Goal: Information Seeking & Learning: Learn about a topic

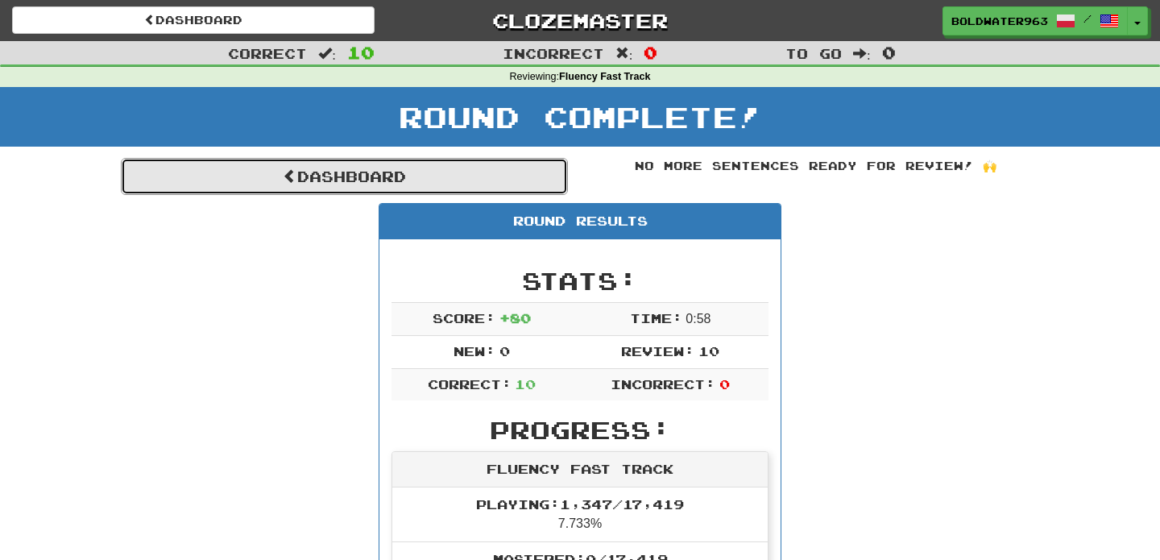
click at [491, 163] on link "Dashboard" at bounding box center [344, 176] width 447 height 37
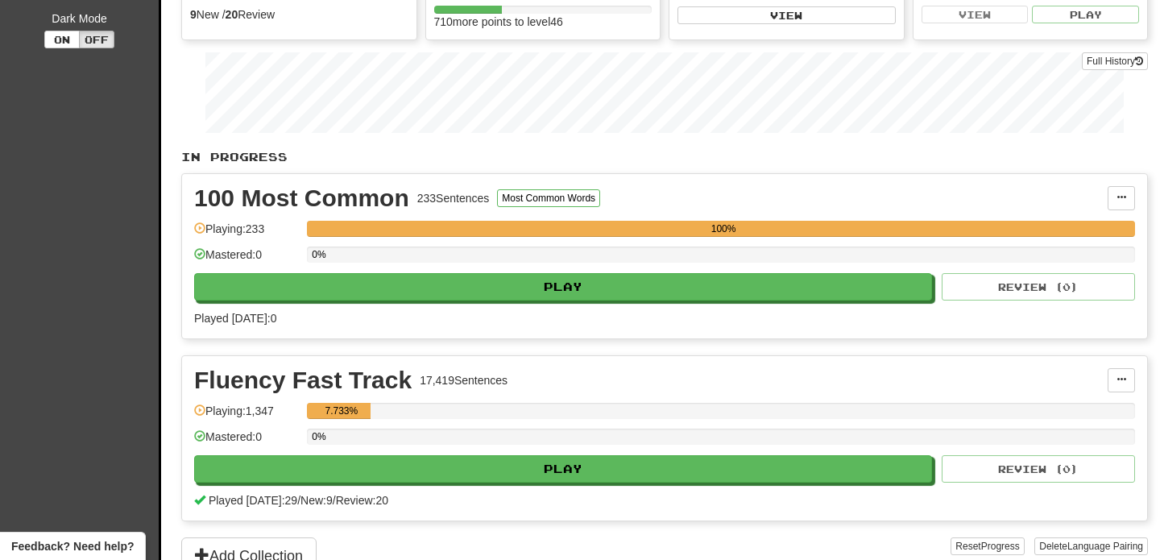
scroll to position [252, 0]
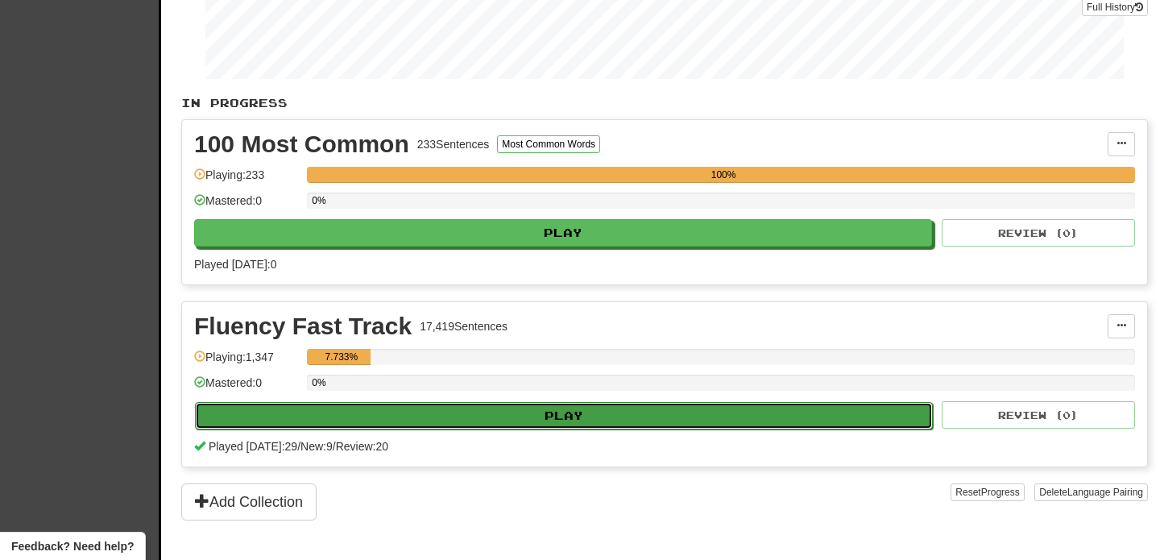
click at [543, 414] on button "Play" at bounding box center [564, 415] width 738 height 27
select select "**"
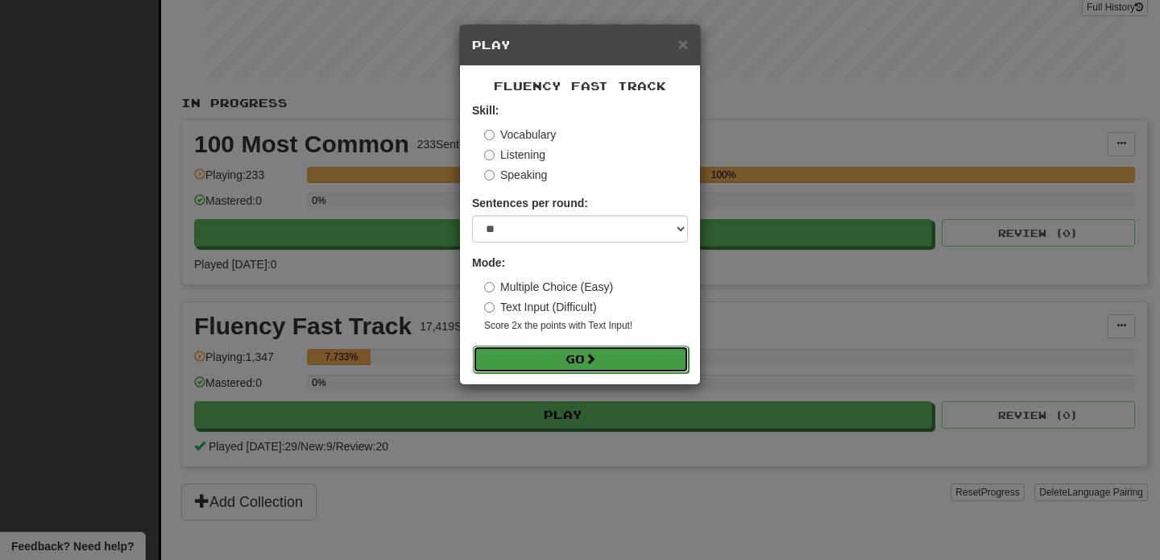
click at [547, 353] on button "Go" at bounding box center [581, 359] width 216 height 27
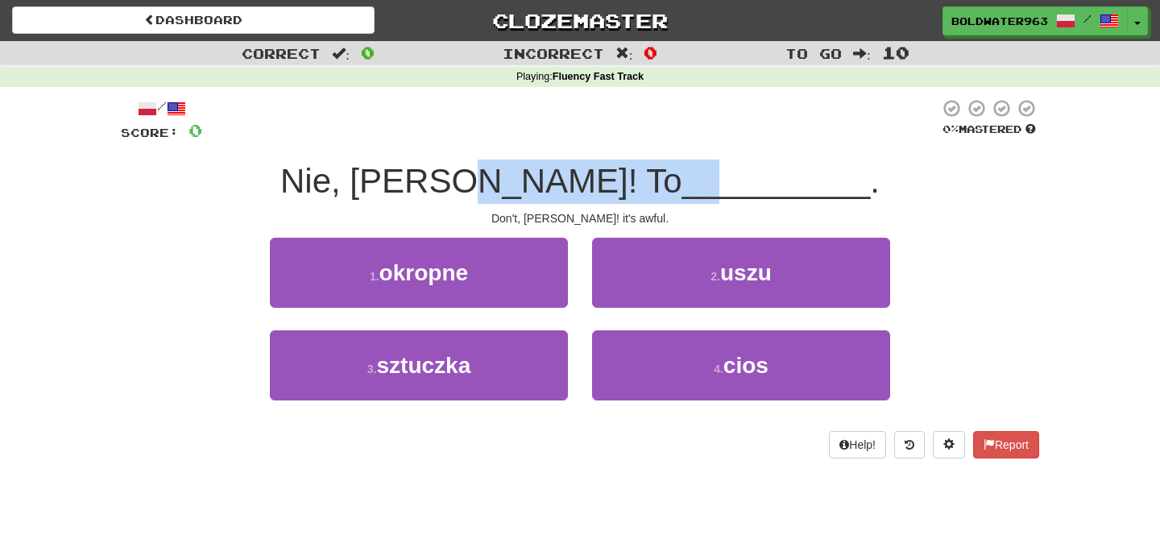
drag, startPoint x: 563, startPoint y: 181, endPoint x: 624, endPoint y: 181, distance: 61.2
click at [624, 181] on div "Nie, [PERSON_NAME]! To __________ ." at bounding box center [580, 182] width 918 height 44
click at [682, 181] on span "__________" at bounding box center [776, 181] width 189 height 38
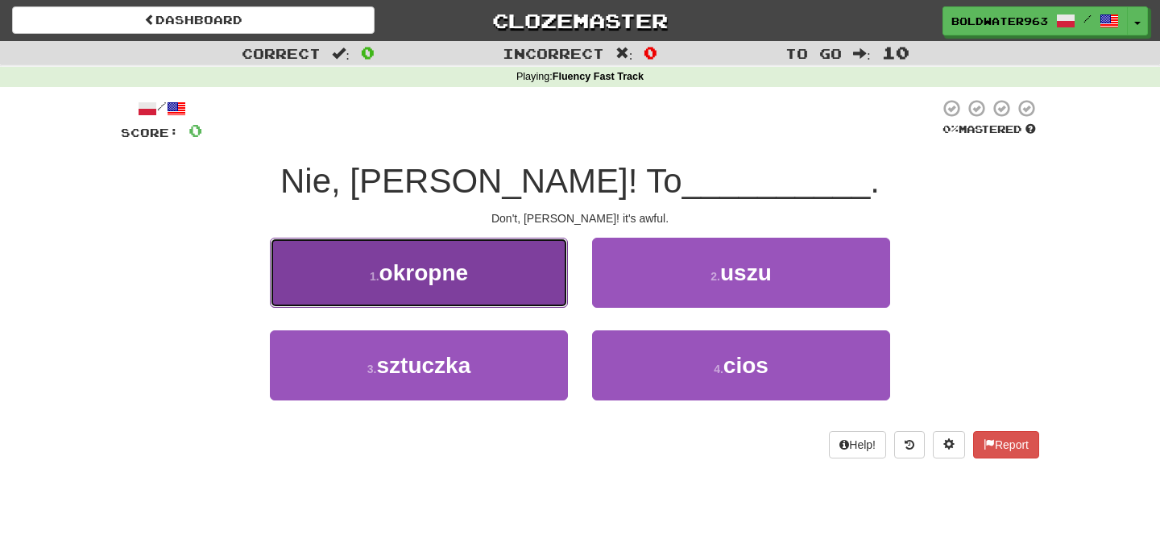
click at [490, 276] on button "1 . okropne" at bounding box center [419, 273] width 298 height 70
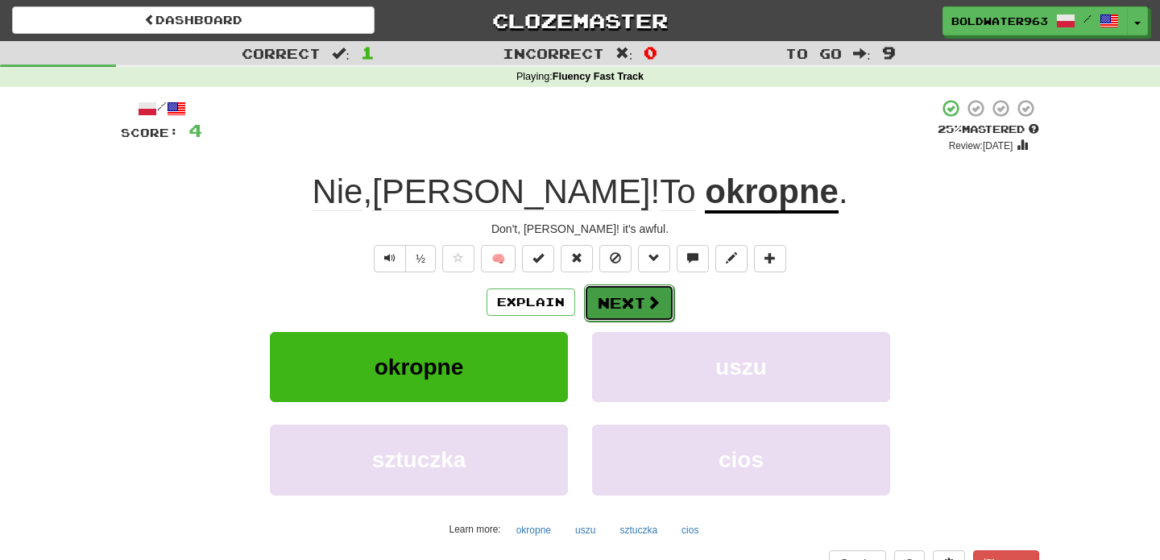
click at [628, 300] on button "Next" at bounding box center [629, 302] width 90 height 37
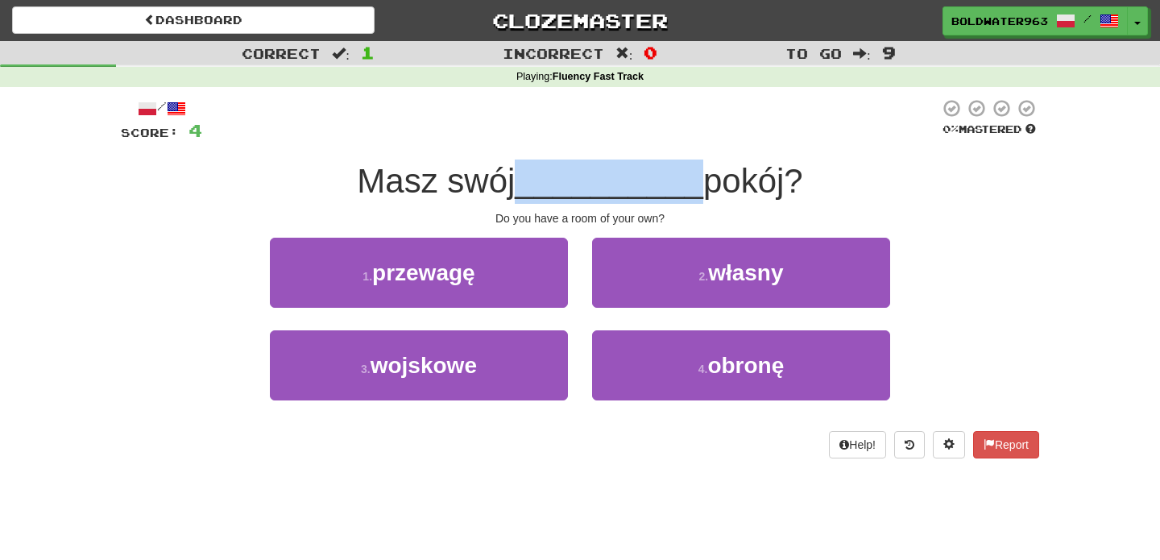
drag, startPoint x: 524, startPoint y: 184, endPoint x: 690, endPoint y: 183, distance: 165.1
click at [690, 183] on span "__________" at bounding box center [609, 181] width 189 height 38
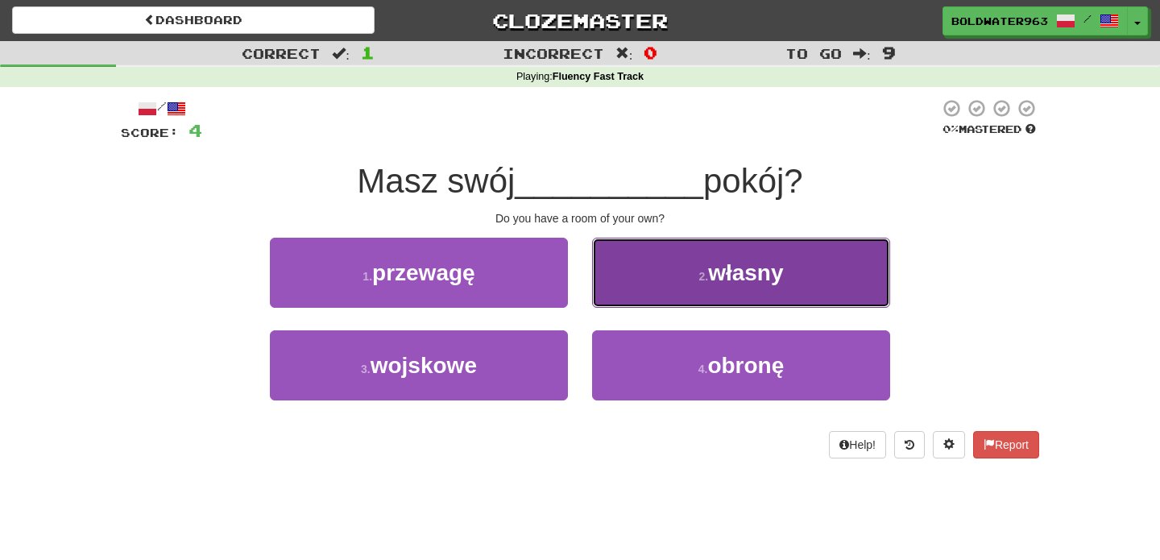
click at [662, 279] on button "2 . własny" at bounding box center [741, 273] width 298 height 70
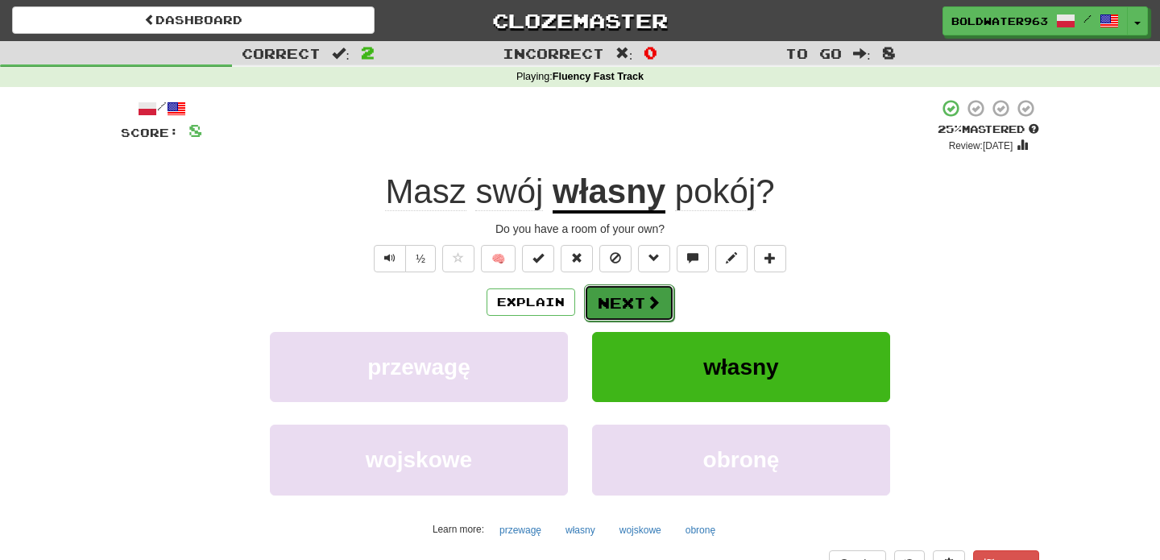
click at [634, 305] on button "Next" at bounding box center [629, 302] width 90 height 37
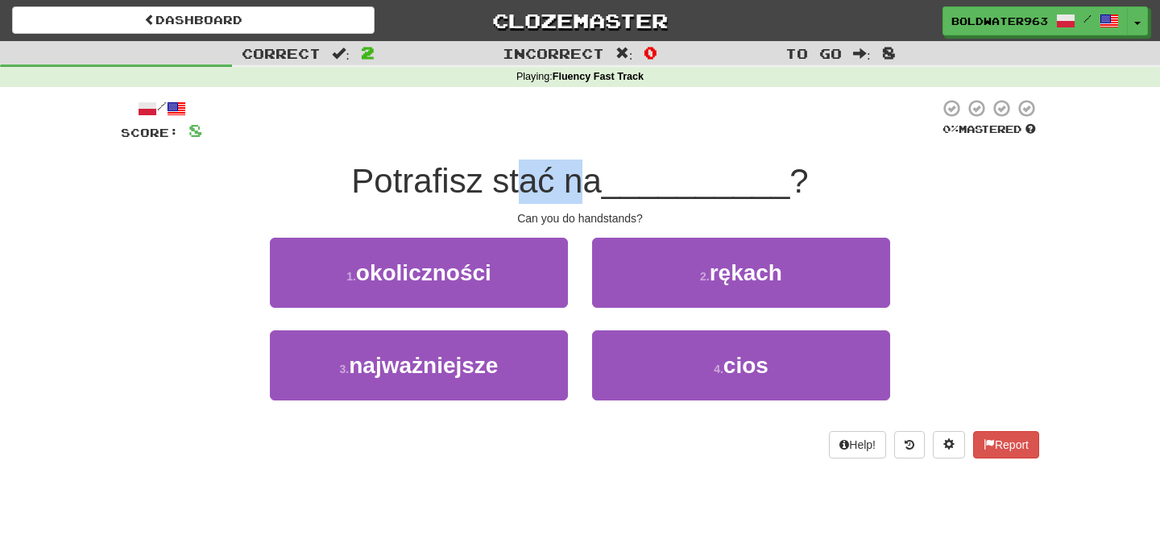
drag, startPoint x: 586, startPoint y: 187, endPoint x: 527, endPoint y: 177, distance: 59.6
click at [527, 177] on span "Potrafisz stać na" at bounding box center [476, 181] width 250 height 38
click at [553, 178] on span "Potrafisz stać na" at bounding box center [476, 181] width 250 height 38
drag, startPoint x: 658, startPoint y: 214, endPoint x: 504, endPoint y: 213, distance: 153.9
click at [504, 213] on div "Can you do handstands?" at bounding box center [580, 218] width 918 height 16
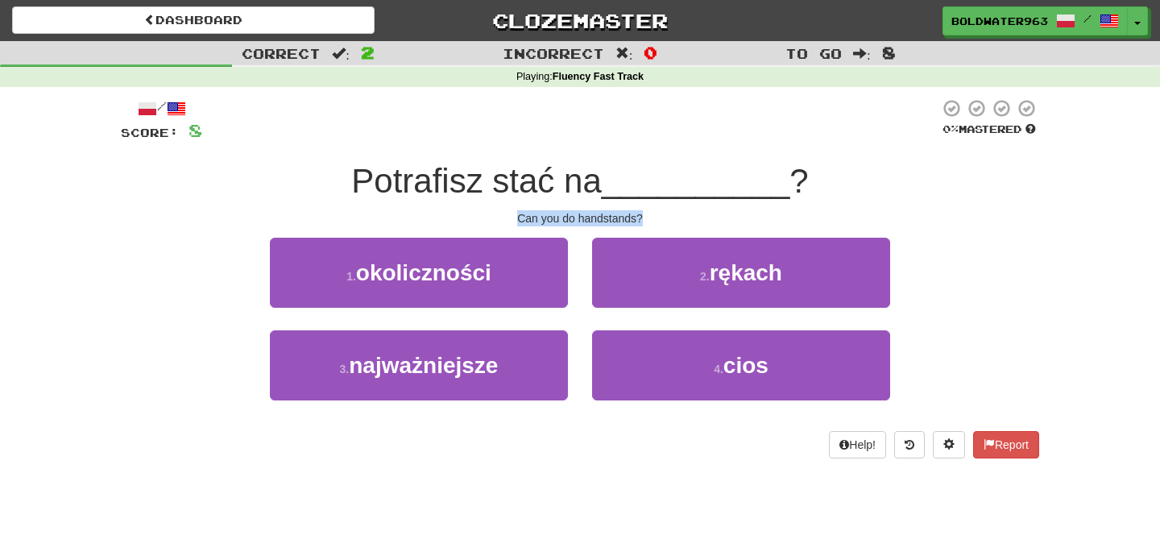
click at [504, 213] on div "Can you do handstands?" at bounding box center [580, 218] width 918 height 16
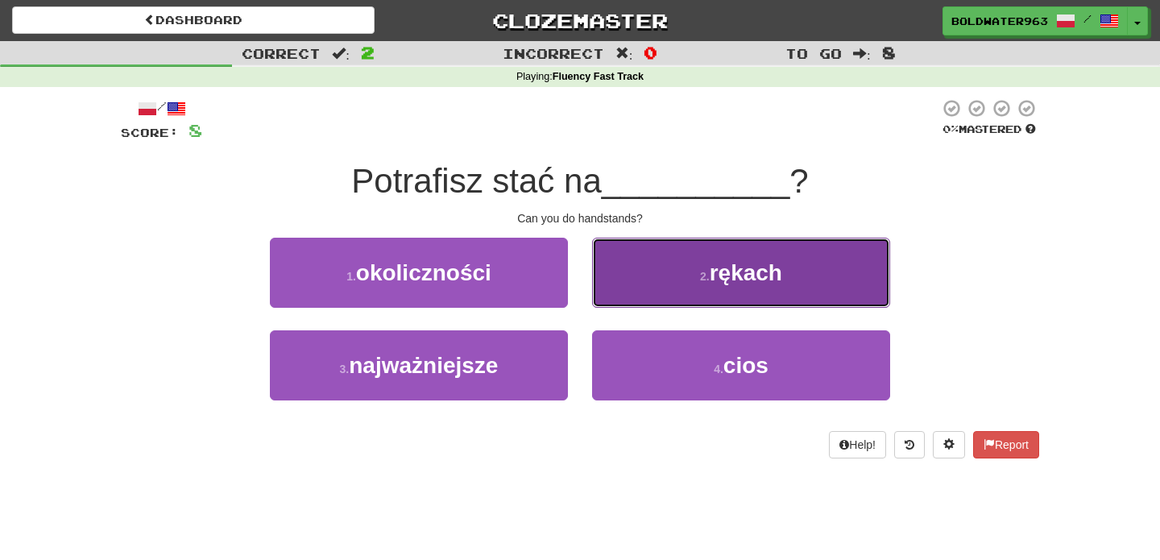
click at [763, 288] on button "2 . rękach" at bounding box center [741, 273] width 298 height 70
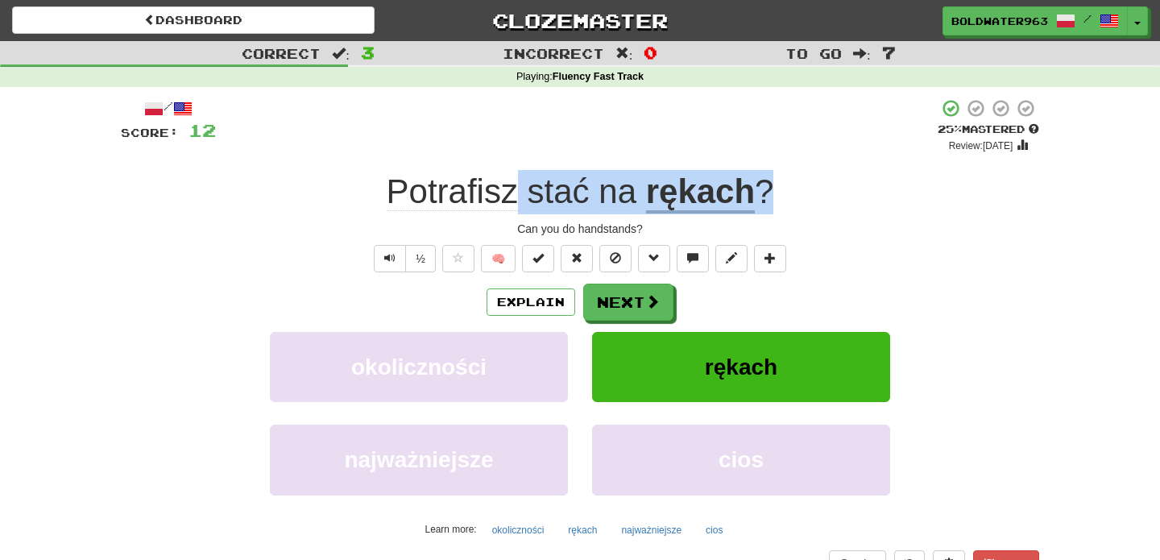
drag, startPoint x: 516, startPoint y: 197, endPoint x: 784, endPoint y: 205, distance: 268.4
click at [784, 205] on div "Potrafisz stać na rękach ?" at bounding box center [580, 192] width 918 height 44
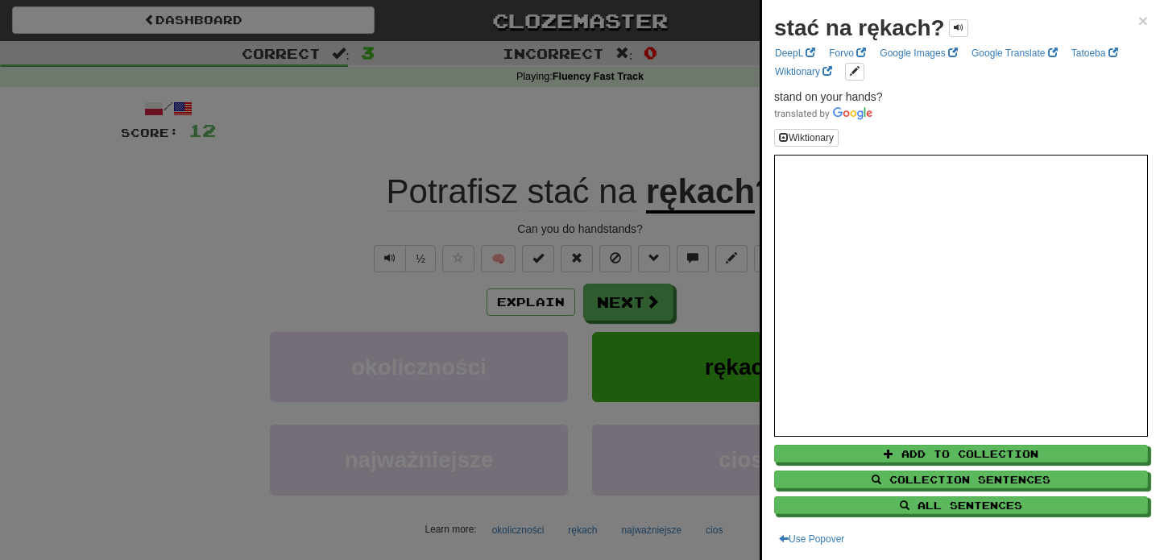
click at [708, 155] on div at bounding box center [580, 280] width 1160 height 560
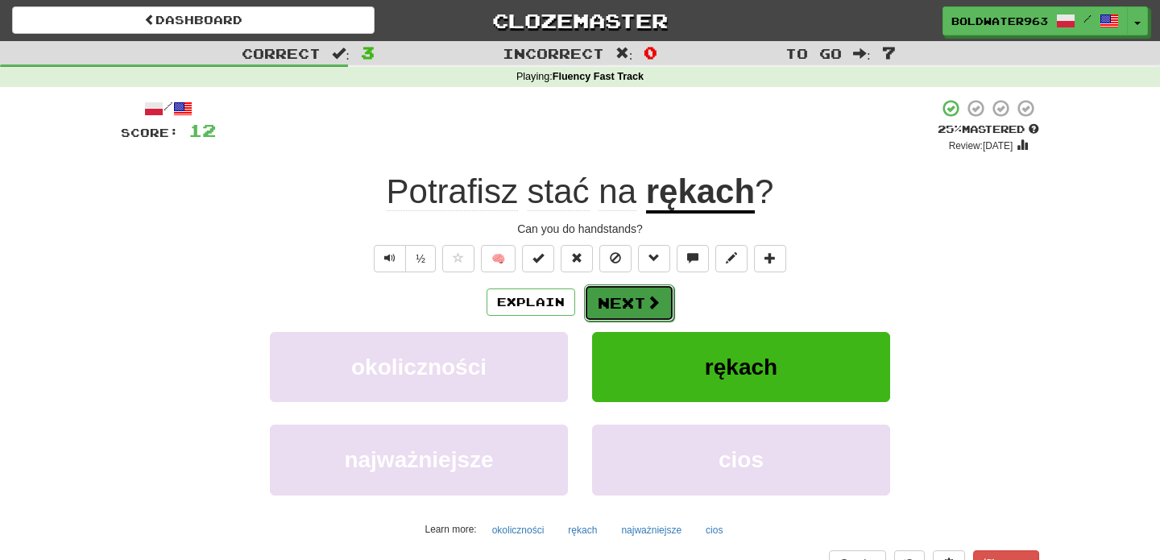
click at [646, 300] on span at bounding box center [653, 302] width 15 height 15
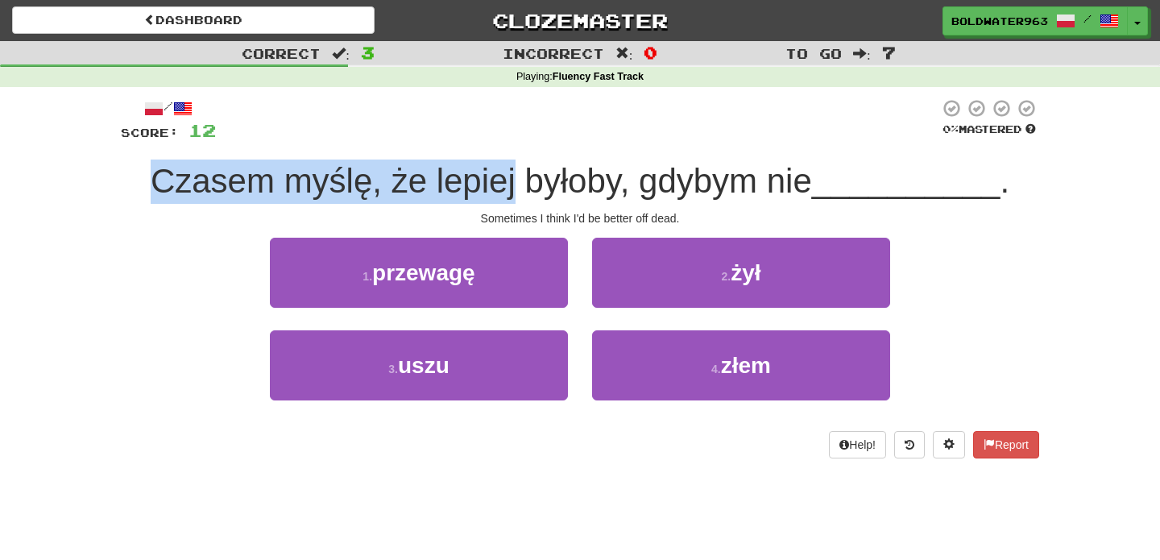
drag, startPoint x: 132, startPoint y: 170, endPoint x: 519, endPoint y: 188, distance: 387.1
click at [519, 188] on div "Czasem myślę, że lepiej byłoby, gdybym nie __________ ." at bounding box center [580, 182] width 918 height 44
click at [522, 174] on span "Czasem myślę, że lepiej byłoby, gdybym nie" at bounding box center [481, 181] width 661 height 38
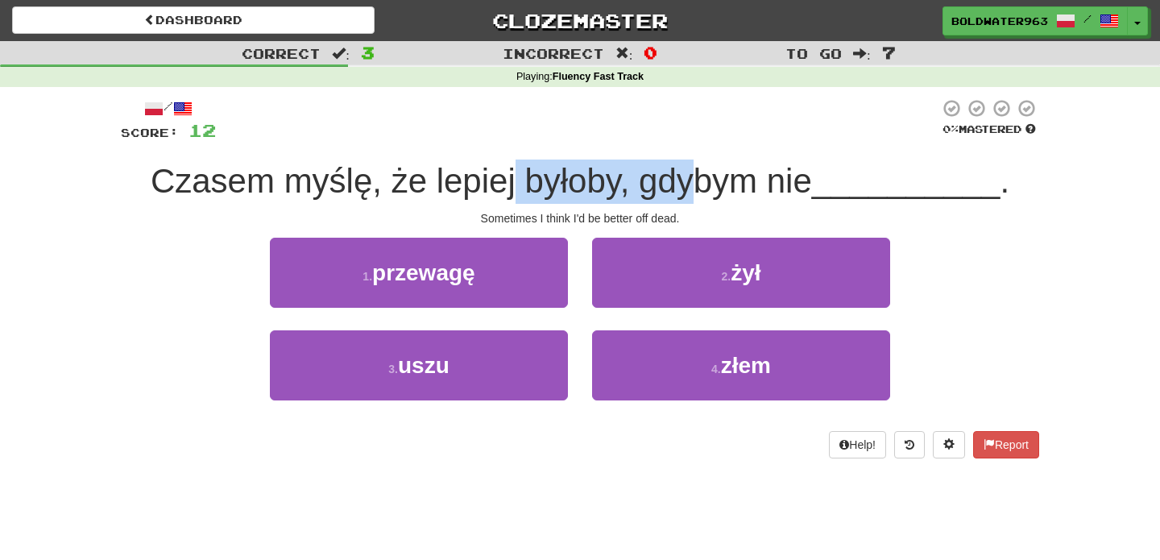
drag, startPoint x: 517, startPoint y: 179, endPoint x: 700, endPoint y: 198, distance: 183.9
click at [700, 198] on span "Czasem myślę, że lepiej byłoby, gdybym nie" at bounding box center [481, 181] width 661 height 38
drag, startPoint x: 762, startPoint y: 189, endPoint x: 623, endPoint y: 178, distance: 139.8
click at [623, 178] on span "Czasem myślę, że lepiej byłoby, gdybym nie" at bounding box center [481, 181] width 661 height 38
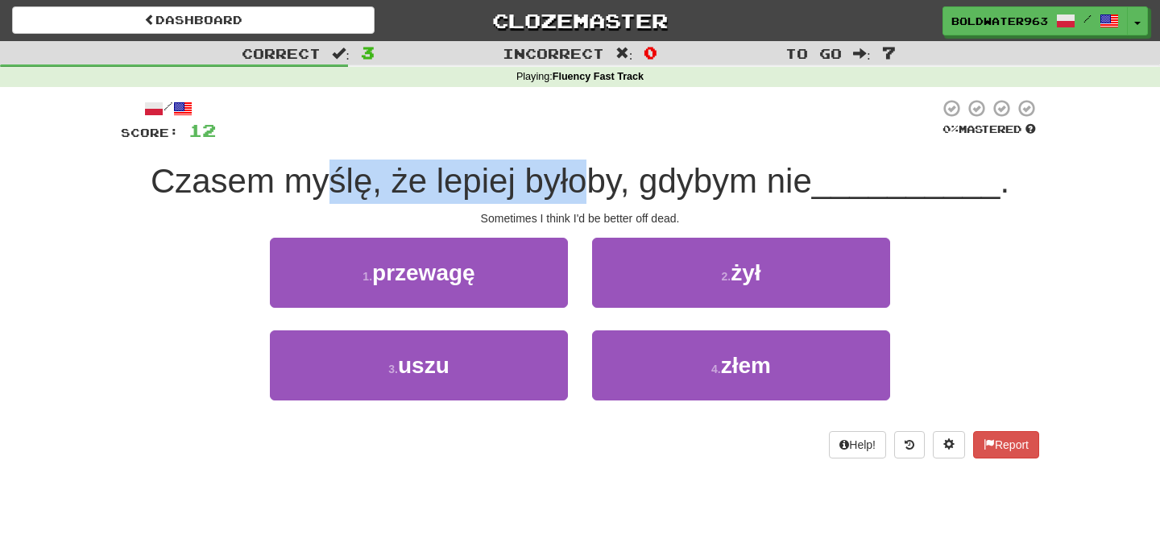
drag, startPoint x: 325, startPoint y: 181, endPoint x: 580, endPoint y: 194, distance: 255.7
click at [580, 194] on span "Czasem myślę, że lepiej byłoby, gdybym nie" at bounding box center [481, 181] width 661 height 38
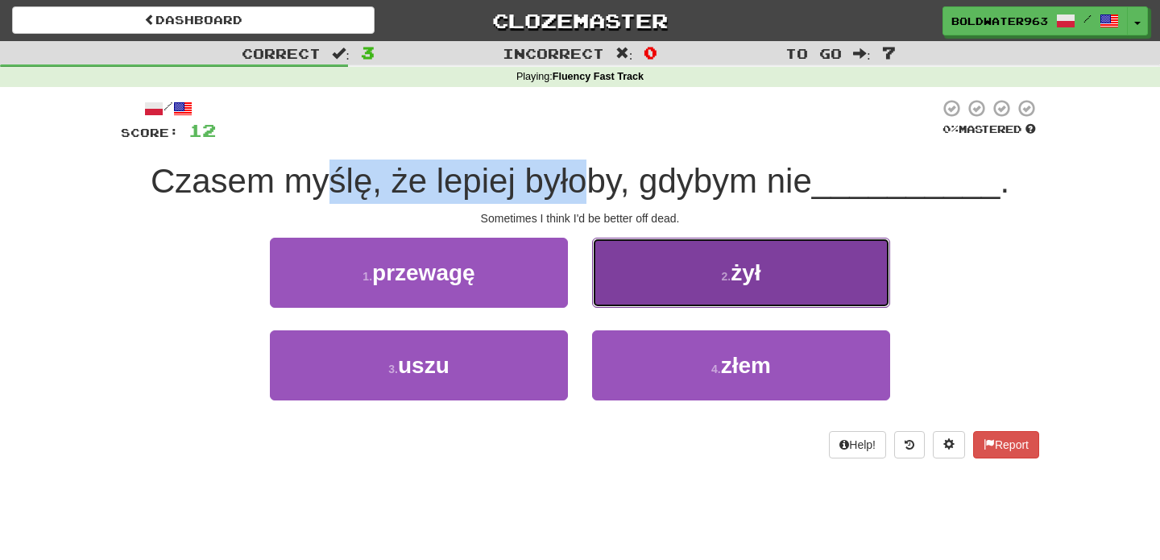
click at [613, 288] on button "2 . żył" at bounding box center [741, 273] width 298 height 70
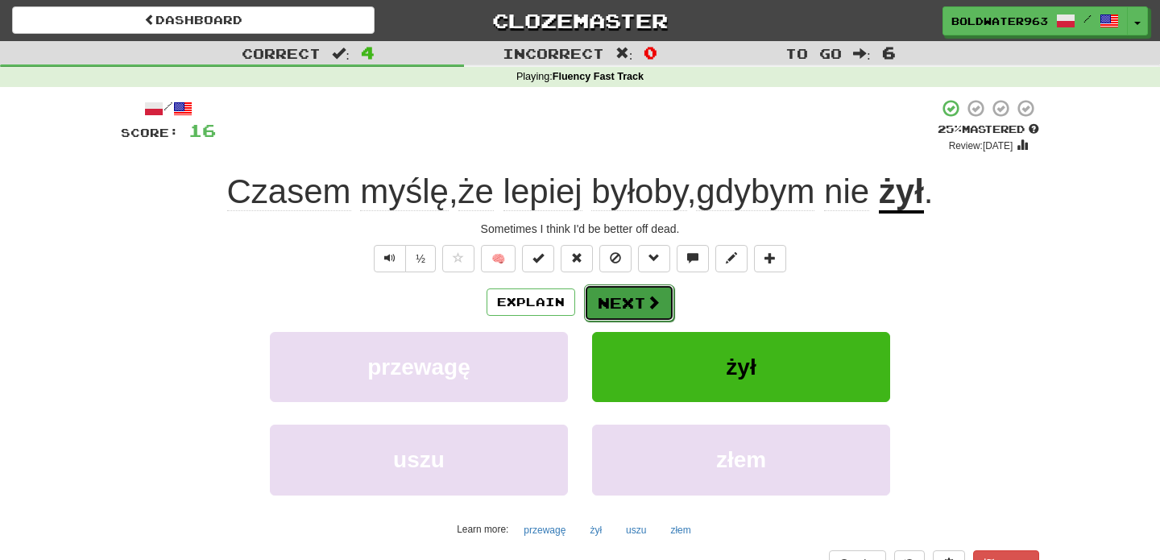
click at [630, 305] on button "Next" at bounding box center [629, 302] width 90 height 37
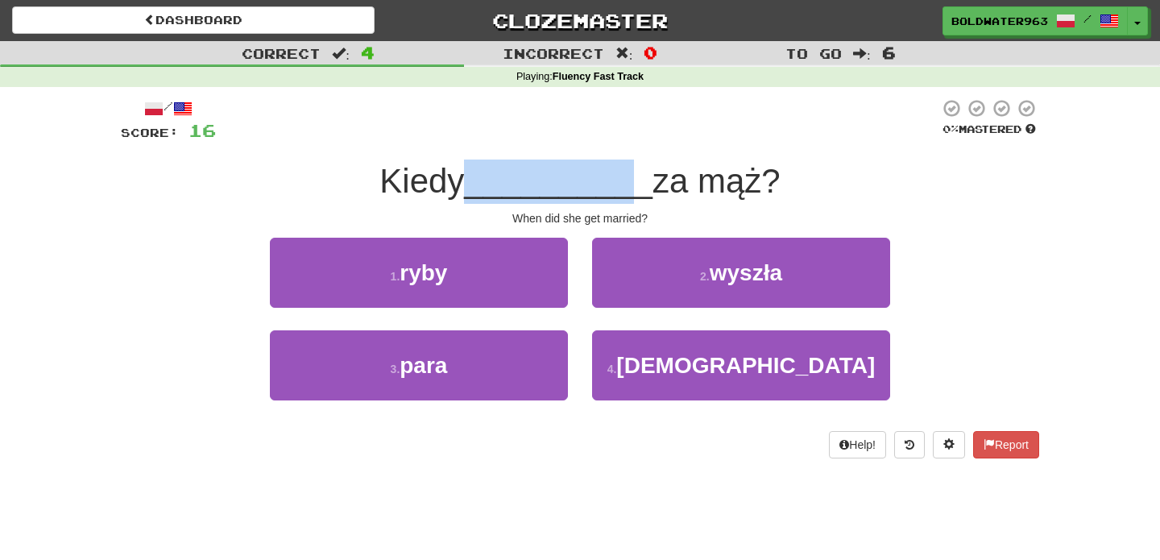
drag, startPoint x: 476, startPoint y: 188, endPoint x: 625, endPoint y: 189, distance: 149.0
click at [625, 189] on span "__________" at bounding box center [558, 181] width 189 height 38
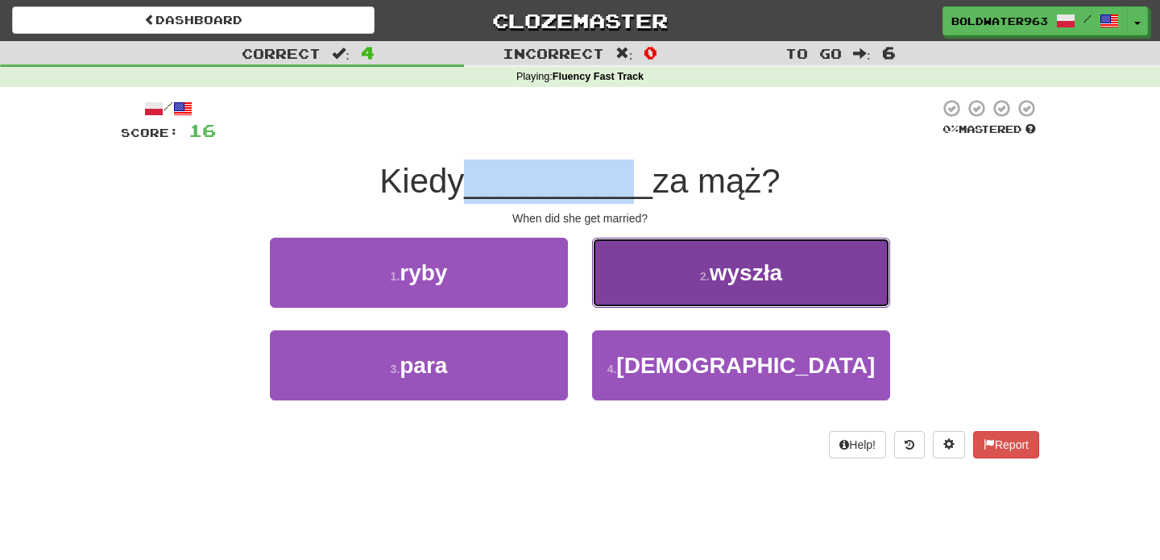
click at [701, 272] on small "2 ." at bounding box center [705, 276] width 10 height 13
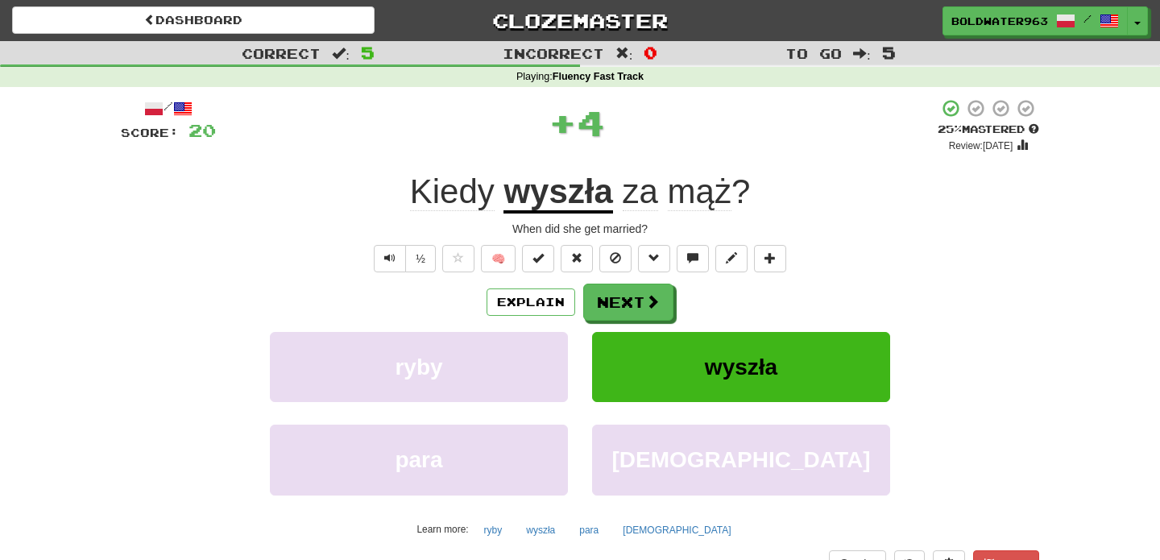
click at [576, 201] on u "wyszła" at bounding box center [557, 192] width 109 height 41
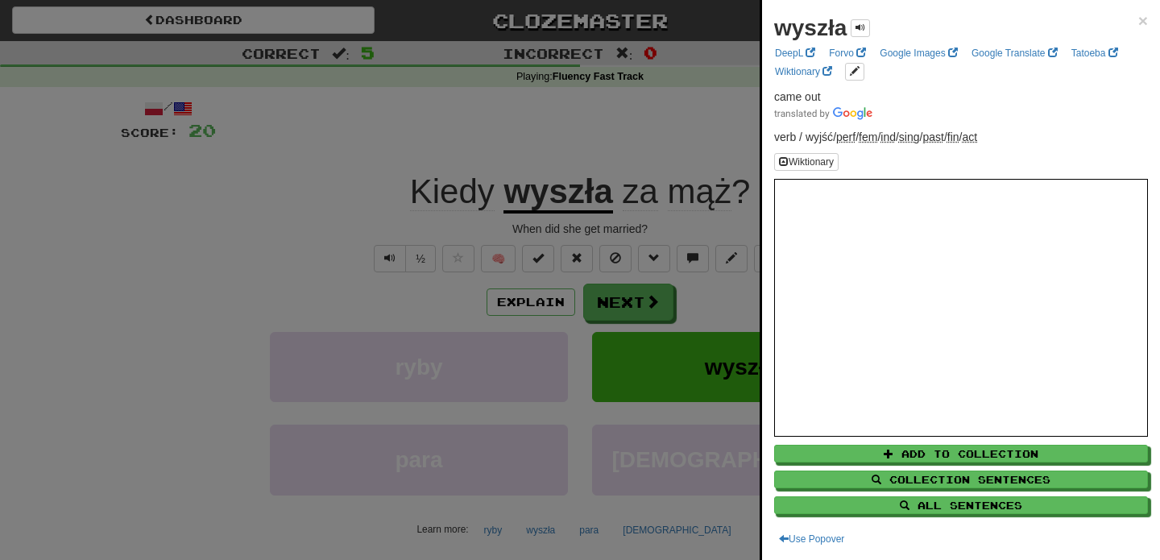
click at [521, 165] on div at bounding box center [580, 280] width 1160 height 560
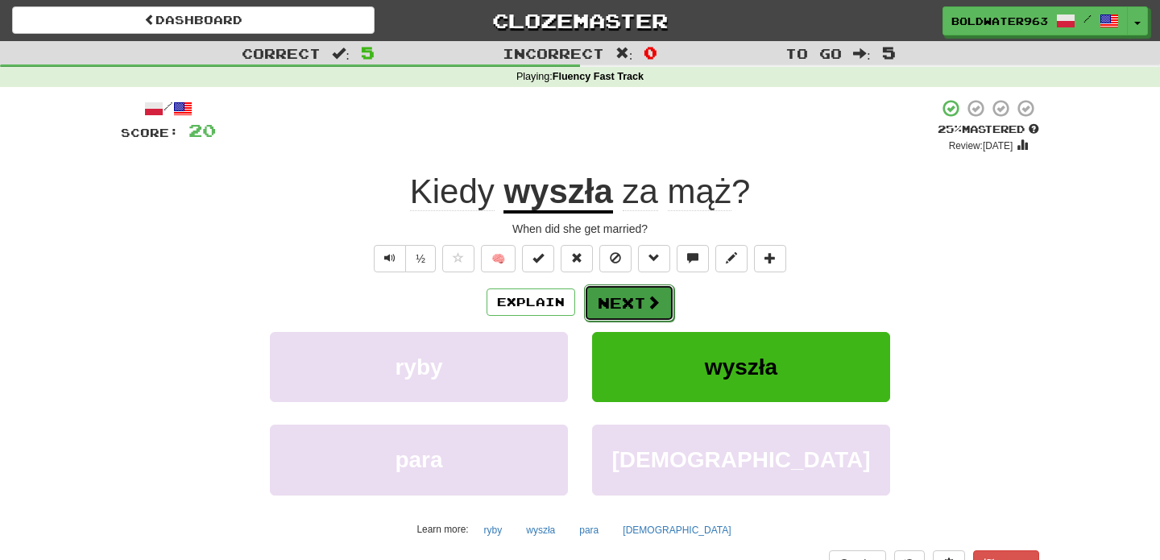
click at [628, 306] on button "Next" at bounding box center [629, 302] width 90 height 37
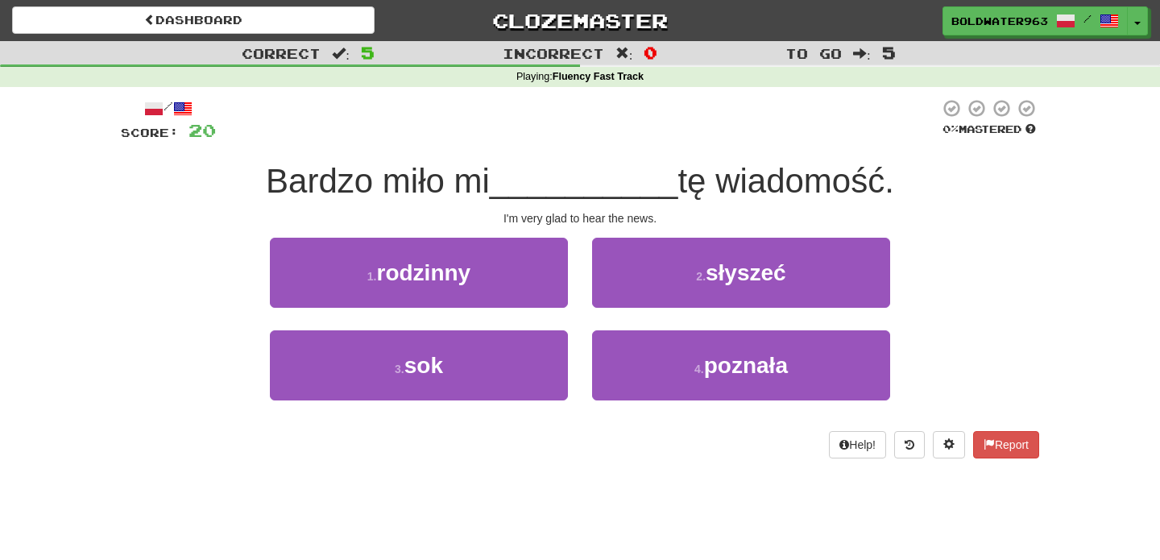
drag, startPoint x: 379, startPoint y: 181, endPoint x: 493, endPoint y: 172, distance: 113.9
click at [490, 172] on span "Bardzo miło mi" at bounding box center [378, 181] width 224 height 38
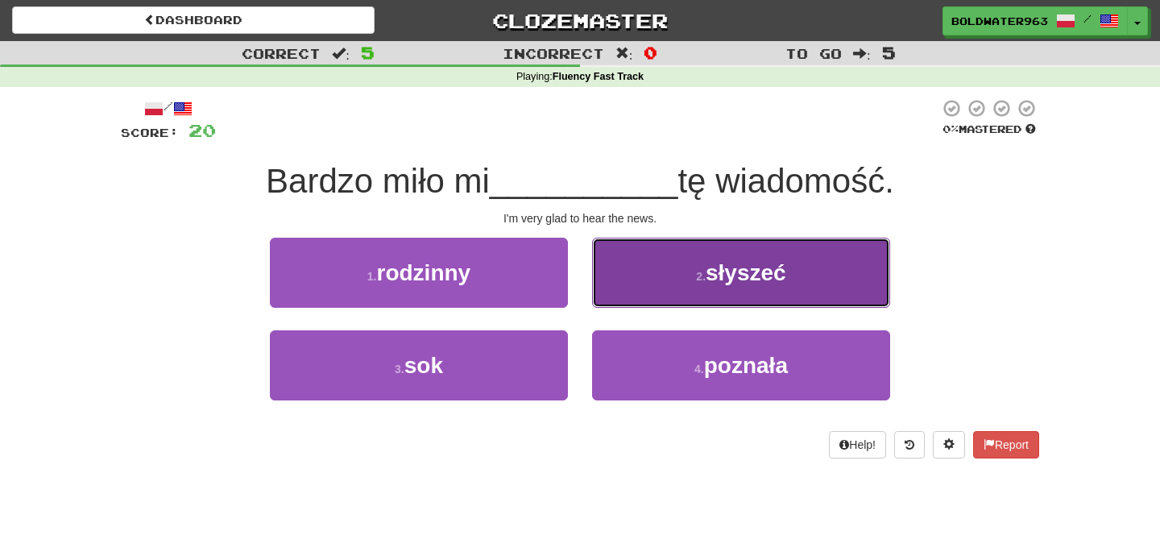
click at [761, 276] on span "słyszeć" at bounding box center [746, 272] width 81 height 25
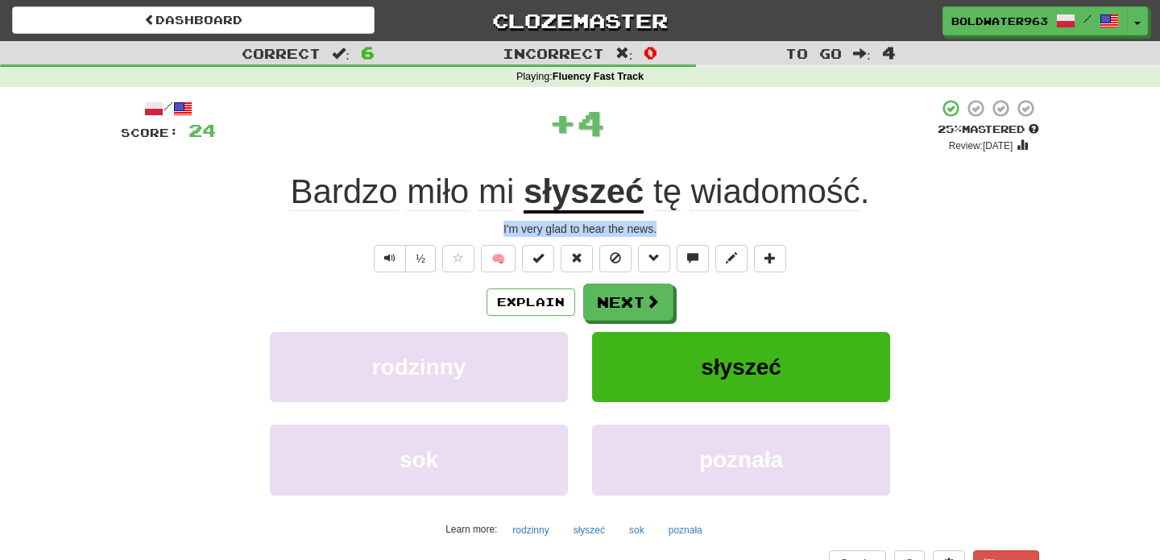
drag, startPoint x: 502, startPoint y: 227, endPoint x: 673, endPoint y: 228, distance: 171.6
click at [673, 228] on div "I'm very glad to hear the news." at bounding box center [580, 229] width 918 height 16
click at [666, 229] on div "I'm very glad to hear the news." at bounding box center [580, 229] width 918 height 16
drag, startPoint x: 666, startPoint y: 229, endPoint x: 484, endPoint y: 224, distance: 182.1
click at [484, 224] on div "I'm very glad to hear the news." at bounding box center [580, 229] width 918 height 16
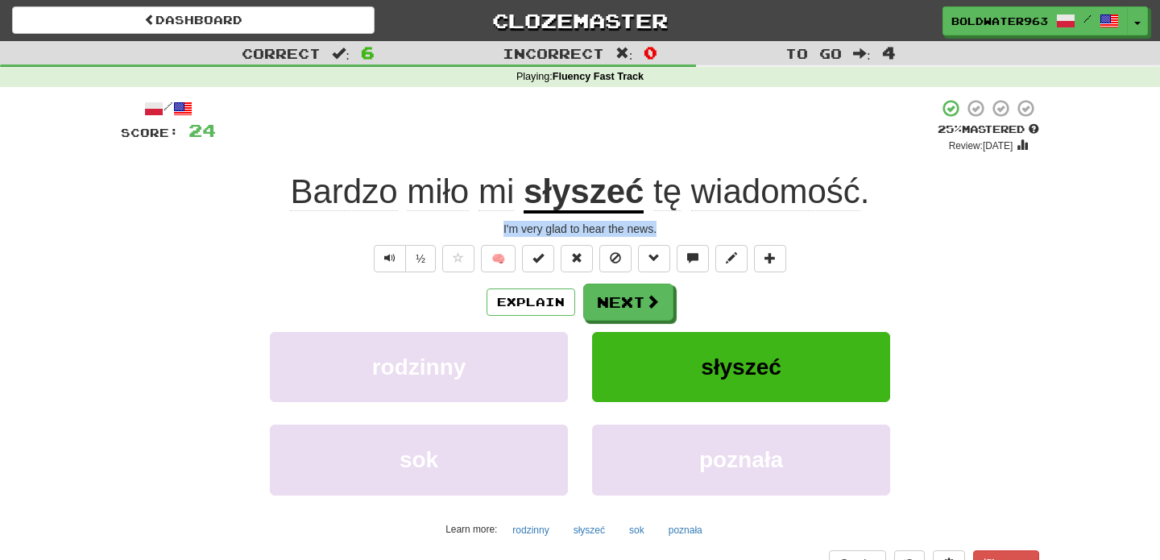
click at [484, 224] on div "I'm very glad to hear the news." at bounding box center [580, 229] width 918 height 16
drag, startPoint x: 484, startPoint y: 224, endPoint x: 724, endPoint y: 223, distance: 240.1
click at [724, 223] on div "I'm very glad to hear the news." at bounding box center [580, 229] width 918 height 16
click at [643, 309] on button "Next" at bounding box center [629, 302] width 90 height 37
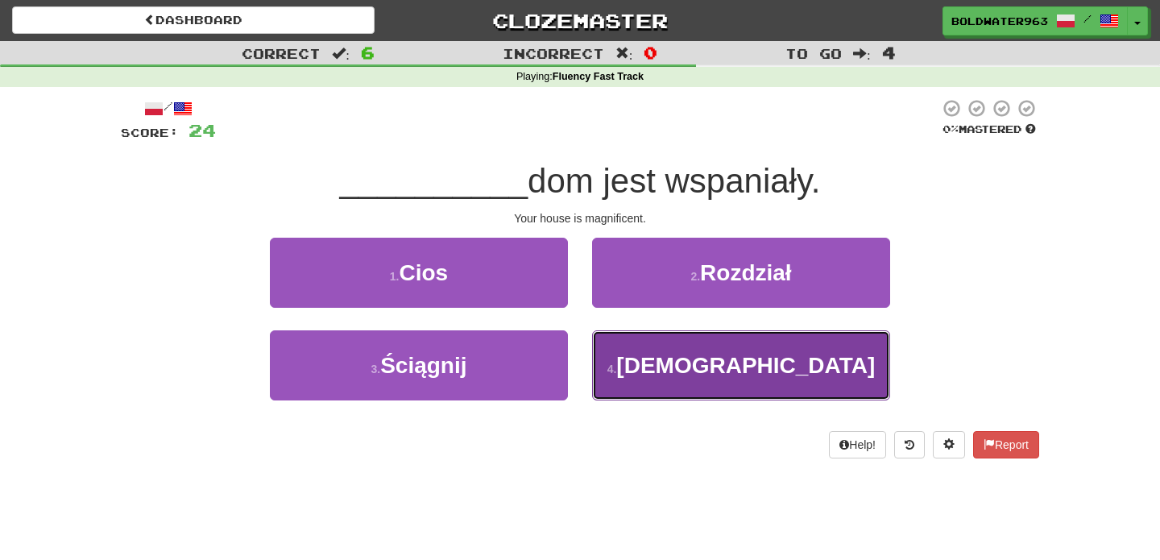
click at [665, 358] on button "4 . Pański" at bounding box center [741, 365] width 298 height 70
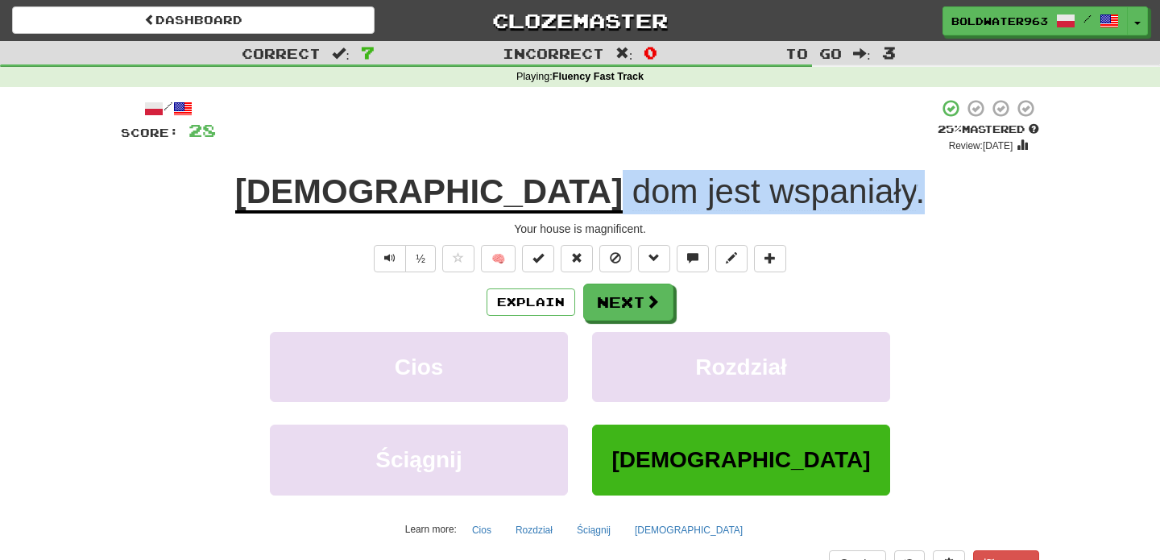
drag, startPoint x: 483, startPoint y: 188, endPoint x: 815, endPoint y: 198, distance: 332.1
click at [815, 198] on div "Pański dom jest wspaniały ." at bounding box center [580, 192] width 918 height 44
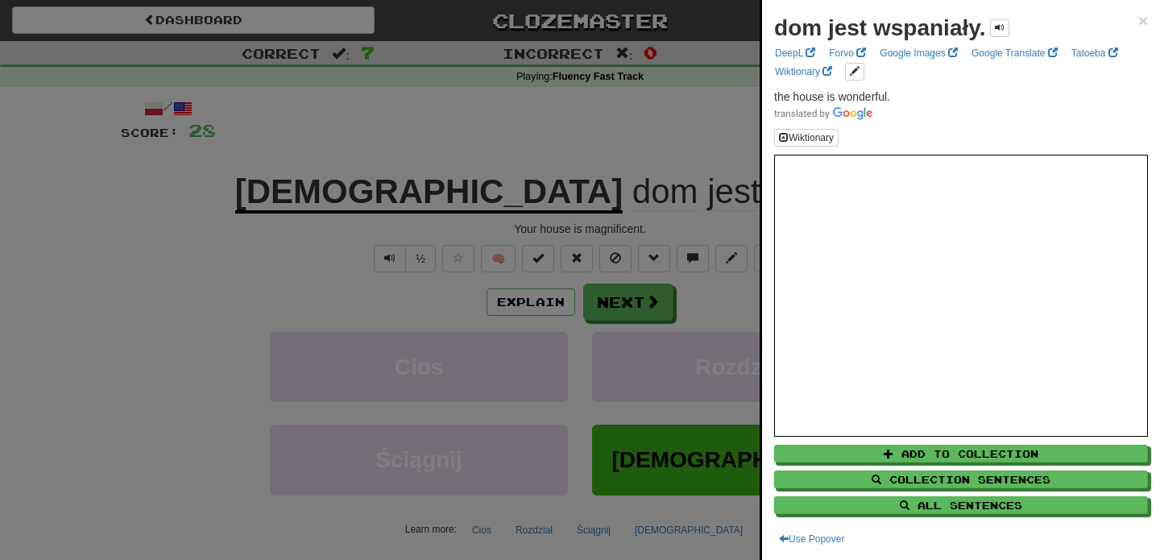
click at [673, 153] on div at bounding box center [580, 280] width 1160 height 560
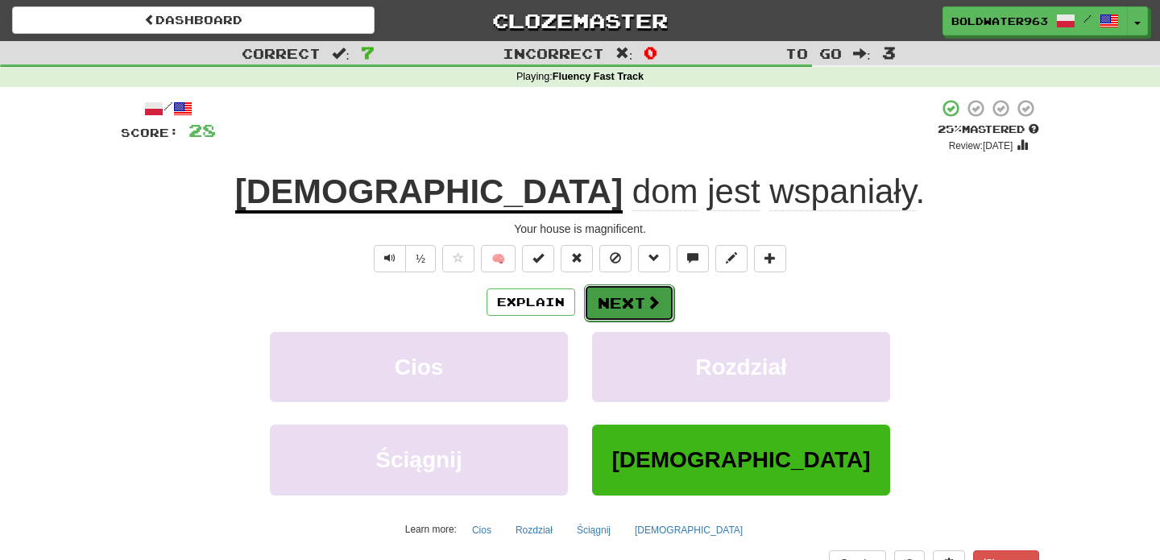
click at [627, 300] on button "Next" at bounding box center [629, 302] width 90 height 37
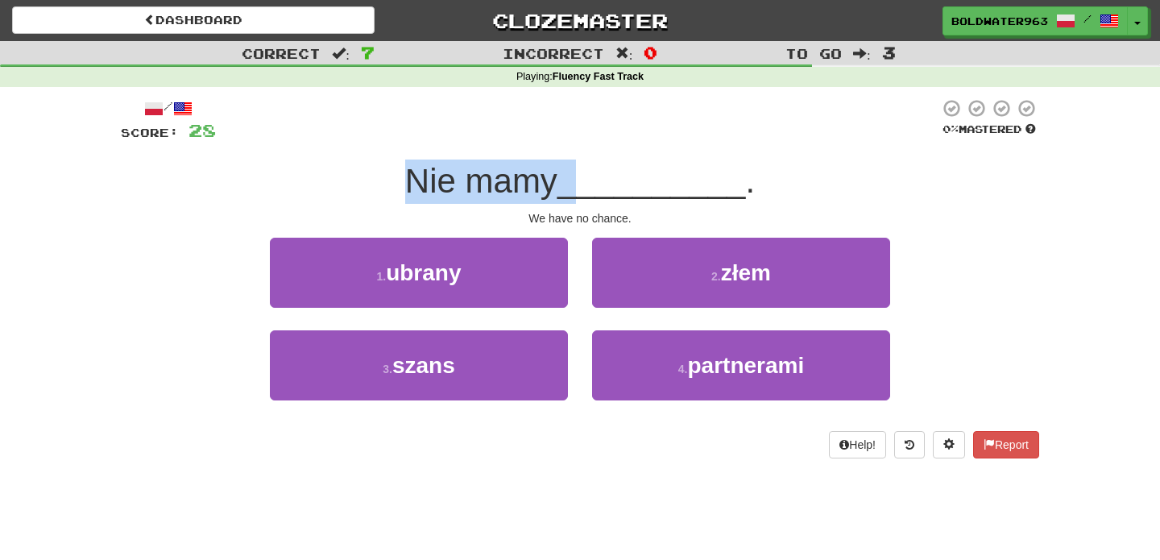
drag, startPoint x: 410, startPoint y: 180, endPoint x: 586, endPoint y: 179, distance: 176.4
click at [586, 179] on div "Nie mamy __________ ." at bounding box center [580, 182] width 918 height 44
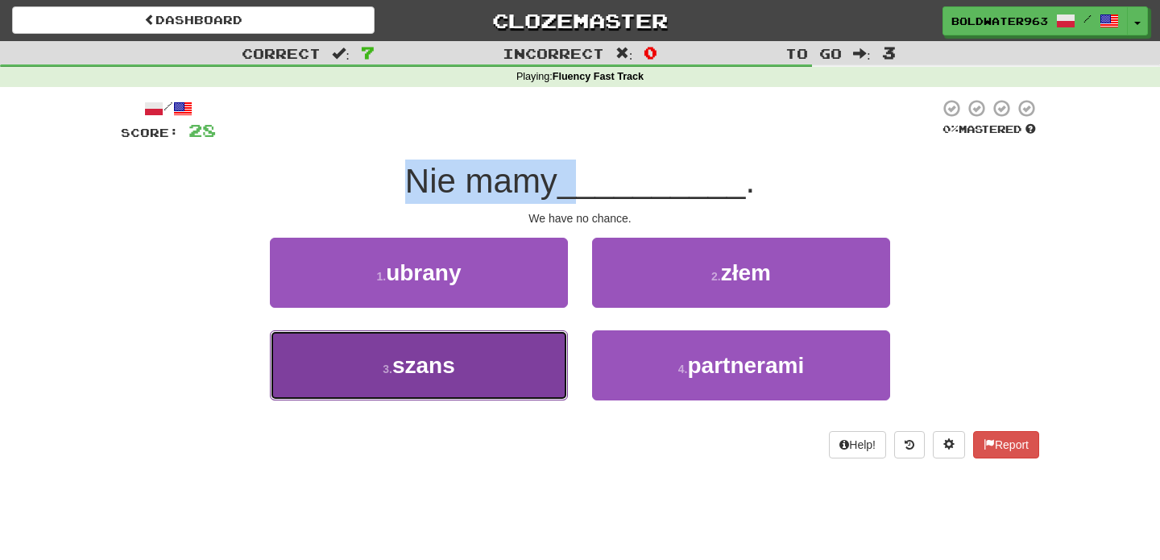
click at [516, 367] on button "3 . szans" at bounding box center [419, 365] width 298 height 70
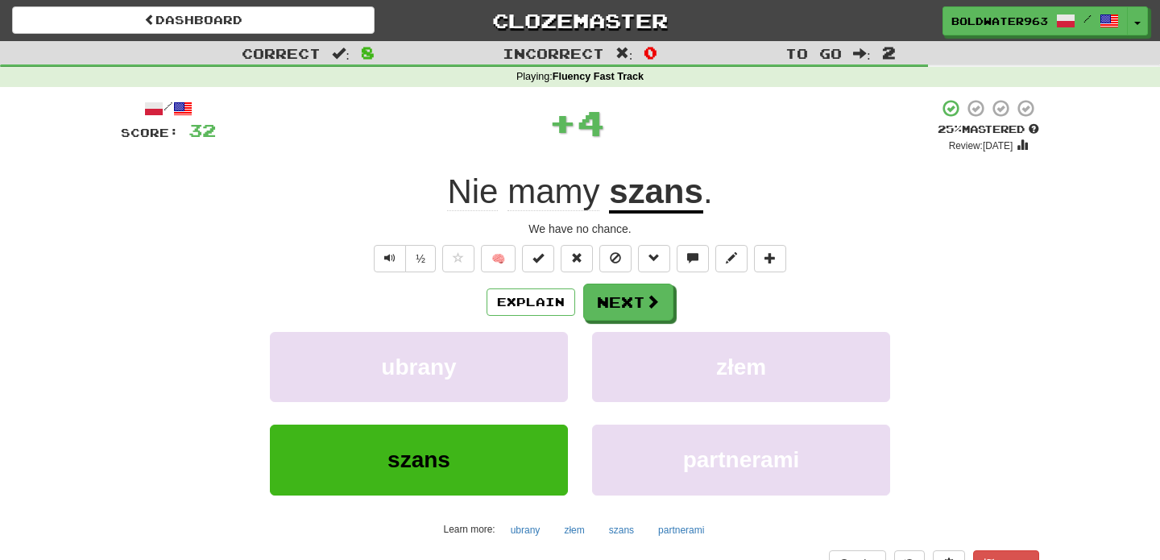
click at [420, 195] on div "Nie mamy szans ." at bounding box center [580, 192] width 918 height 44
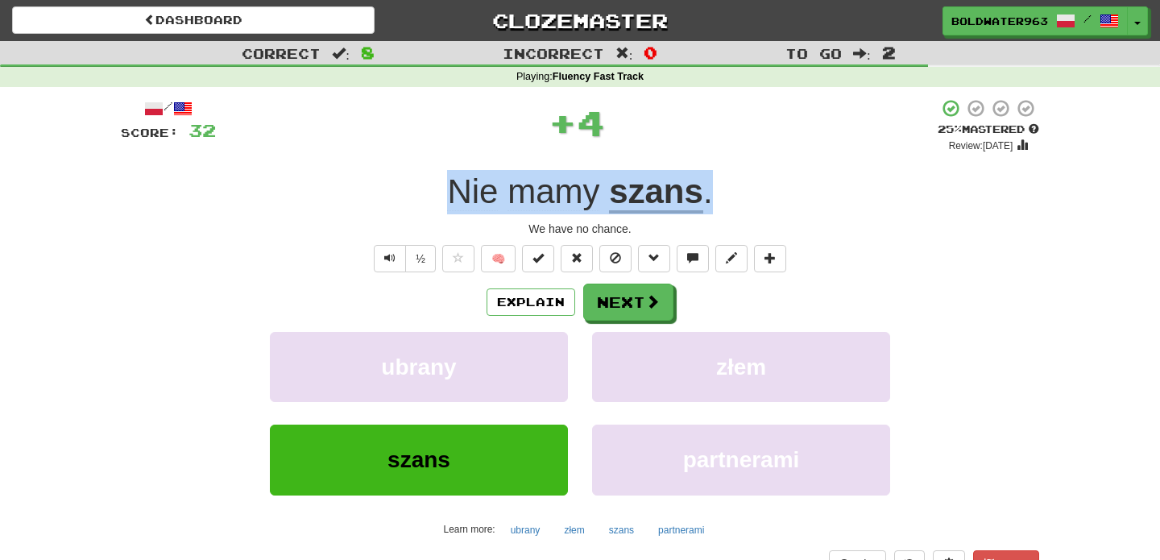
drag, startPoint x: 420, startPoint y: 194, endPoint x: 799, endPoint y: 201, distance: 379.5
click at [799, 201] on div "Nie mamy szans ." at bounding box center [580, 192] width 918 height 44
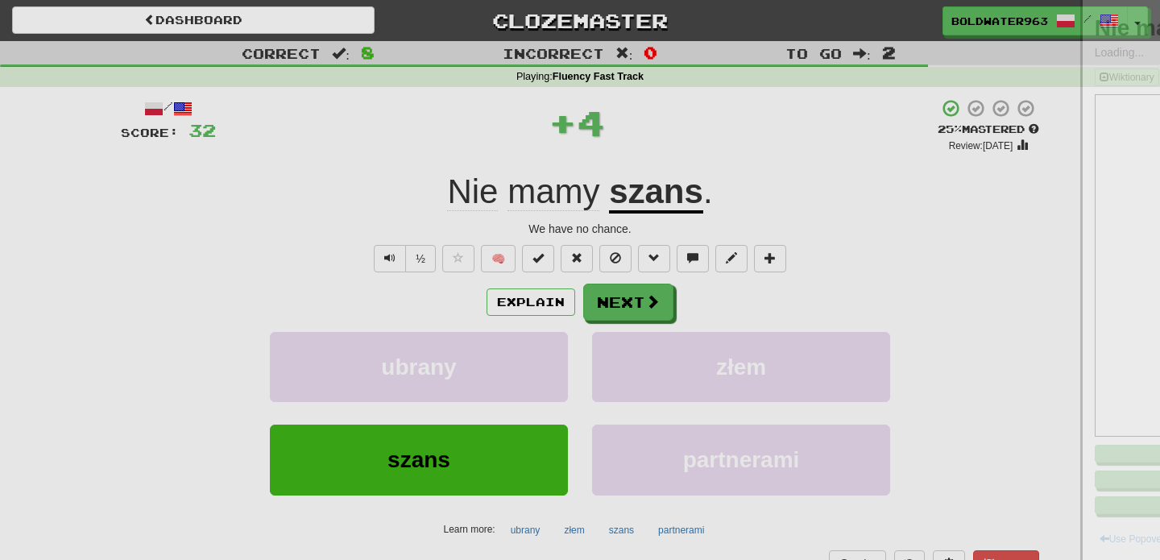
click at [799, 201] on div at bounding box center [580, 280] width 1160 height 560
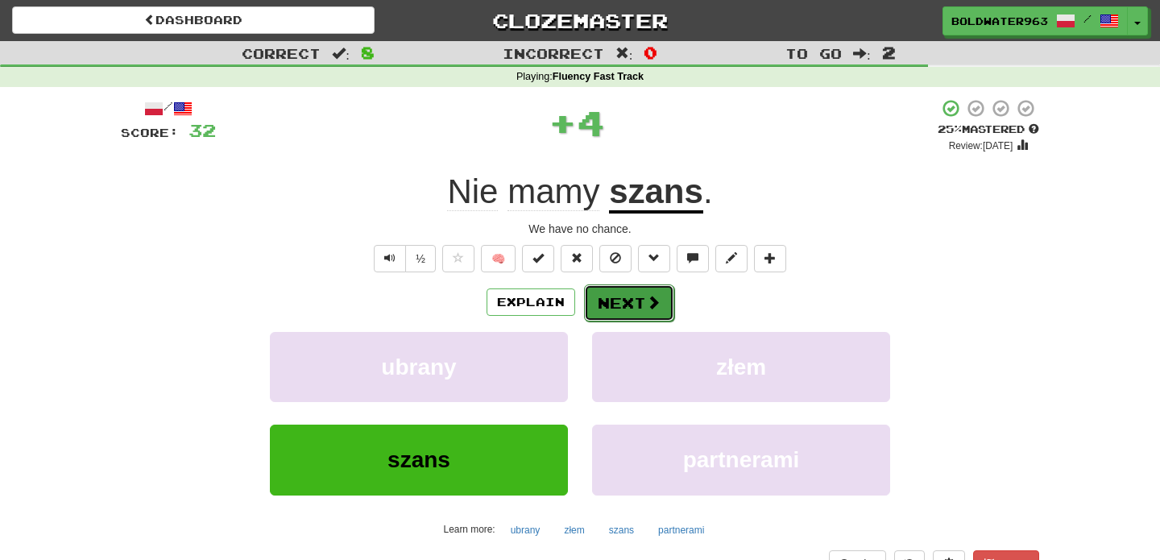
click at [636, 311] on button "Next" at bounding box center [629, 302] width 90 height 37
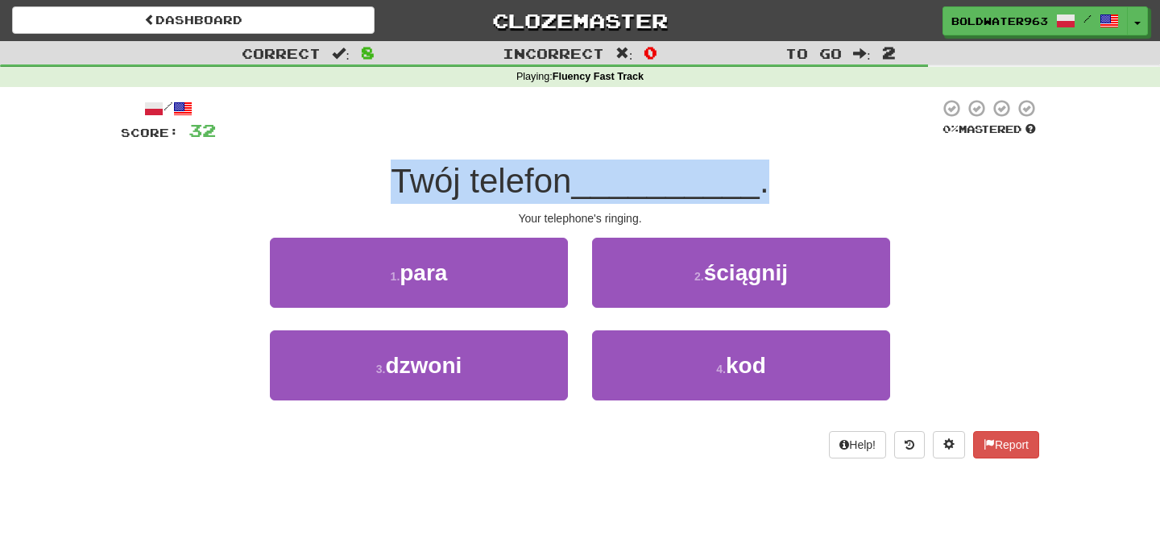
drag, startPoint x: 394, startPoint y: 183, endPoint x: 821, endPoint y: 183, distance: 427.0
click at [821, 183] on div "Twój telefon __________ ." at bounding box center [580, 182] width 918 height 44
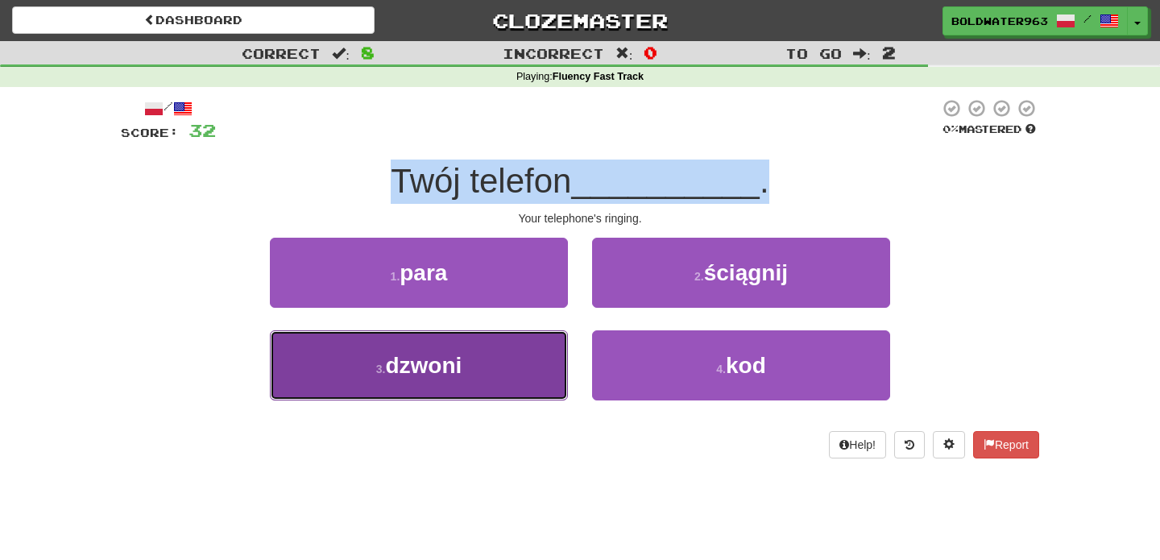
click at [512, 364] on button "3 . dzwoni" at bounding box center [419, 365] width 298 height 70
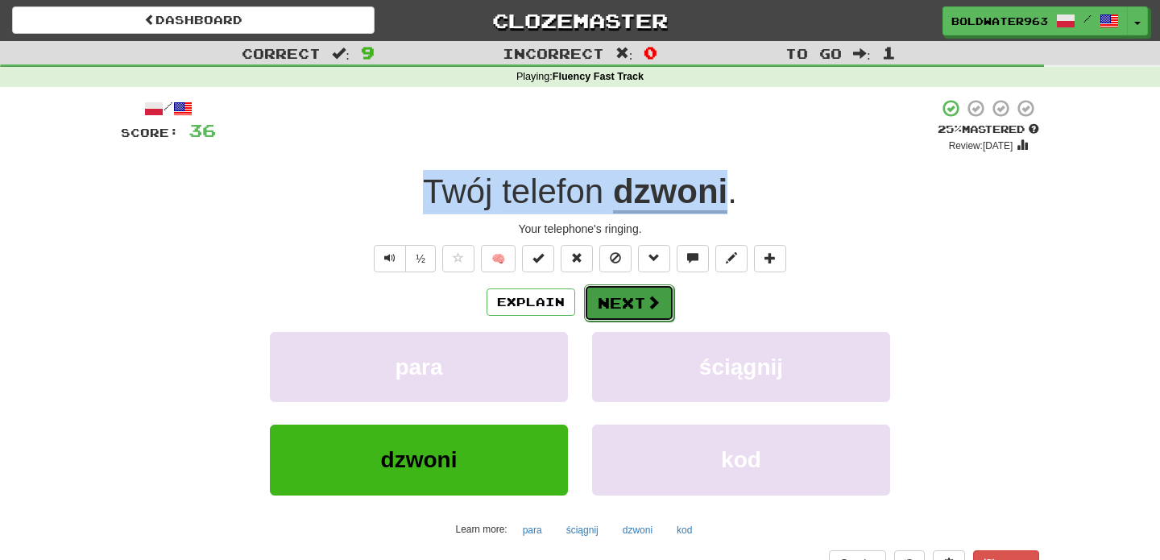
click at [627, 303] on button "Next" at bounding box center [629, 302] width 90 height 37
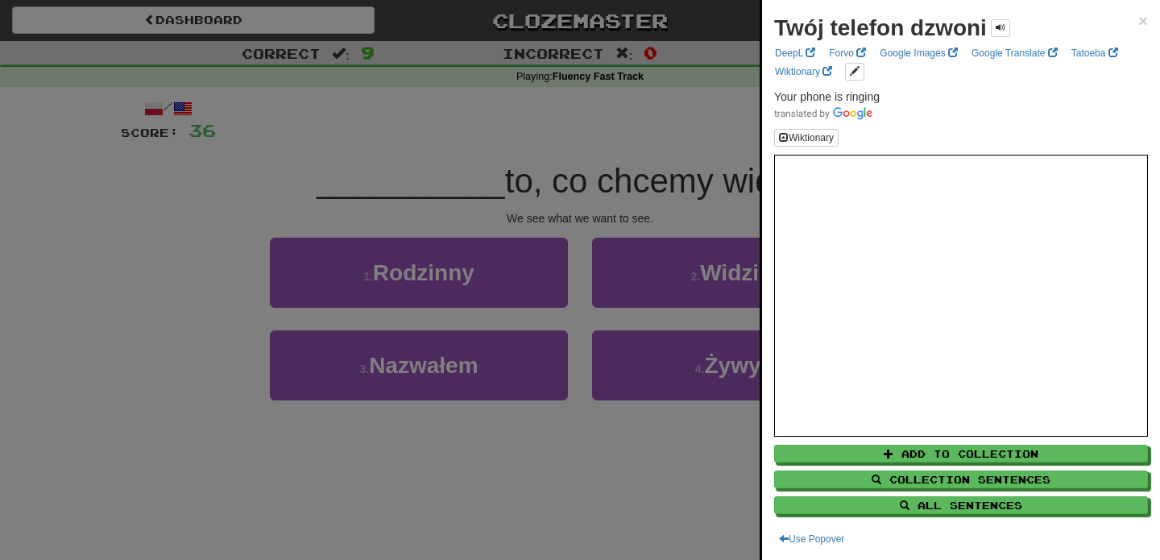
click at [479, 180] on div at bounding box center [580, 280] width 1160 height 560
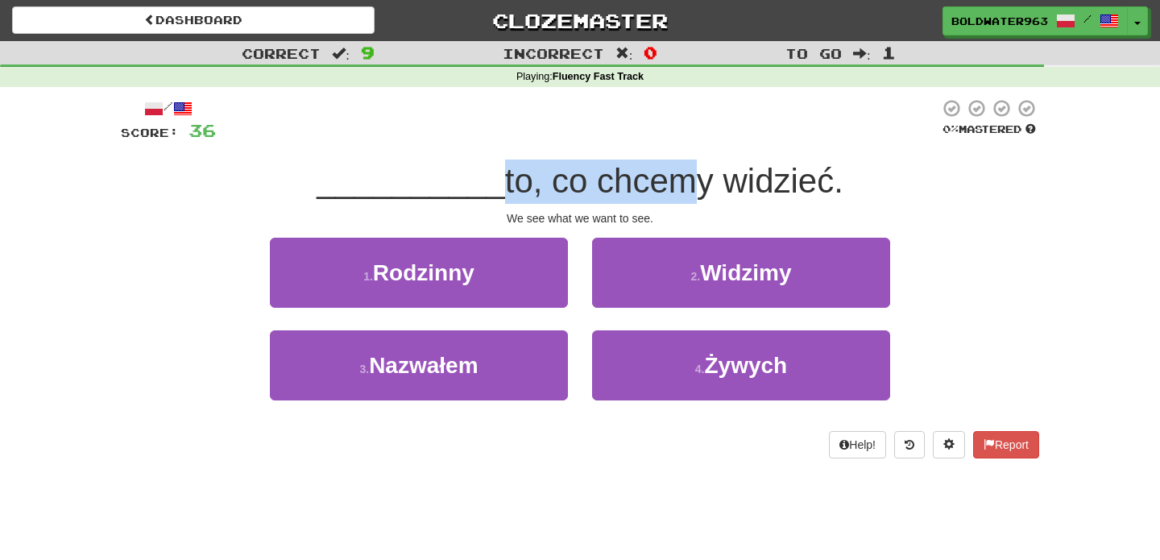
drag, startPoint x: 489, startPoint y: 182, endPoint x: 674, endPoint y: 193, distance: 185.6
click at [674, 193] on span "to, co chcemy widzieć." at bounding box center [674, 181] width 338 height 38
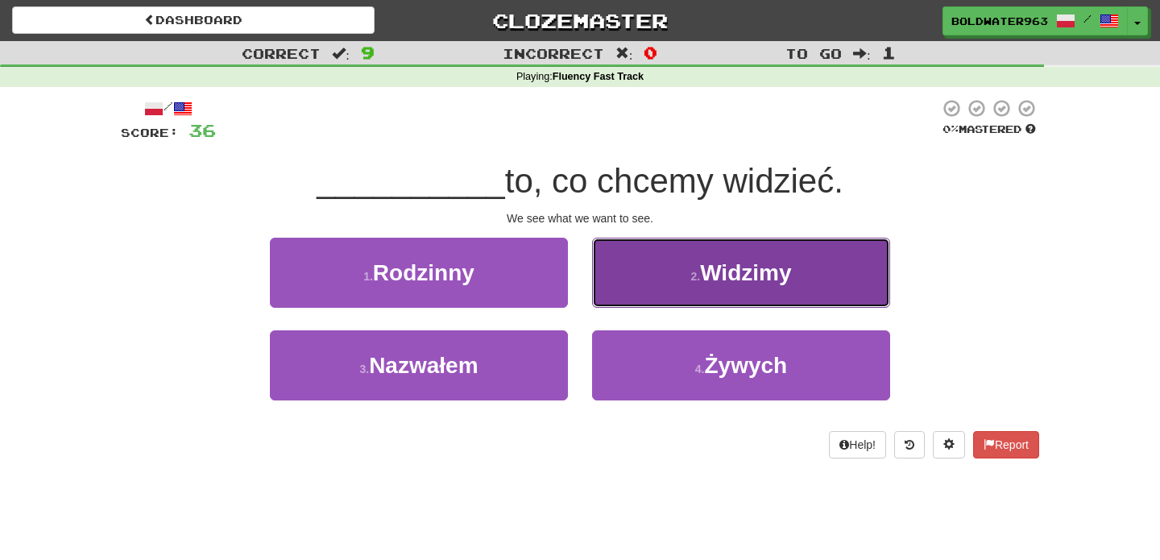
click at [733, 279] on span "Widzimy" at bounding box center [745, 272] width 91 height 25
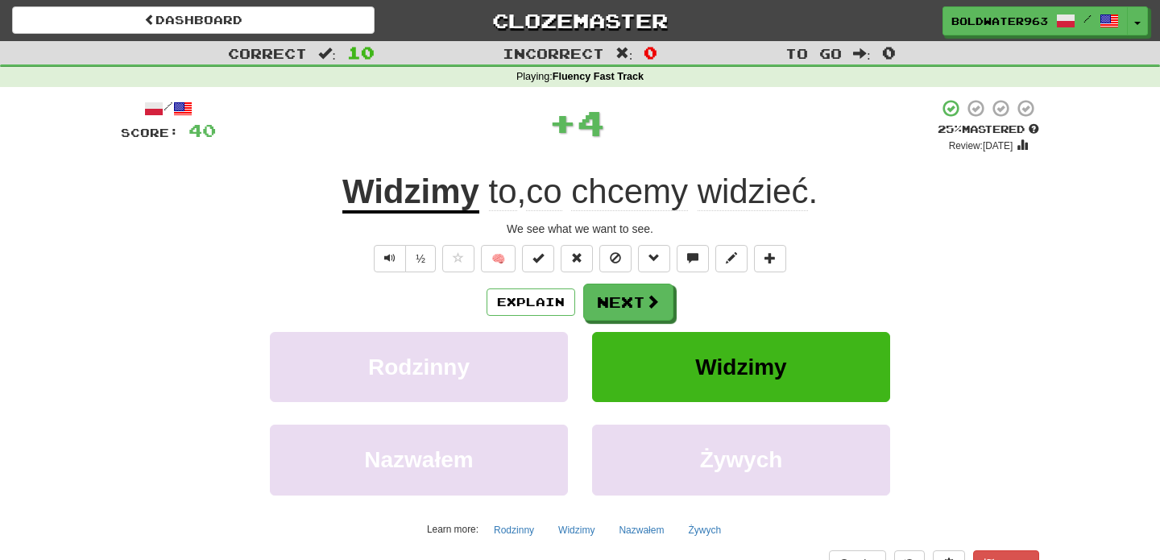
click at [321, 190] on div "Widzimy to , co chcemy widzieć ." at bounding box center [580, 192] width 918 height 44
click at [627, 301] on button "Next" at bounding box center [629, 302] width 90 height 37
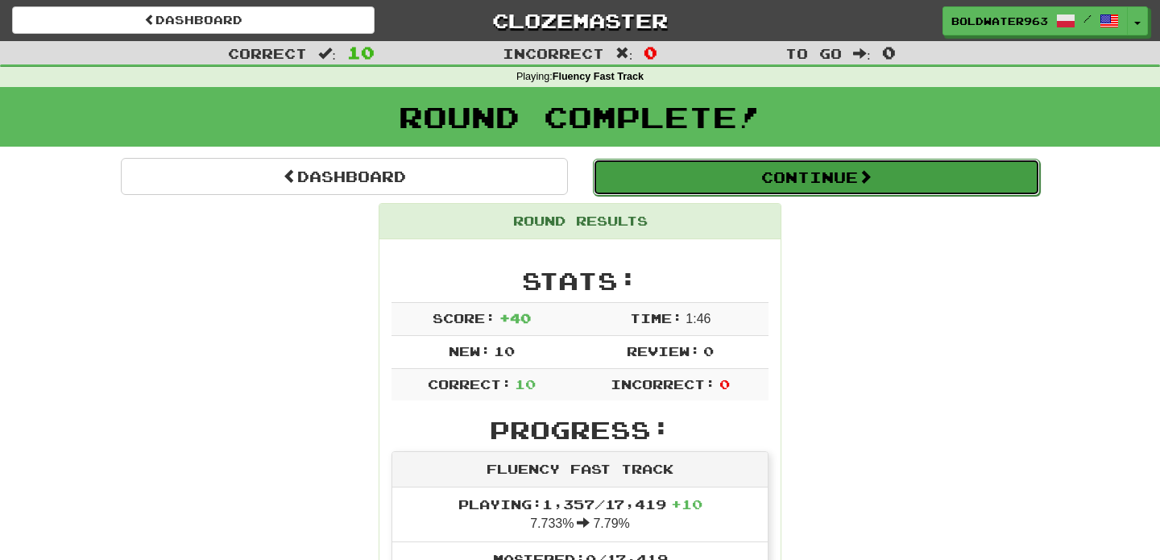
click at [681, 170] on button "Continue" at bounding box center [816, 177] width 447 height 37
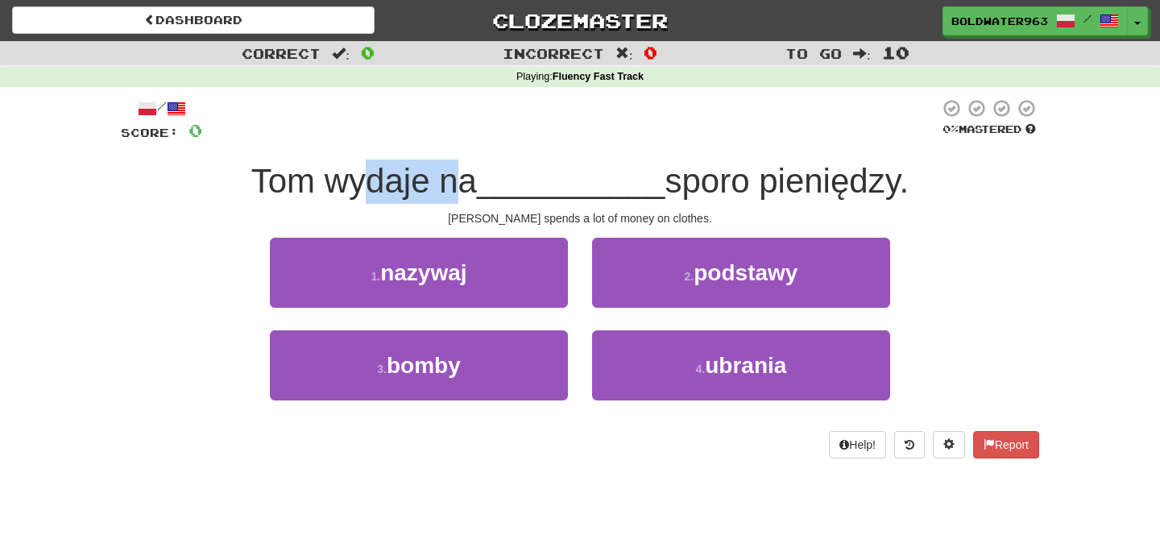
drag, startPoint x: 371, startPoint y: 180, endPoint x: 458, endPoint y: 183, distance: 86.2
click at [458, 183] on span "Tom wydaje na" at bounding box center [364, 181] width 226 height 38
click at [528, 183] on span "__________" at bounding box center [571, 181] width 189 height 38
drag, startPoint x: 594, startPoint y: 184, endPoint x: 364, endPoint y: 187, distance: 229.6
click at [364, 187] on div "Tom wydaje na __________ sporo pieniędzy." at bounding box center [580, 182] width 918 height 44
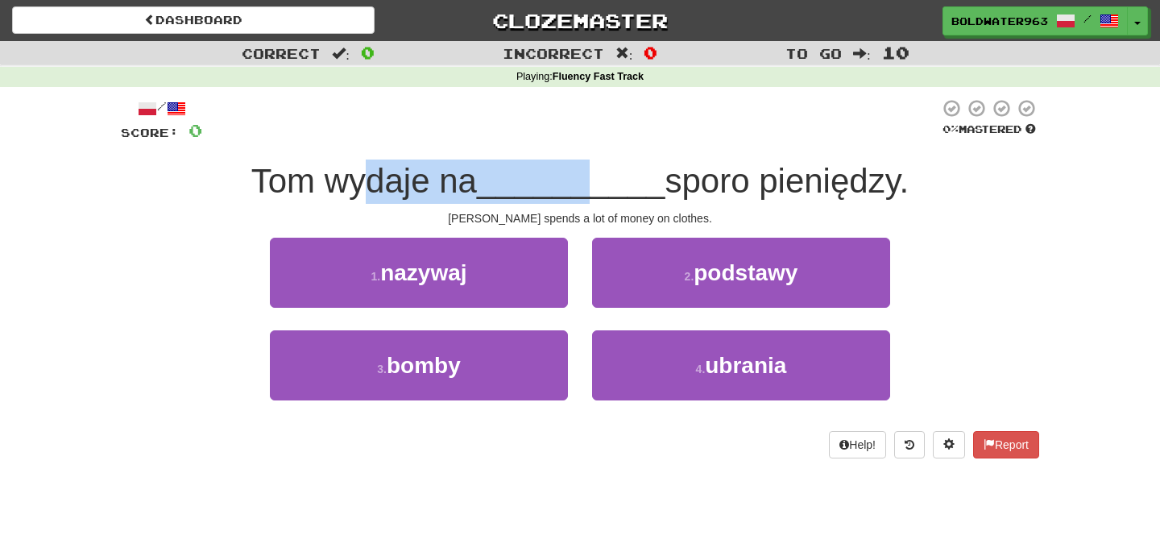
click at [364, 187] on span "Tom wydaje na" at bounding box center [364, 181] width 226 height 38
drag, startPoint x: 332, startPoint y: 181, endPoint x: 489, endPoint y: 180, distance: 157.1
click at [489, 180] on div "Tom wydaje na __________ sporo pieniędzy." at bounding box center [580, 182] width 918 height 44
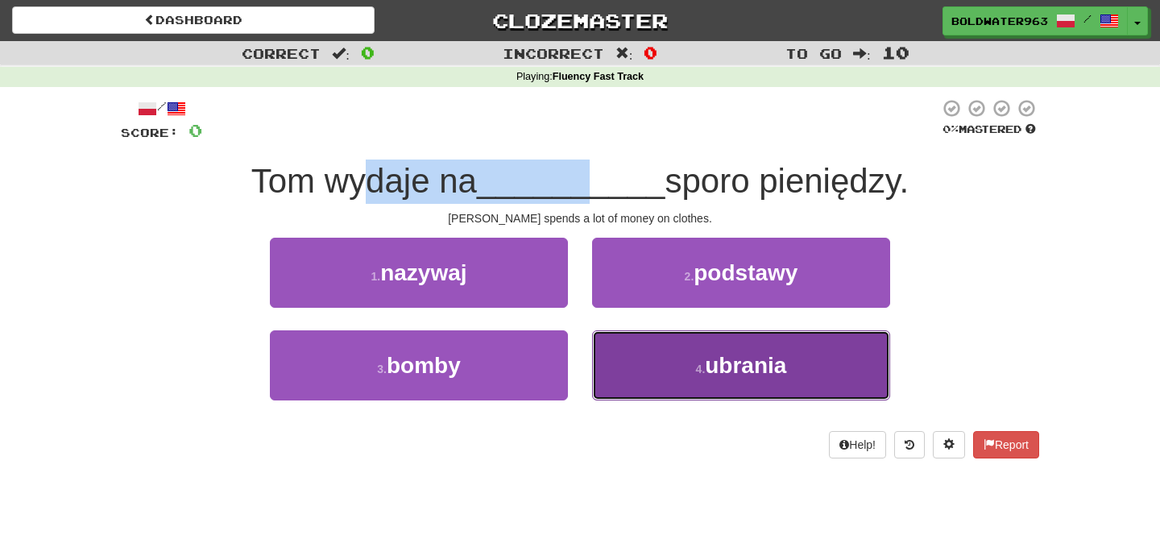
click at [705, 383] on button "4 . ubrania" at bounding box center [741, 365] width 298 height 70
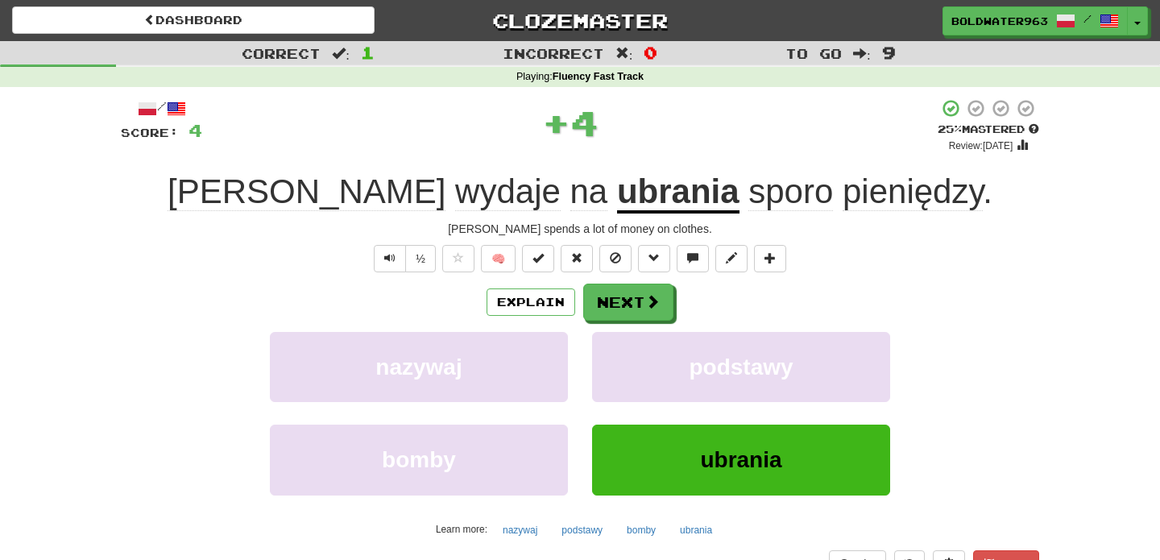
click at [748, 198] on span "sporo" at bounding box center [790, 191] width 85 height 39
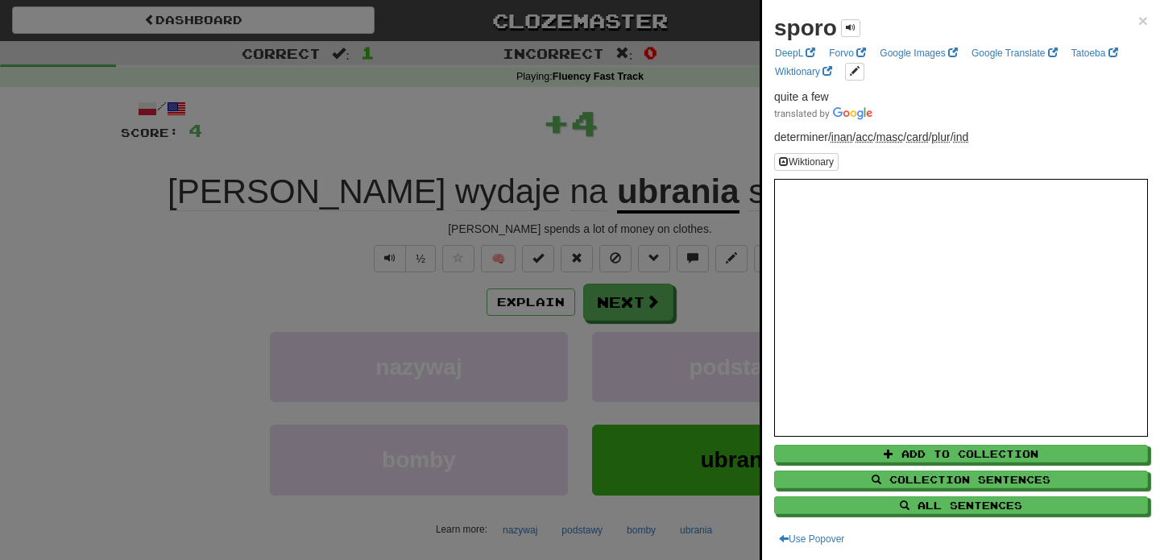
click at [656, 144] on div at bounding box center [580, 280] width 1160 height 560
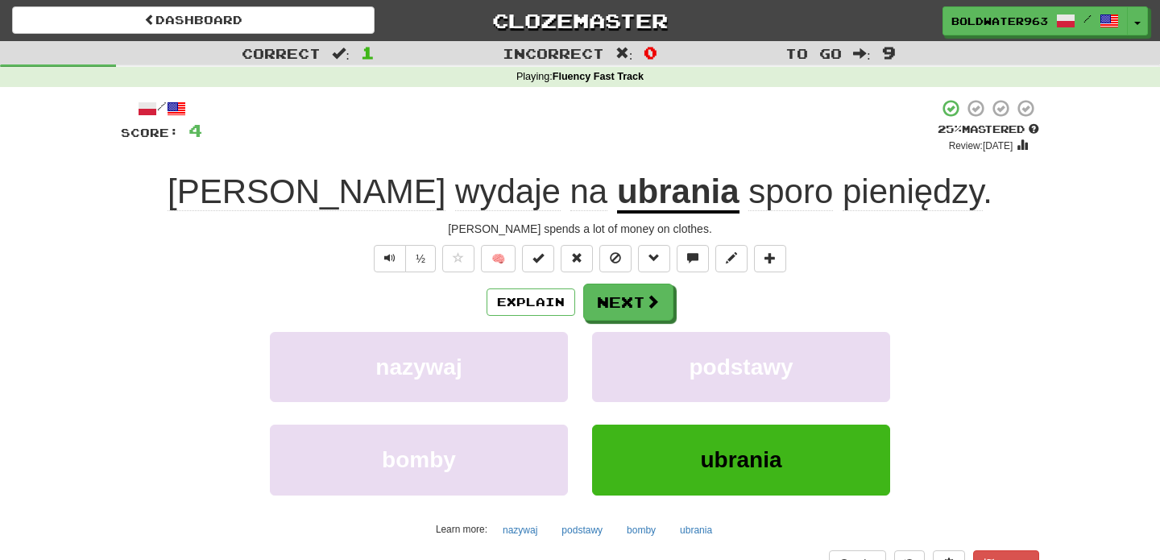
click at [455, 201] on span "wydaje" at bounding box center [508, 191] width 106 height 39
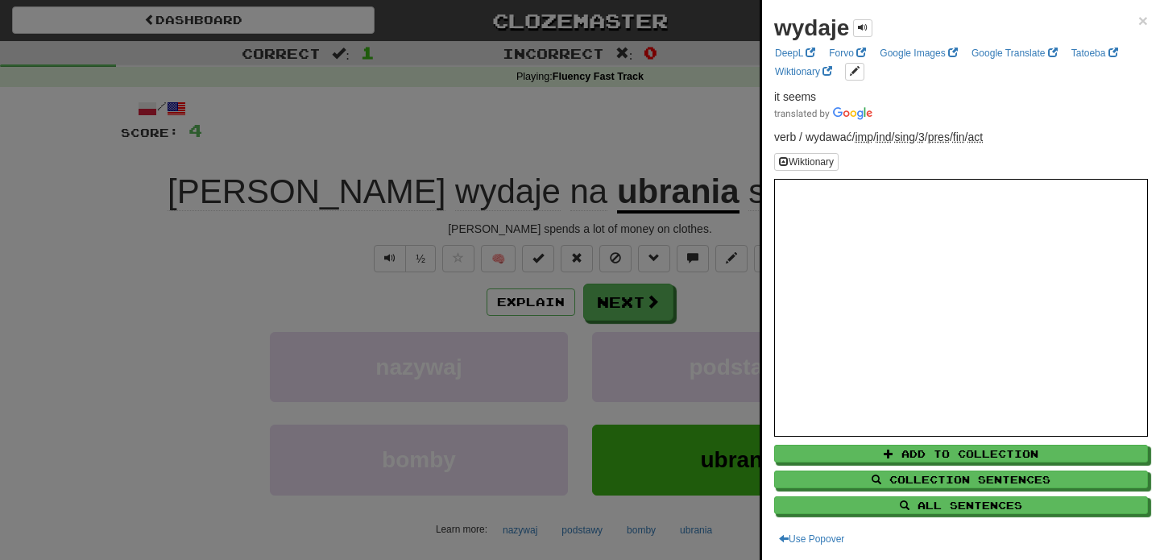
click at [616, 299] on div at bounding box center [580, 280] width 1160 height 560
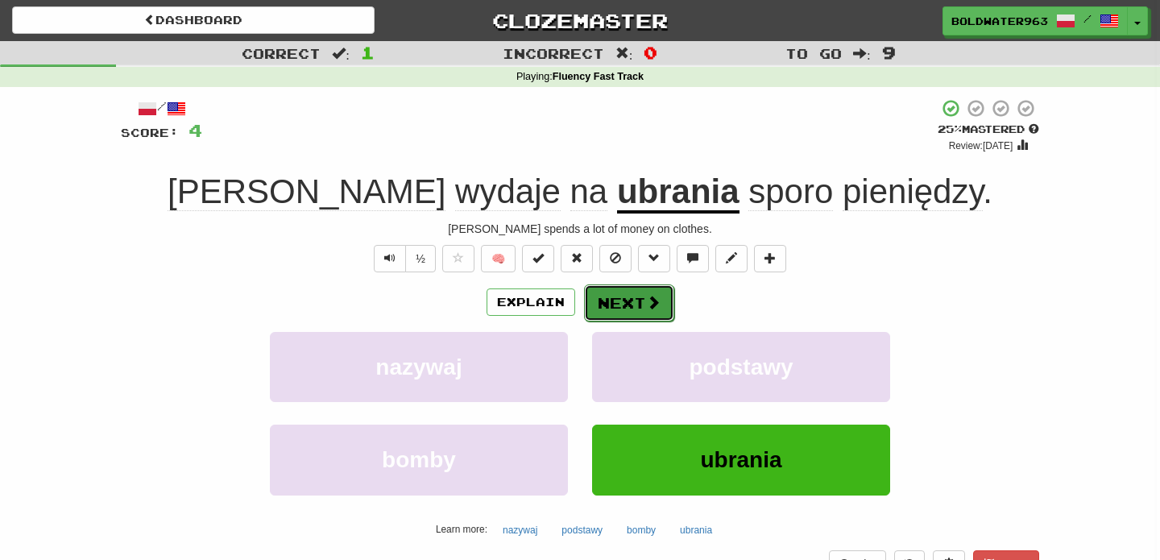
click at [640, 303] on button "Next" at bounding box center [629, 302] width 90 height 37
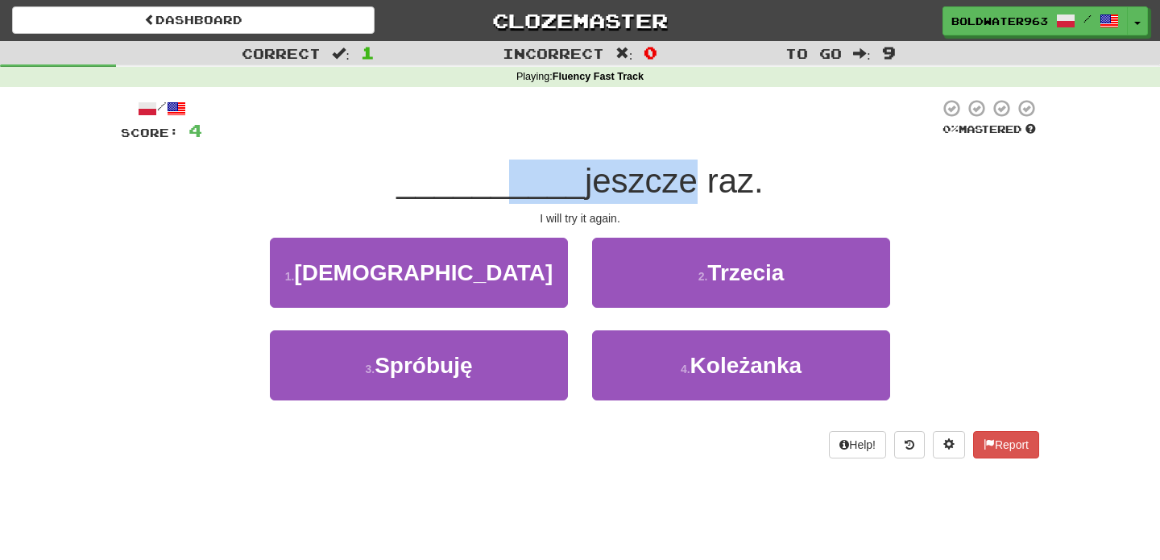
drag, startPoint x: 505, startPoint y: 184, endPoint x: 675, endPoint y: 190, distance: 170.1
click at [675, 190] on div "__________ jeszcze raz." at bounding box center [580, 182] width 918 height 44
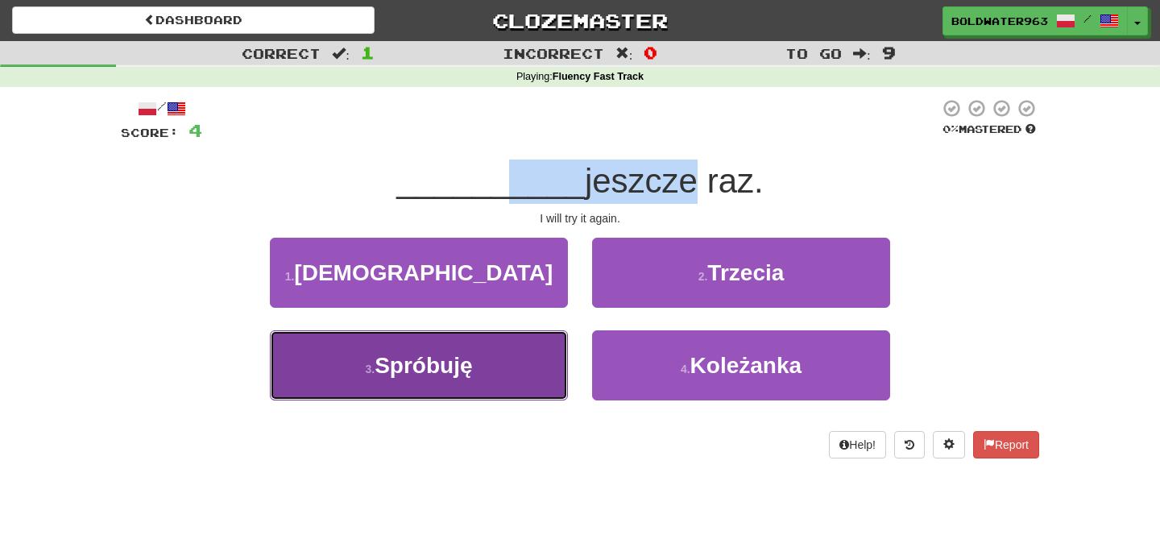
click at [464, 364] on span "Spróbuję" at bounding box center [423, 365] width 97 height 25
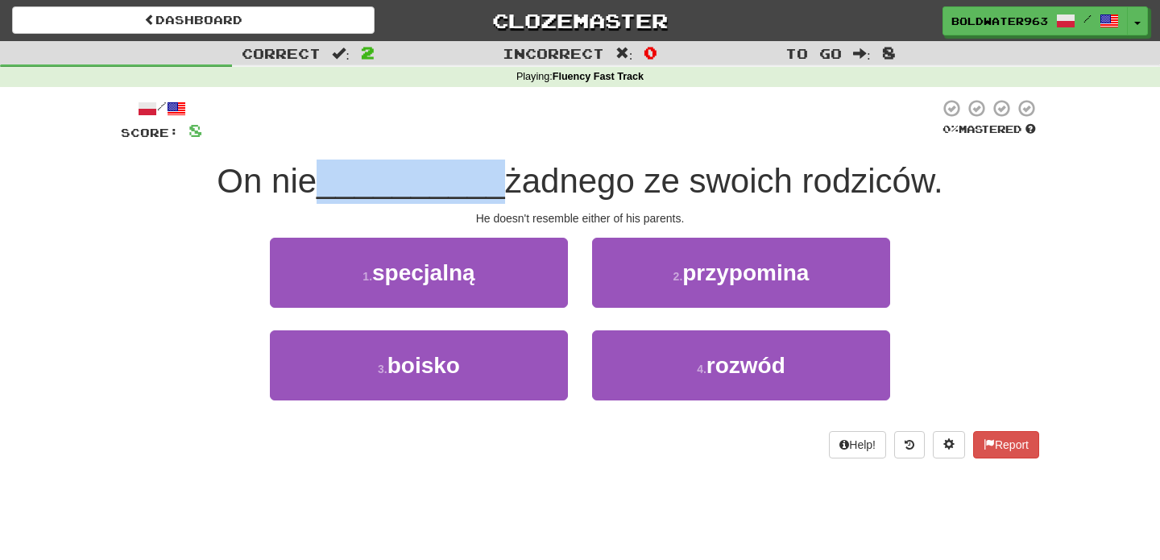
click at [411, 185] on span "__________" at bounding box center [411, 181] width 189 height 38
click at [578, 316] on div "1 . specjalną" at bounding box center [419, 284] width 322 height 93
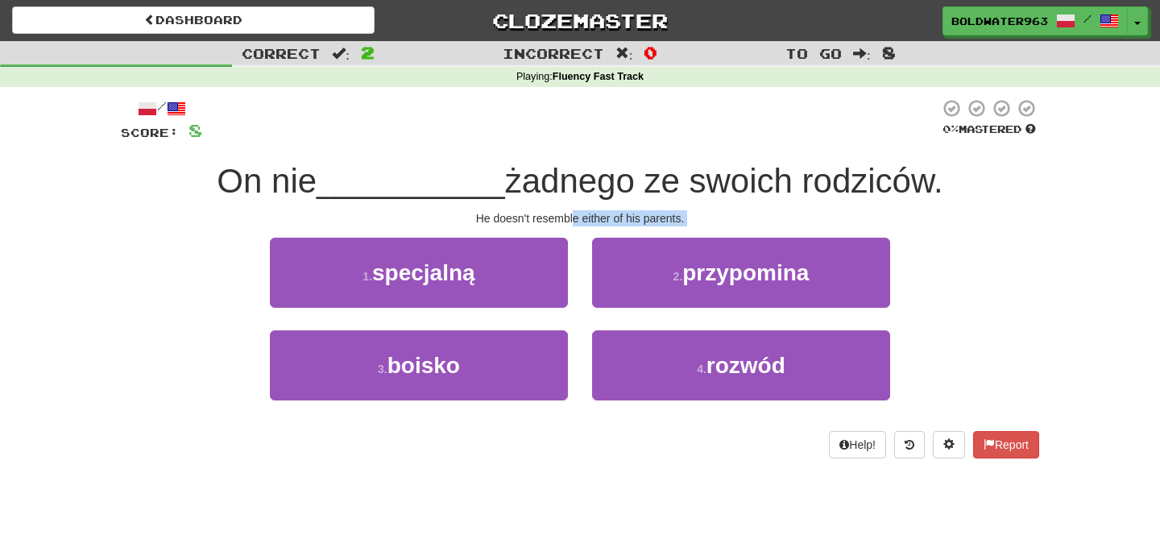
drag, startPoint x: 576, startPoint y: 225, endPoint x: 581, endPoint y: 303, distance: 78.3
click at [581, 303] on div "/ Score: 8 0 % Mastered On nie __________ żadnego ze swoich rodziców. He doesn'…" at bounding box center [580, 278] width 918 height 360
click at [577, 321] on div "1 . specjalną" at bounding box center [419, 284] width 322 height 93
drag, startPoint x: 800, startPoint y: 182, endPoint x: 941, endPoint y: 188, distance: 141.1
click at [941, 188] on span "żadnego ze swoich rodziców." at bounding box center [724, 181] width 438 height 38
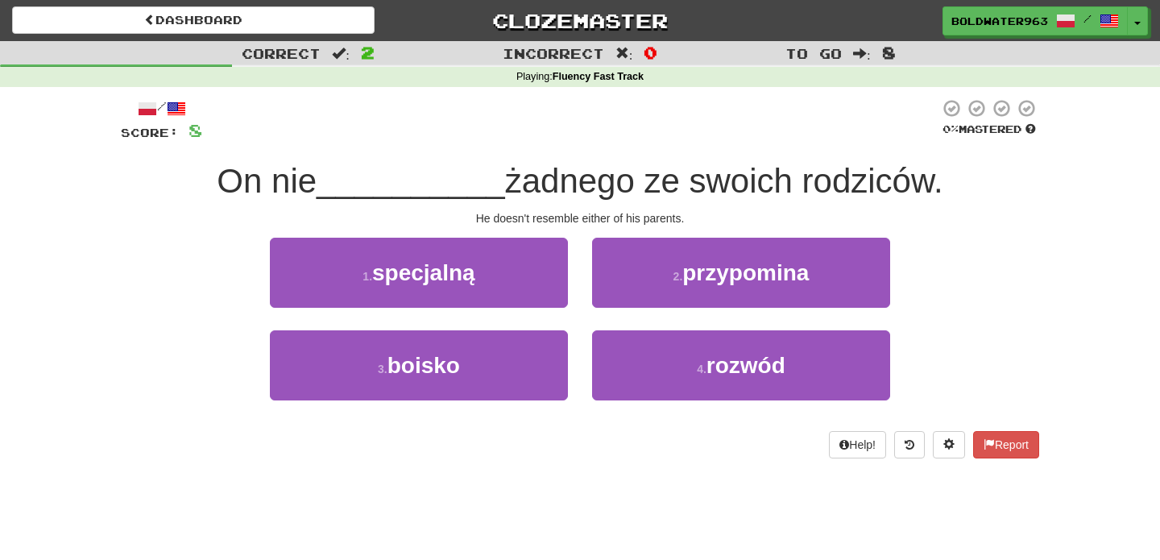
click at [968, 226] on div "/ Score: 8 0 % Mastered On nie __________ żadnego ze swoich rodziców. He doesn'…" at bounding box center [580, 278] width 918 height 360
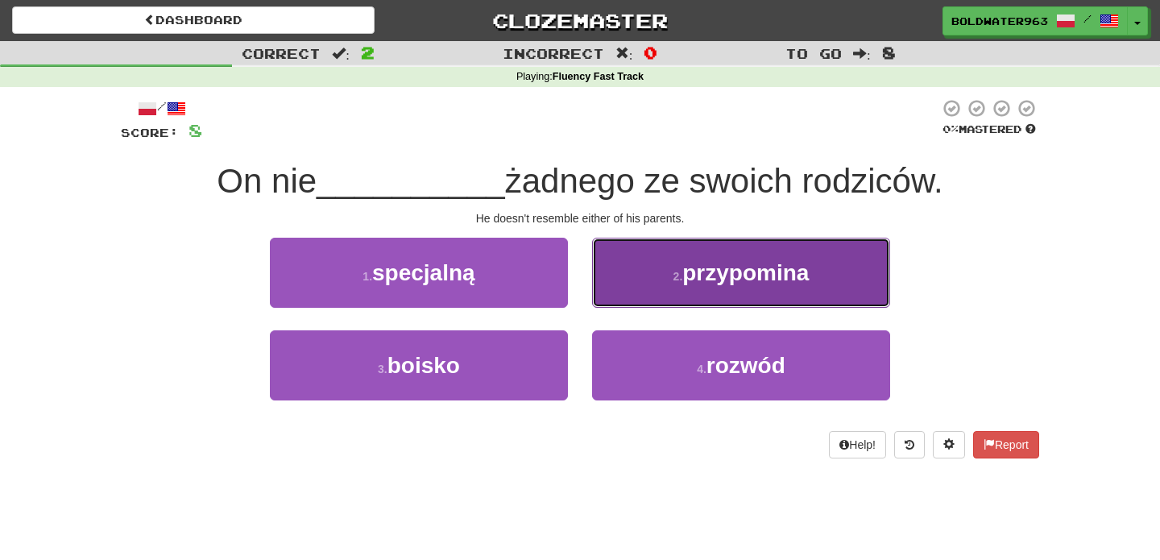
click at [846, 266] on button "2 . przypomina" at bounding box center [741, 273] width 298 height 70
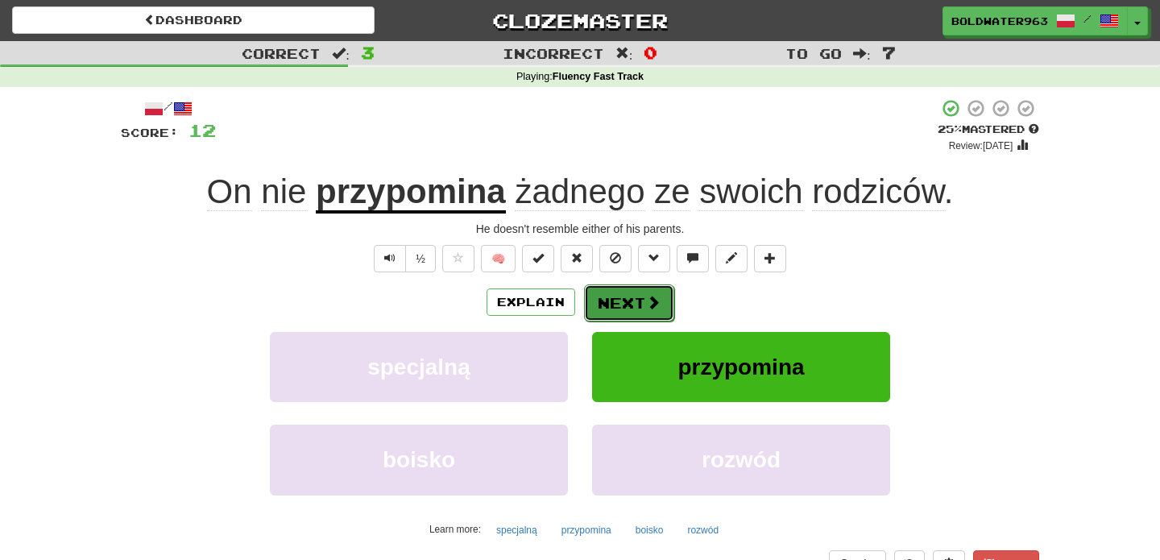
click at [618, 301] on button "Next" at bounding box center [629, 302] width 90 height 37
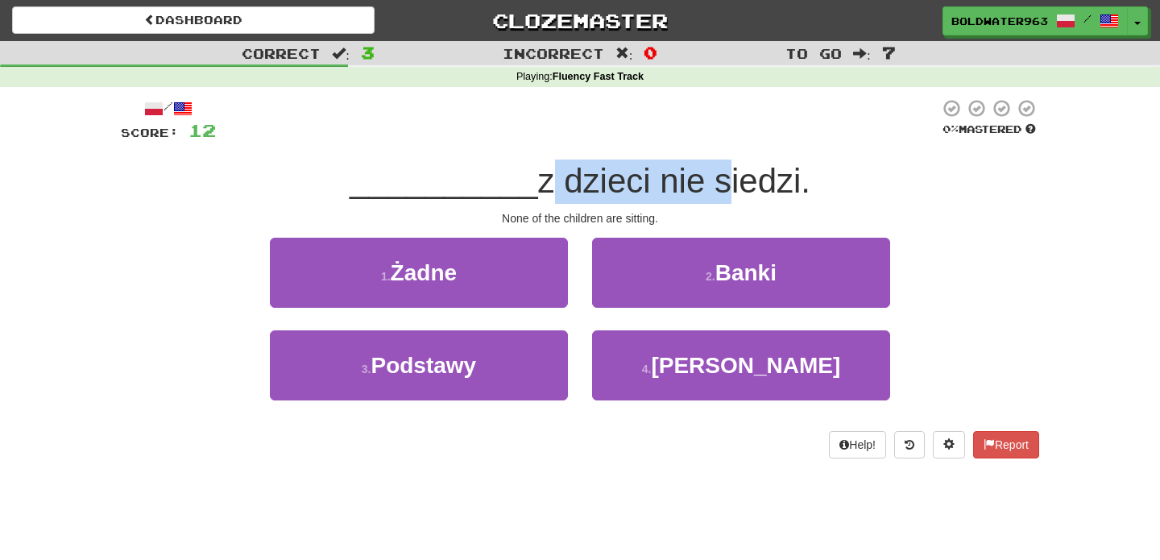
drag, startPoint x: 532, startPoint y: 180, endPoint x: 714, endPoint y: 172, distance: 182.3
click at [714, 172] on span "z dzieci nie siedzi." at bounding box center [674, 181] width 272 height 38
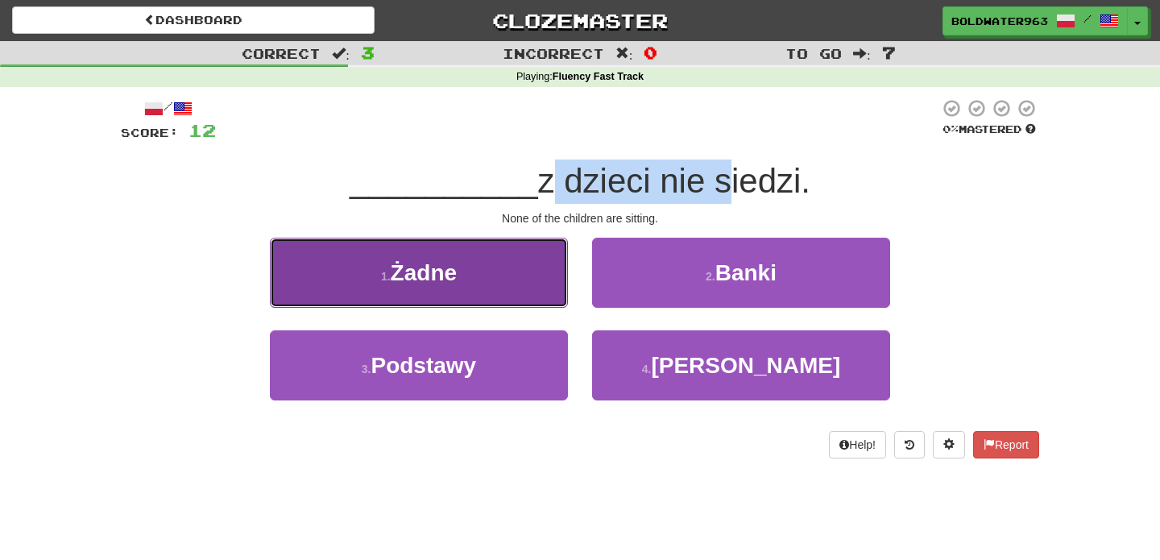
click at [527, 281] on button "1 . Żadne" at bounding box center [419, 273] width 298 height 70
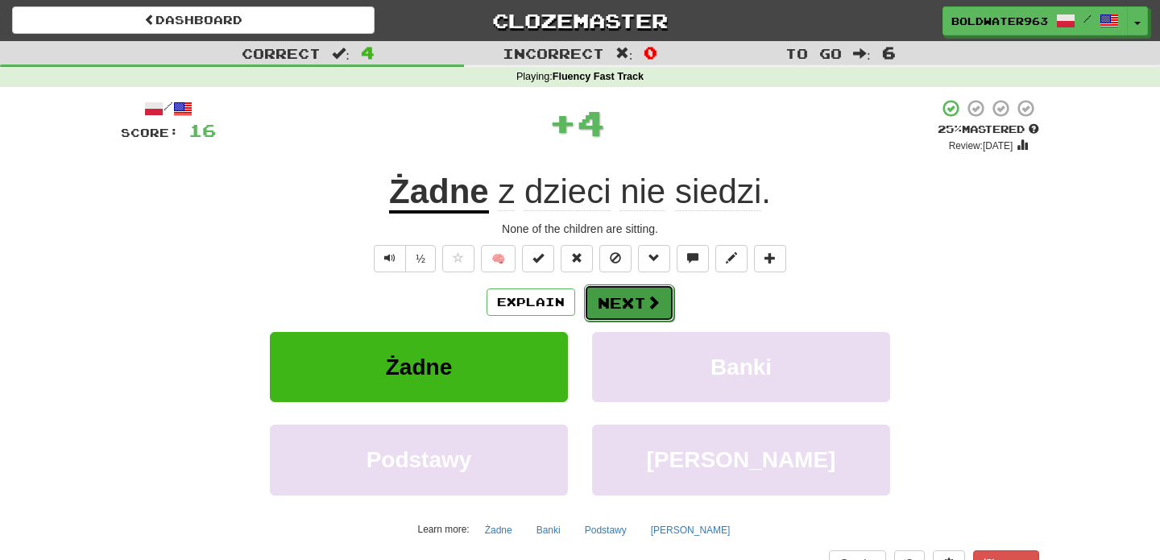
click at [615, 307] on button "Next" at bounding box center [629, 302] width 90 height 37
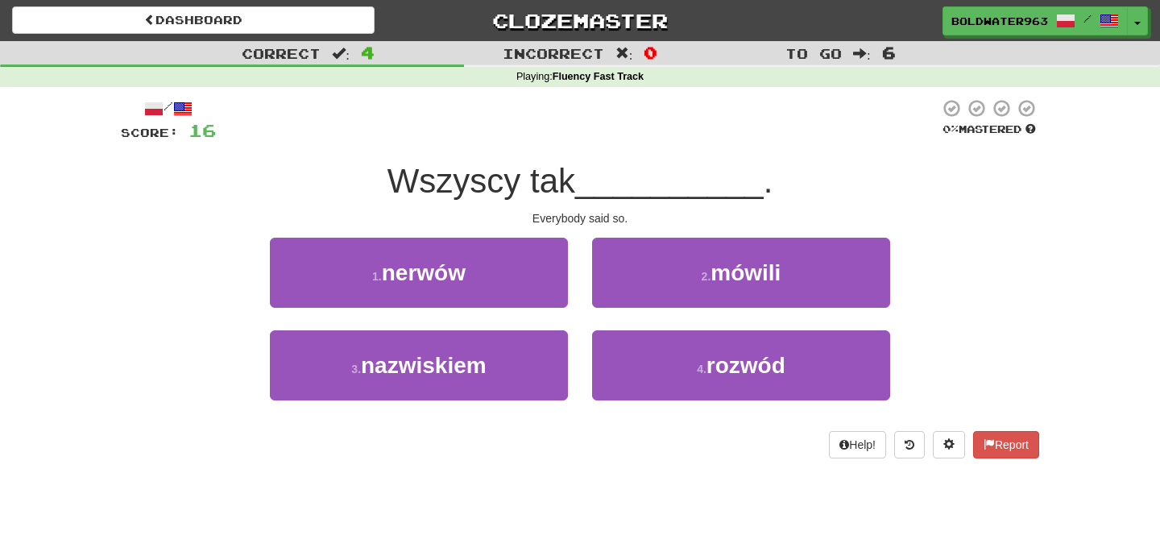
drag, startPoint x: 396, startPoint y: 176, endPoint x: 588, endPoint y: 189, distance: 192.2
click at [575, 189] on span "Wszyscy tak" at bounding box center [481, 181] width 188 height 38
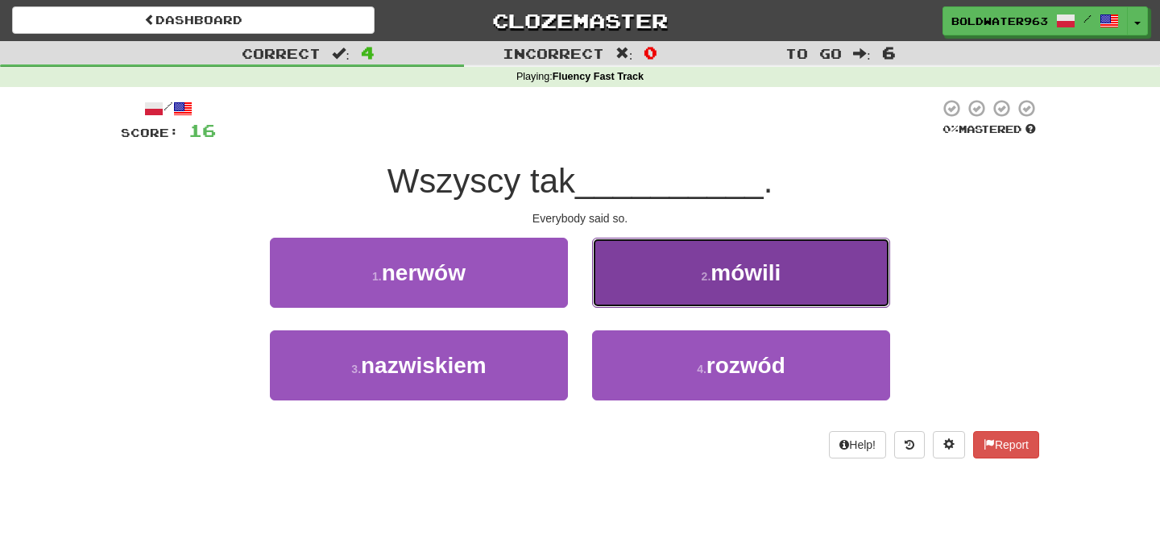
click at [799, 277] on button "2 . mówili" at bounding box center [741, 273] width 298 height 70
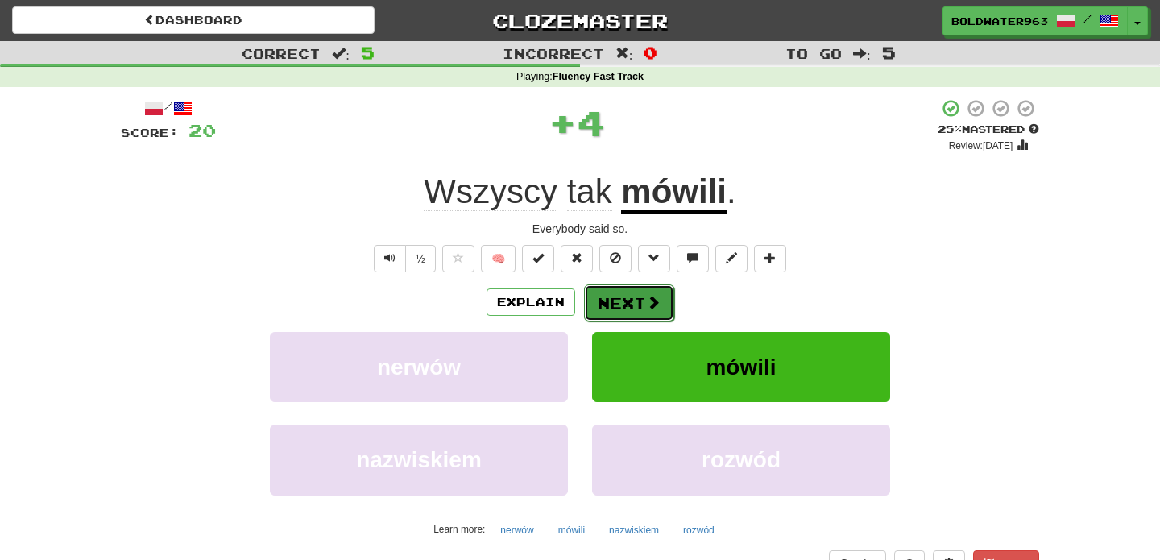
click at [633, 307] on button "Next" at bounding box center [629, 302] width 90 height 37
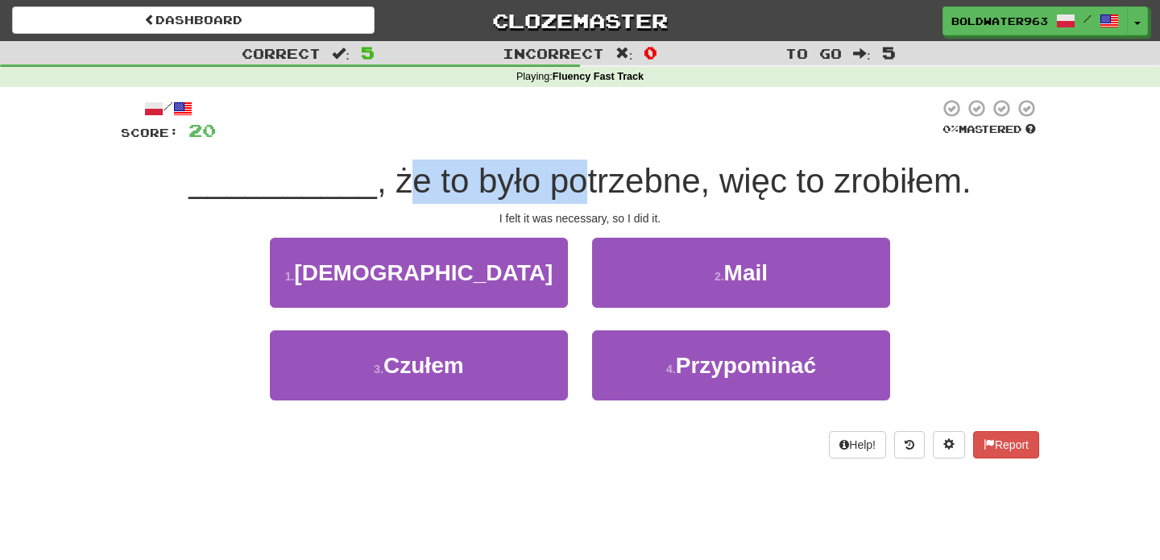
drag, startPoint x: 392, startPoint y: 181, endPoint x: 573, endPoint y: 184, distance: 181.3
click at [573, 184] on span ", że to było potrzebne, więc to zrobiłem." at bounding box center [674, 181] width 595 height 38
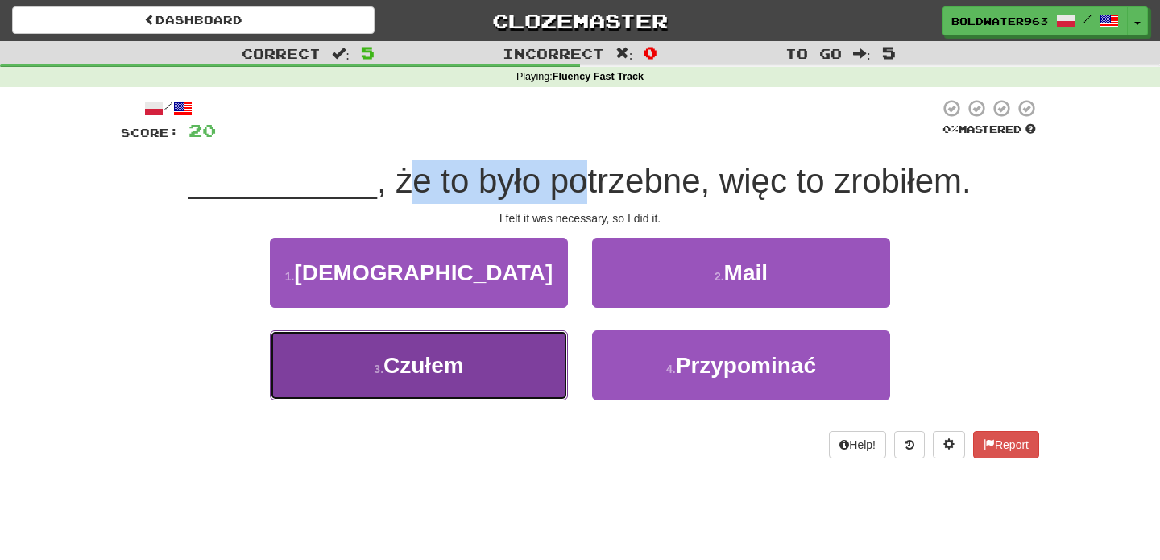
click at [490, 367] on button "3 . Czułem" at bounding box center [419, 365] width 298 height 70
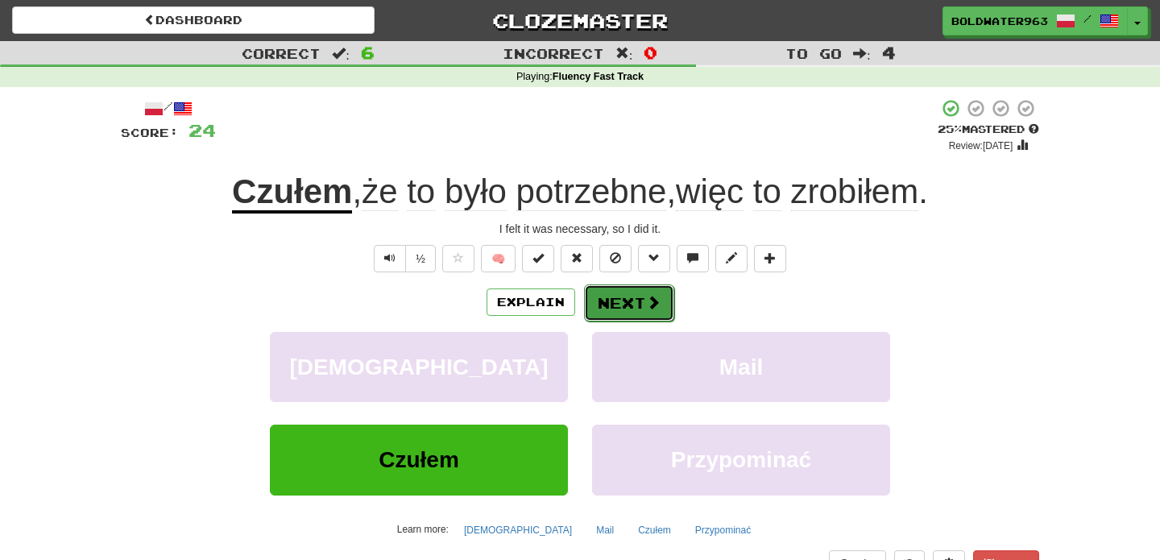
click at [630, 304] on button "Next" at bounding box center [629, 302] width 90 height 37
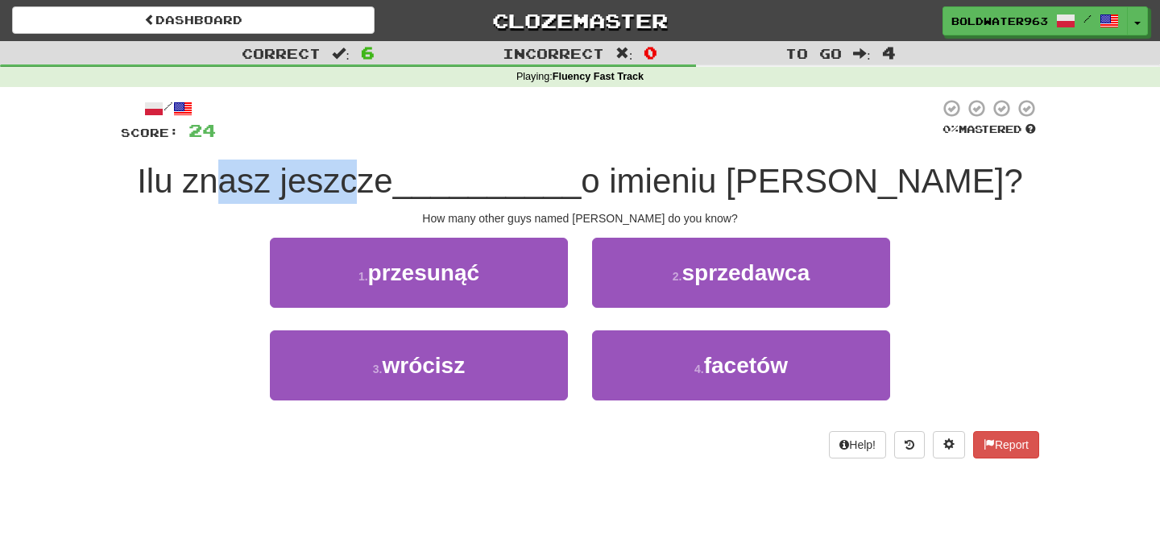
drag, startPoint x: 326, startPoint y: 184, endPoint x: 465, endPoint y: 188, distance: 138.6
click at [392, 188] on span "Ilu znasz jeszcze" at bounding box center [264, 181] width 255 height 38
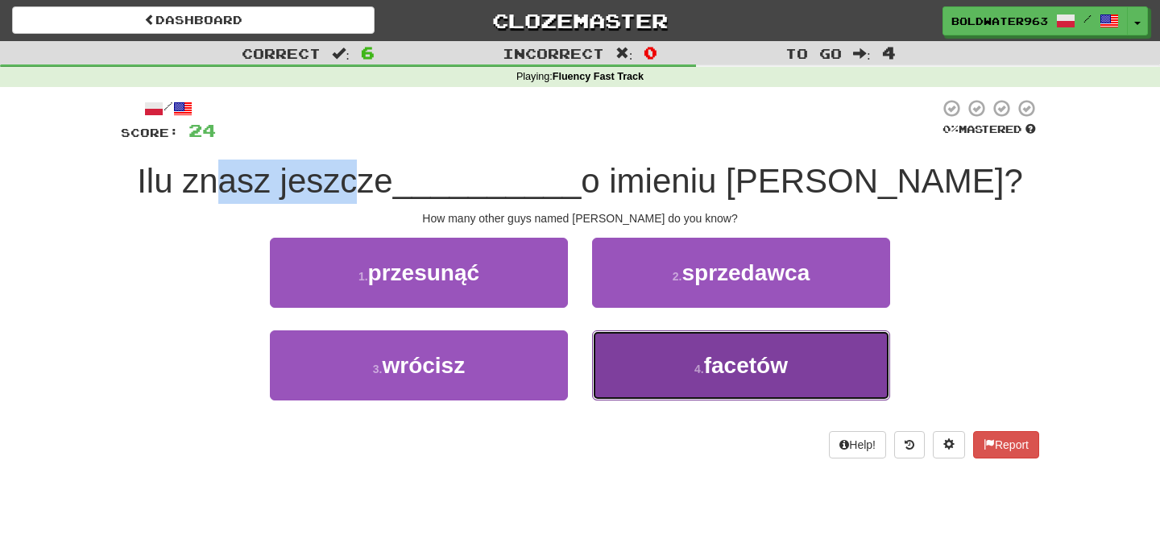
click at [661, 375] on button "4 . facetów" at bounding box center [741, 365] width 298 height 70
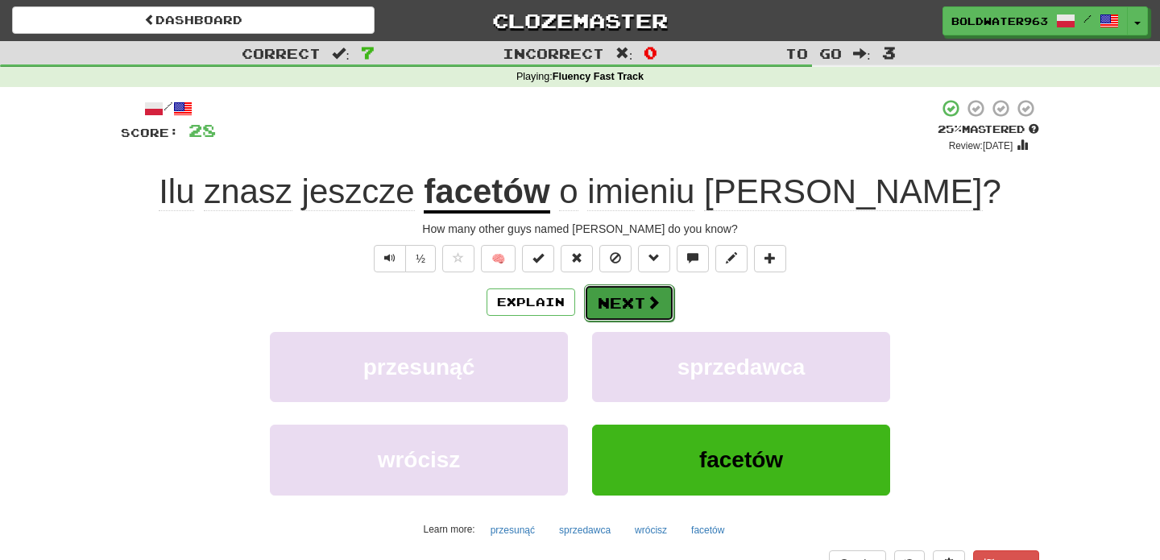
click at [646, 300] on span at bounding box center [653, 302] width 15 height 15
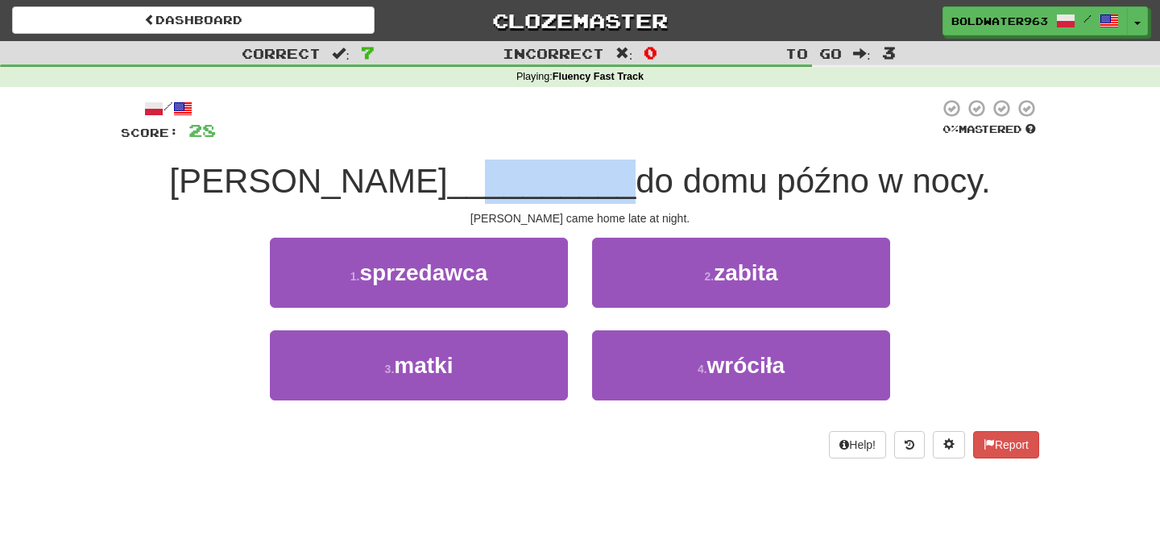
drag, startPoint x: 381, startPoint y: 184, endPoint x: 525, endPoint y: 176, distance: 144.4
click at [525, 176] on div "Linda __________ do domu późno w nocy." at bounding box center [580, 182] width 918 height 44
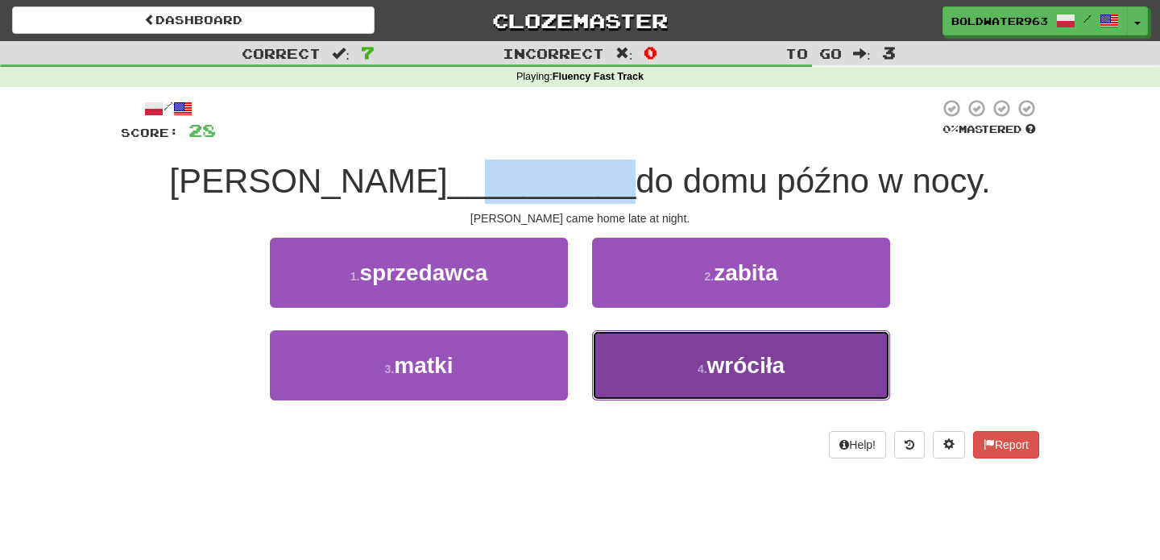
click at [673, 364] on button "4 . wróciła" at bounding box center [741, 365] width 298 height 70
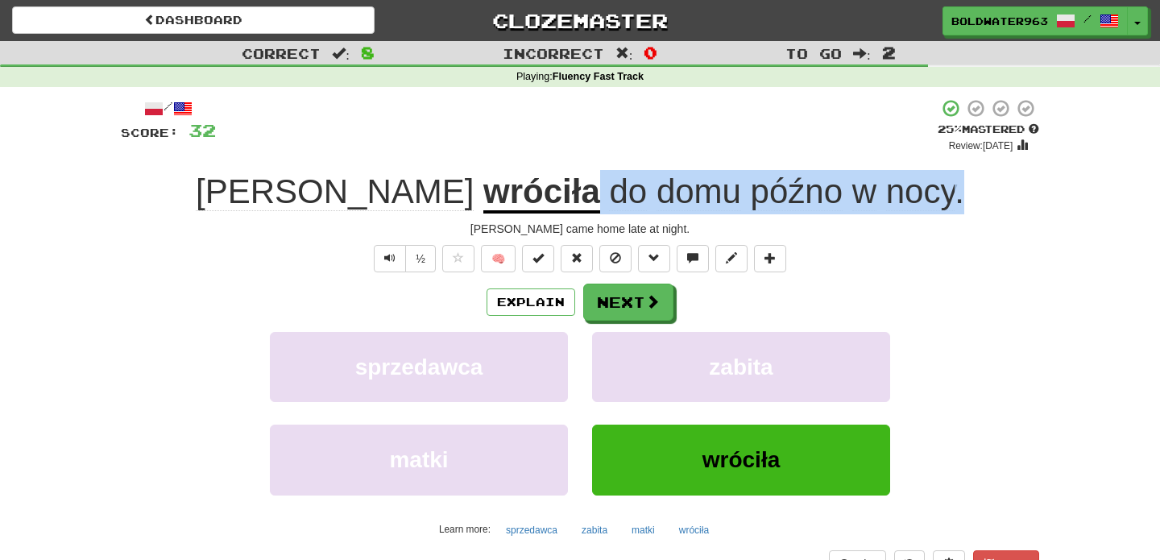
drag, startPoint x: 491, startPoint y: 179, endPoint x: 885, endPoint y: 188, distance: 394.0
click at [885, 188] on div "Linda wróciła do domu późno w nocy ." at bounding box center [580, 192] width 918 height 44
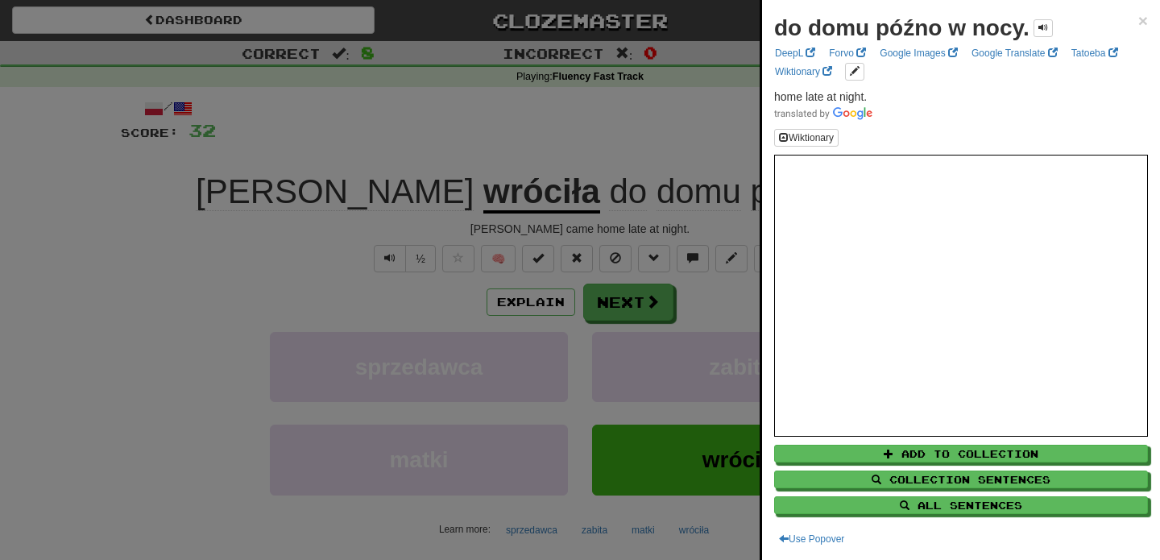
click at [753, 151] on div at bounding box center [580, 280] width 1160 height 560
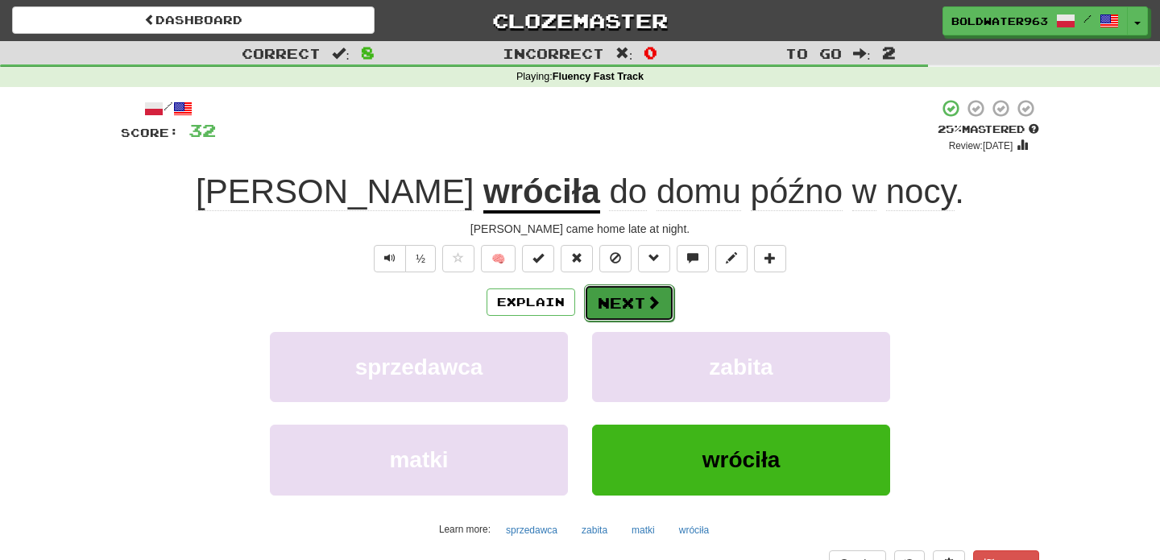
click at [631, 299] on button "Next" at bounding box center [629, 302] width 90 height 37
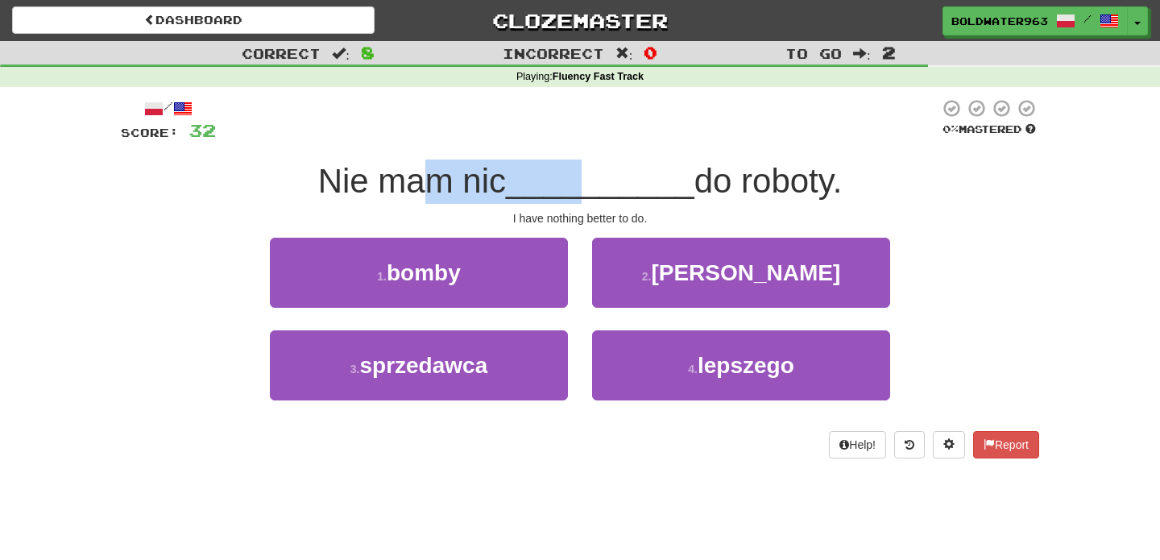
drag, startPoint x: 412, startPoint y: 184, endPoint x: 578, endPoint y: 180, distance: 165.2
click at [578, 180] on div "Nie mam nic __________ do roboty." at bounding box center [580, 182] width 918 height 44
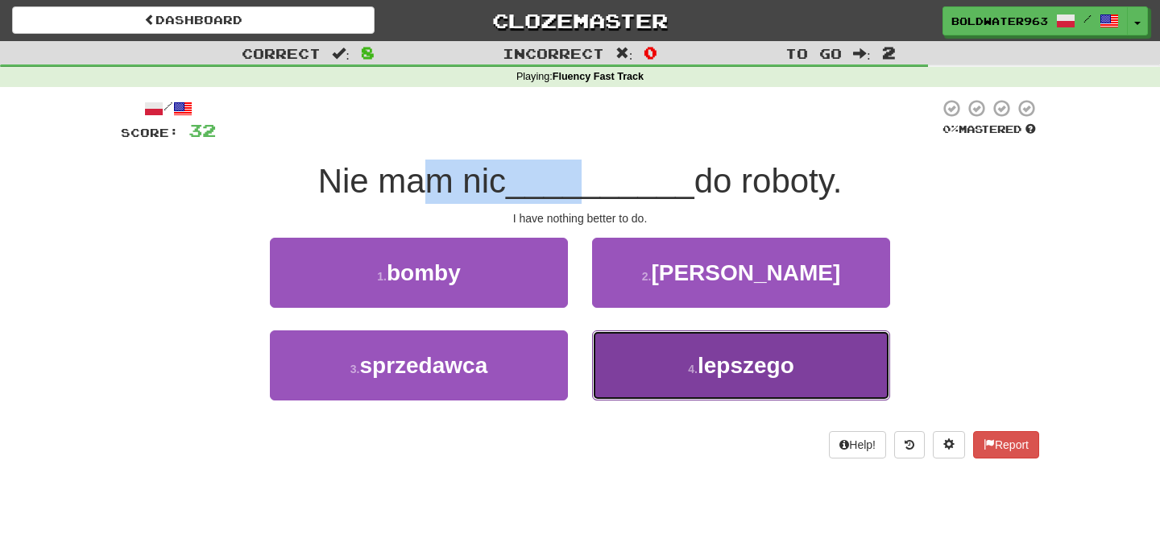
click at [717, 362] on span "lepszego" at bounding box center [746, 365] width 97 height 25
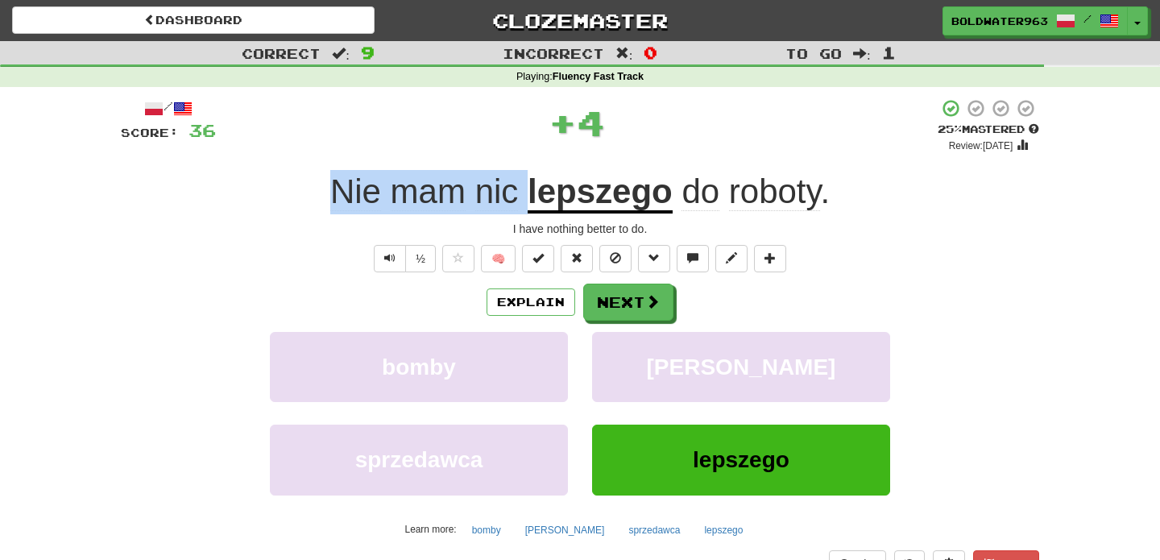
click at [305, 192] on div "Nie mam nic lepszego do roboty ." at bounding box center [580, 192] width 918 height 44
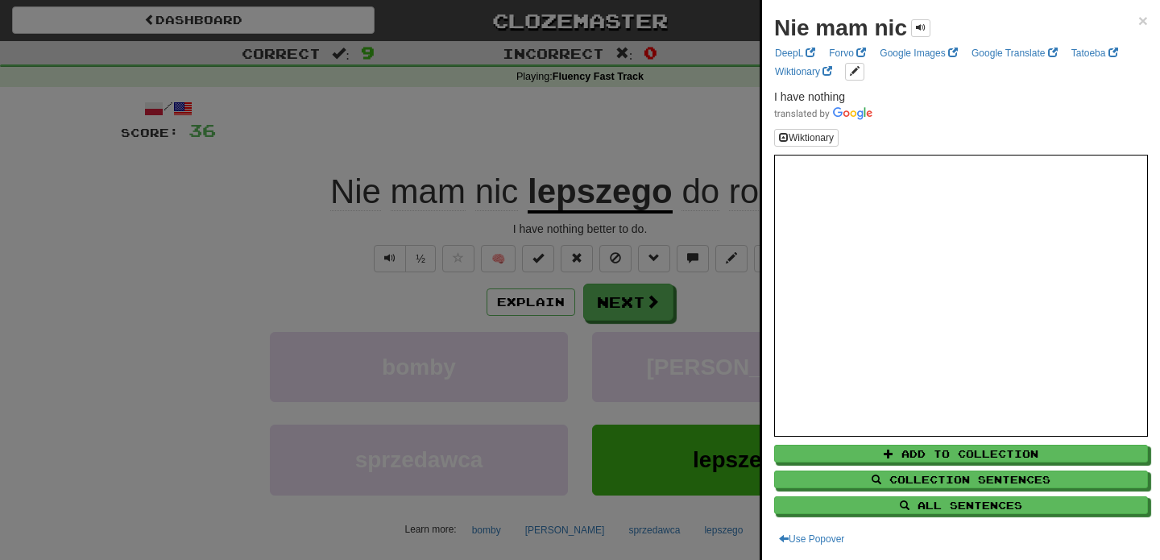
click at [609, 294] on div at bounding box center [580, 280] width 1160 height 560
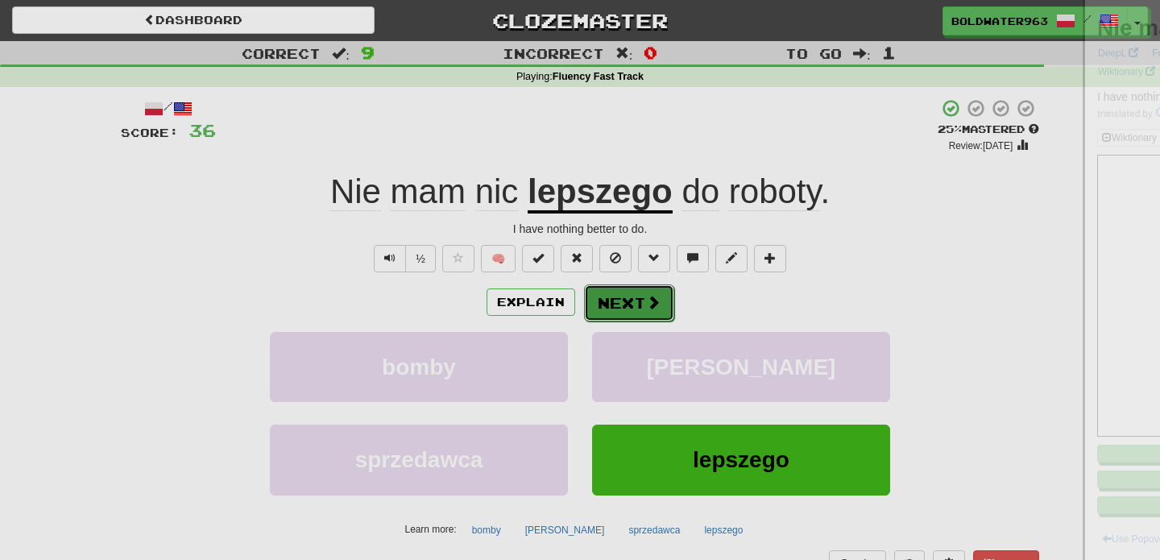
click at [626, 302] on button "Next" at bounding box center [629, 302] width 90 height 37
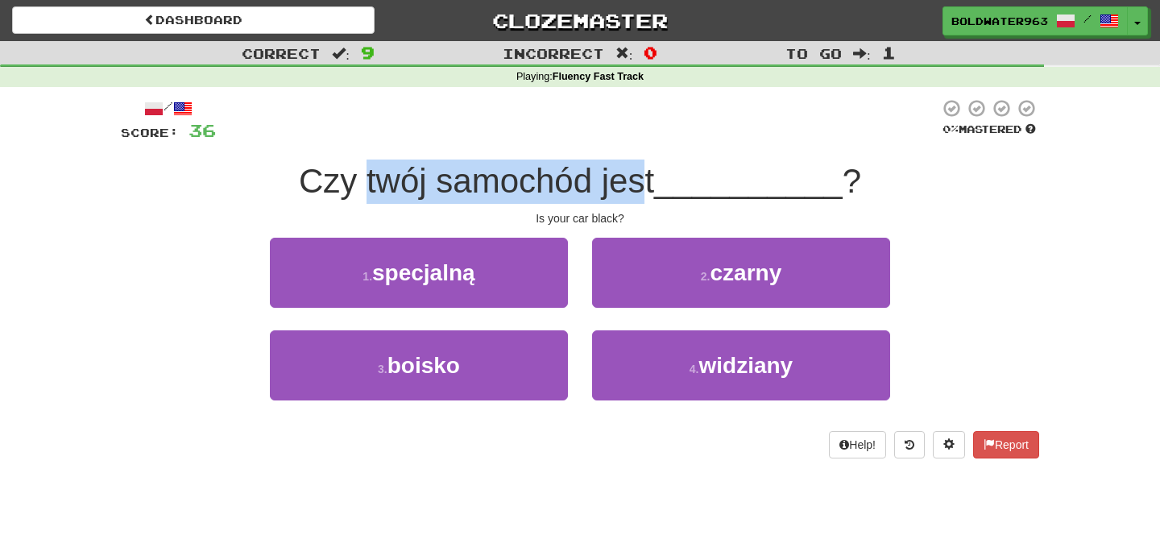
drag, startPoint x: 363, startPoint y: 183, endPoint x: 656, endPoint y: 172, distance: 292.6
click at [654, 172] on span "Czy twój samochód jest" at bounding box center [476, 181] width 355 height 38
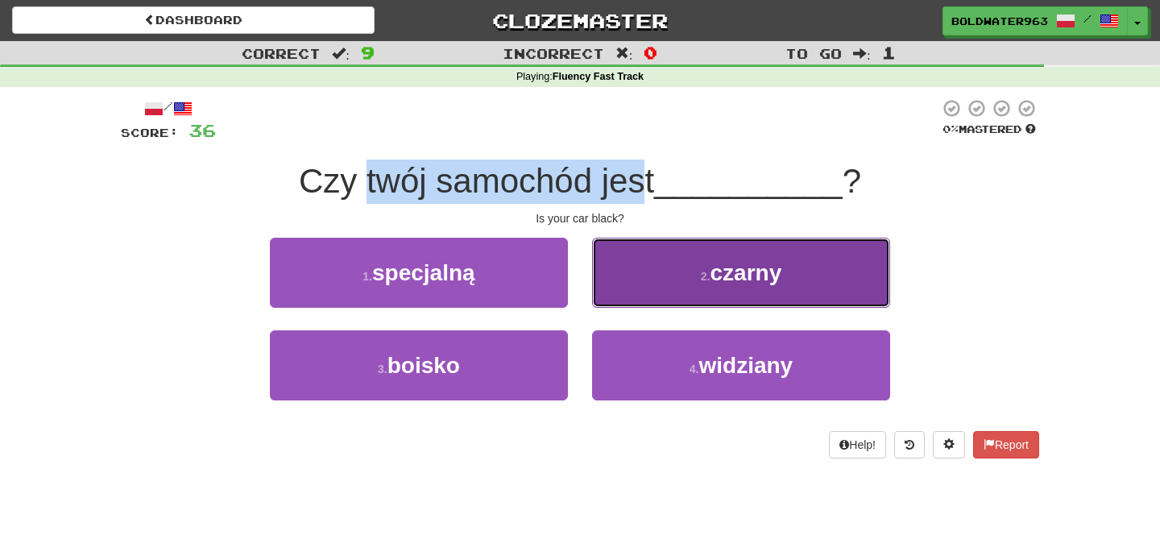
click at [675, 287] on button "2 . czarny" at bounding box center [741, 273] width 298 height 70
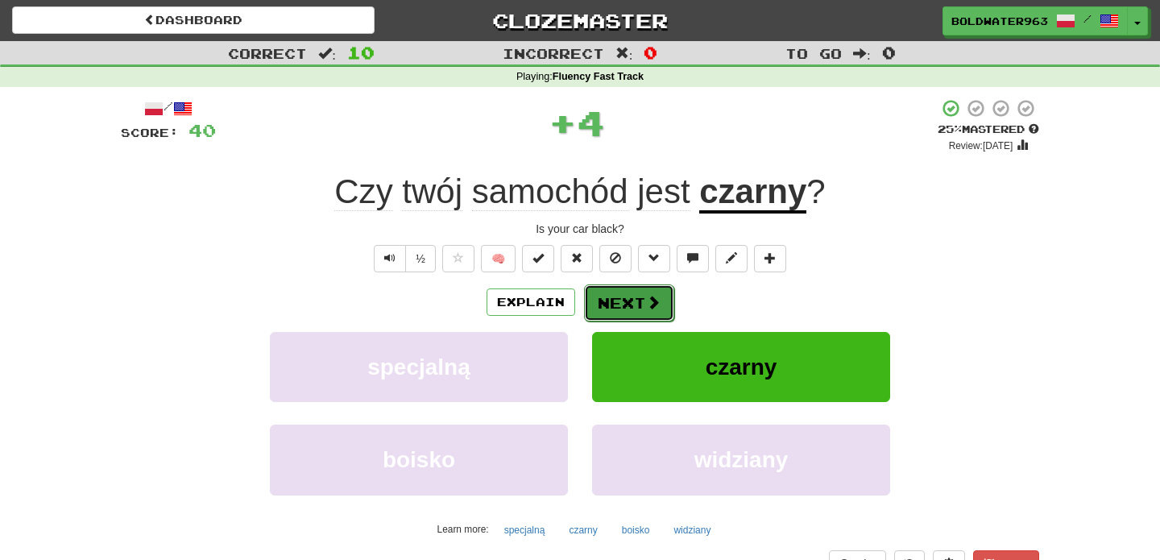
click at [628, 310] on button "Next" at bounding box center [629, 302] width 90 height 37
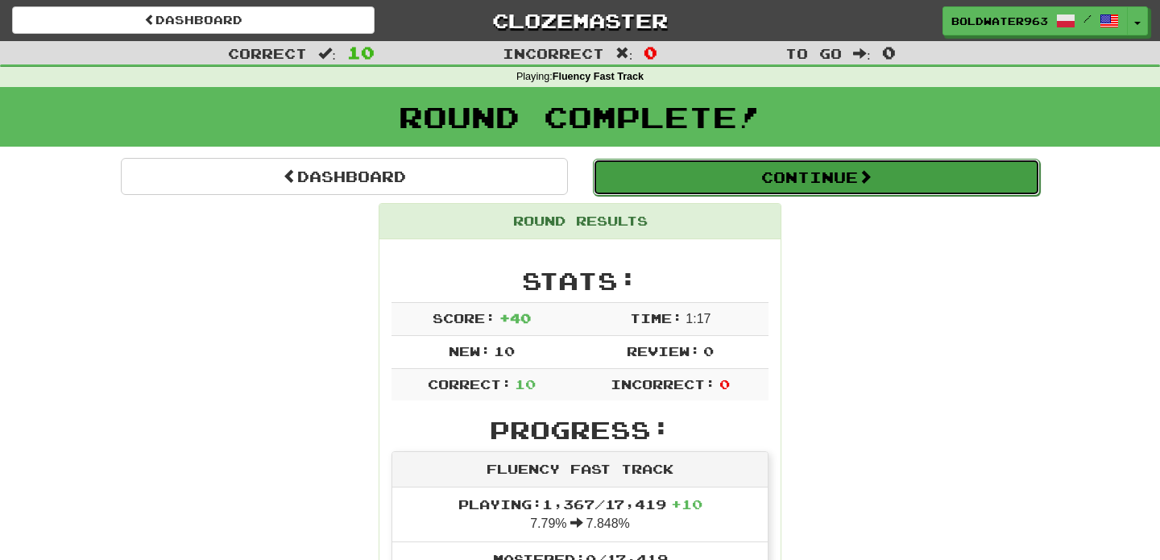
click at [694, 182] on button "Continue" at bounding box center [816, 177] width 447 height 37
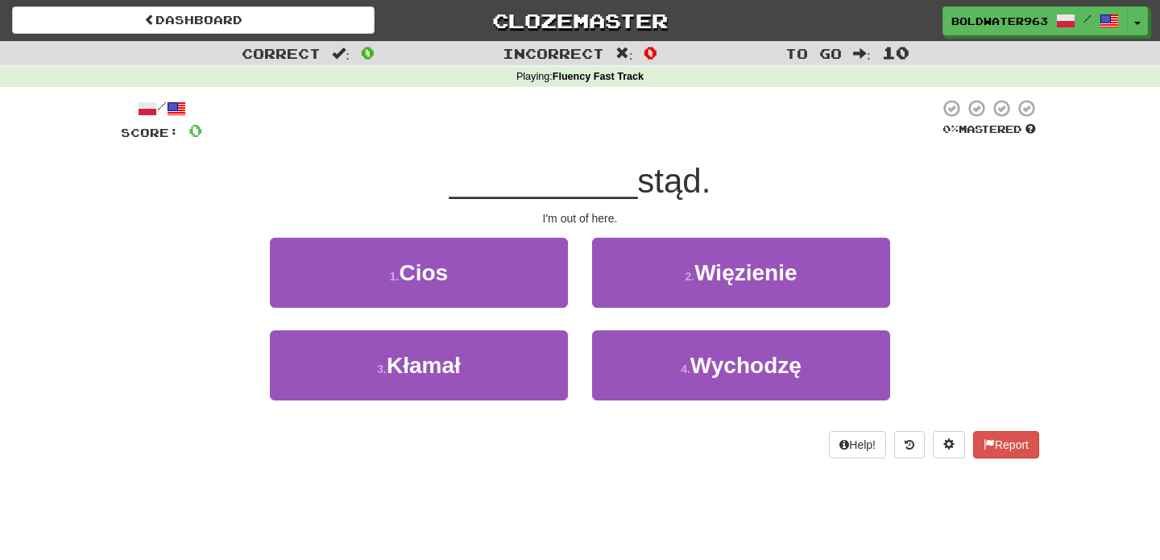
click at [574, 242] on div "1 . Cios" at bounding box center [419, 284] width 322 height 93
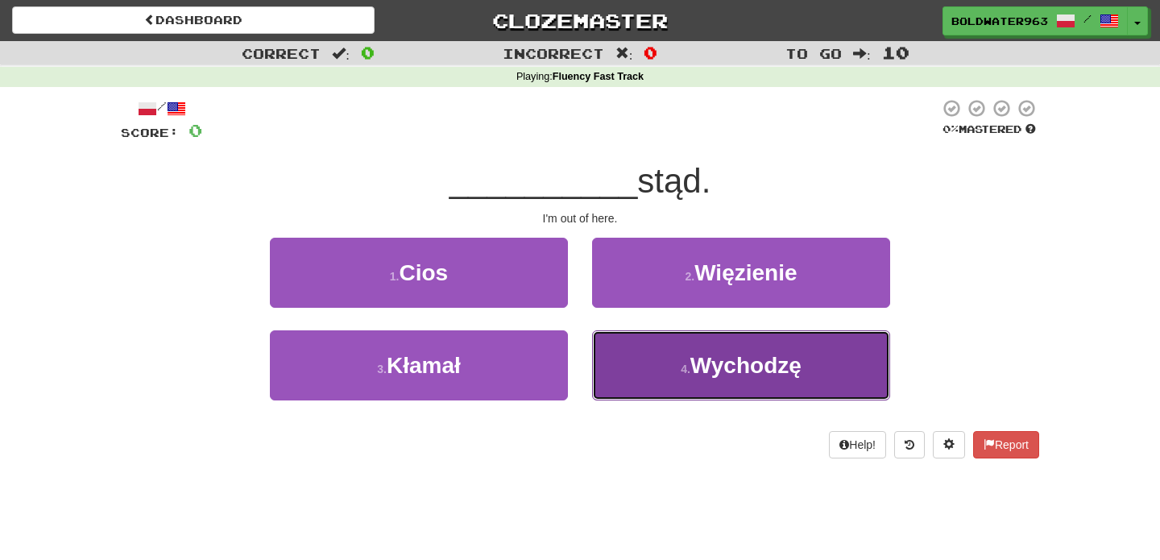
click at [652, 369] on button "4 . Wychodzę" at bounding box center [741, 365] width 298 height 70
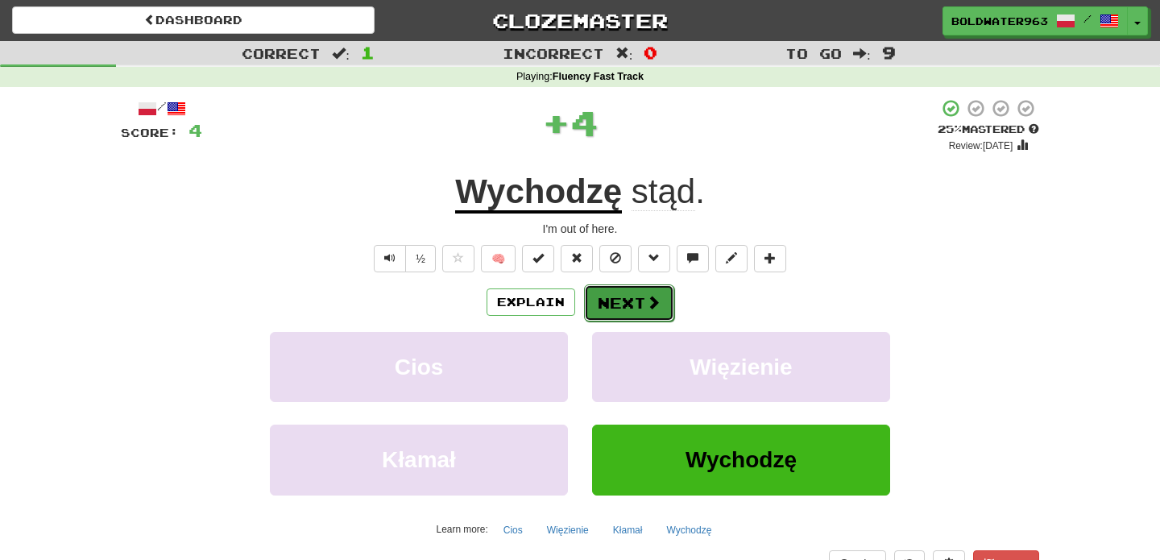
click at [614, 305] on button "Next" at bounding box center [629, 302] width 90 height 37
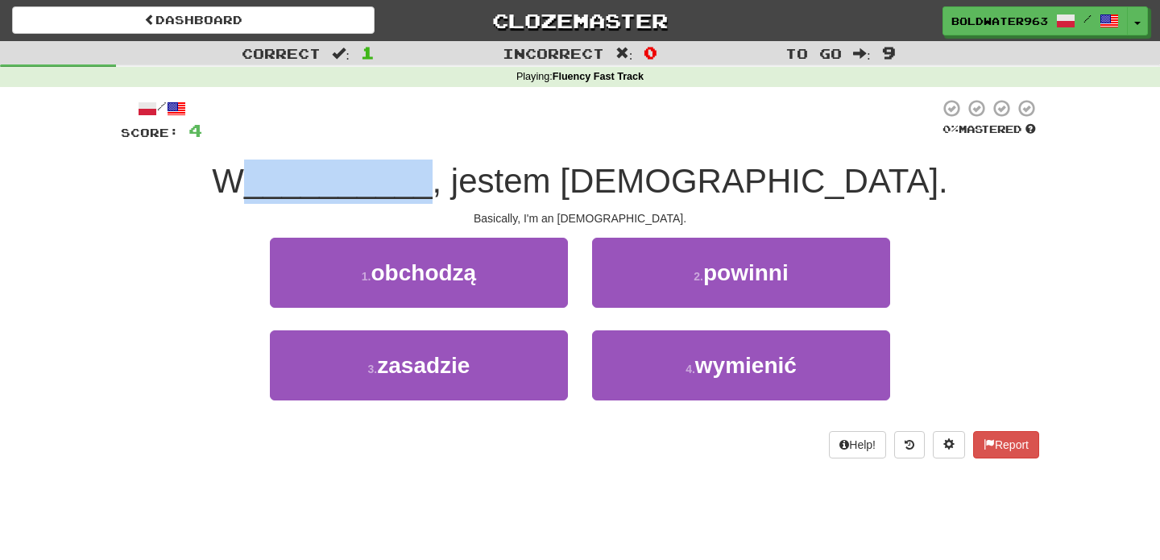
drag, startPoint x: 397, startPoint y: 182, endPoint x: 559, endPoint y: 180, distance: 161.9
click at [433, 180] on span "__________" at bounding box center [338, 181] width 189 height 38
click at [579, 316] on div "1 . obchodzą" at bounding box center [419, 284] width 322 height 93
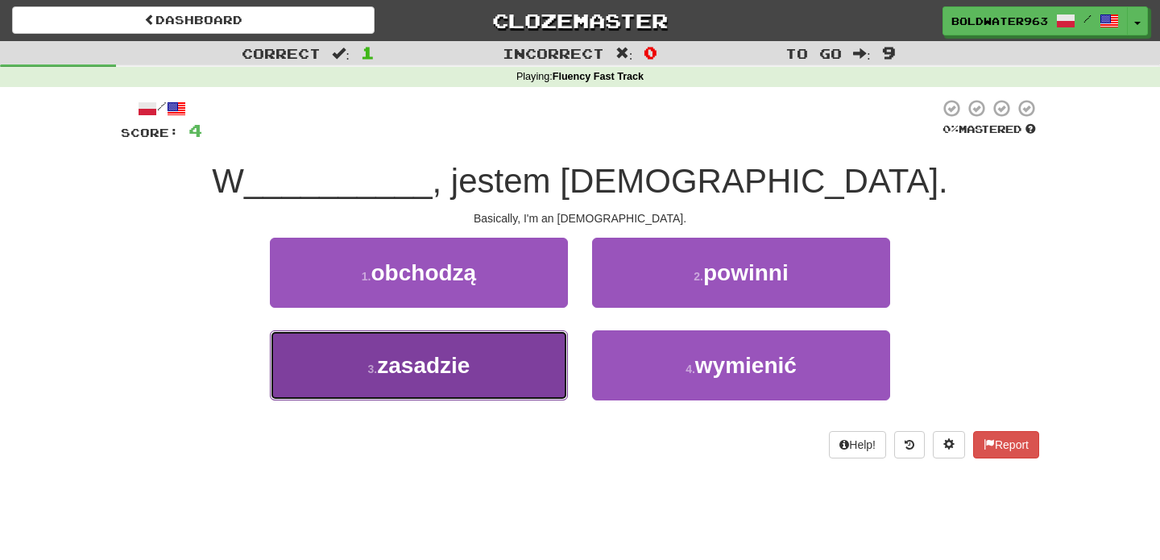
click at [517, 359] on button "3 . zasadzie" at bounding box center [419, 365] width 298 height 70
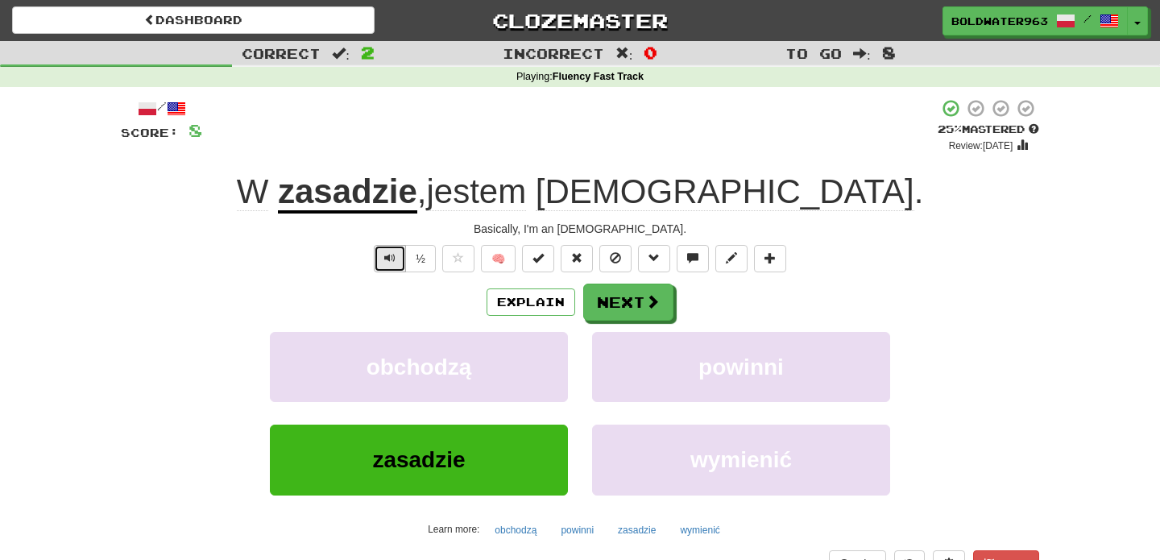
click at [396, 266] on button "Text-to-speech controls" at bounding box center [390, 258] width 32 height 27
click at [392, 263] on span "Text-to-speech controls" at bounding box center [389, 257] width 11 height 11
click at [389, 259] on span "Text-to-speech controls" at bounding box center [389, 257] width 11 height 11
click at [626, 312] on button "Next" at bounding box center [629, 302] width 90 height 37
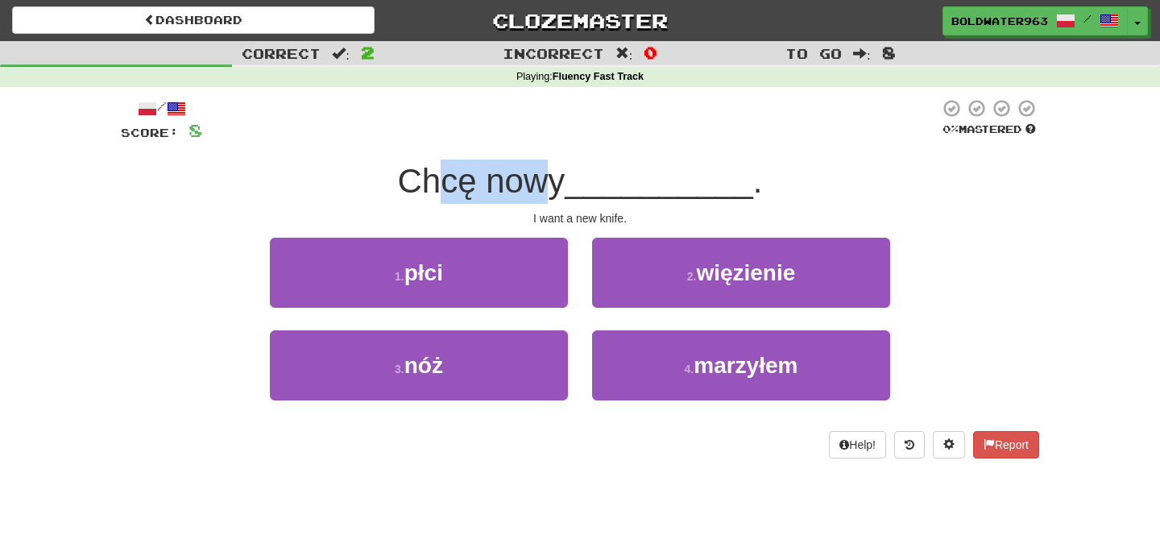
drag, startPoint x: 452, startPoint y: 183, endPoint x: 549, endPoint y: 183, distance: 97.5
click at [549, 183] on span "Chcę nowy" at bounding box center [481, 181] width 168 height 38
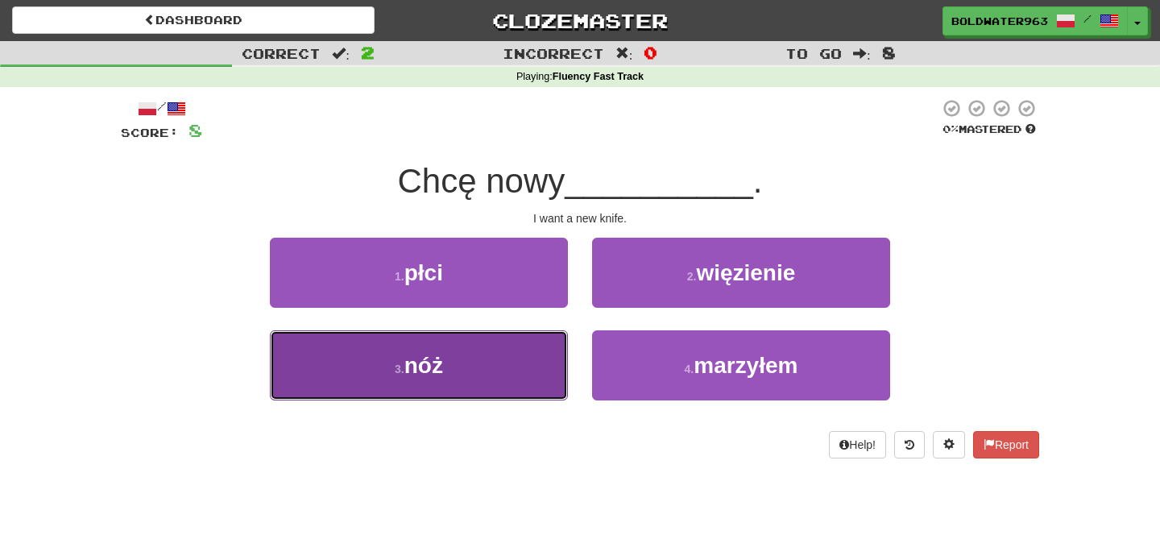
click at [516, 361] on button "3 . nóż" at bounding box center [419, 365] width 298 height 70
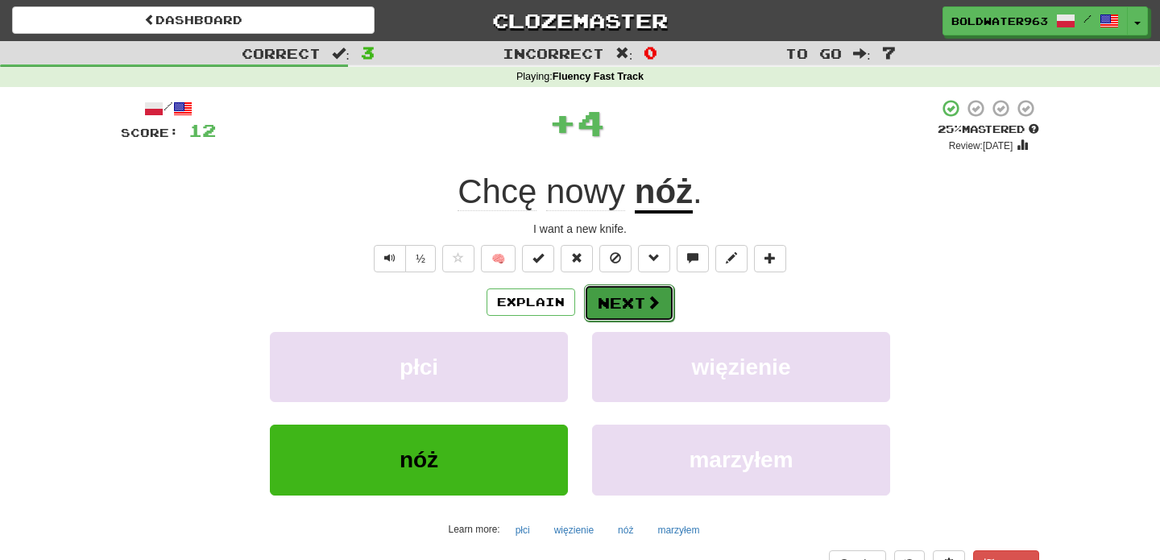
click at [637, 303] on button "Next" at bounding box center [629, 302] width 90 height 37
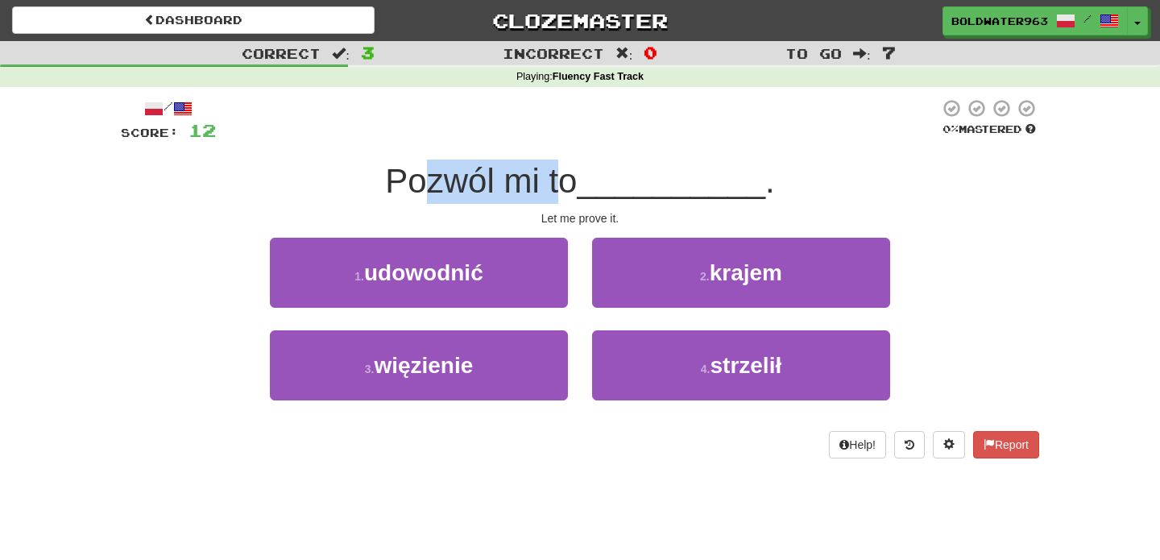
drag, startPoint x: 433, startPoint y: 180, endPoint x: 565, endPoint y: 180, distance: 131.3
click at [565, 180] on span "Pozwól mi to" at bounding box center [481, 181] width 192 height 38
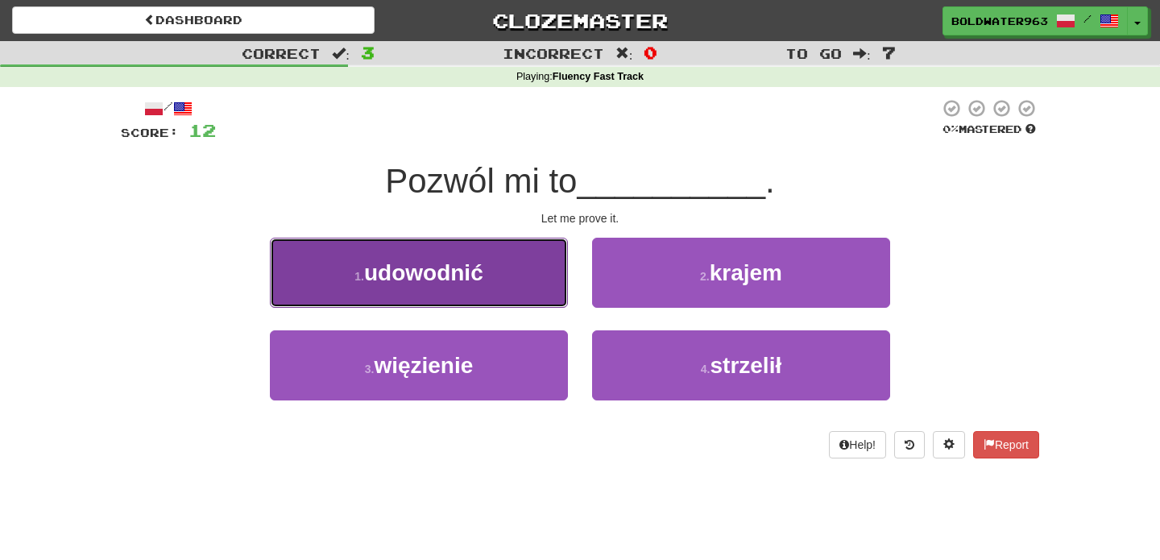
click at [487, 273] on button "1 . udowodnić" at bounding box center [419, 273] width 298 height 70
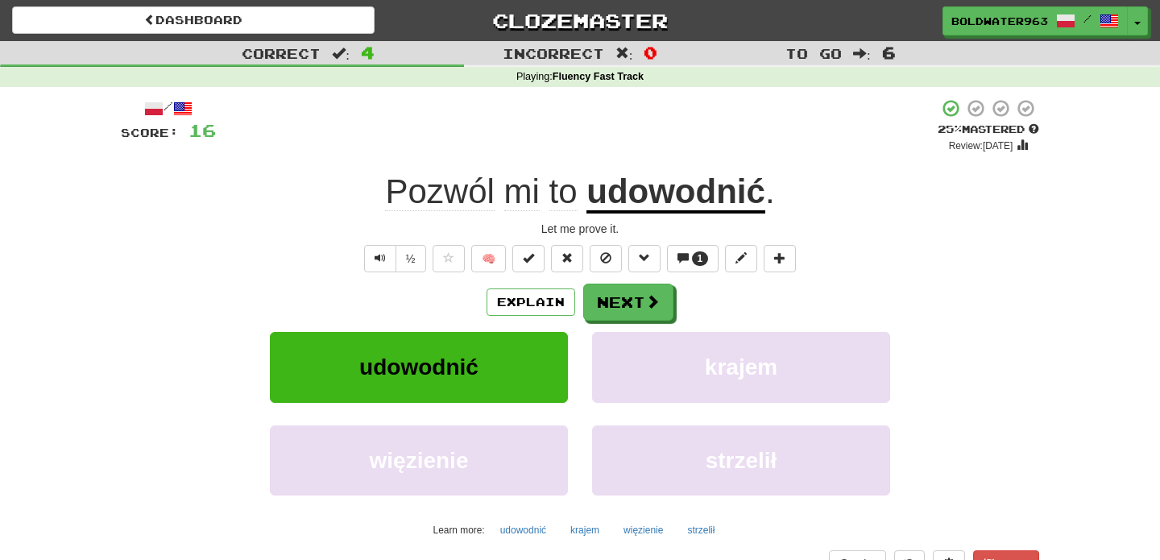
click at [836, 217] on div "/ Score: 16 + 4 25 % Mastered Review: 2025-09-17 Pozwól mi to udowodnić . Let m…" at bounding box center [580, 350] width 918 height 505
click at [637, 306] on button "Next" at bounding box center [629, 302] width 90 height 37
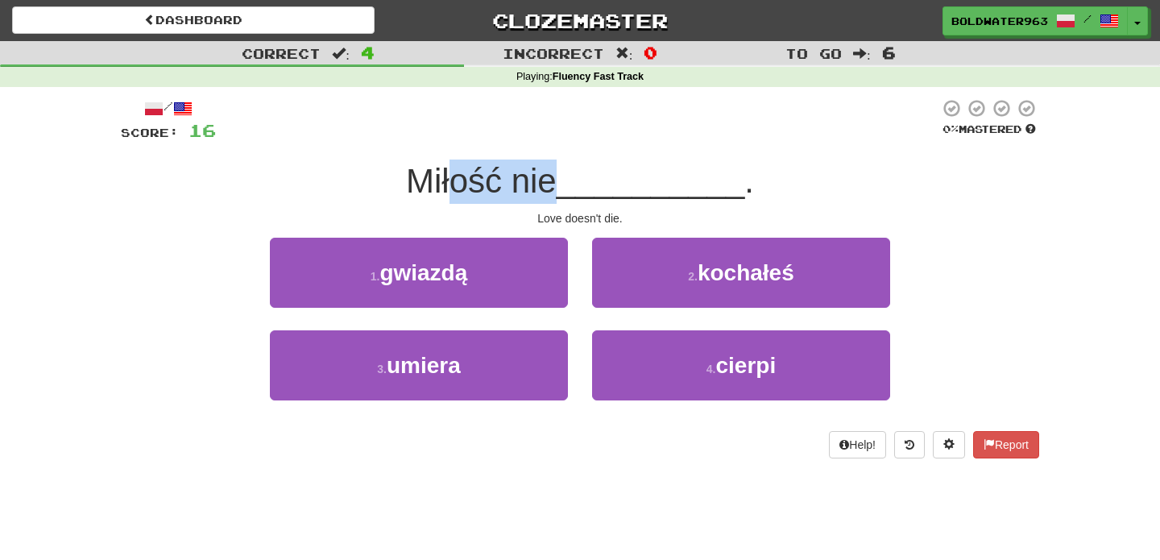
drag, startPoint x: 453, startPoint y: 192, endPoint x: 554, endPoint y: 189, distance: 101.5
click at [554, 189] on span "Miłość nie" at bounding box center [481, 181] width 151 height 38
click at [578, 317] on div "1 . gwiazdą" at bounding box center [419, 284] width 322 height 93
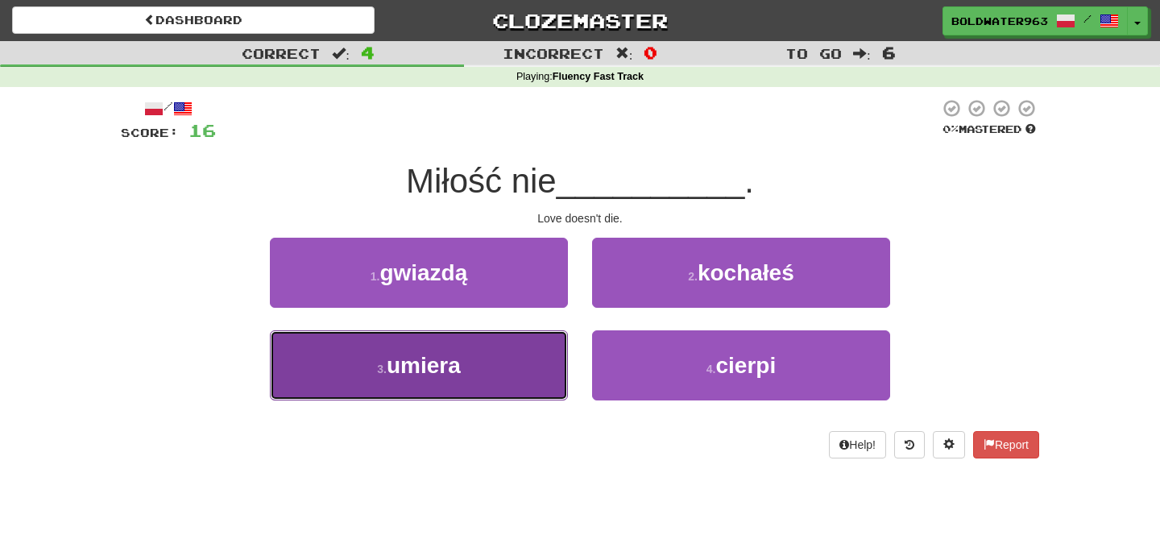
click at [545, 339] on button "3 . umiera" at bounding box center [419, 365] width 298 height 70
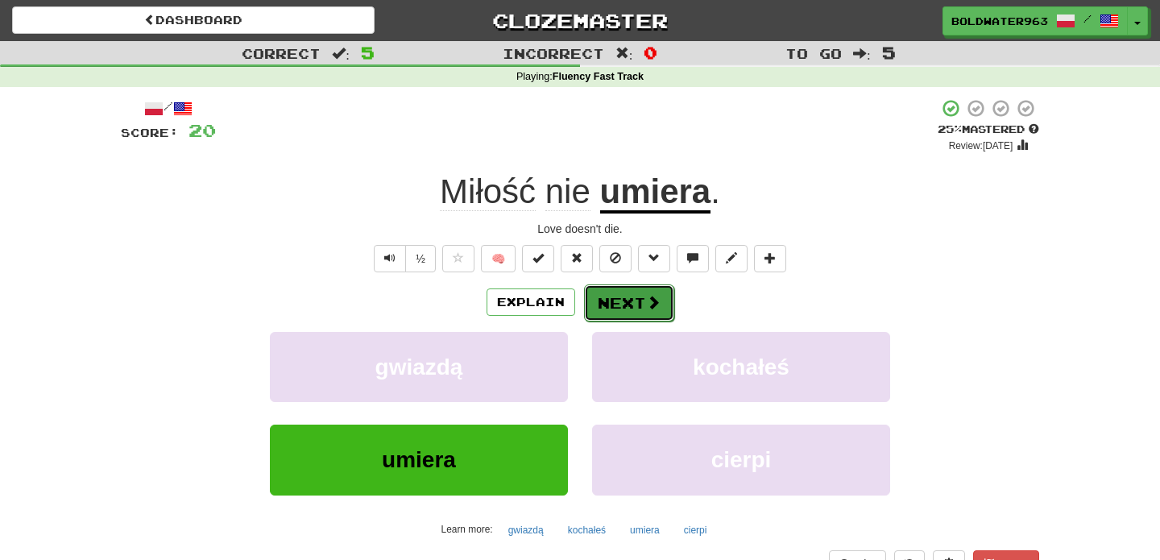
click at [632, 298] on button "Next" at bounding box center [629, 302] width 90 height 37
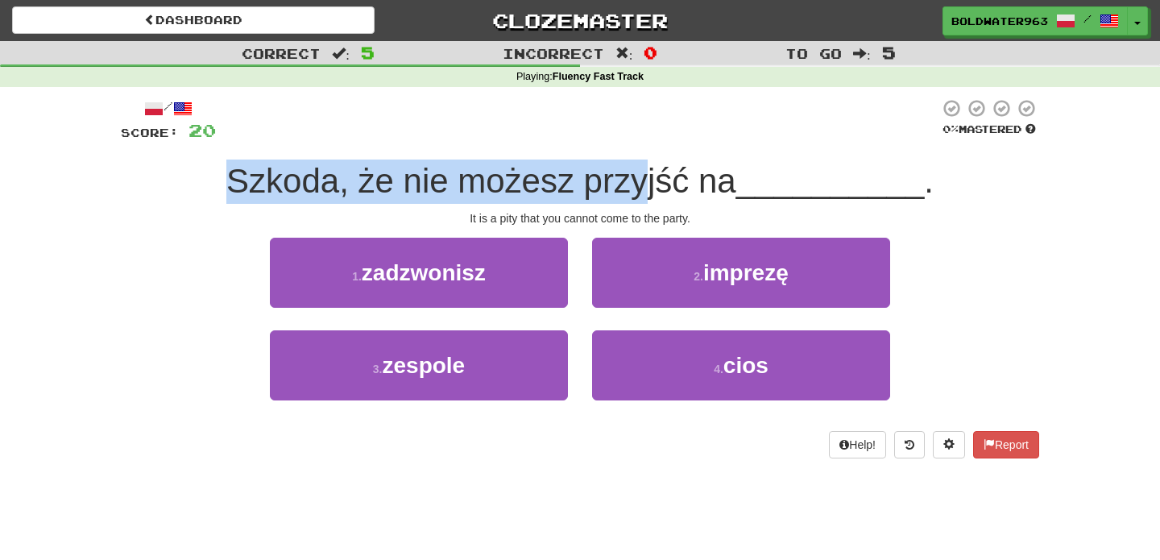
drag, startPoint x: 236, startPoint y: 179, endPoint x: 644, endPoint y: 181, distance: 408.4
click at [644, 181] on span "Szkoda, że nie możesz przyjść na" at bounding box center [481, 181] width 510 height 38
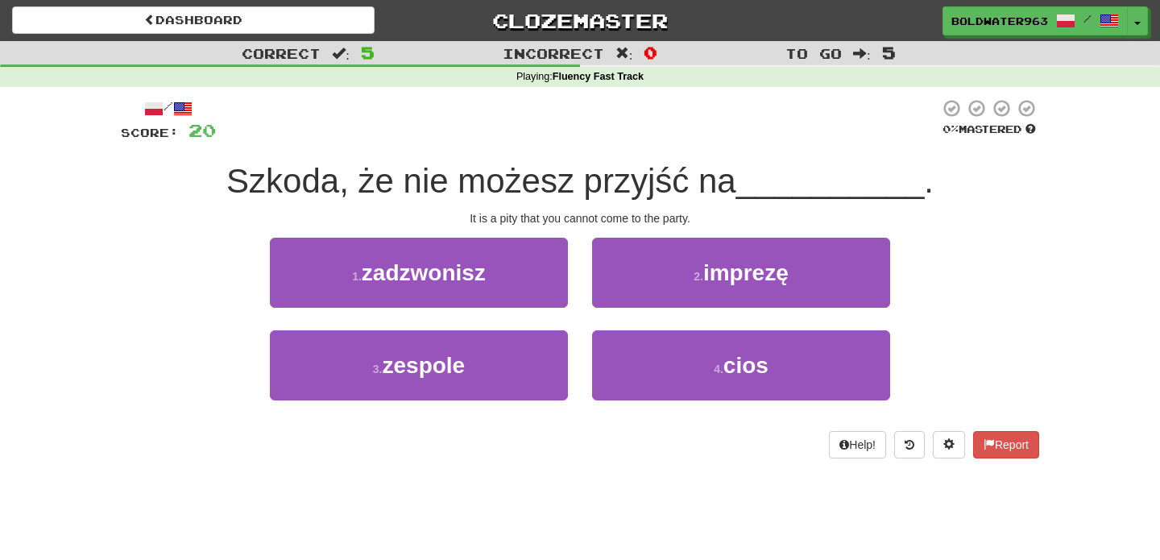
click at [673, 187] on span "Szkoda, że nie możesz przyjść na" at bounding box center [481, 181] width 510 height 38
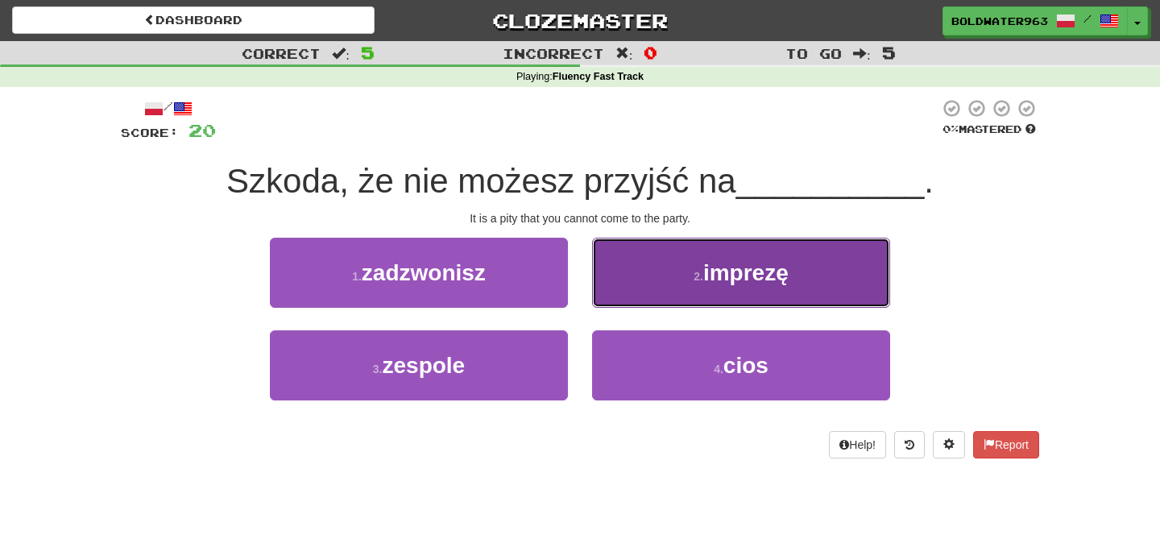
click at [669, 272] on button "2 . imprezę" at bounding box center [741, 273] width 298 height 70
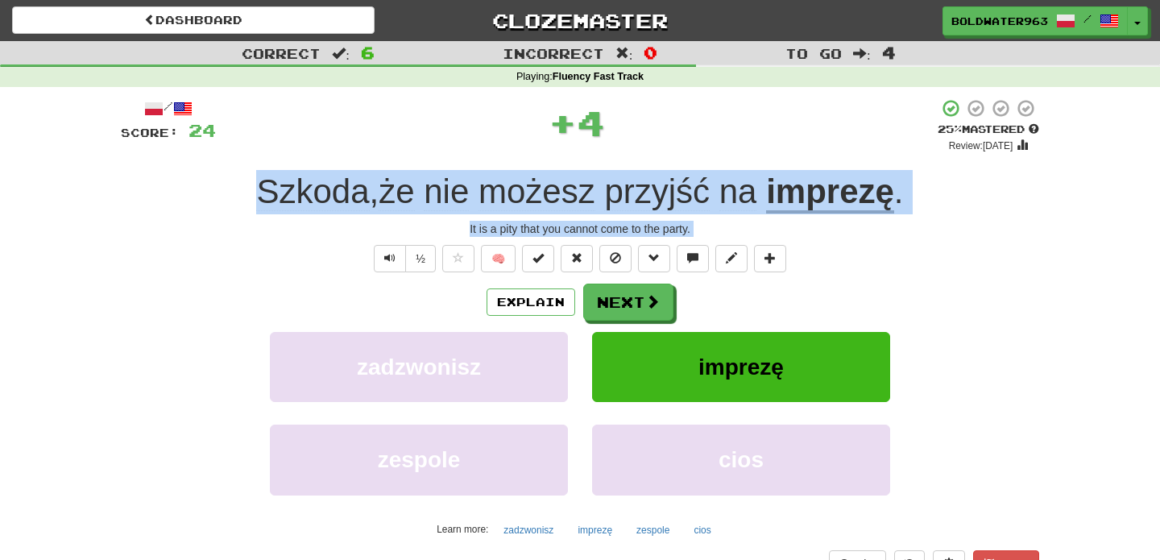
drag, startPoint x: 204, startPoint y: 196, endPoint x: 727, endPoint y: 242, distance: 524.9
click at [727, 242] on div "/ Score: 24 + 4 25 % Mastered Review: 2025-09-17 Szkoda , że nie możesz przyjść…" at bounding box center [580, 350] width 918 height 505
click at [743, 230] on div "It is a pity that you cannot come to the party." at bounding box center [580, 229] width 918 height 16
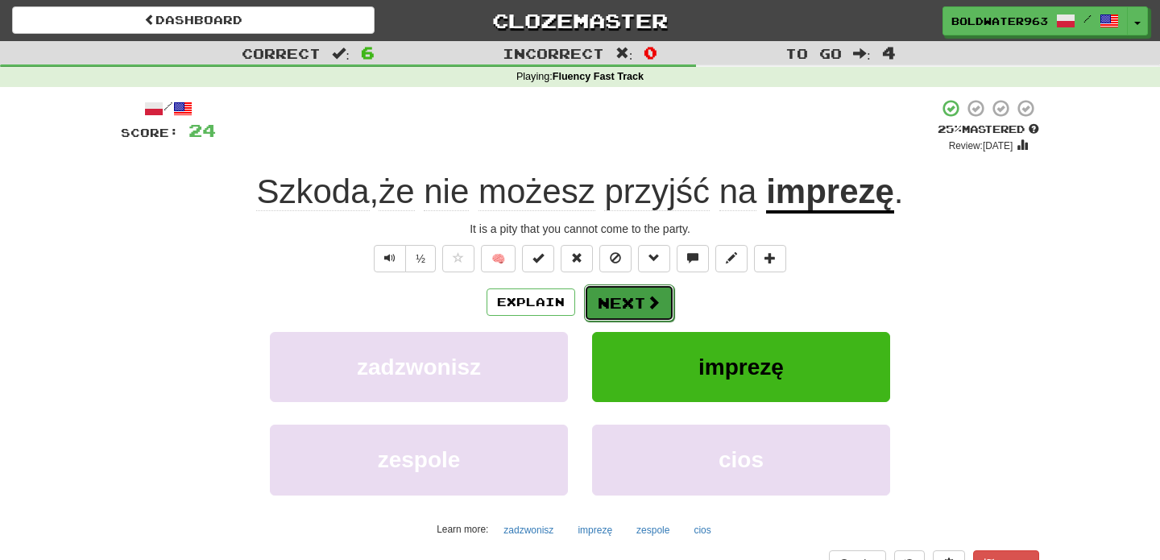
click at [643, 309] on button "Next" at bounding box center [629, 302] width 90 height 37
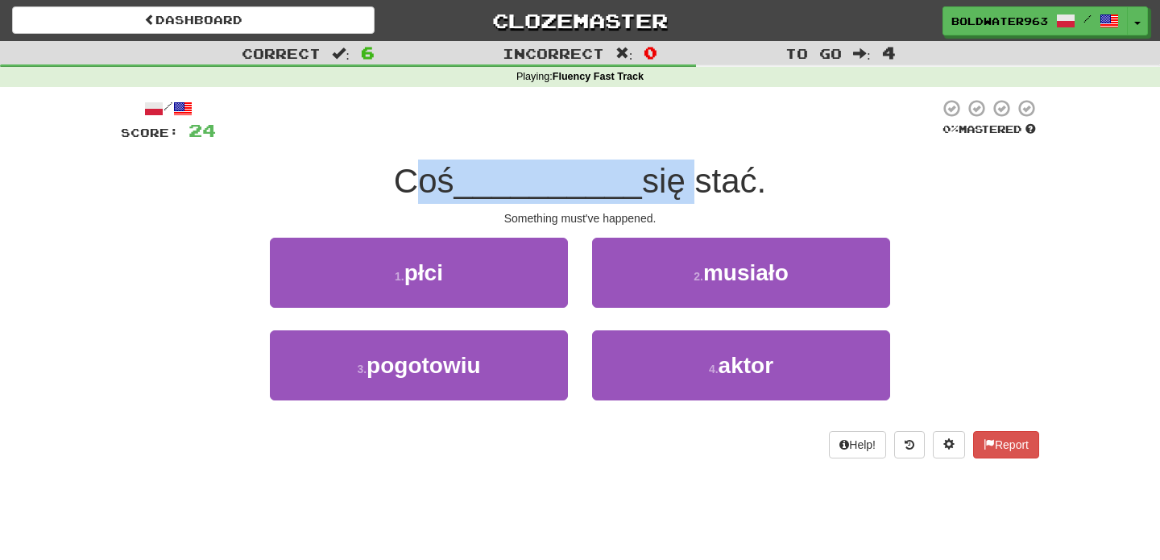
drag, startPoint x: 420, startPoint y: 184, endPoint x: 681, endPoint y: 174, distance: 261.2
click at [681, 174] on div "Coś __________ się stać." at bounding box center [580, 182] width 918 height 44
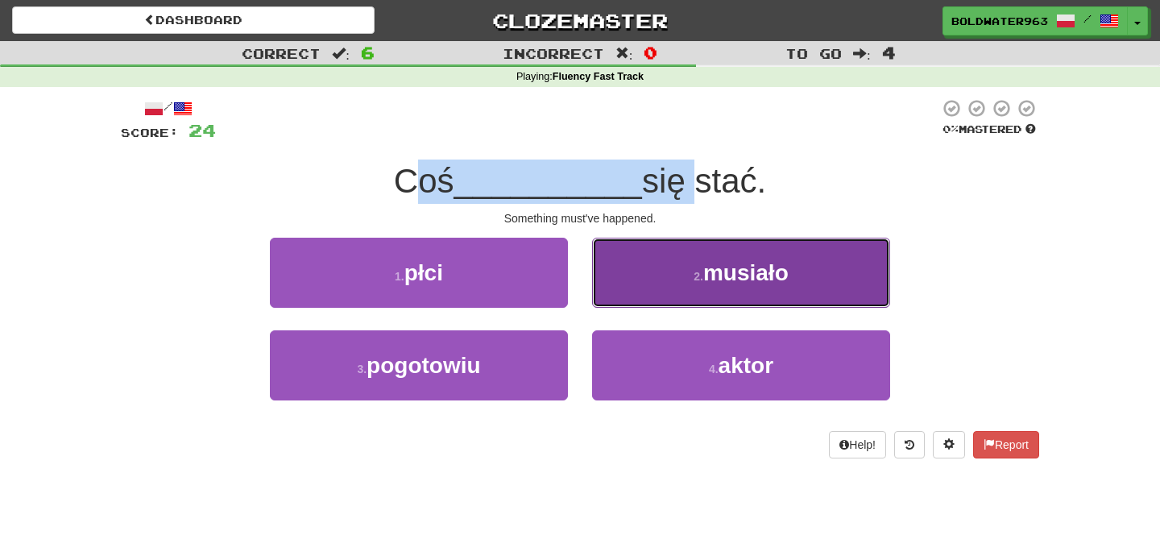
click at [661, 276] on button "2 . musiało" at bounding box center [741, 273] width 298 height 70
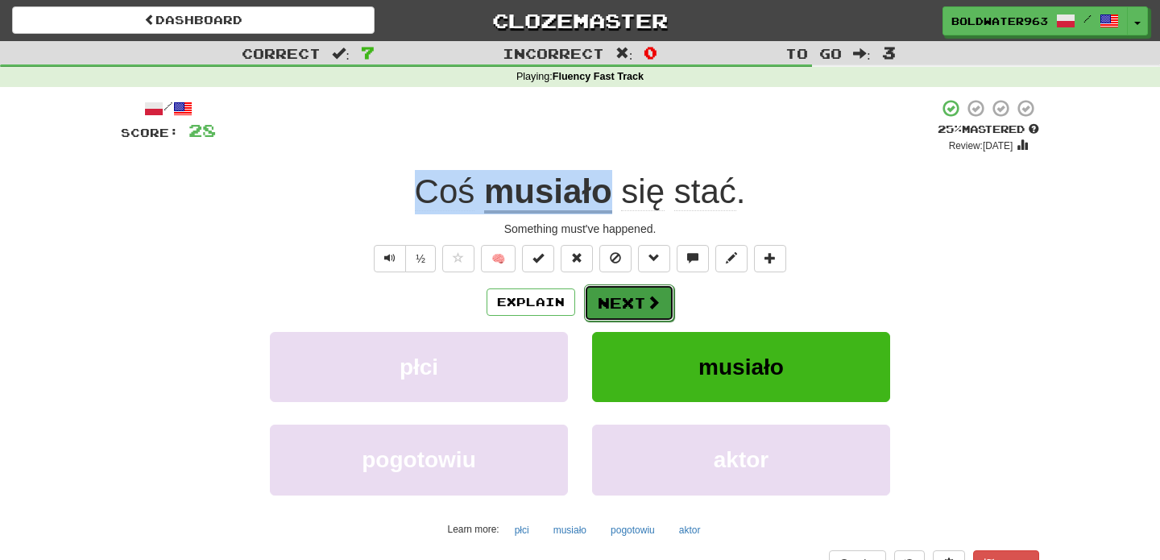
click at [627, 303] on button "Next" at bounding box center [629, 302] width 90 height 37
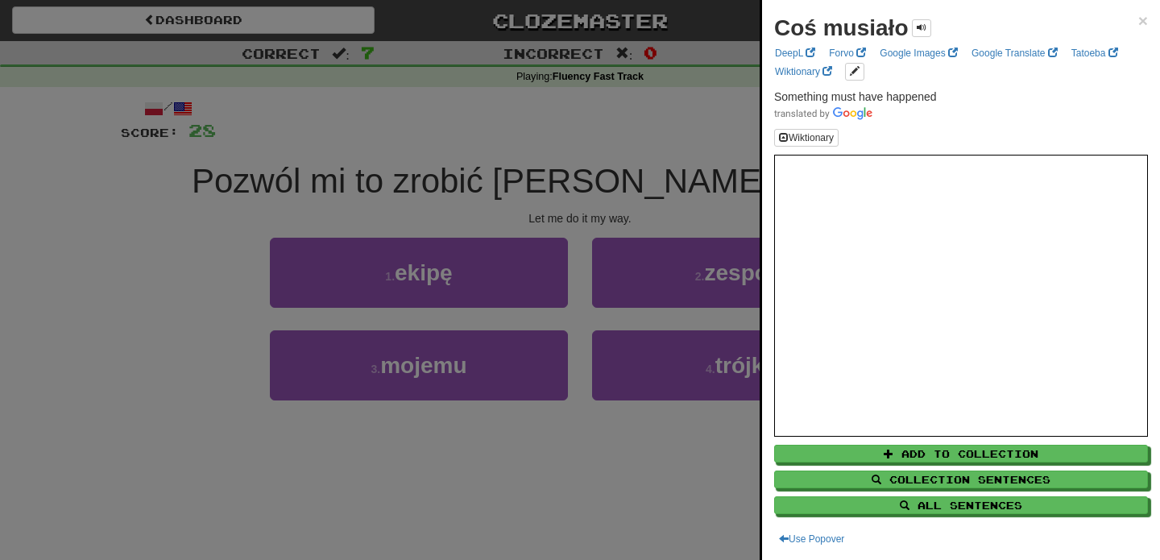
click at [413, 160] on div at bounding box center [580, 280] width 1160 height 560
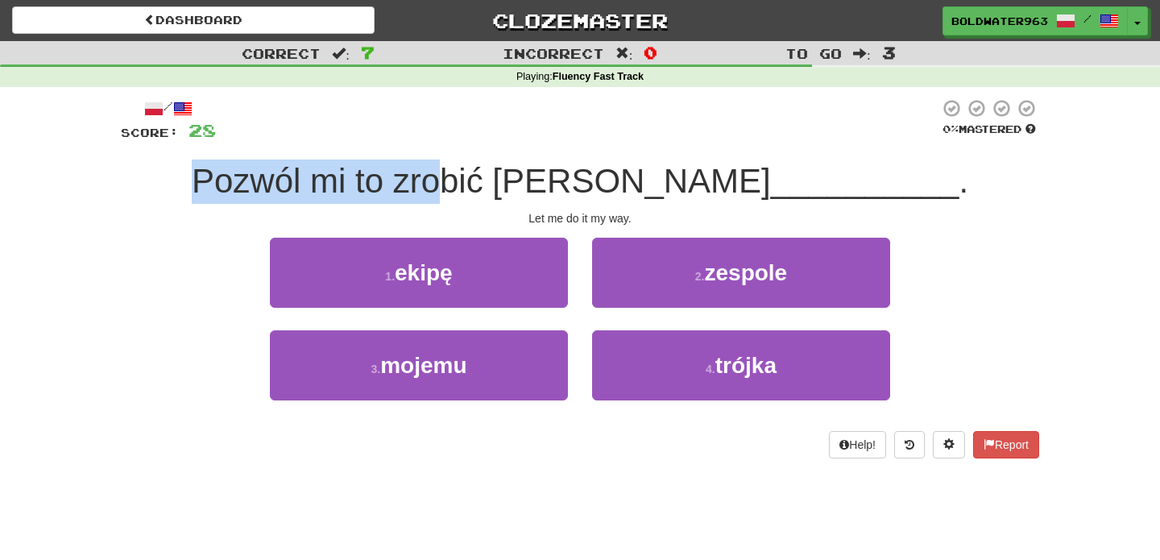
drag, startPoint x: 280, startPoint y: 180, endPoint x: 574, endPoint y: 184, distance: 293.3
click at [574, 184] on div "Pozwól mi to zrobić po __________ ." at bounding box center [580, 182] width 918 height 44
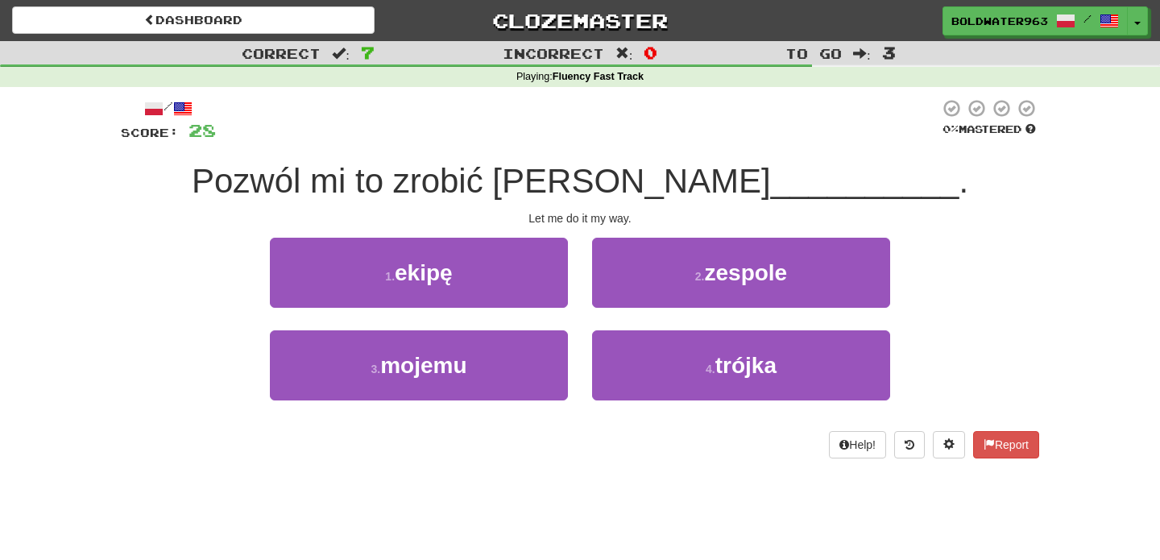
click at [639, 186] on span "Pozwól mi to zrobić po" at bounding box center [481, 181] width 579 height 38
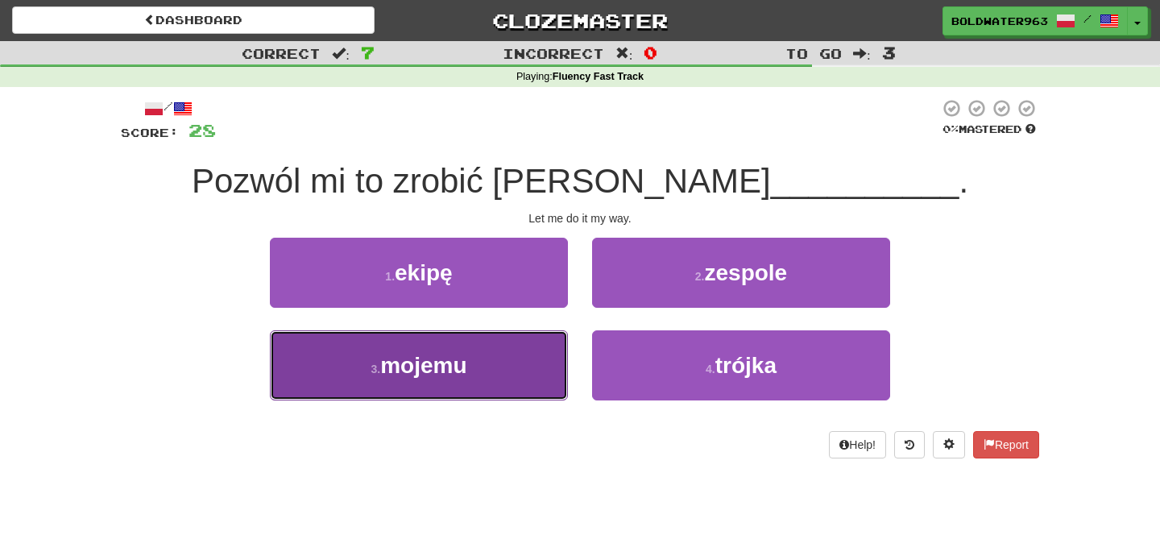
click at [521, 364] on button "3 . mojemu" at bounding box center [419, 365] width 298 height 70
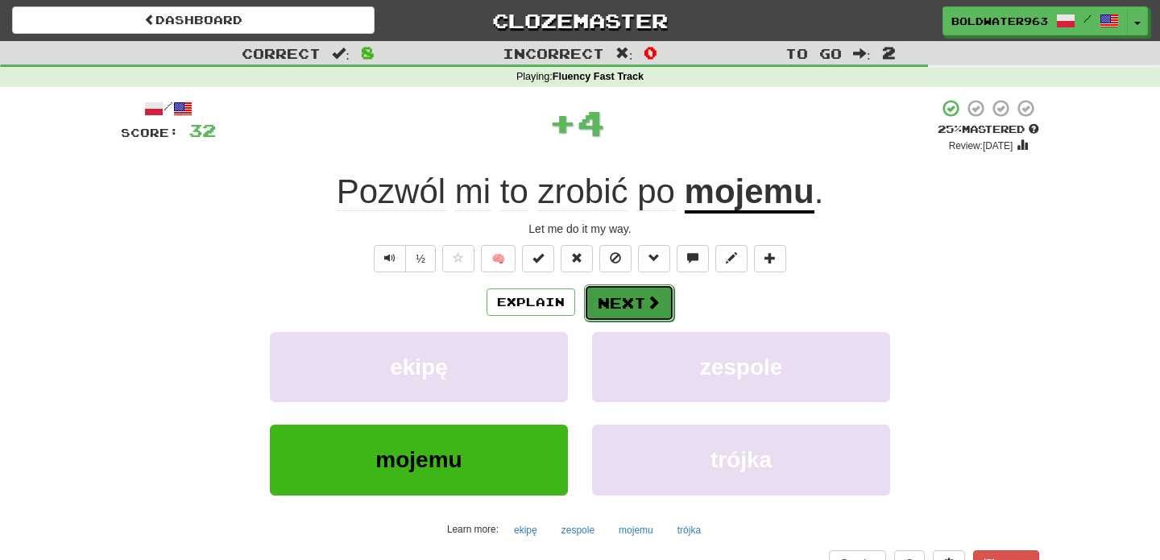
click at [624, 303] on button "Next" at bounding box center [629, 302] width 90 height 37
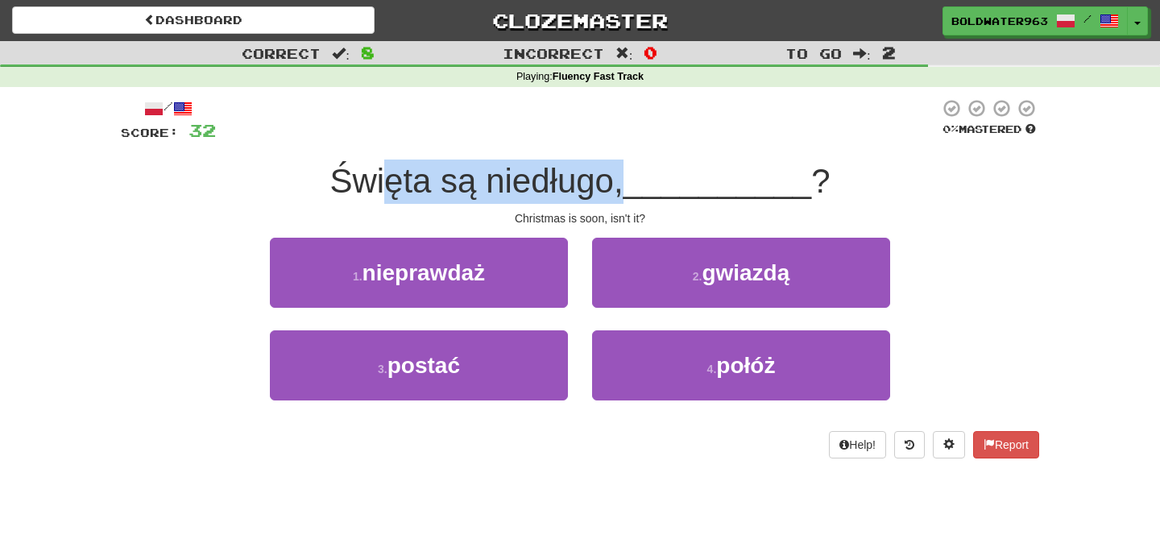
drag, startPoint x: 392, startPoint y: 186, endPoint x: 624, endPoint y: 190, distance: 232.8
click at [623, 190] on span "Święta są niedługo," at bounding box center [475, 181] width 293 height 38
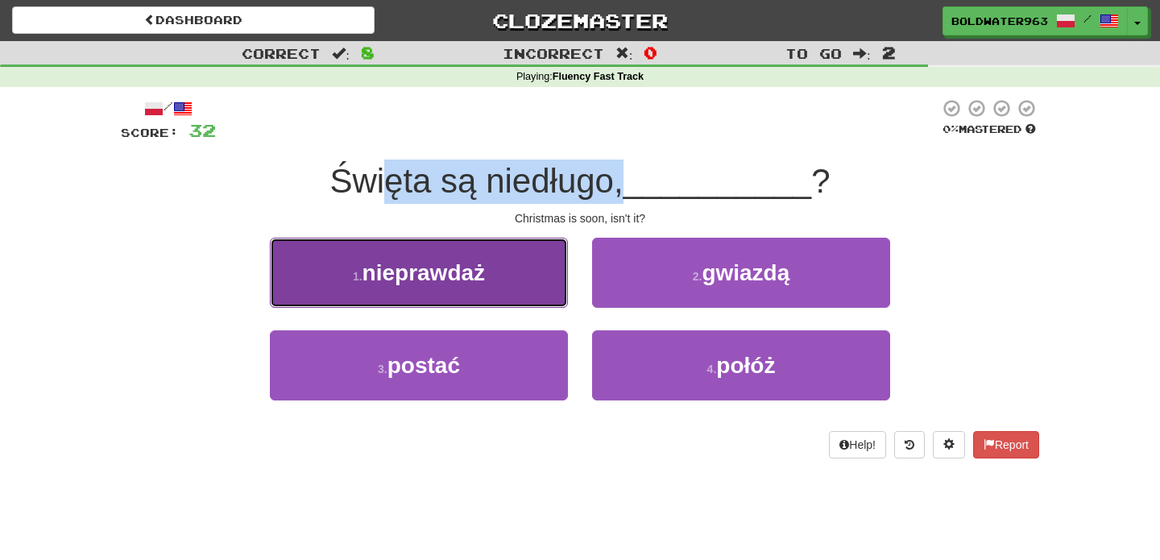
click at [517, 277] on button "1 . nieprawdaż" at bounding box center [419, 273] width 298 height 70
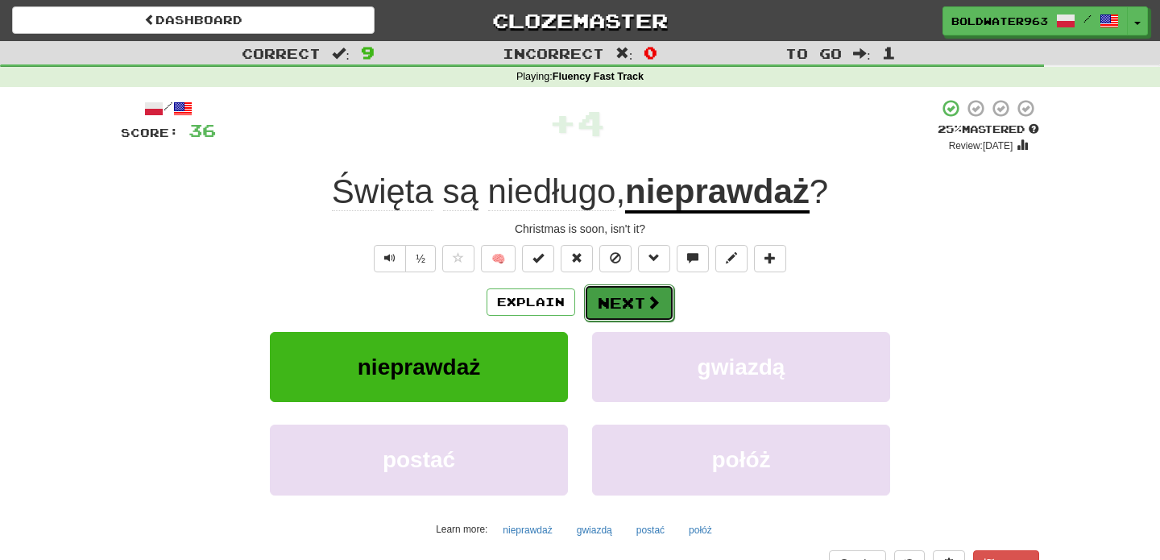
click at [636, 300] on button "Next" at bounding box center [629, 302] width 90 height 37
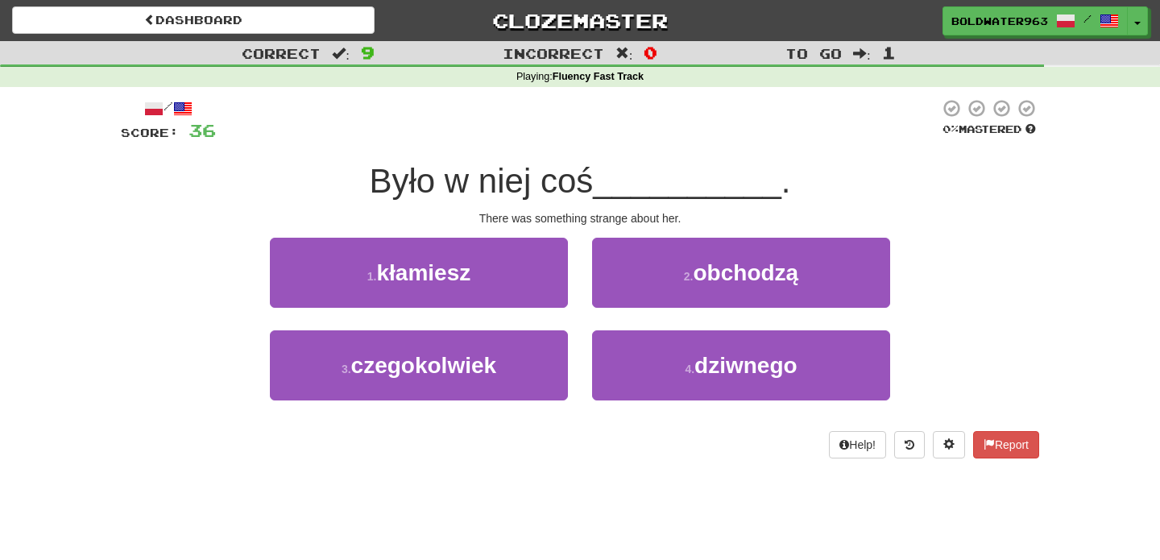
drag, startPoint x: 369, startPoint y: 180, endPoint x: 609, endPoint y: 177, distance: 240.1
click at [609, 177] on div "Było w niej coś __________ ." at bounding box center [580, 182] width 918 height 44
click at [609, 177] on span "__________" at bounding box center [687, 181] width 189 height 38
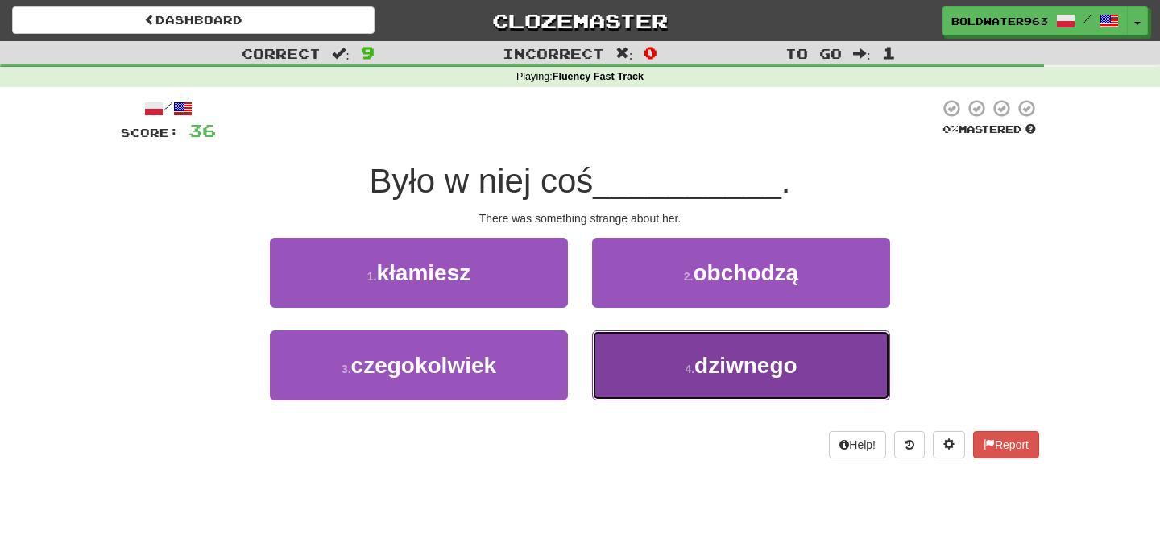
click at [730, 365] on span "dziwnego" at bounding box center [745, 365] width 103 height 25
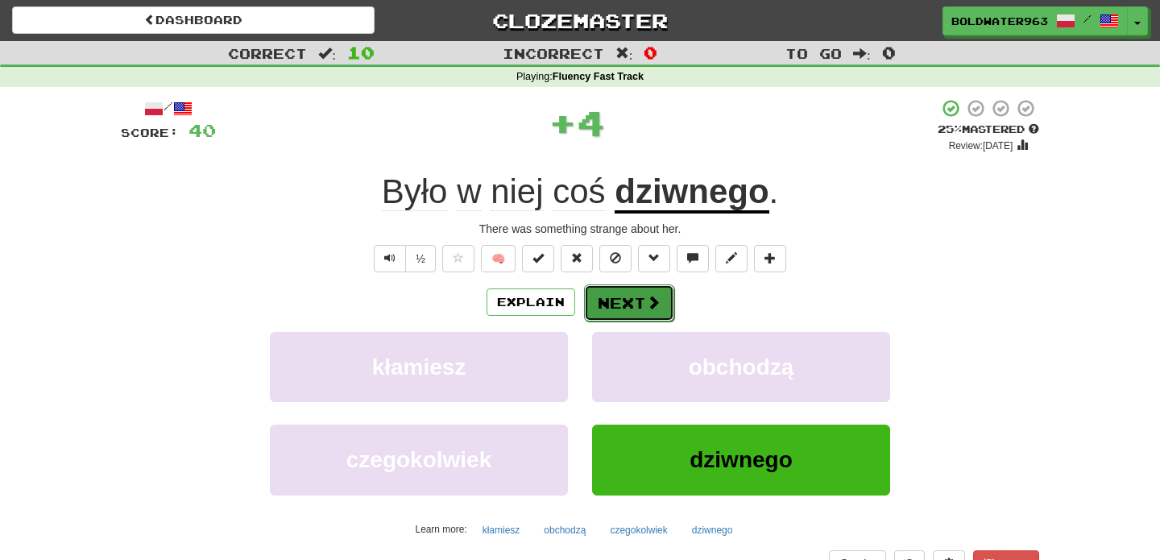
click at [646, 296] on span at bounding box center [653, 302] width 15 height 15
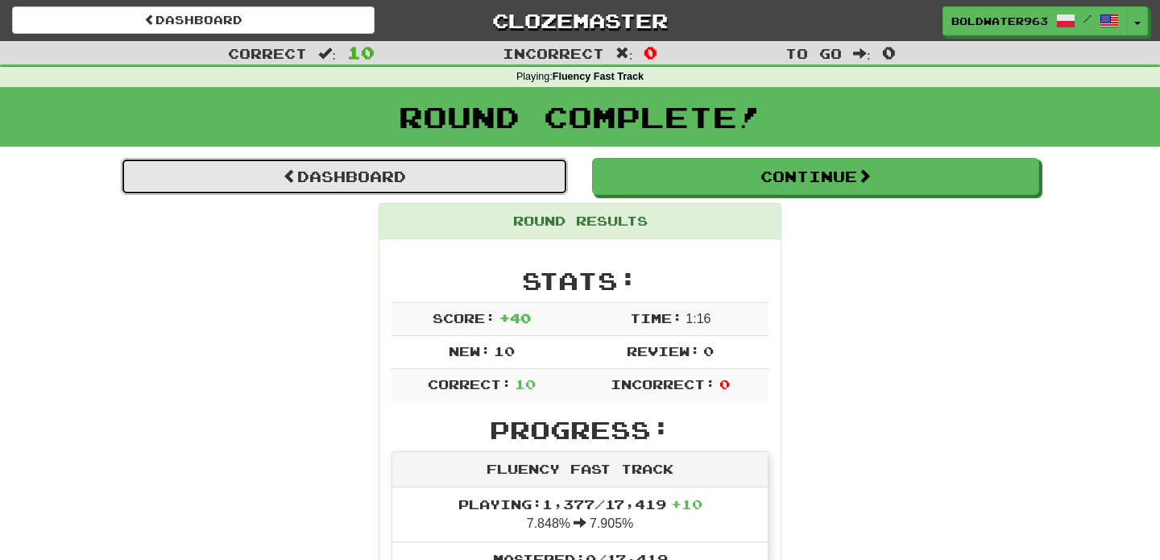
click at [521, 176] on link "Dashboard" at bounding box center [344, 176] width 447 height 37
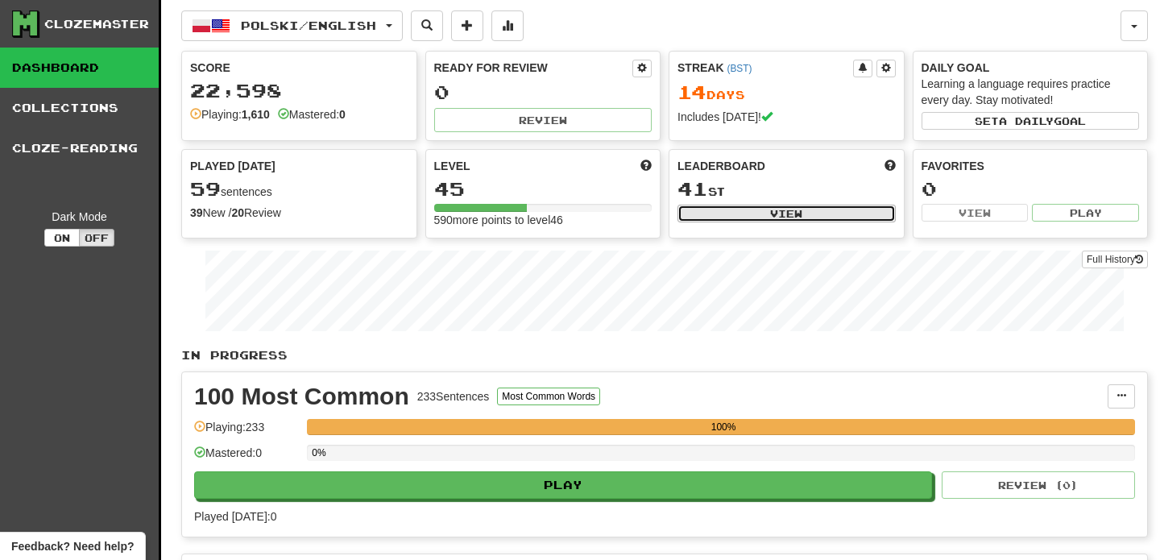
click at [783, 212] on button "View" at bounding box center [786, 214] width 218 height 18
select select "**********"
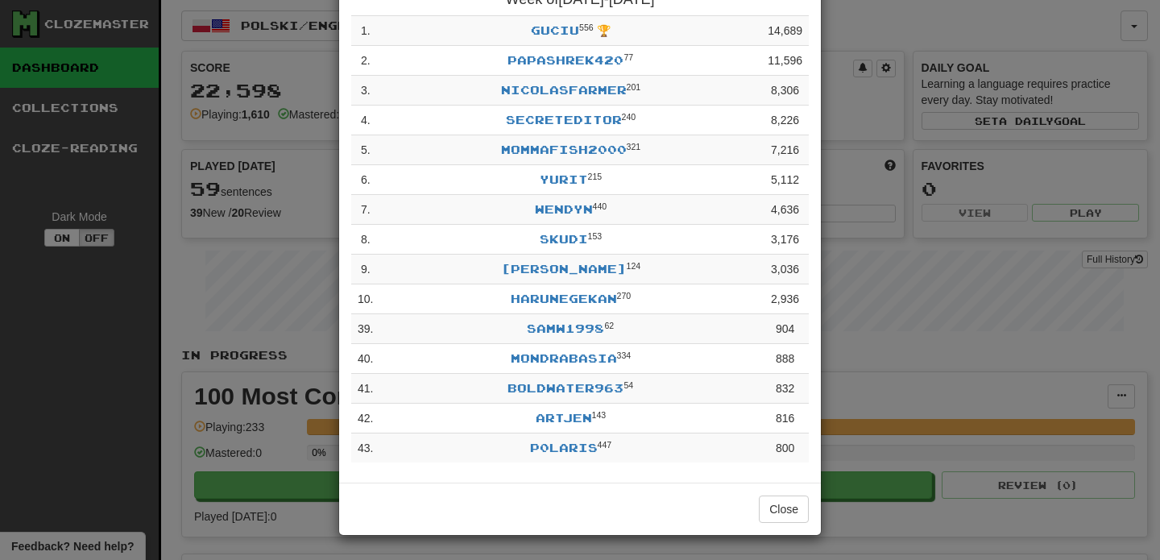
scroll to position [139, 0]
click at [860, 55] on div "**********" at bounding box center [580, 280] width 1160 height 560
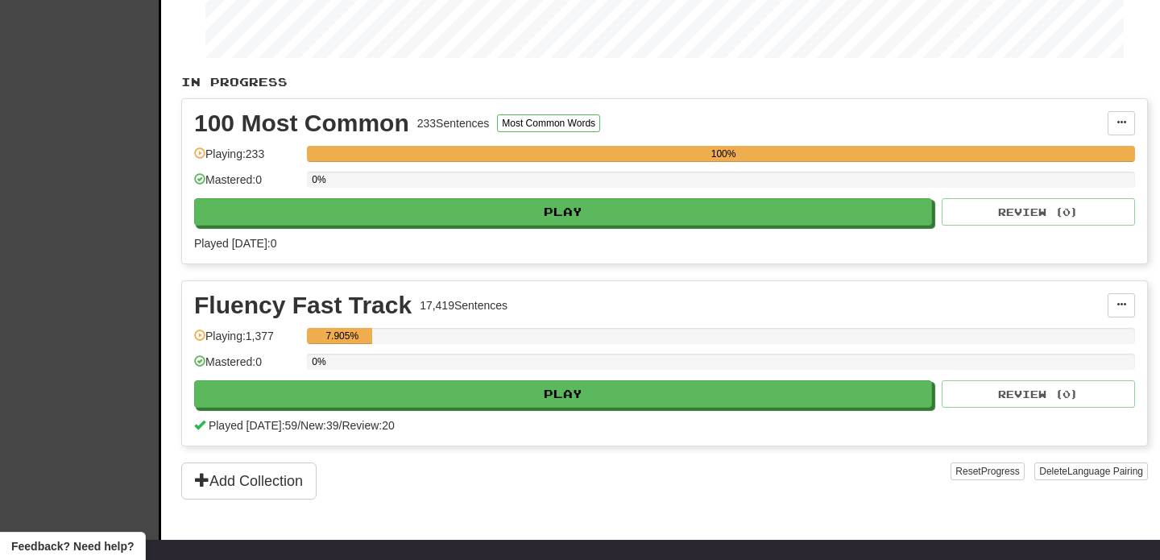
scroll to position [336, 0]
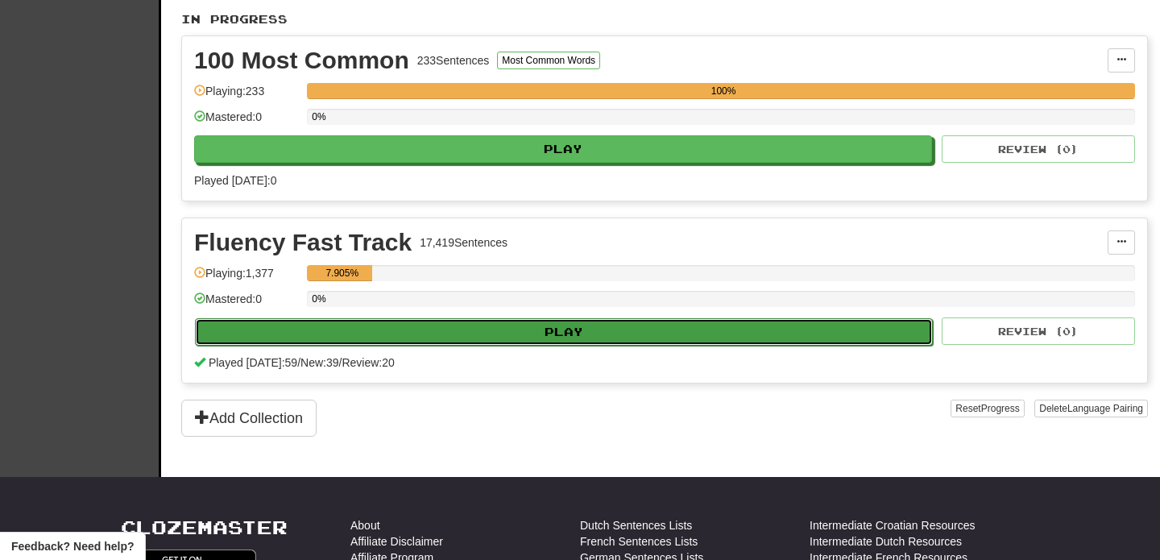
click at [602, 335] on button "Play" at bounding box center [564, 331] width 738 height 27
select select "**"
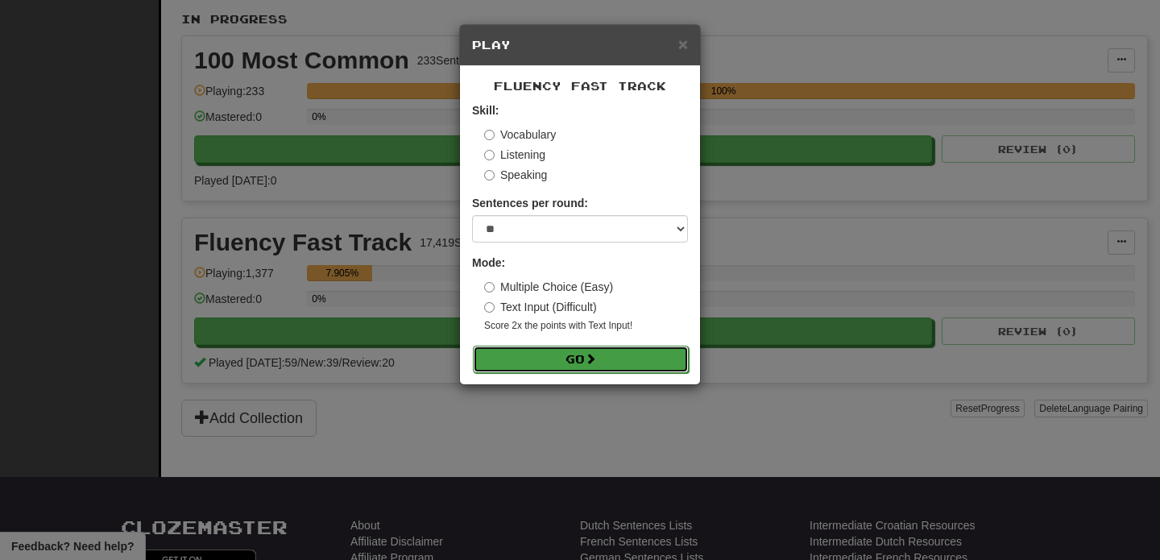
click at [548, 354] on button "Go" at bounding box center [581, 359] width 216 height 27
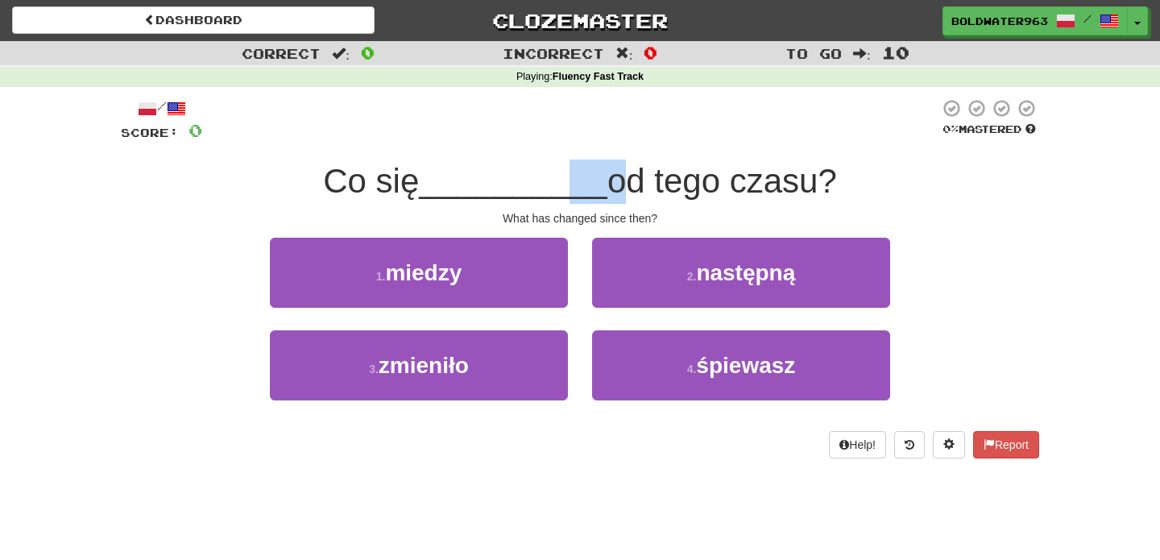
drag, startPoint x: 570, startPoint y: 192, endPoint x: 603, endPoint y: 192, distance: 33.8
click at [603, 192] on div "Co się __________ od tego czasu?" at bounding box center [580, 182] width 918 height 44
click at [607, 192] on span "od tego czasu?" at bounding box center [722, 181] width 230 height 38
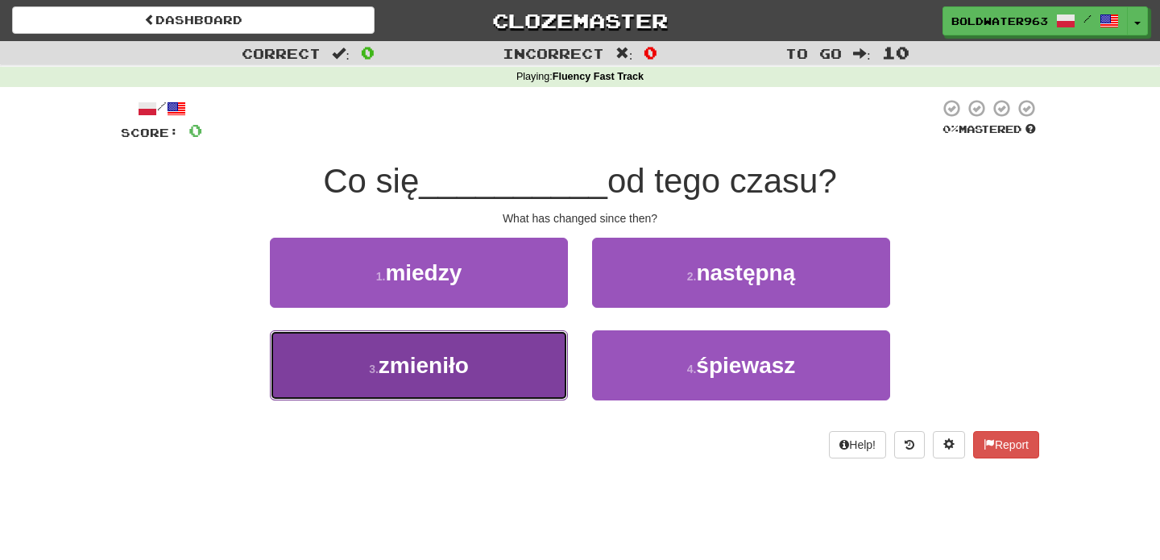
click at [489, 367] on button "3 . zmieniło" at bounding box center [419, 365] width 298 height 70
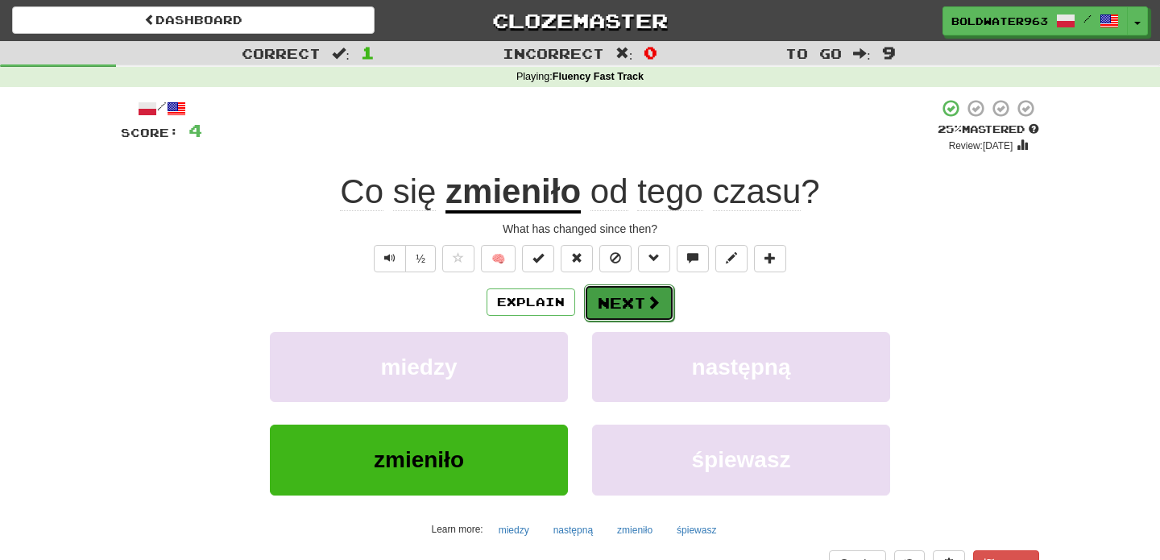
click at [616, 304] on button "Next" at bounding box center [629, 302] width 90 height 37
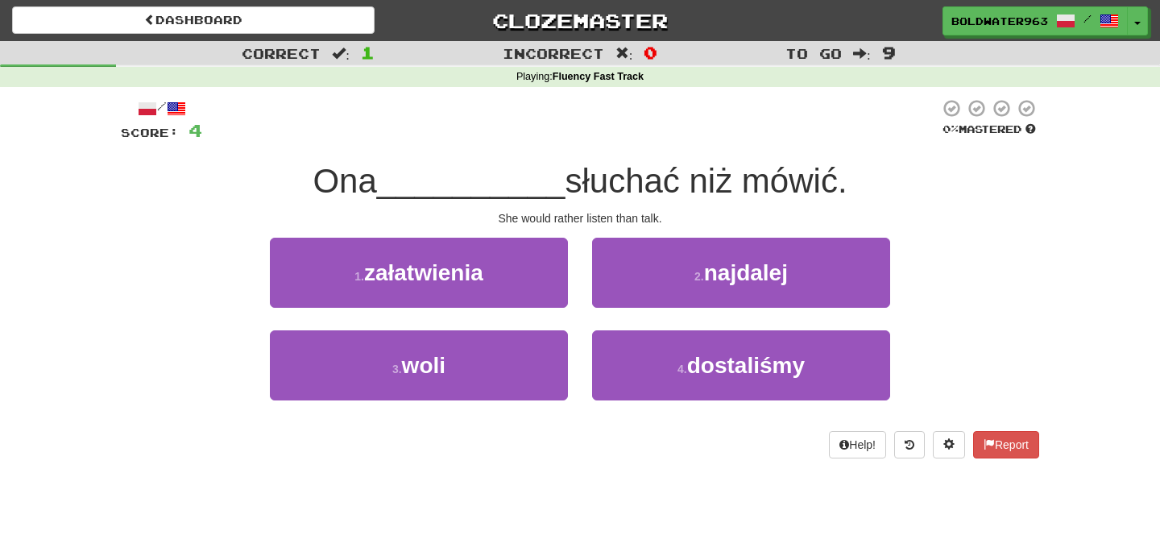
click at [577, 319] on div "1 . załatwienia" at bounding box center [419, 284] width 322 height 93
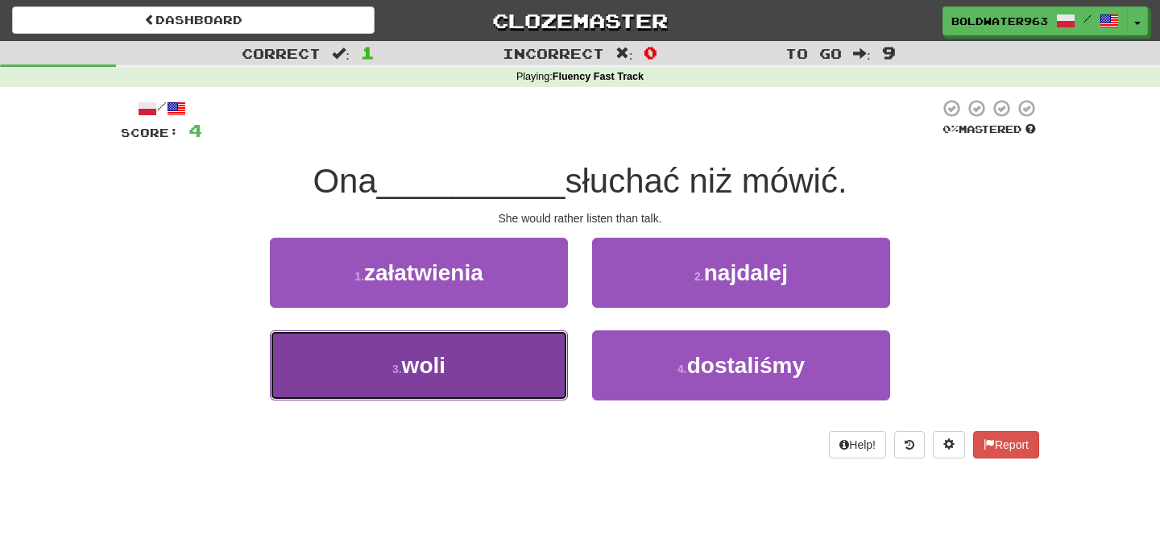
click at [521, 365] on button "3 . woli" at bounding box center [419, 365] width 298 height 70
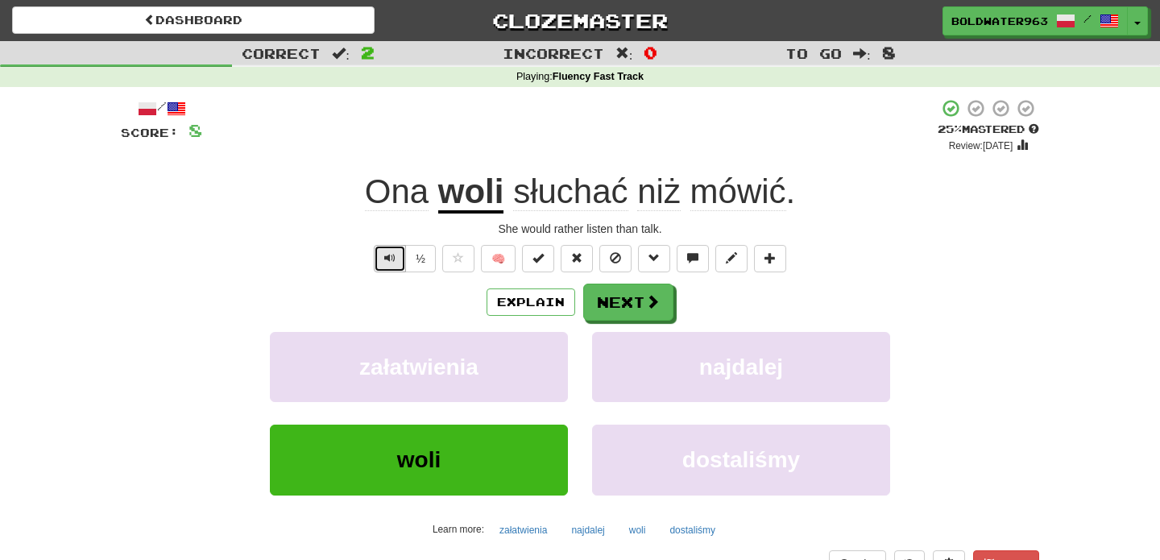
click at [389, 266] on button "Text-to-speech controls" at bounding box center [390, 258] width 32 height 27
click at [640, 305] on button "Next" at bounding box center [629, 302] width 90 height 37
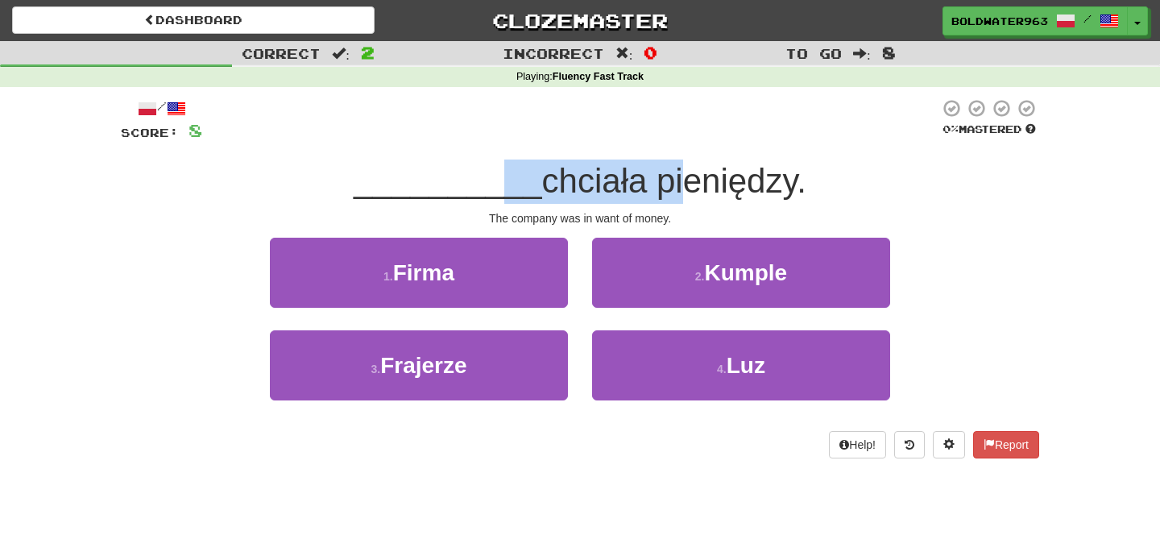
drag, startPoint x: 489, startPoint y: 183, endPoint x: 665, endPoint y: 191, distance: 175.8
click at [665, 191] on div "__________ chciała pieniędzy." at bounding box center [580, 182] width 918 height 44
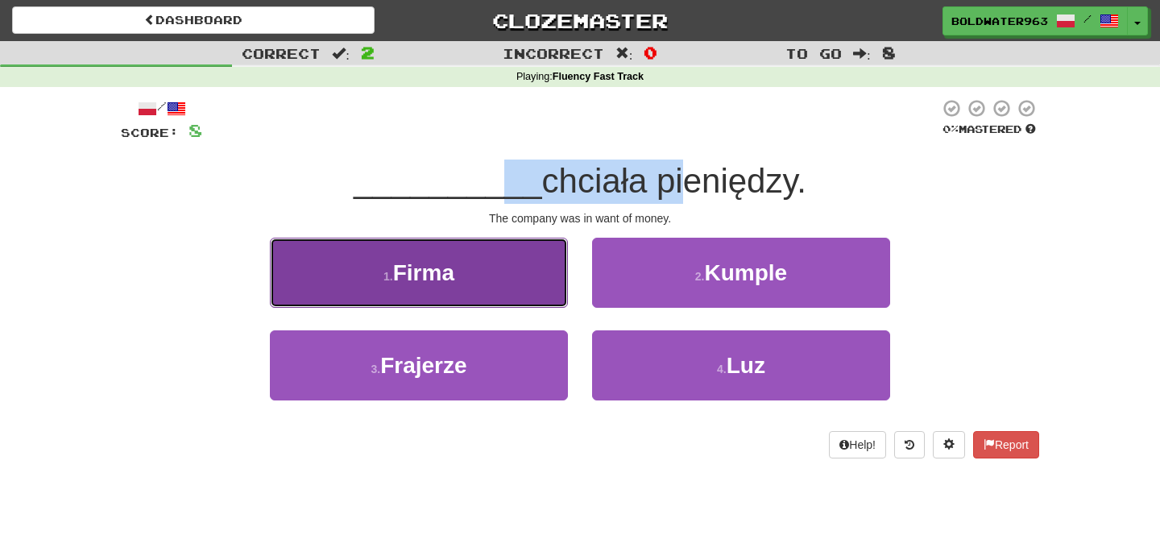
click at [526, 270] on button "1 . Firma" at bounding box center [419, 273] width 298 height 70
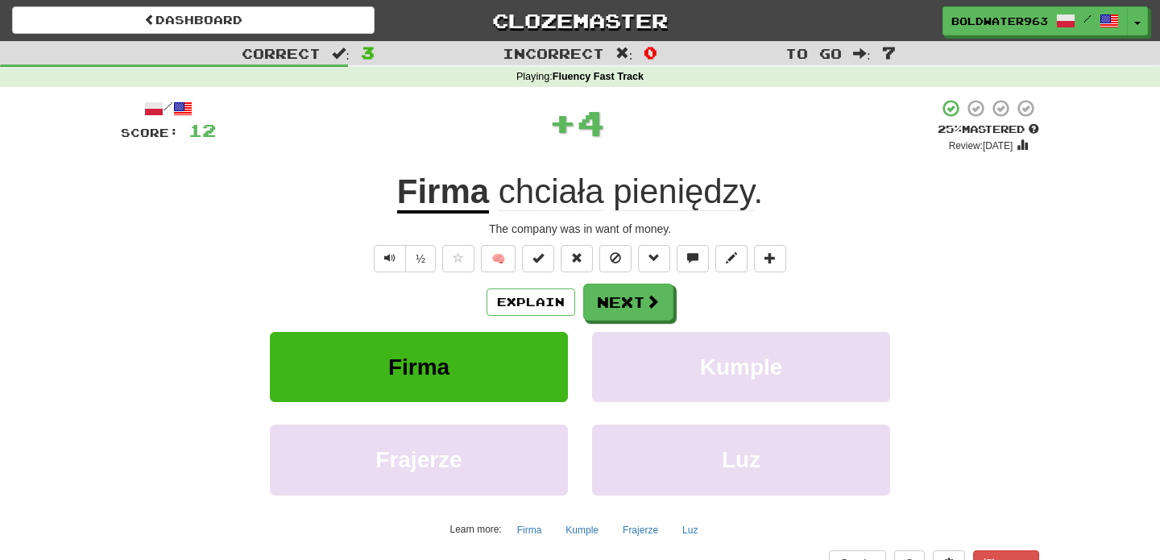
click at [367, 228] on div "The company was in want of money." at bounding box center [580, 229] width 918 height 16
click at [638, 308] on button "Next" at bounding box center [629, 302] width 90 height 37
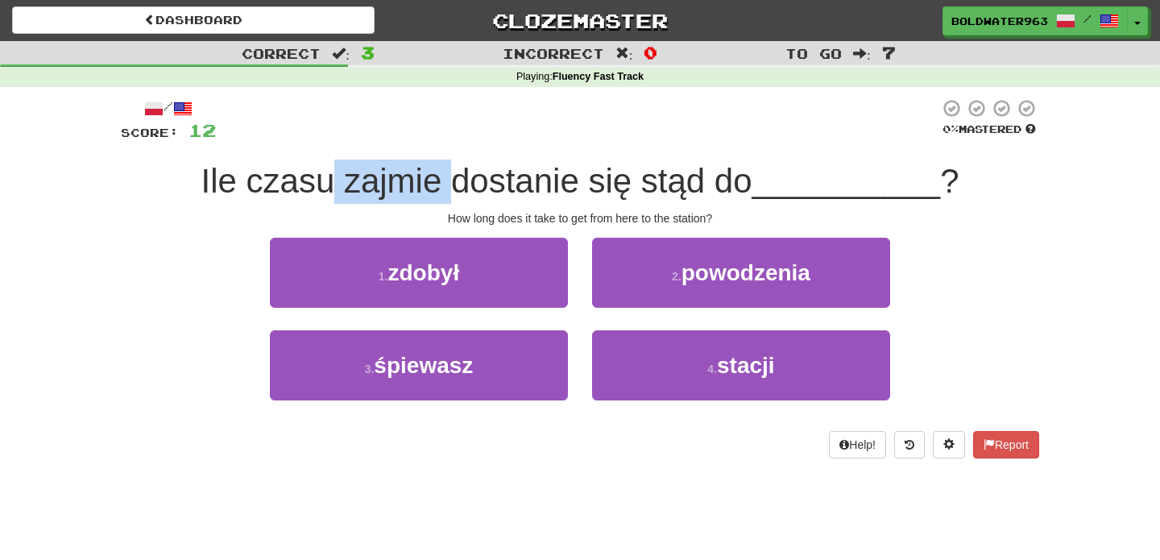
drag, startPoint x: 335, startPoint y: 183, endPoint x: 451, endPoint y: 180, distance: 116.0
click at [451, 180] on span "Ile czasu zajmie dostanie się stąd do" at bounding box center [476, 181] width 551 height 38
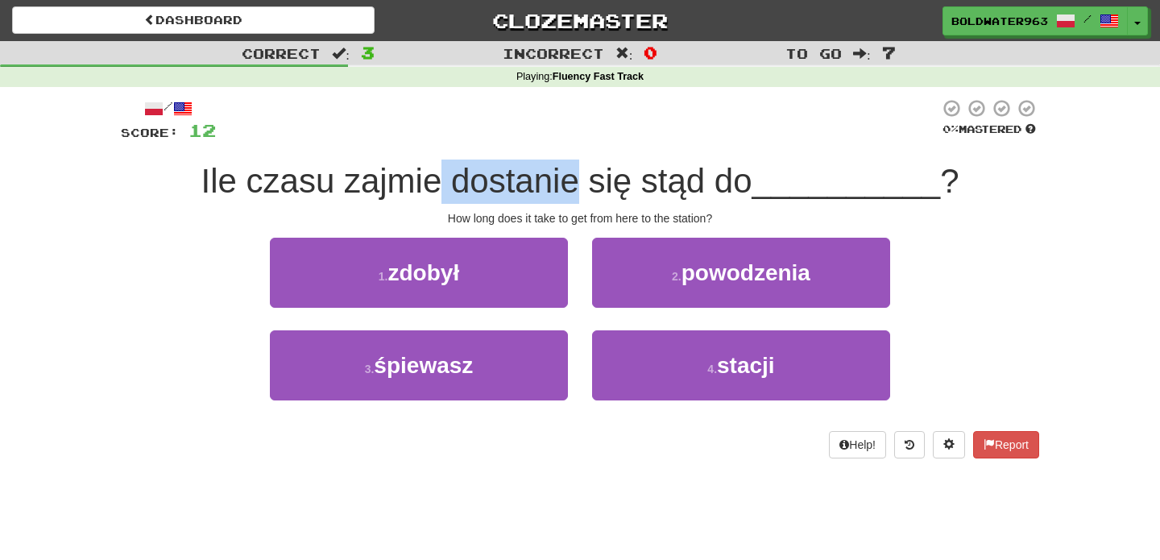
drag, startPoint x: 578, startPoint y: 183, endPoint x: 442, endPoint y: 187, distance: 135.4
click at [442, 187] on span "Ile czasu zajmie dostanie się stąd do" at bounding box center [476, 181] width 551 height 38
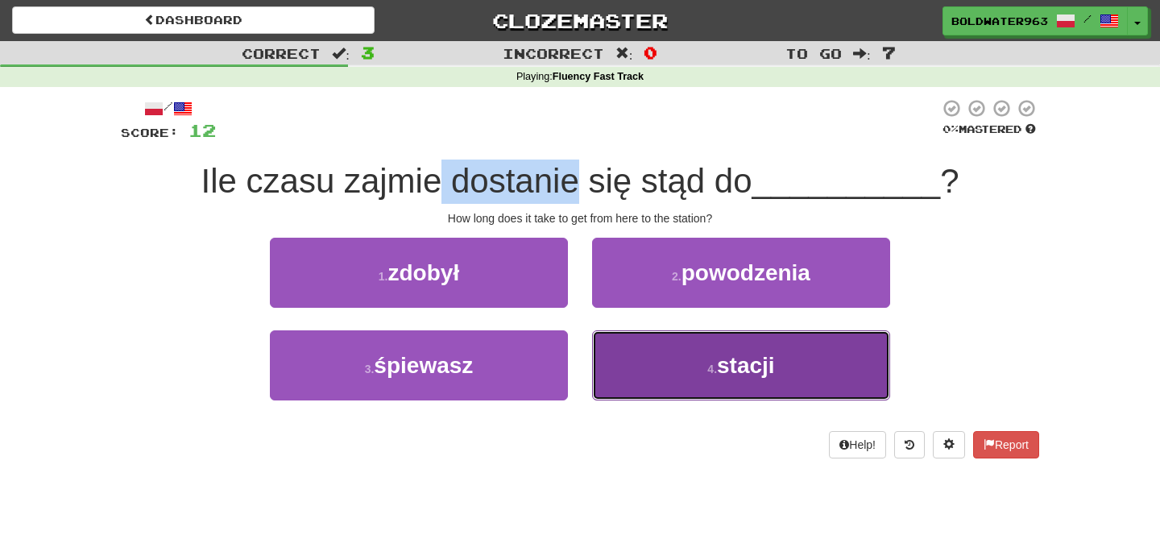
click at [722, 365] on span "stacji" at bounding box center [746, 365] width 58 height 25
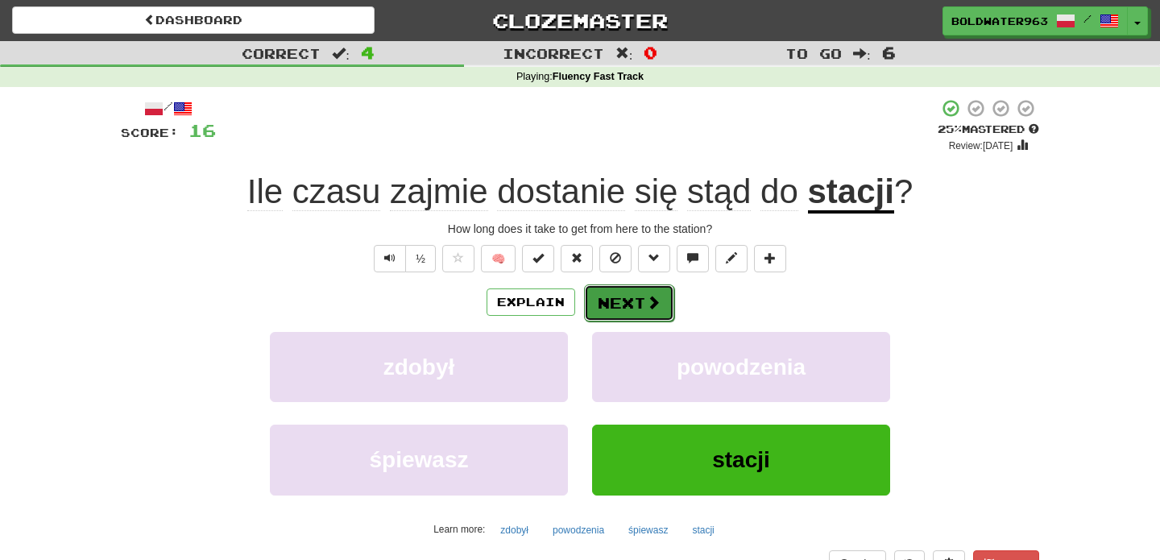
click at [623, 308] on button "Next" at bounding box center [629, 302] width 90 height 37
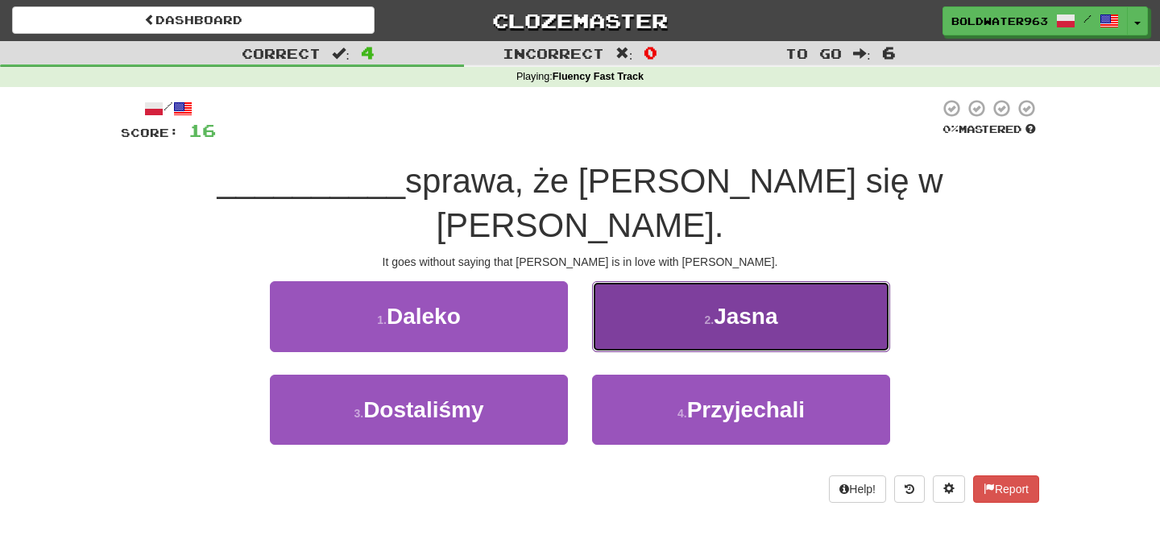
click at [698, 281] on button "2 . Jasna" at bounding box center [741, 316] width 298 height 70
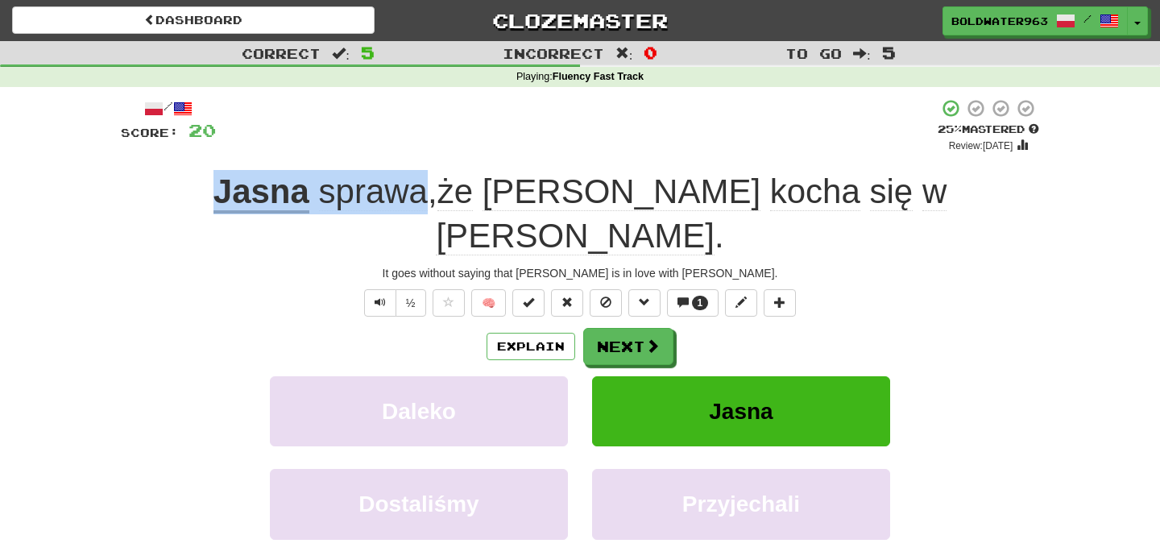
drag, startPoint x: 234, startPoint y: 189, endPoint x: 477, endPoint y: 191, distance: 243.3
click at [477, 191] on div "Jasna sprawa , że Tom kocha się w Kathy ." at bounding box center [580, 214] width 918 height 88
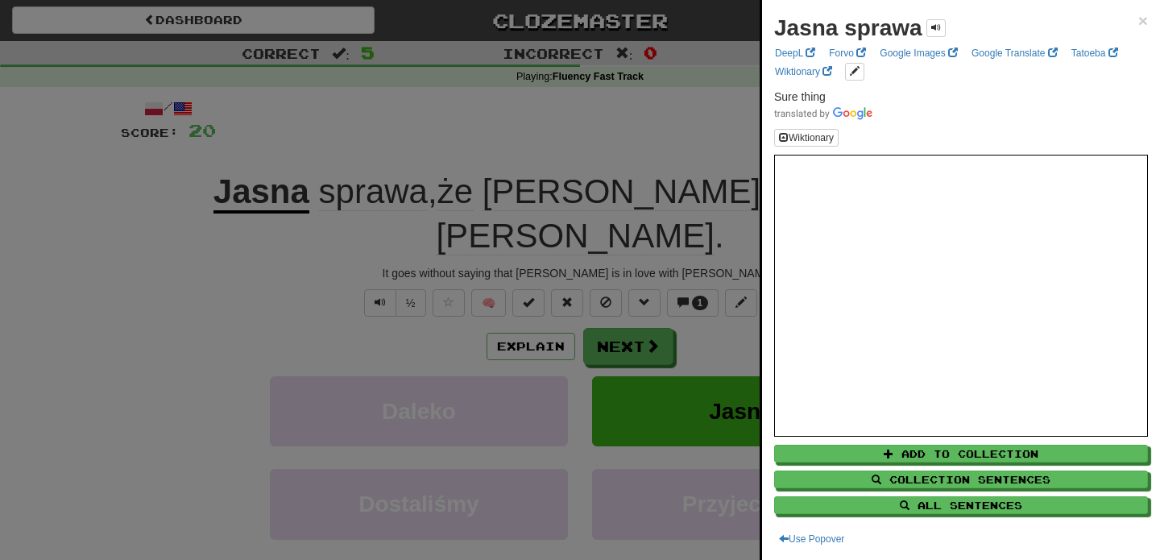
click at [665, 155] on div at bounding box center [580, 280] width 1160 height 560
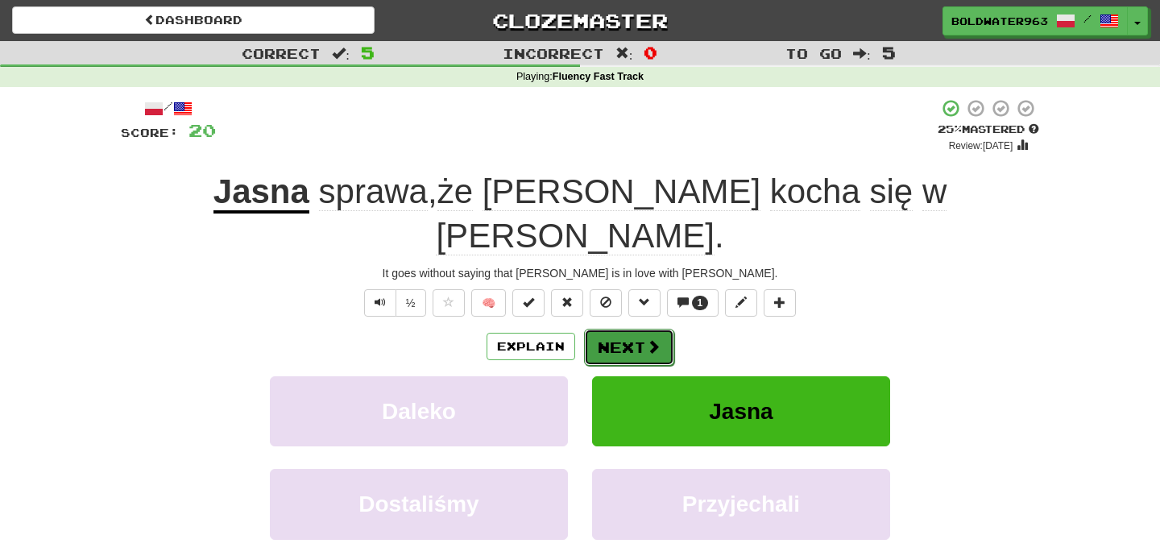
click at [636, 329] on button "Next" at bounding box center [629, 347] width 90 height 37
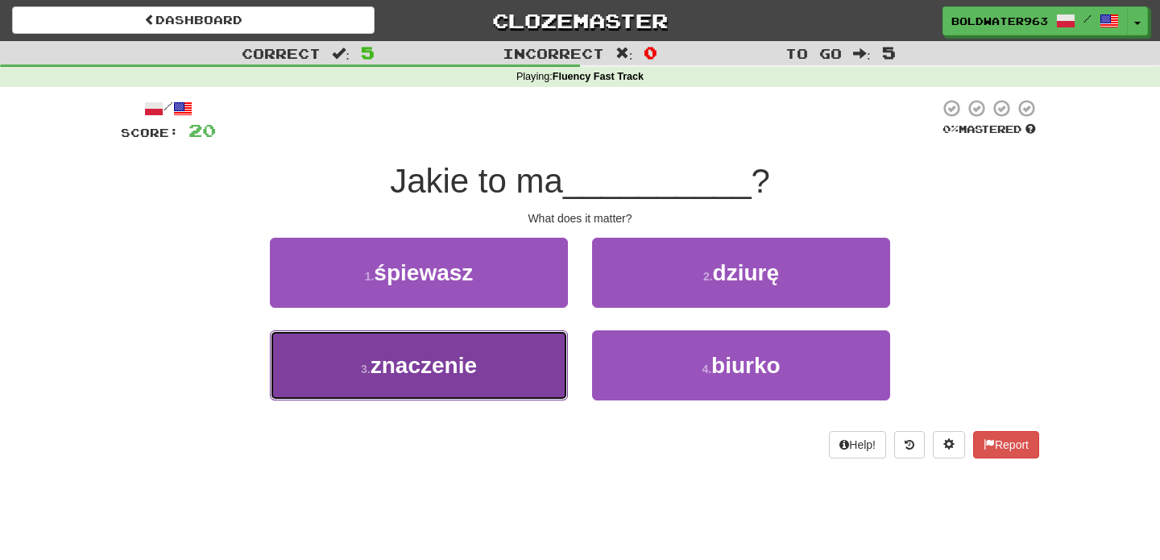
click at [534, 359] on button "3 . znaczenie" at bounding box center [419, 365] width 298 height 70
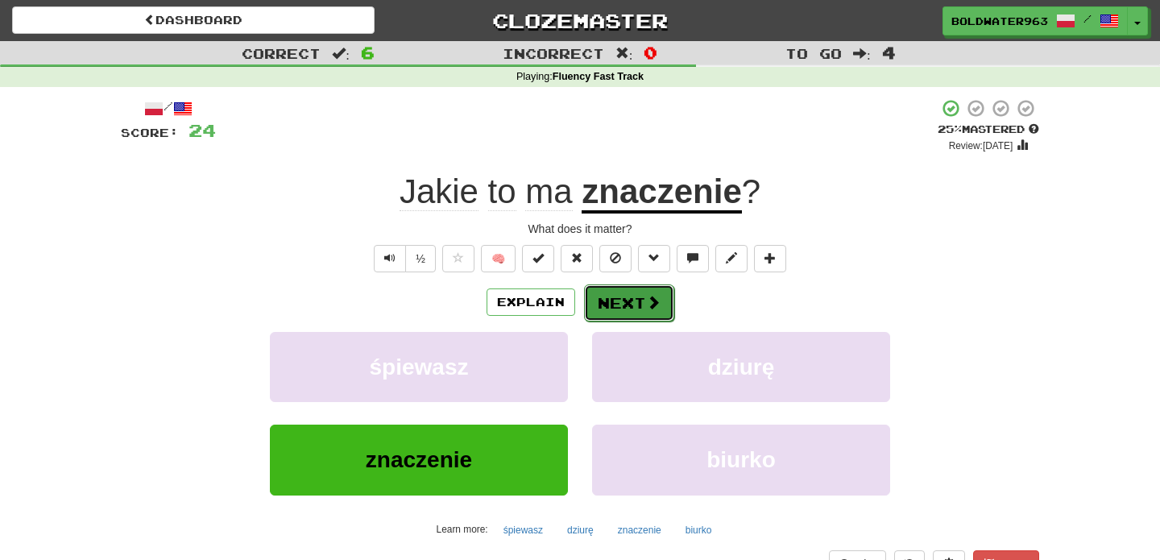
click at [626, 303] on button "Next" at bounding box center [629, 302] width 90 height 37
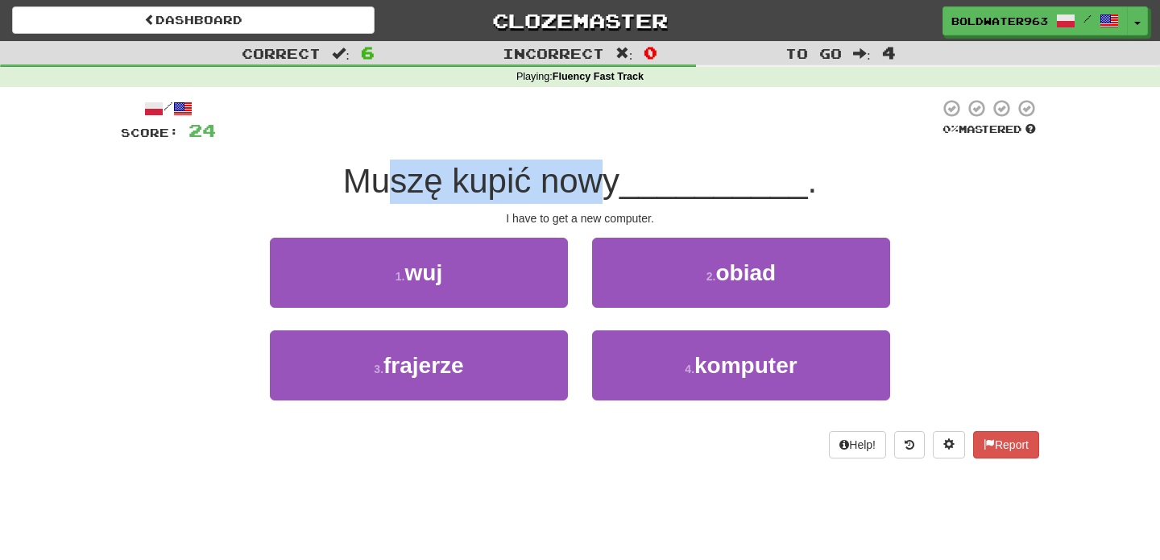
drag, startPoint x: 401, startPoint y: 181, endPoint x: 609, endPoint y: 187, distance: 207.9
click at [609, 187] on span "Muszę kupić nowy" at bounding box center [481, 181] width 276 height 38
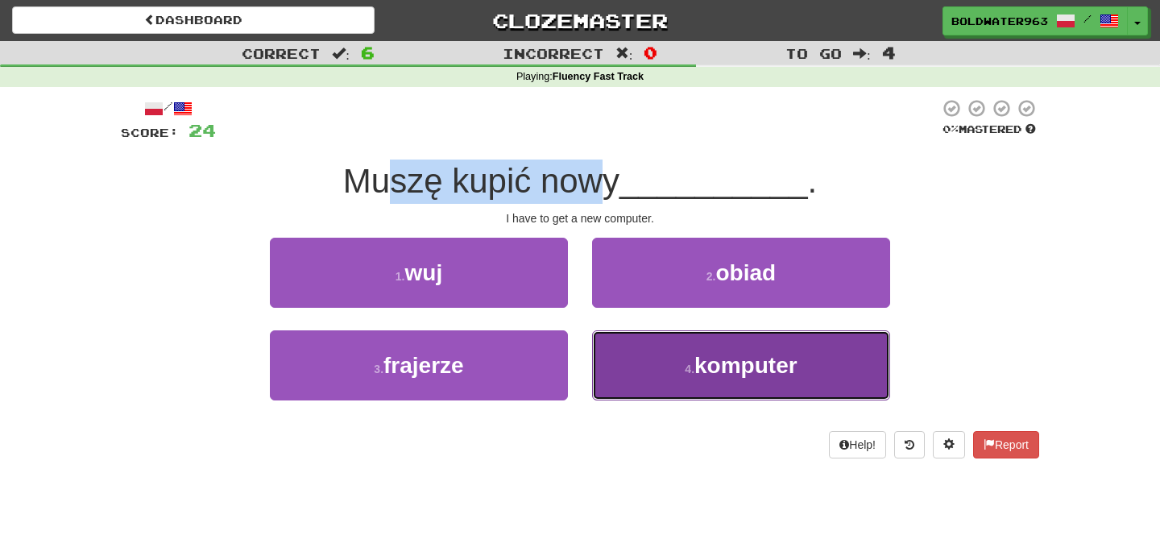
click at [683, 383] on button "4 . komputer" at bounding box center [741, 365] width 298 height 70
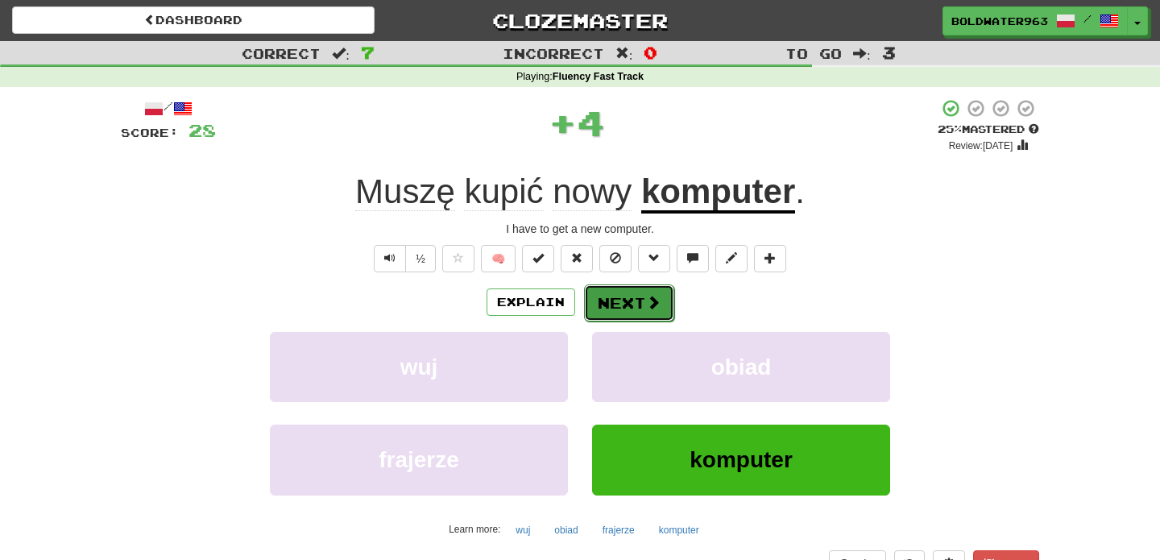
click at [622, 303] on button "Next" at bounding box center [629, 302] width 90 height 37
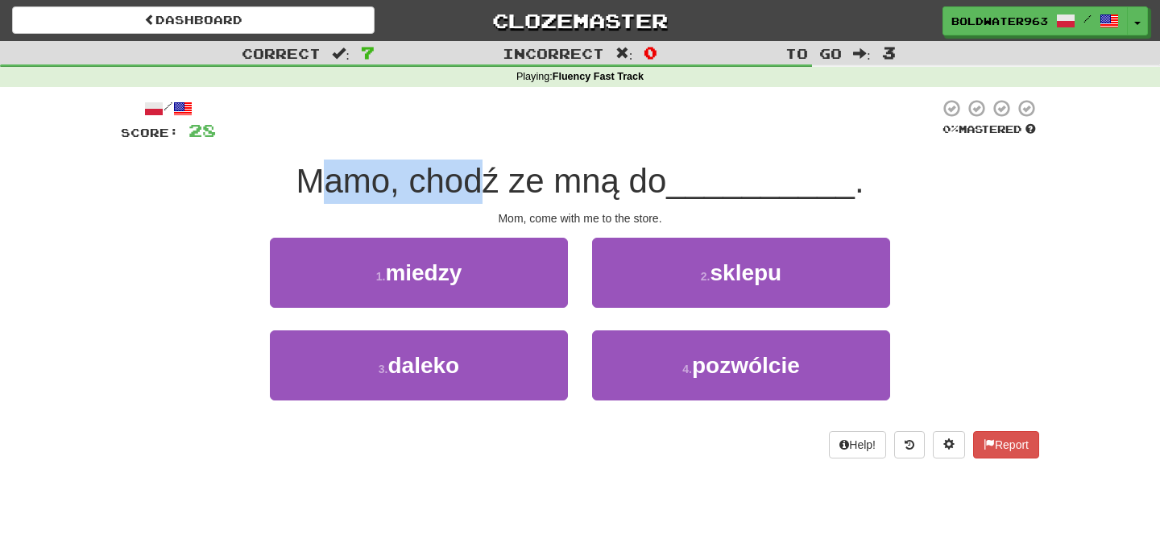
drag, startPoint x: 324, startPoint y: 180, endPoint x: 490, endPoint y: 186, distance: 166.0
click at [490, 186] on span "Mamo, chodź ze mną do" at bounding box center [481, 181] width 371 height 38
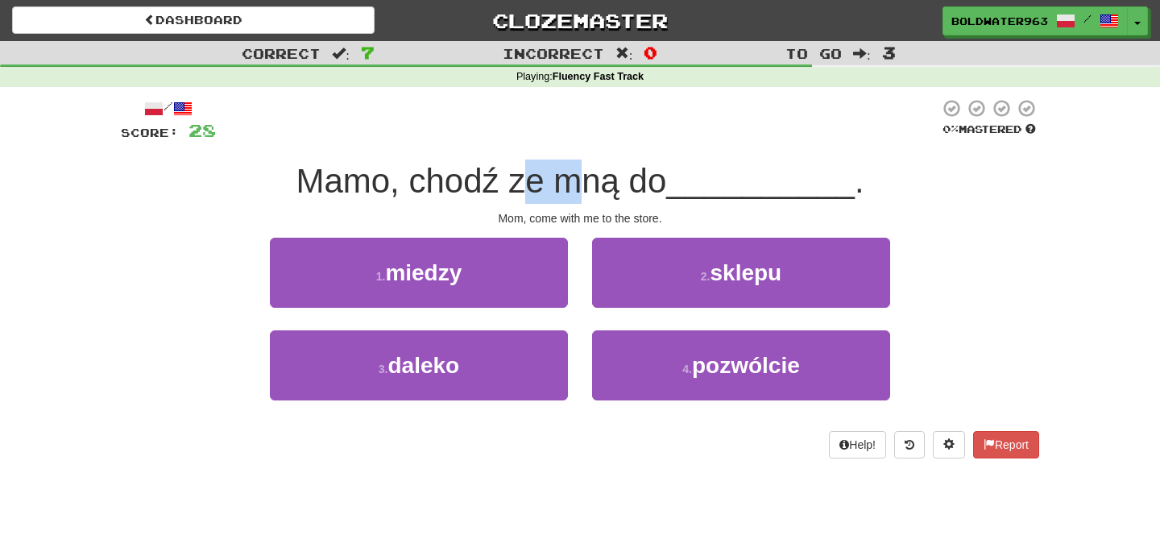
drag, startPoint x: 530, startPoint y: 185, endPoint x: 580, endPoint y: 185, distance: 49.9
click at [580, 185] on span "Mamo, chodź ze mną do" at bounding box center [481, 181] width 371 height 38
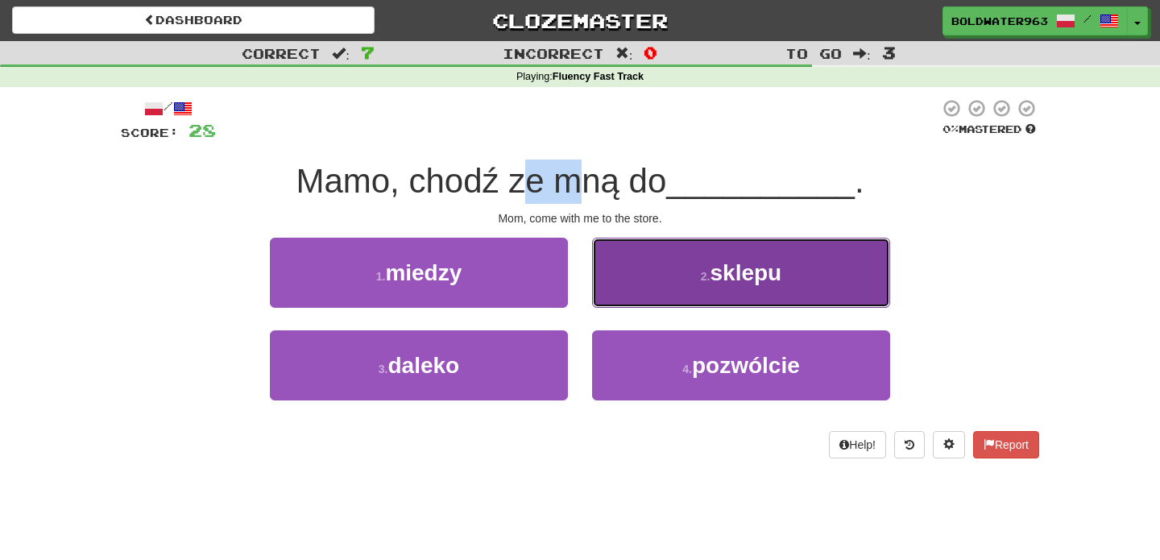
click at [649, 257] on button "2 . sklepu" at bounding box center [741, 273] width 298 height 70
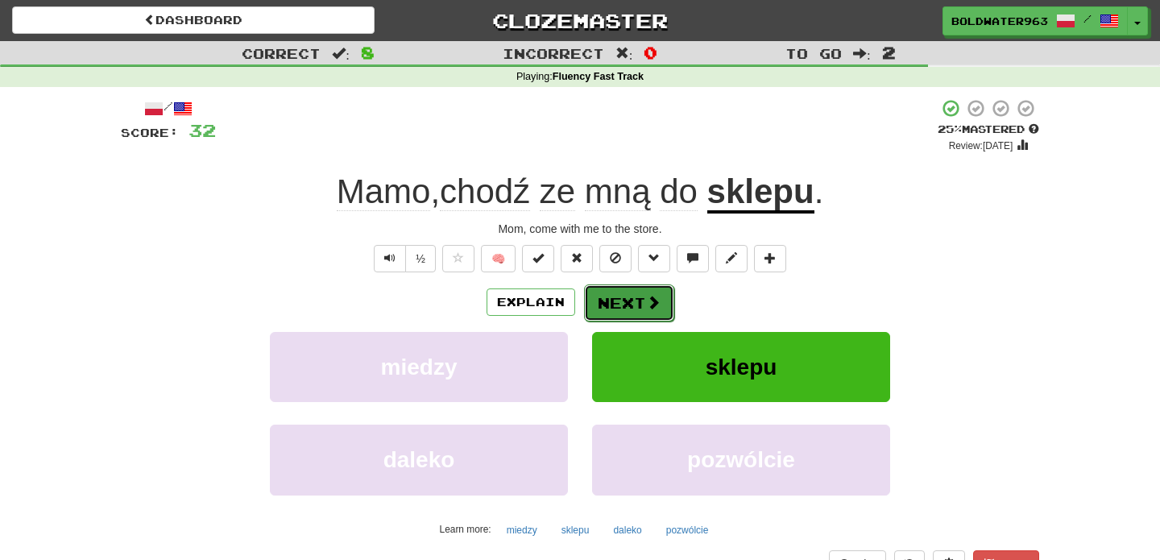
click at [624, 300] on button "Next" at bounding box center [629, 302] width 90 height 37
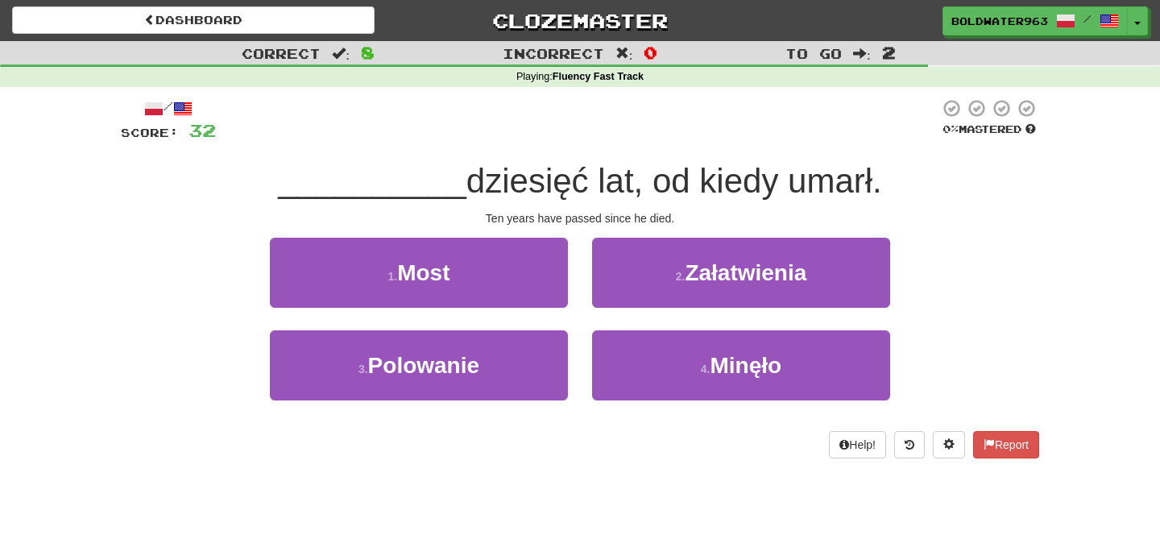
drag, startPoint x: 441, startPoint y: 183, endPoint x: 518, endPoint y: 181, distance: 76.5
click at [518, 181] on div "__________ dziesięć lat, od kiedy umarł." at bounding box center [580, 182] width 918 height 44
click at [588, 176] on span "dziesięć lat, od kiedy umarł." at bounding box center [674, 181] width 416 height 38
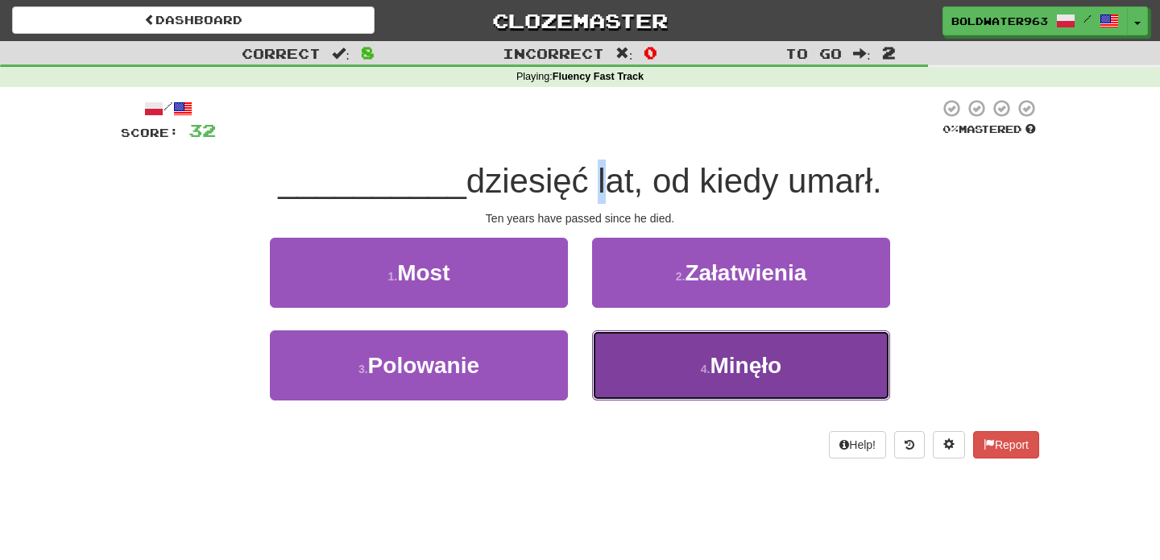
click at [673, 357] on button "4 . Minęło" at bounding box center [741, 365] width 298 height 70
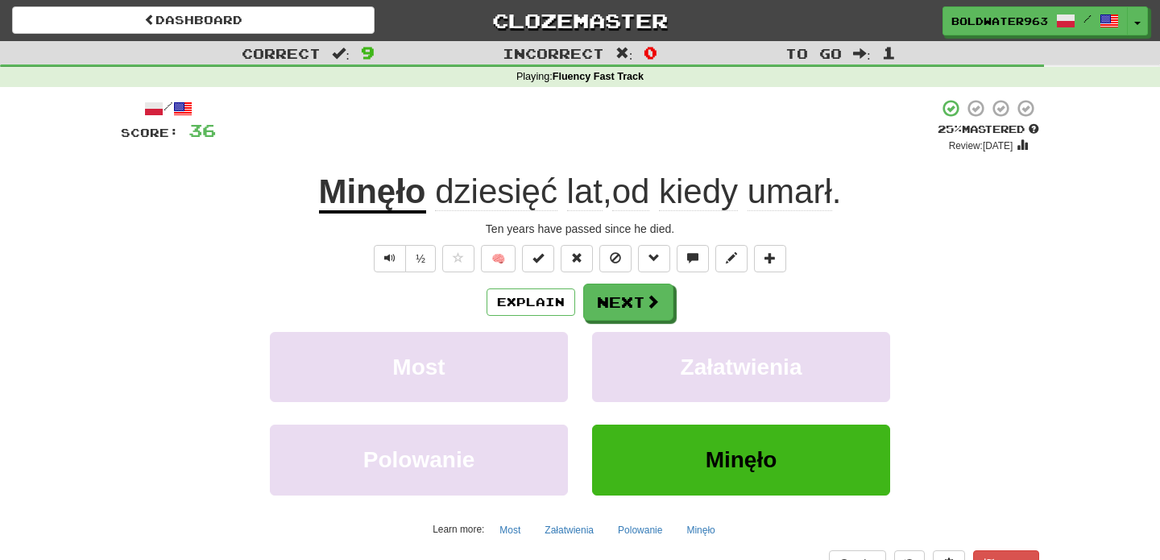
click at [357, 200] on u "Minęło" at bounding box center [372, 192] width 107 height 41
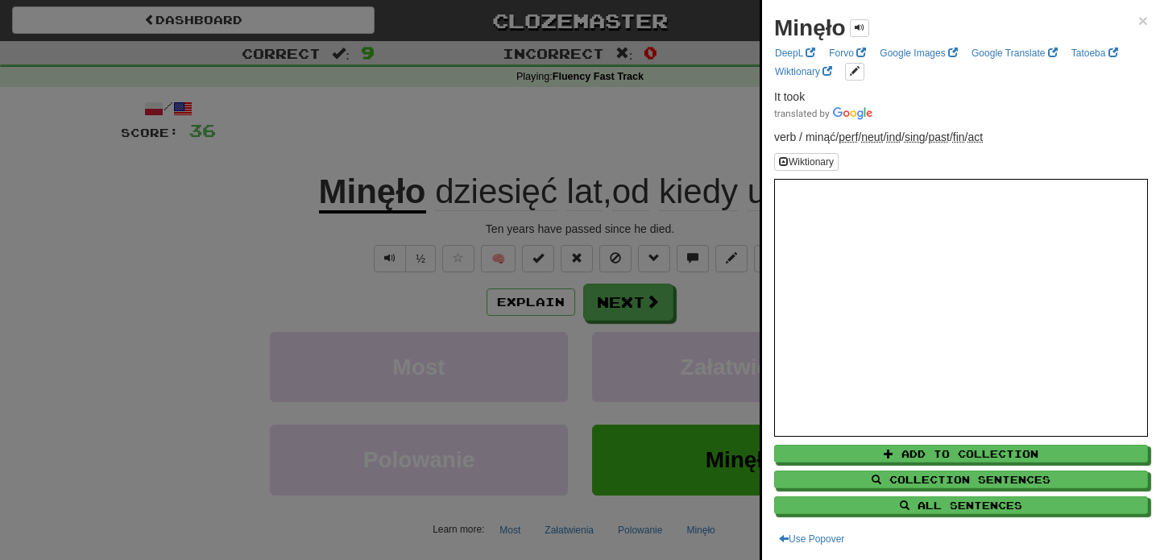
click at [634, 297] on div at bounding box center [580, 280] width 1160 height 560
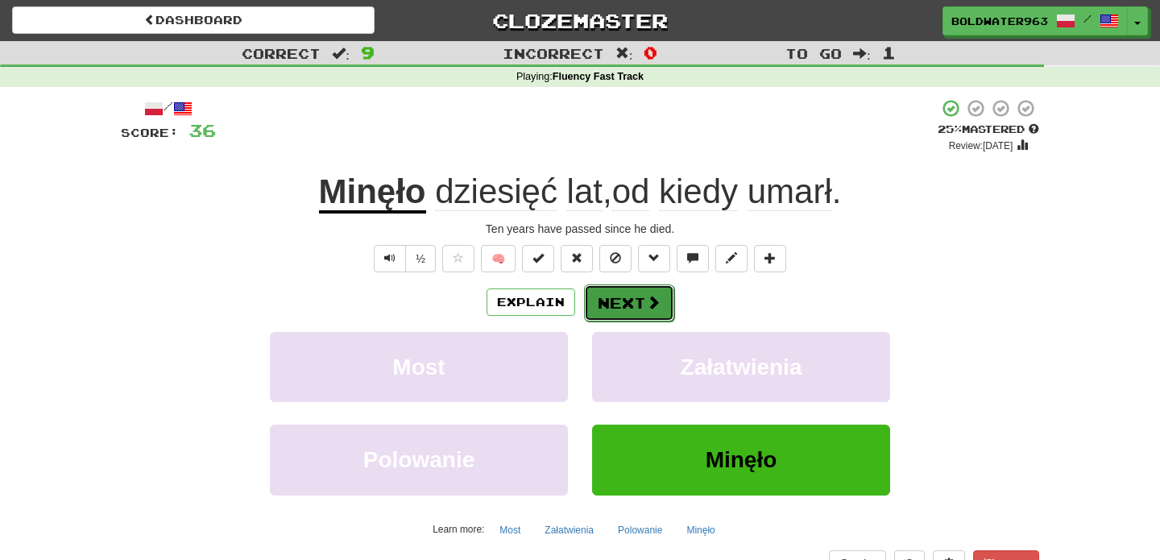
click at [626, 300] on button "Next" at bounding box center [629, 302] width 90 height 37
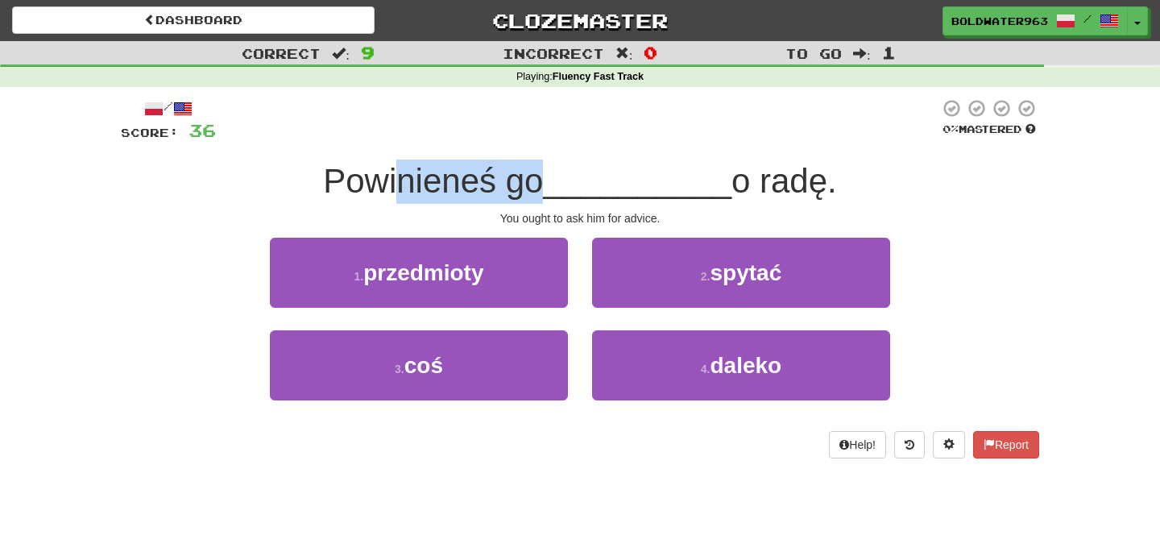
drag, startPoint x: 400, startPoint y: 182, endPoint x: 541, endPoint y: 178, distance: 141.8
click at [541, 178] on span "Powinieneś go" at bounding box center [433, 181] width 220 height 38
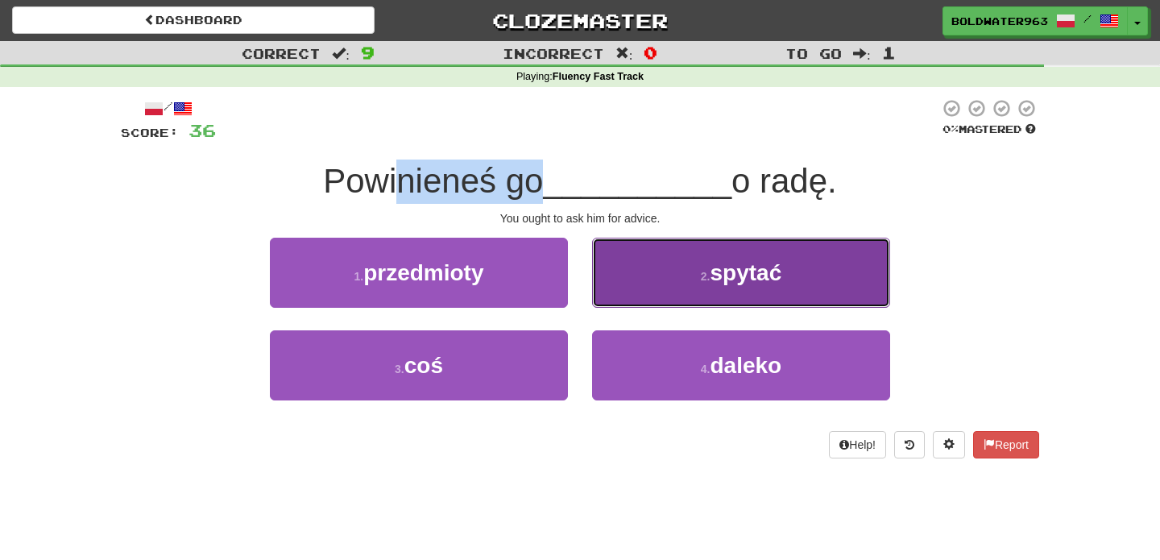
click at [634, 275] on button "2 . spytać" at bounding box center [741, 273] width 298 height 70
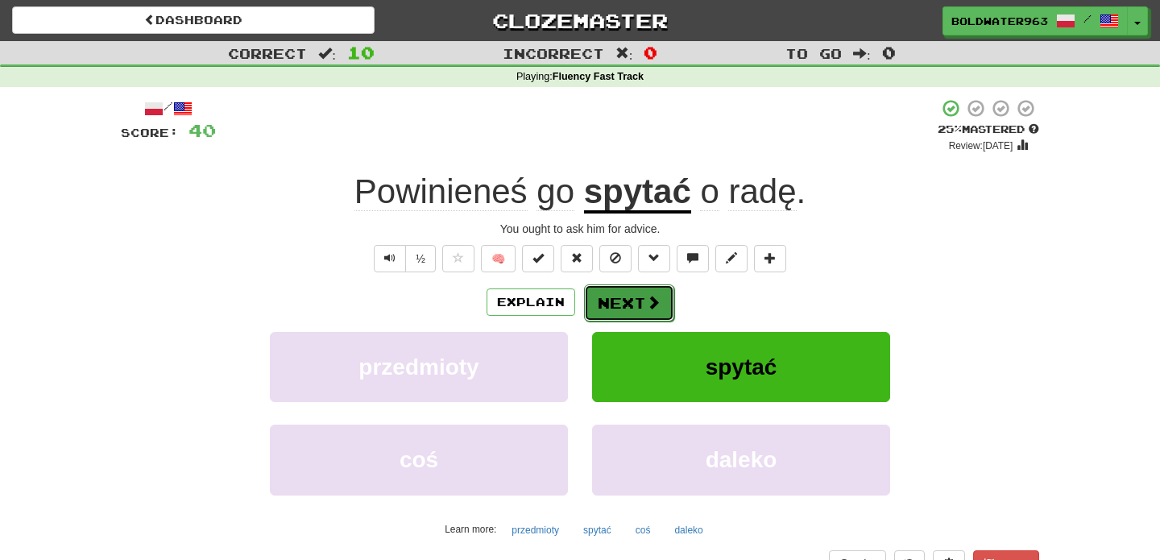
click at [619, 298] on button "Next" at bounding box center [629, 302] width 90 height 37
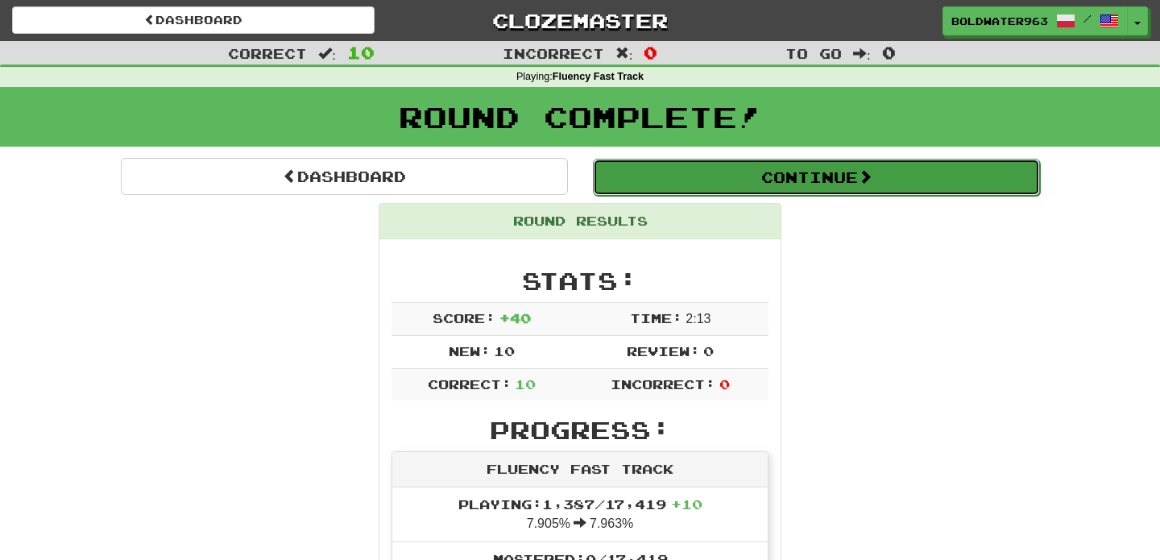
click at [680, 170] on button "Continue" at bounding box center [816, 177] width 447 height 37
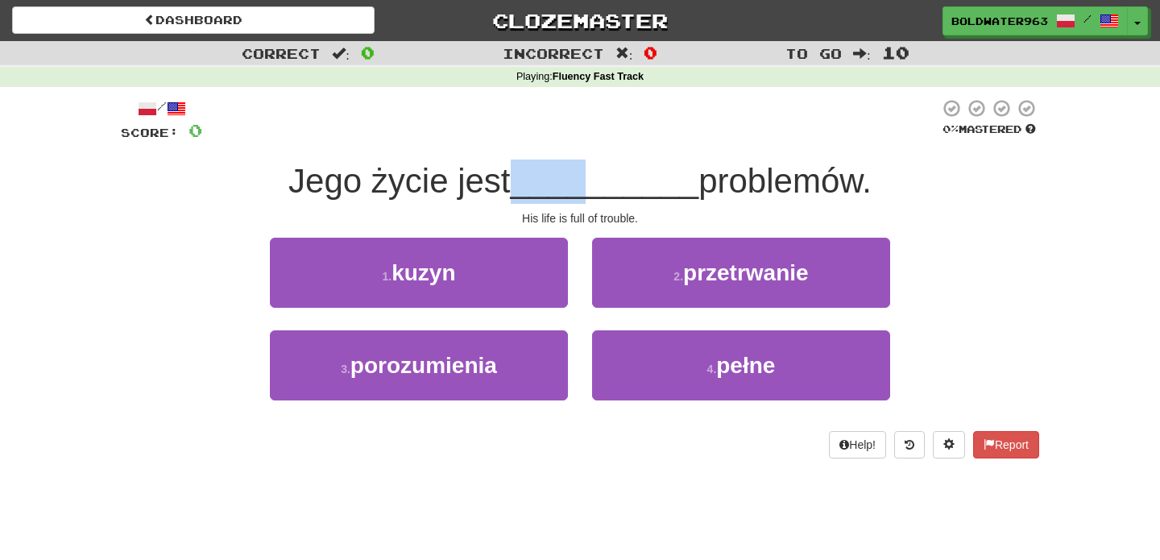
drag, startPoint x: 507, startPoint y: 179, endPoint x: 582, endPoint y: 182, distance: 75.0
click at [582, 182] on div "Jego życie jest __________ problemów." at bounding box center [580, 182] width 918 height 44
click at [582, 182] on span "__________" at bounding box center [605, 181] width 189 height 38
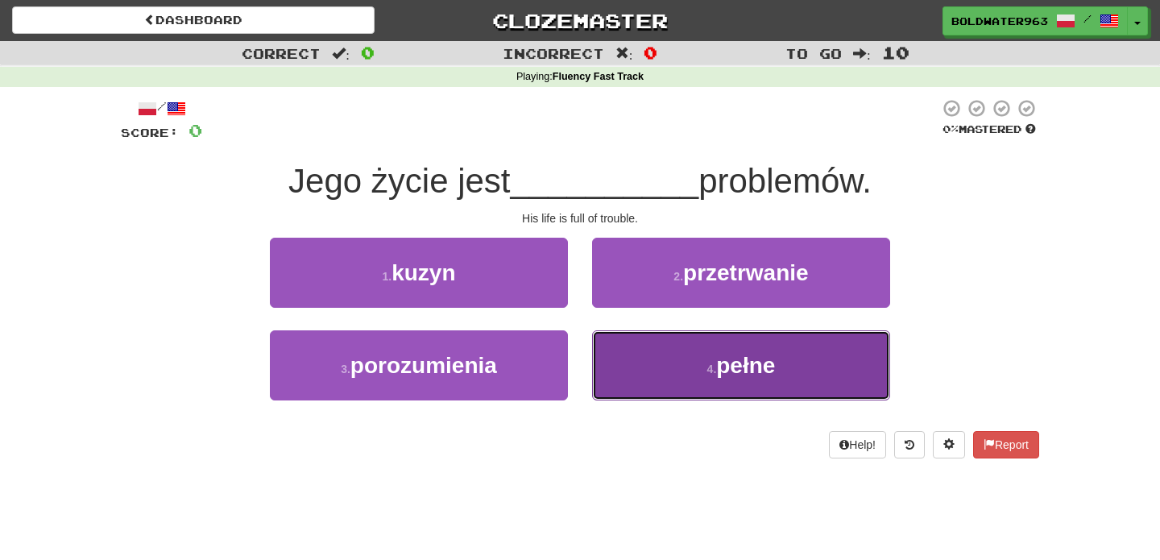
click at [682, 363] on button "4 . pełne" at bounding box center [741, 365] width 298 height 70
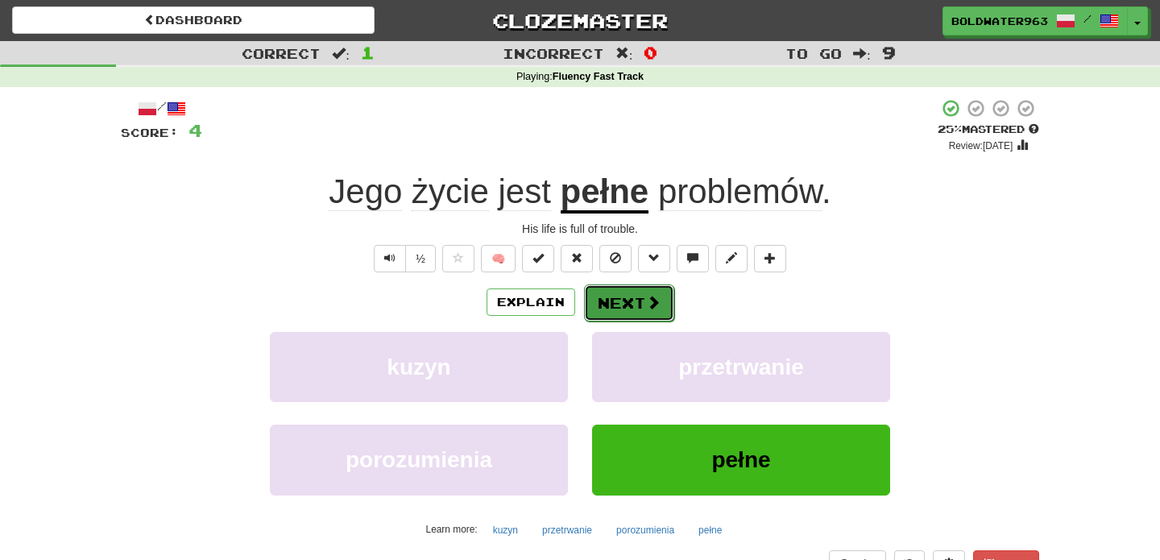
click at [628, 301] on button "Next" at bounding box center [629, 302] width 90 height 37
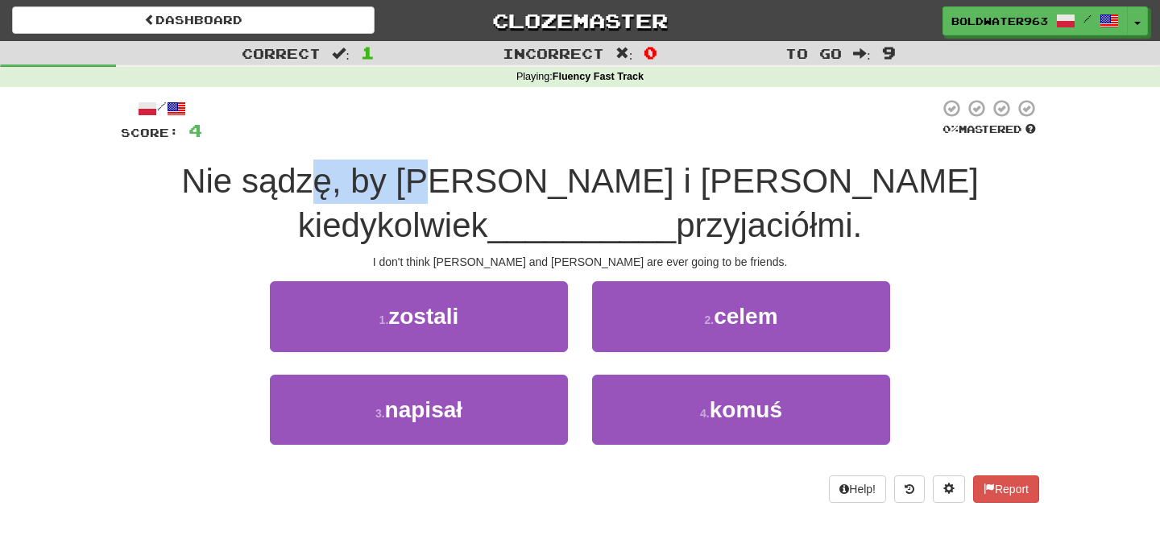
drag, startPoint x: 333, startPoint y: 180, endPoint x: 441, endPoint y: 182, distance: 108.0
click at [441, 182] on span "Nie sądzę, by Tom i Mary kiedykolwiek" at bounding box center [580, 203] width 798 height 82
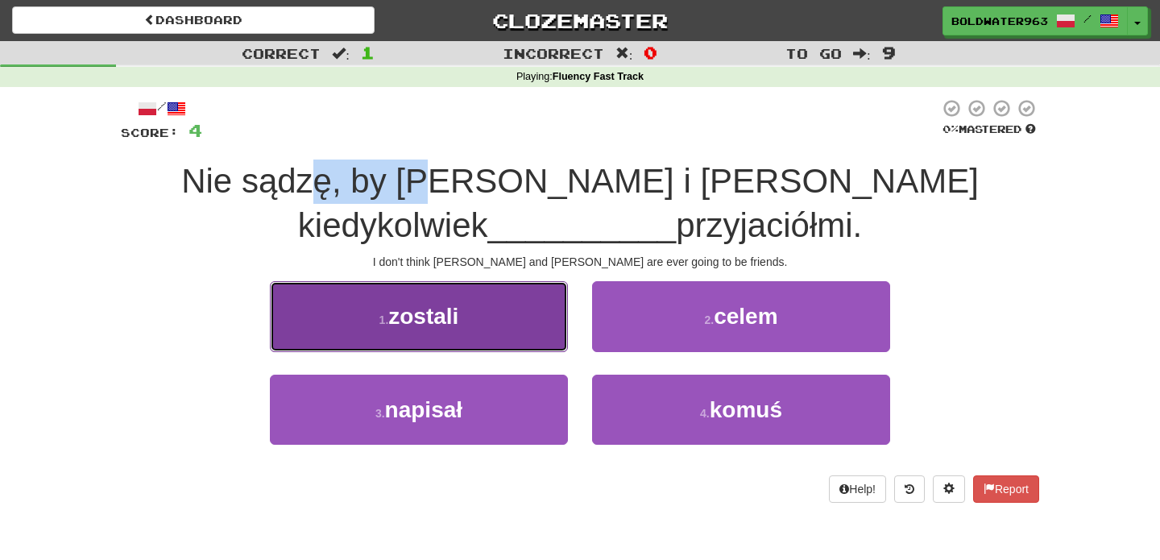
click at [506, 309] on button "1 . zostali" at bounding box center [419, 316] width 298 height 70
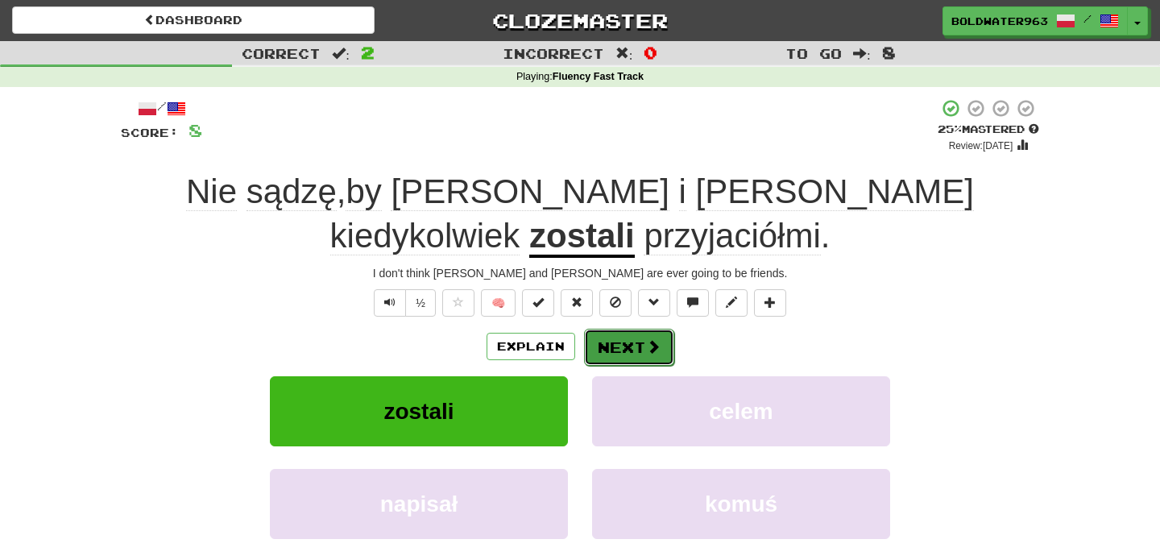
click at [620, 329] on button "Next" at bounding box center [629, 347] width 90 height 37
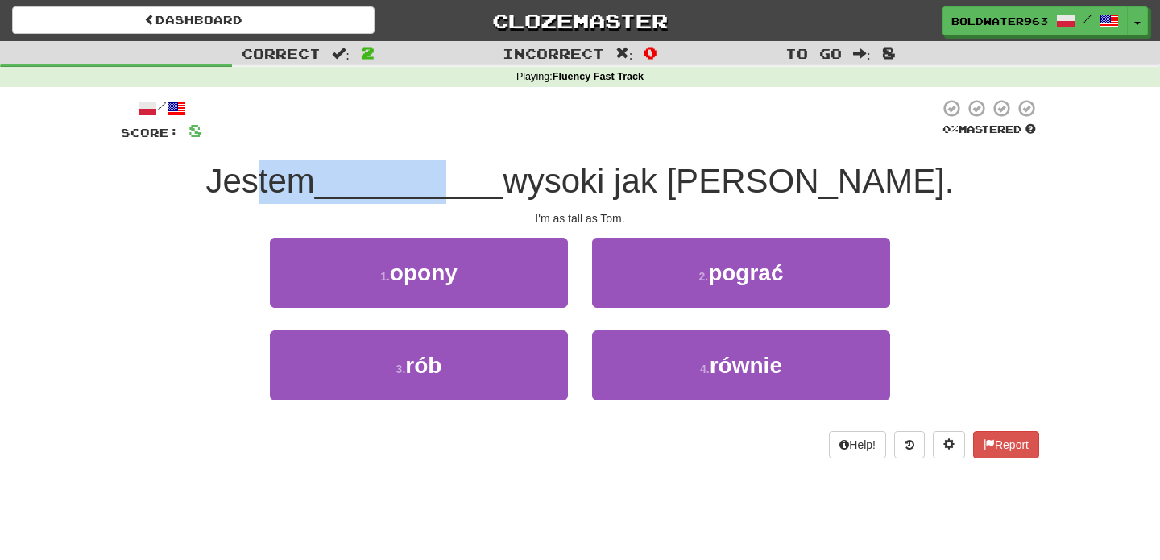
drag, startPoint x: 357, startPoint y: 185, endPoint x: 545, endPoint y: 183, distance: 188.5
click at [545, 183] on div "Jestem __________ wysoki jak Tom." at bounding box center [580, 182] width 918 height 44
click at [503, 183] on span "__________" at bounding box center [409, 181] width 189 height 38
click at [575, 316] on div "1 . opony" at bounding box center [419, 284] width 322 height 93
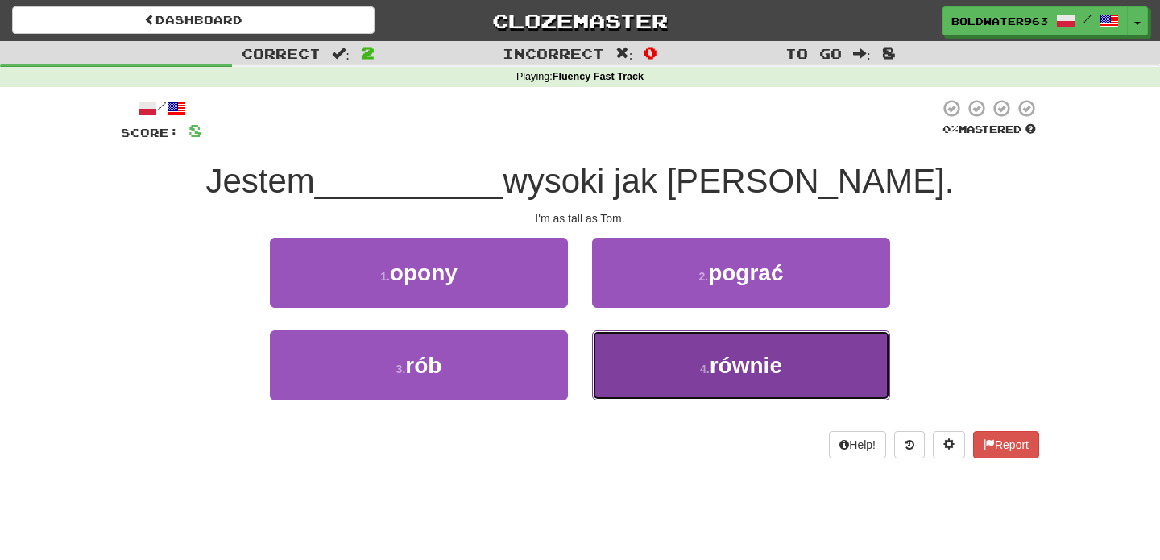
click at [688, 372] on button "4 . równie" at bounding box center [741, 365] width 298 height 70
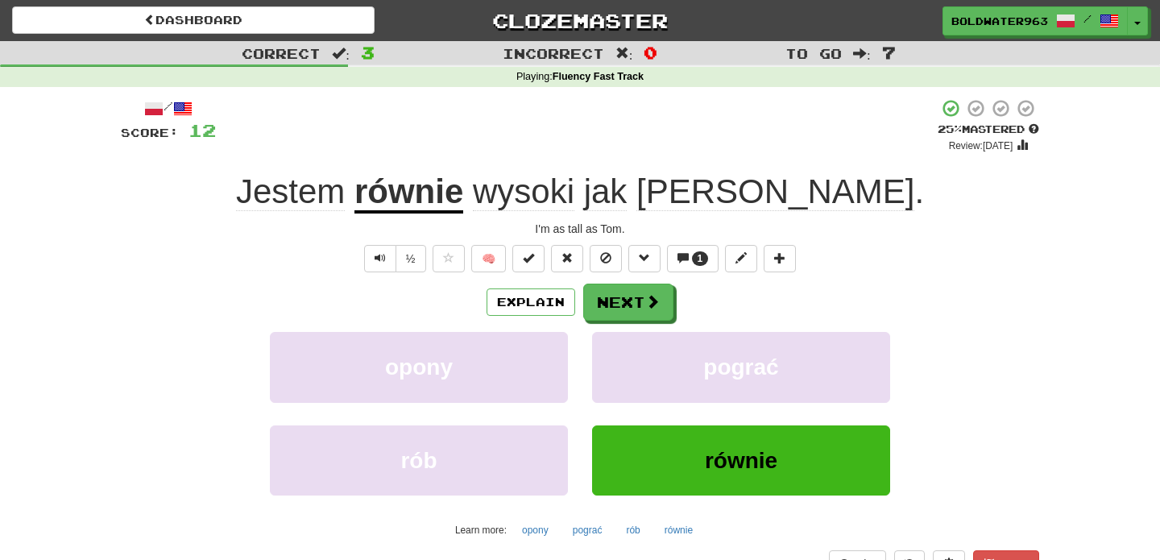
click at [463, 198] on u "równie" at bounding box center [408, 192] width 109 height 41
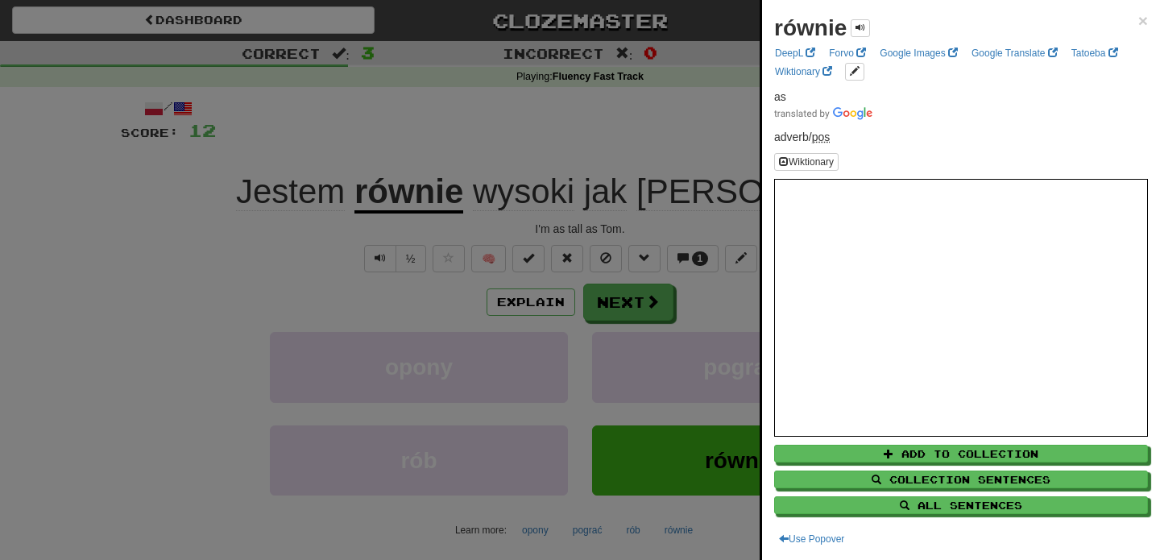
click at [646, 295] on div at bounding box center [580, 280] width 1160 height 560
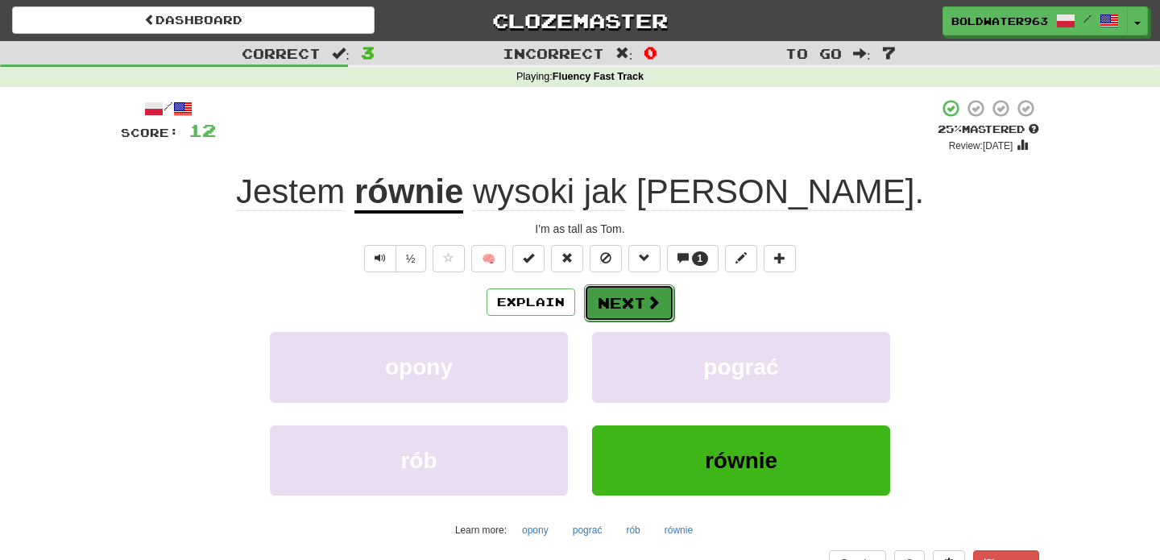
click at [626, 305] on button "Next" at bounding box center [629, 302] width 90 height 37
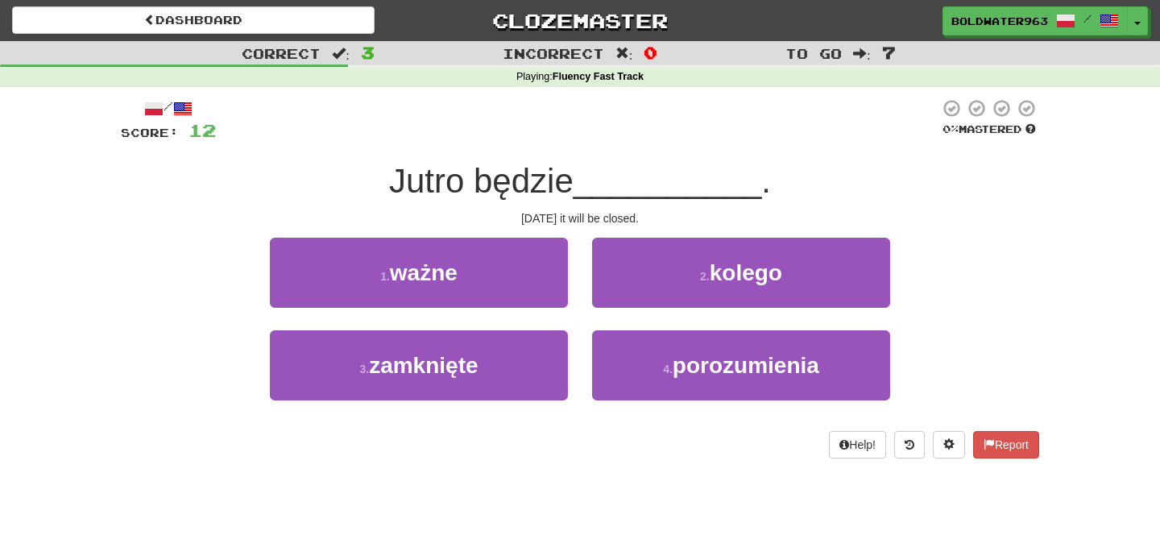
drag, startPoint x: 401, startPoint y: 180, endPoint x: 590, endPoint y: 176, distance: 188.6
click at [590, 176] on div "Jutro będzie __________ ." at bounding box center [580, 182] width 918 height 44
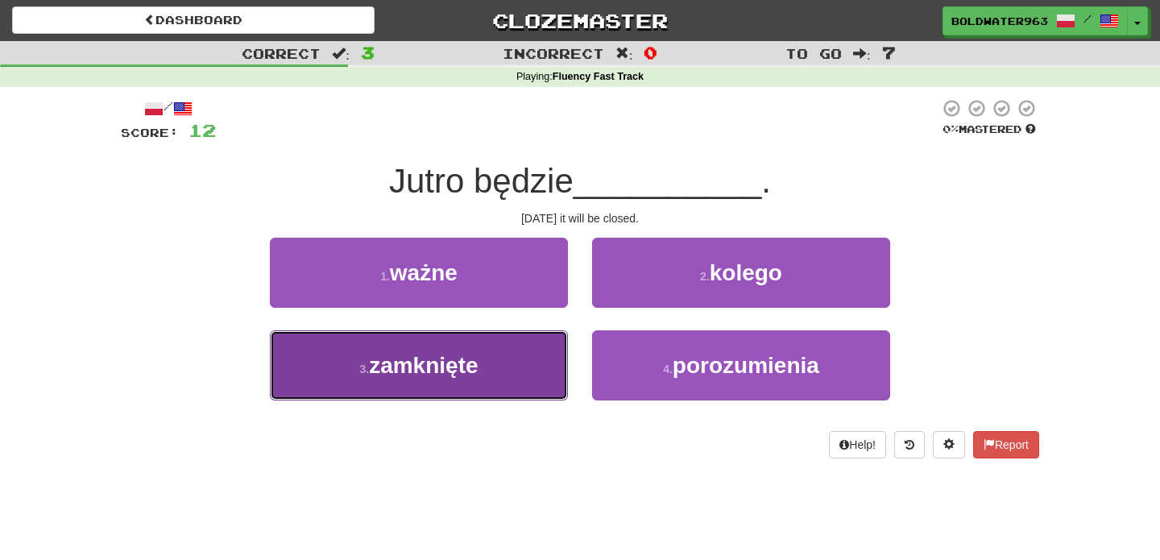
click at [491, 369] on button "3 . zamknięte" at bounding box center [419, 365] width 298 height 70
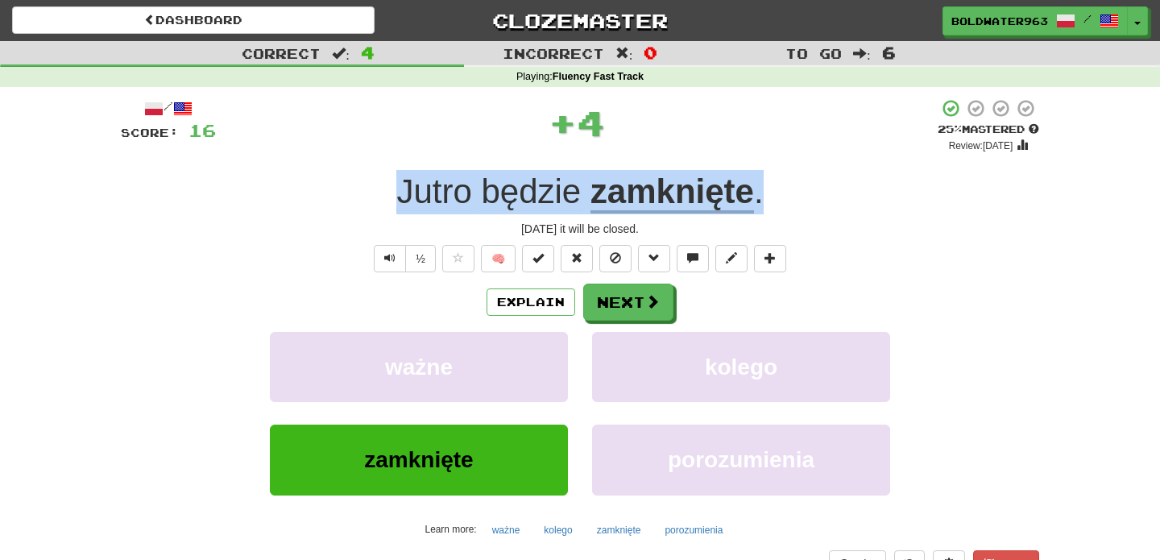
drag, startPoint x: 374, startPoint y: 194, endPoint x: 850, endPoint y: 191, distance: 476.1
click at [850, 191] on div "Jutro będzie zamknięte ." at bounding box center [580, 192] width 918 height 44
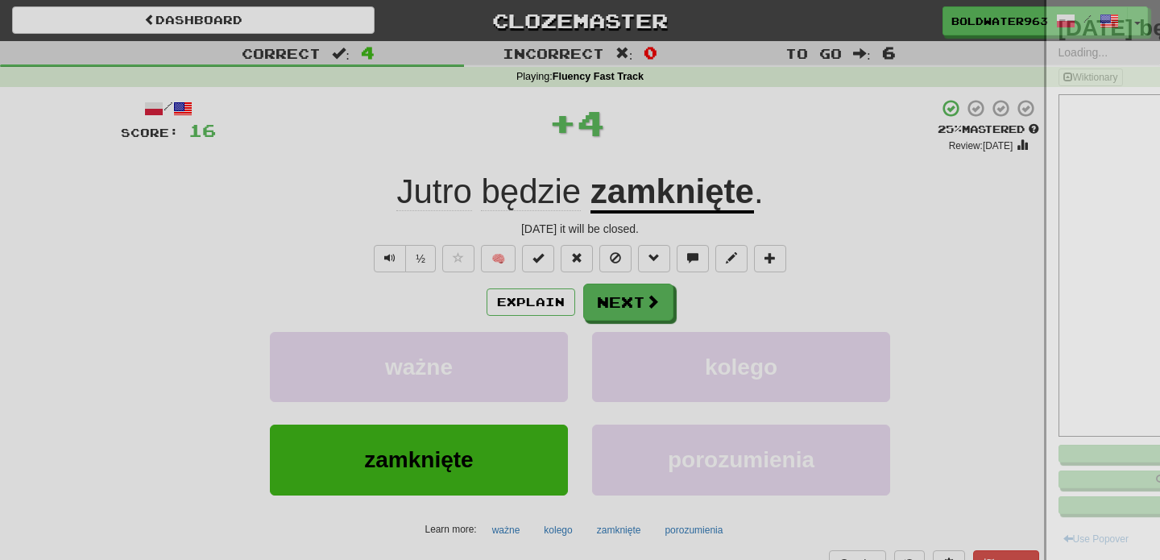
click at [850, 191] on div at bounding box center [580, 280] width 1160 height 560
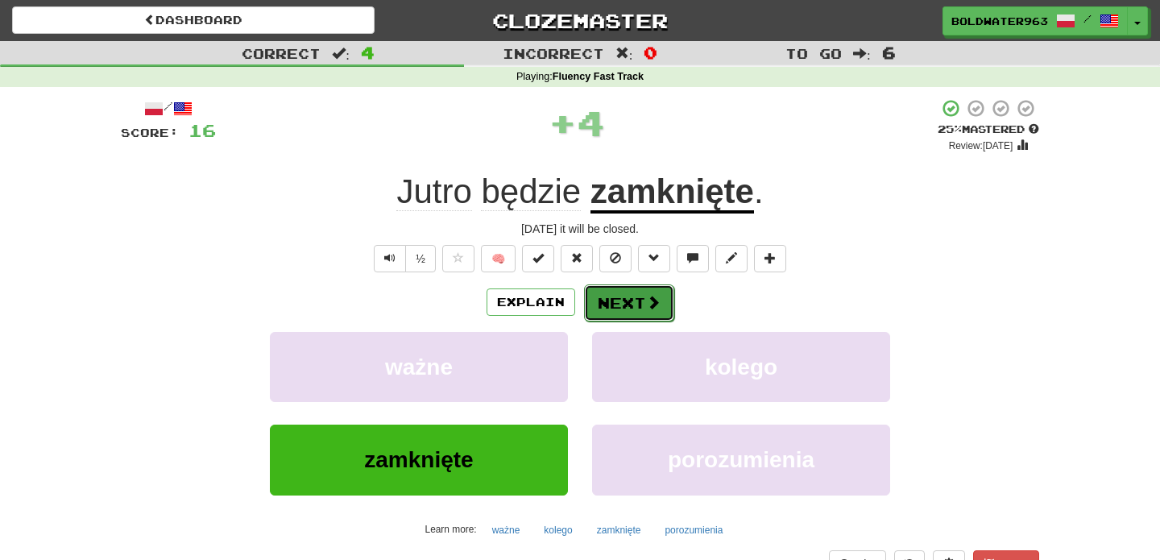
click at [631, 303] on button "Next" at bounding box center [629, 302] width 90 height 37
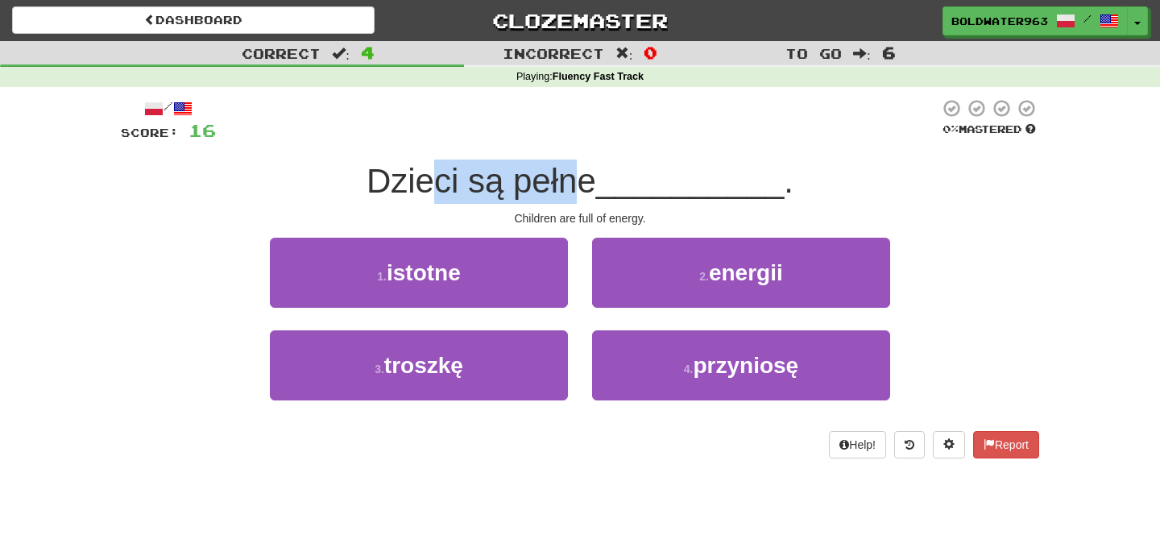
drag, startPoint x: 444, startPoint y: 182, endPoint x: 576, endPoint y: 176, distance: 132.3
click at [576, 176] on span "Dzieci są pełne" at bounding box center [482, 181] width 230 height 38
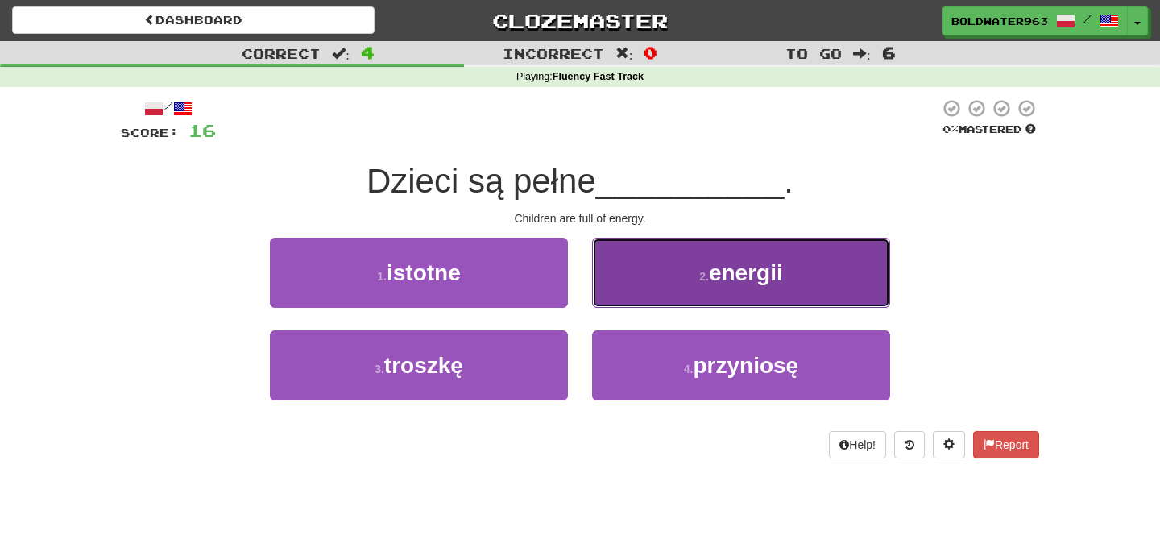
click at [661, 270] on button "2 . energii" at bounding box center [741, 273] width 298 height 70
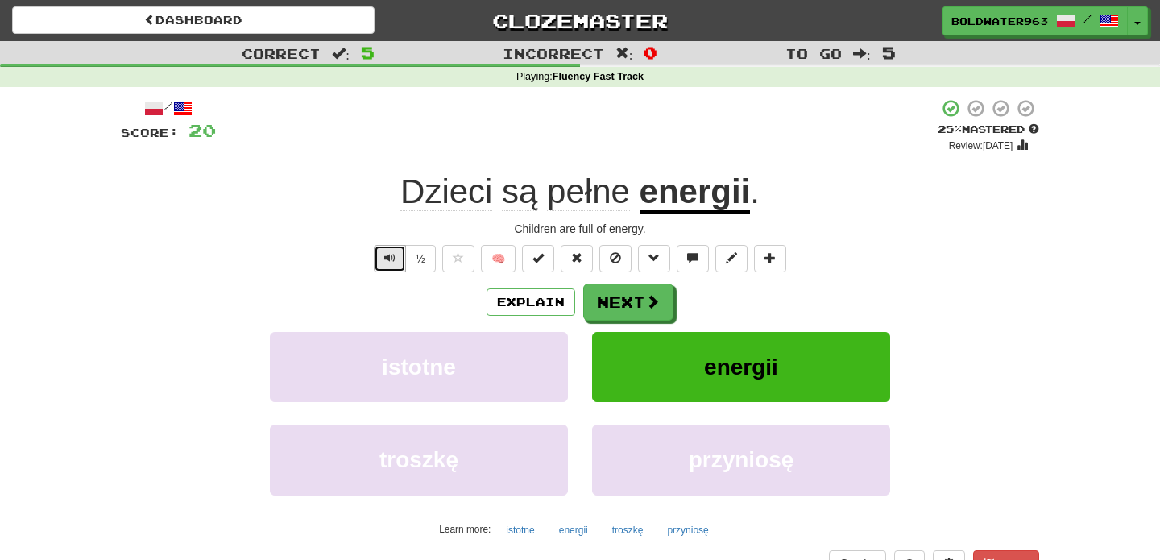
click at [398, 255] on button "Text-to-speech controls" at bounding box center [390, 258] width 32 height 27
click at [636, 305] on button "Next" at bounding box center [629, 302] width 90 height 37
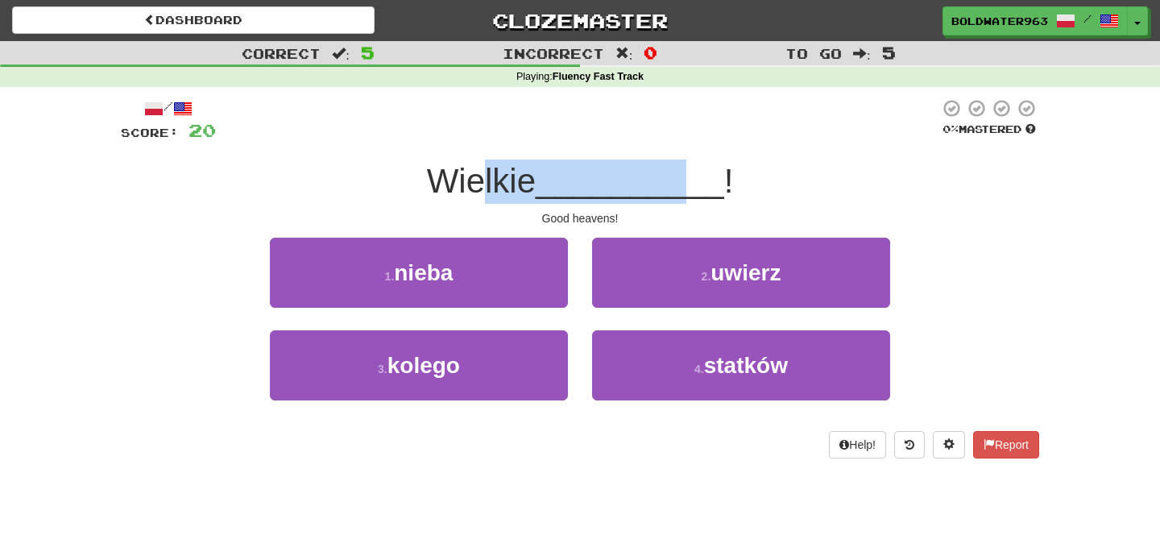
drag, startPoint x: 490, startPoint y: 181, endPoint x: 677, endPoint y: 180, distance: 187.7
click at [677, 180] on div "Wielkie __________ !" at bounding box center [580, 182] width 918 height 44
click at [677, 180] on span "__________" at bounding box center [630, 181] width 189 height 38
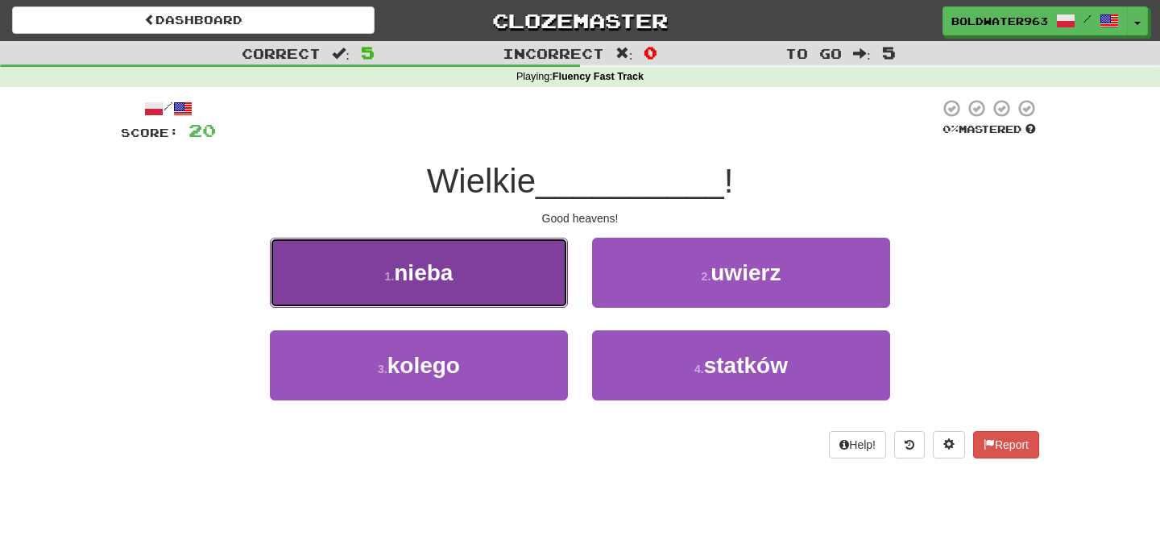
click at [493, 278] on button "1 . nieba" at bounding box center [419, 273] width 298 height 70
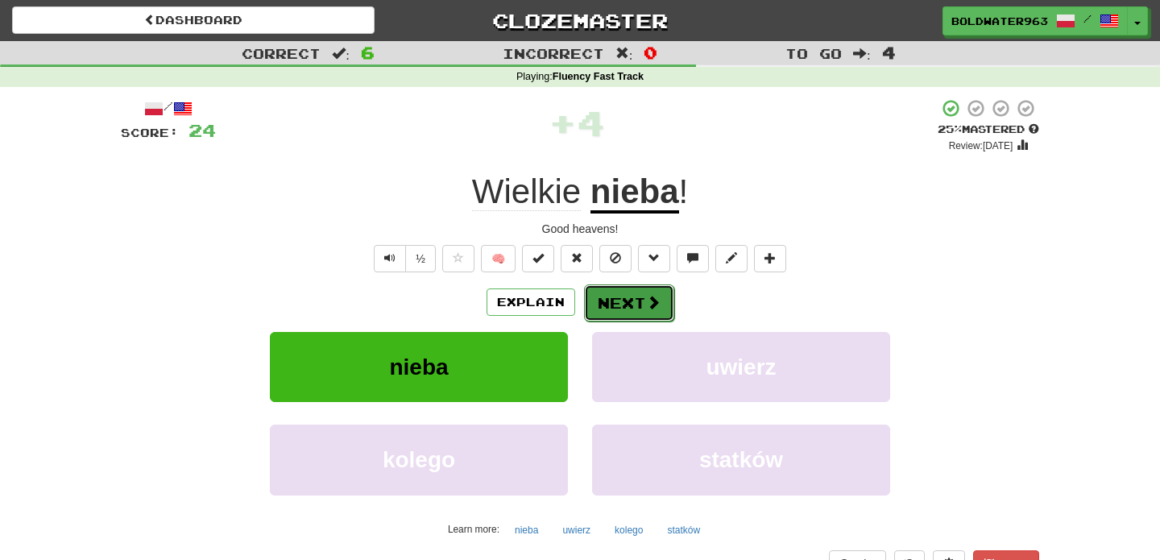
click at [640, 308] on button "Next" at bounding box center [629, 302] width 90 height 37
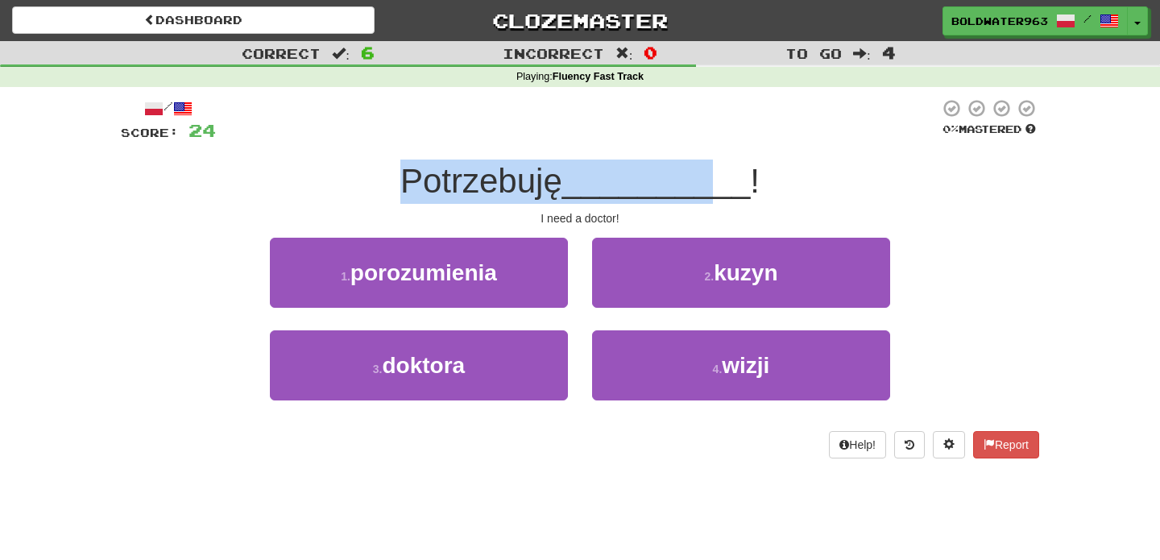
drag, startPoint x: 406, startPoint y: 181, endPoint x: 709, endPoint y: 179, distance: 302.9
click at [709, 179] on div "Potrzebuję __________ !" at bounding box center [580, 182] width 918 height 44
click at [709, 179] on span "__________" at bounding box center [656, 181] width 189 height 38
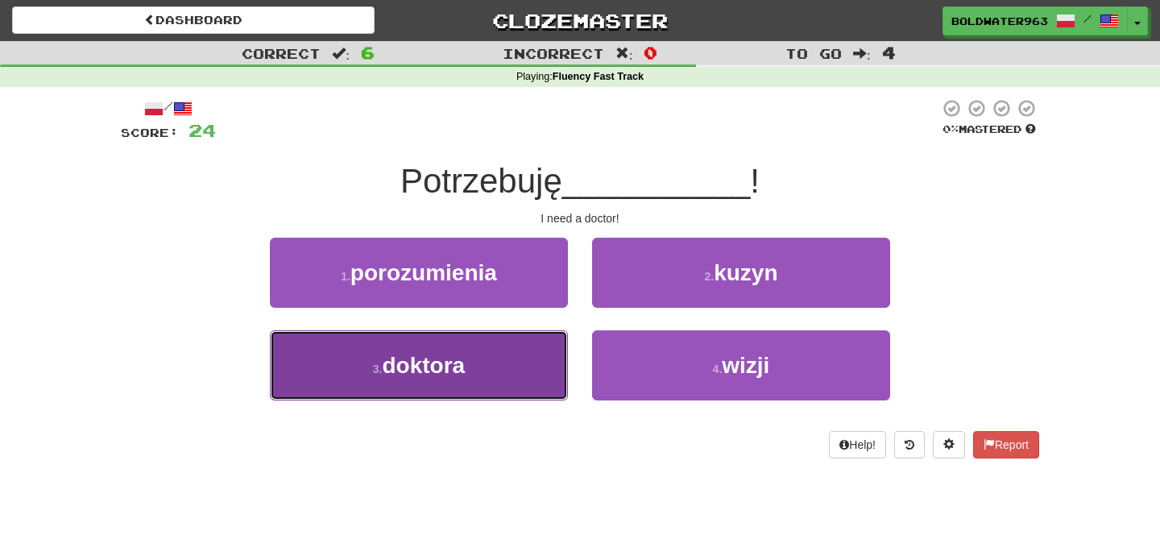
click at [518, 360] on button "3 . doktora" at bounding box center [419, 365] width 298 height 70
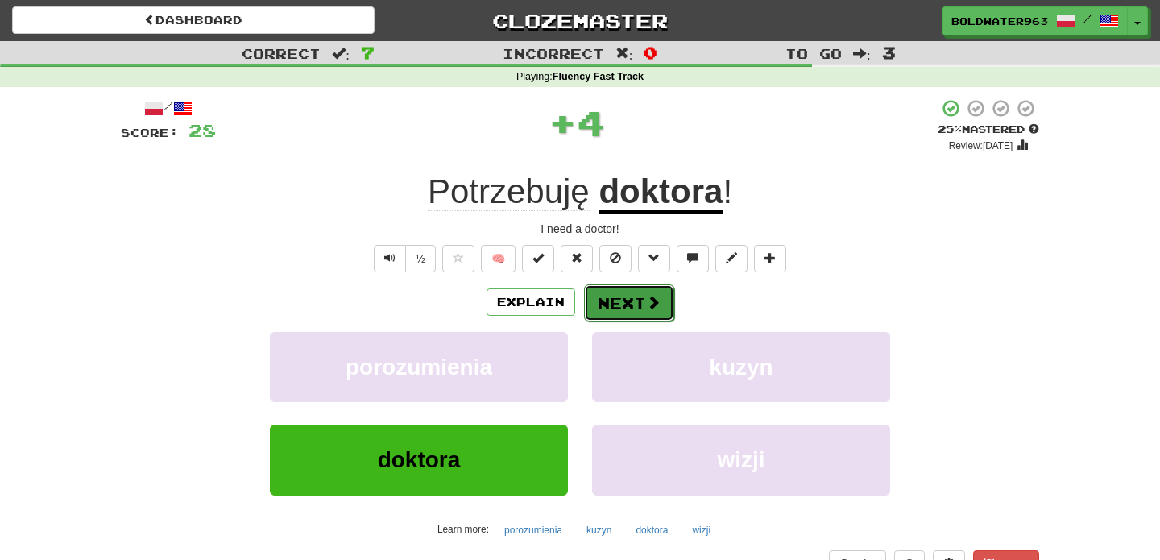
click at [637, 305] on button "Next" at bounding box center [629, 302] width 90 height 37
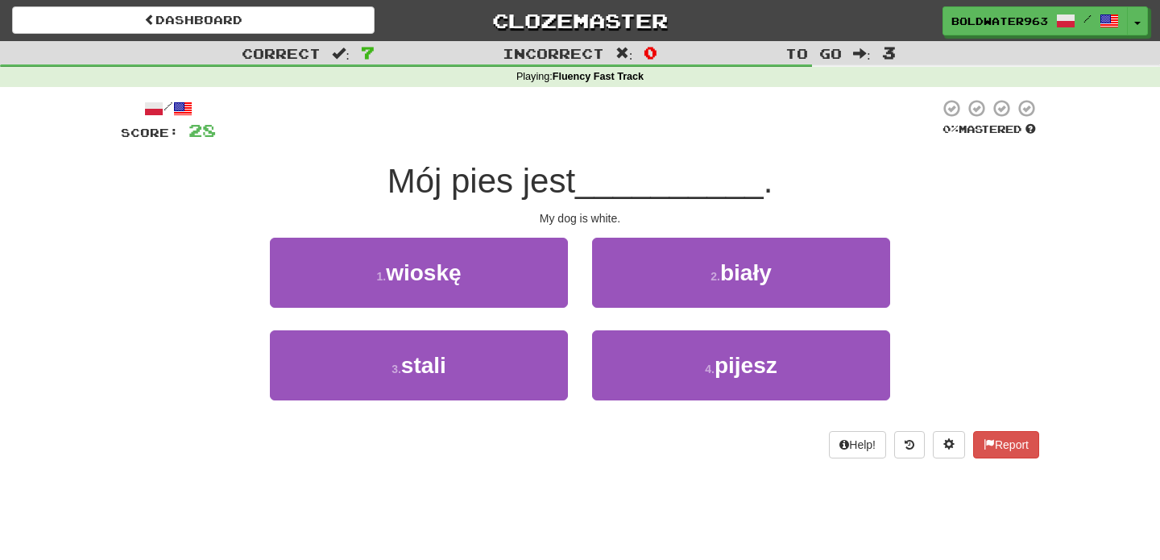
drag, startPoint x: 401, startPoint y: 183, endPoint x: 587, endPoint y: 182, distance: 186.1
click at [575, 182] on span "Mój pies jest" at bounding box center [481, 181] width 188 height 38
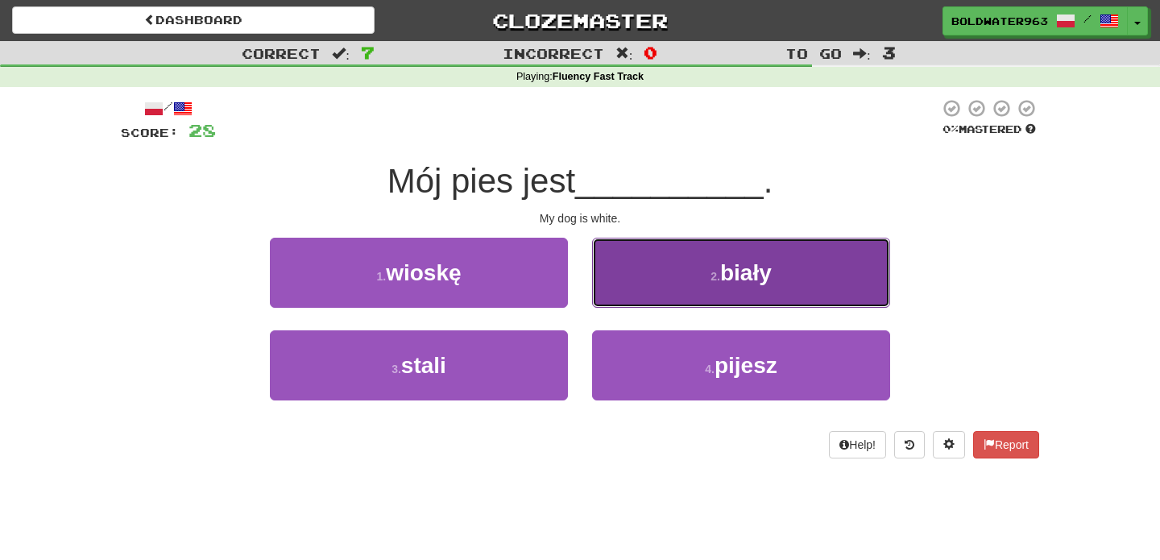
click at [676, 266] on button "2 . biały" at bounding box center [741, 273] width 298 height 70
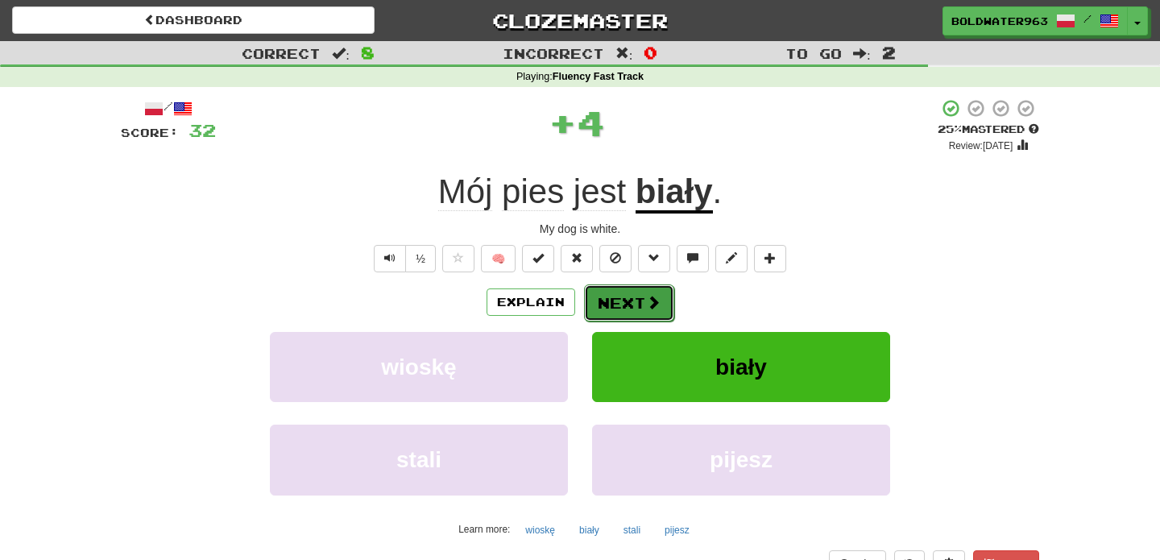
click at [633, 305] on button "Next" at bounding box center [629, 302] width 90 height 37
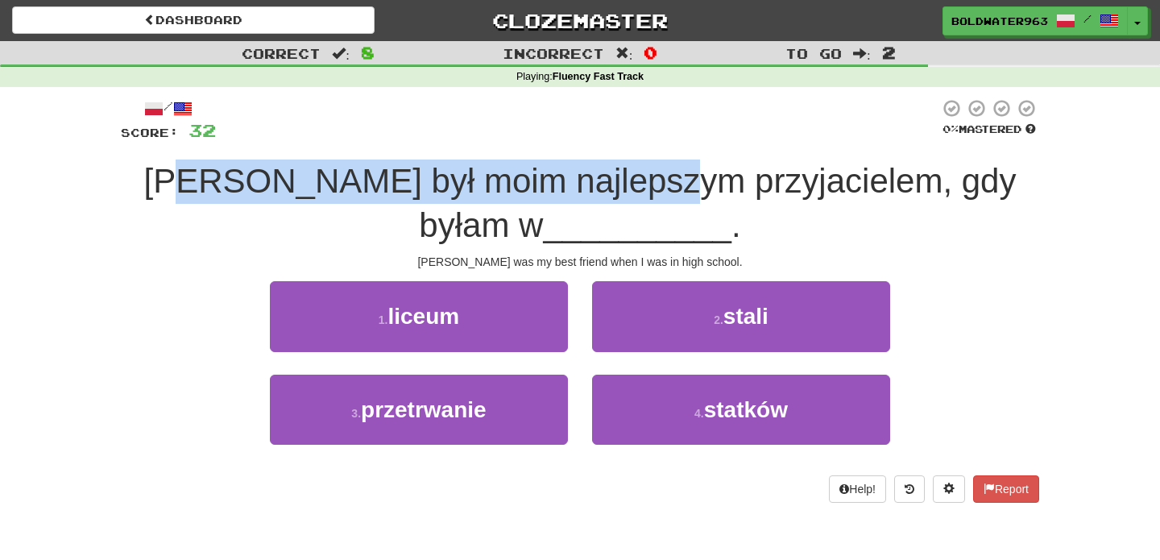
drag, startPoint x: 224, startPoint y: 182, endPoint x: 680, endPoint y: 183, distance: 456.0
click at [680, 183] on span "Tom był moim najlepszym przyjacielem, gdy byłam w" at bounding box center [580, 203] width 872 height 82
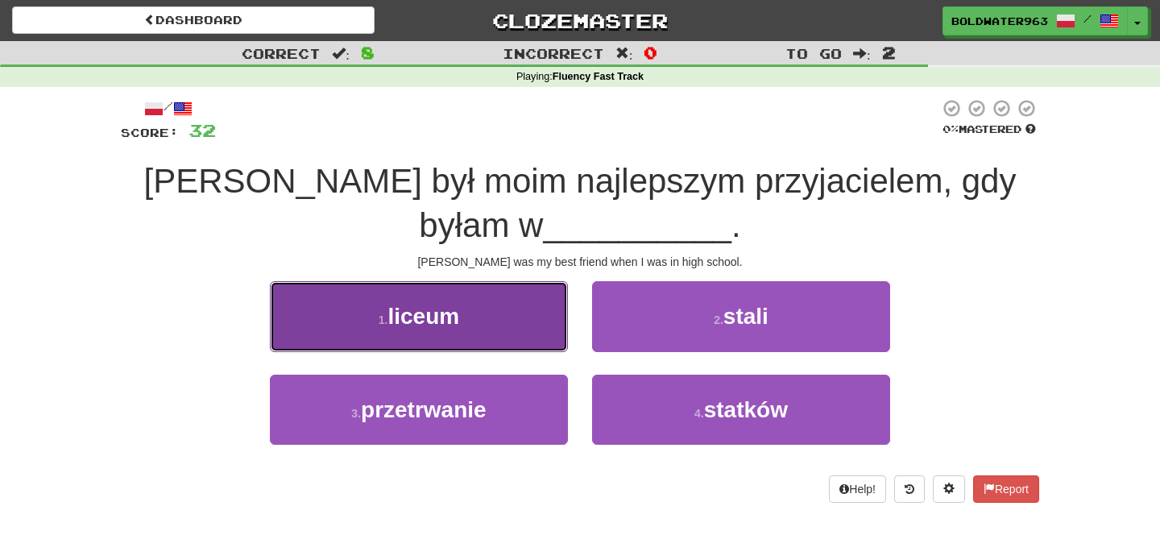
click at [515, 317] on button "1 . liceum" at bounding box center [419, 316] width 298 height 70
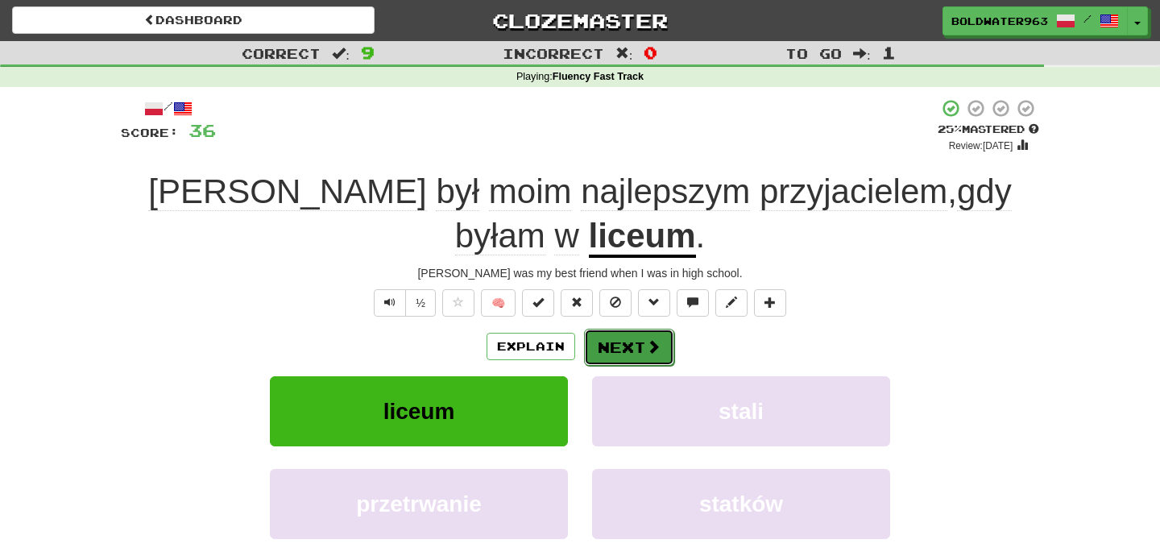
click at [630, 351] on button "Next" at bounding box center [629, 347] width 90 height 37
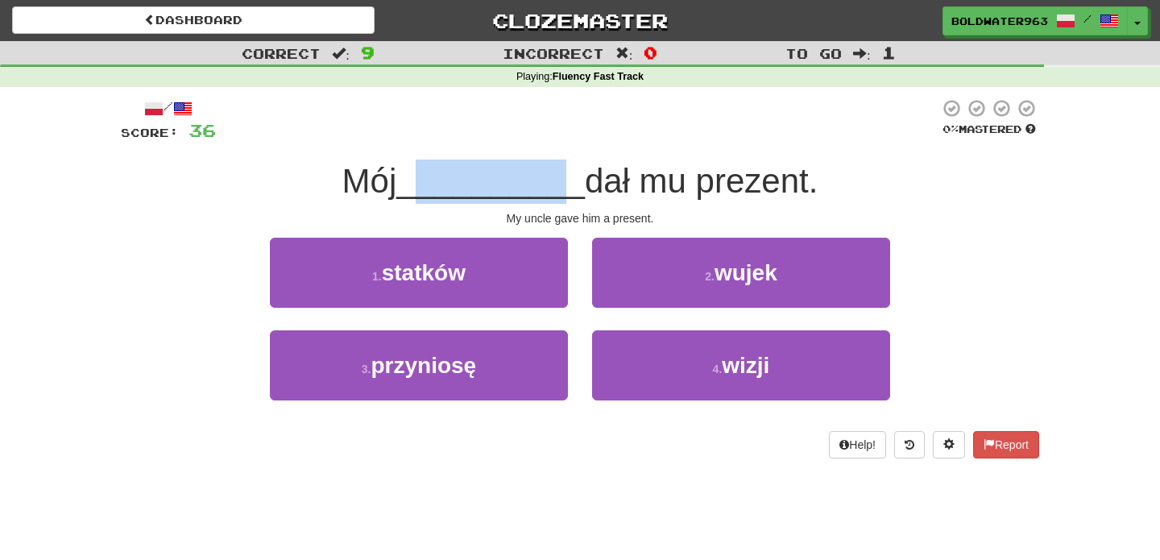
drag, startPoint x: 426, startPoint y: 182, endPoint x: 567, endPoint y: 188, distance: 141.1
click at [567, 188] on span "__________" at bounding box center [490, 181] width 189 height 38
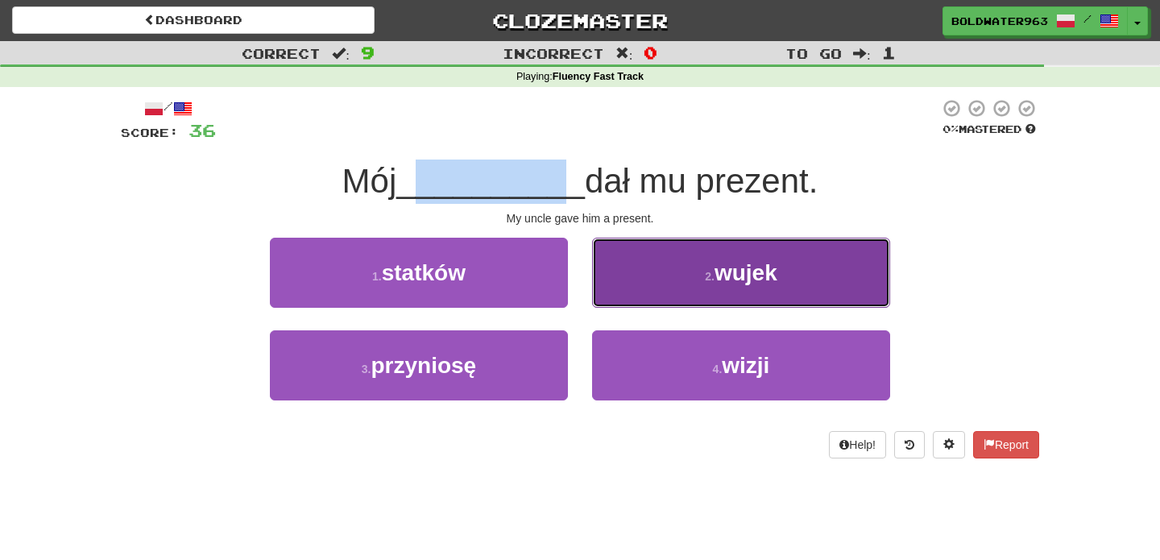
click at [720, 273] on span "wujek" at bounding box center [746, 272] width 63 height 25
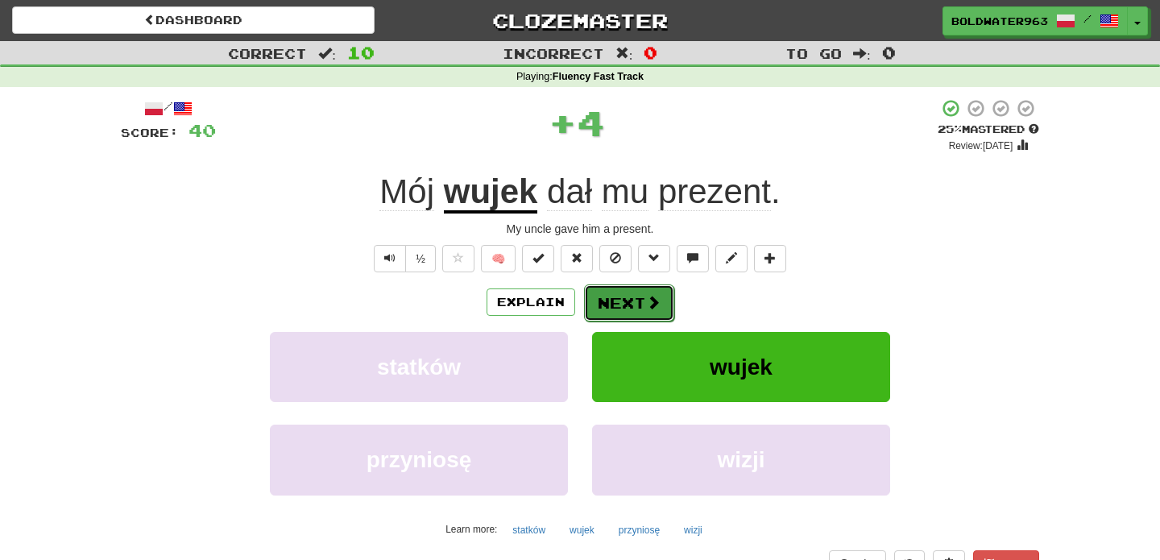
click at [627, 300] on button "Next" at bounding box center [629, 302] width 90 height 37
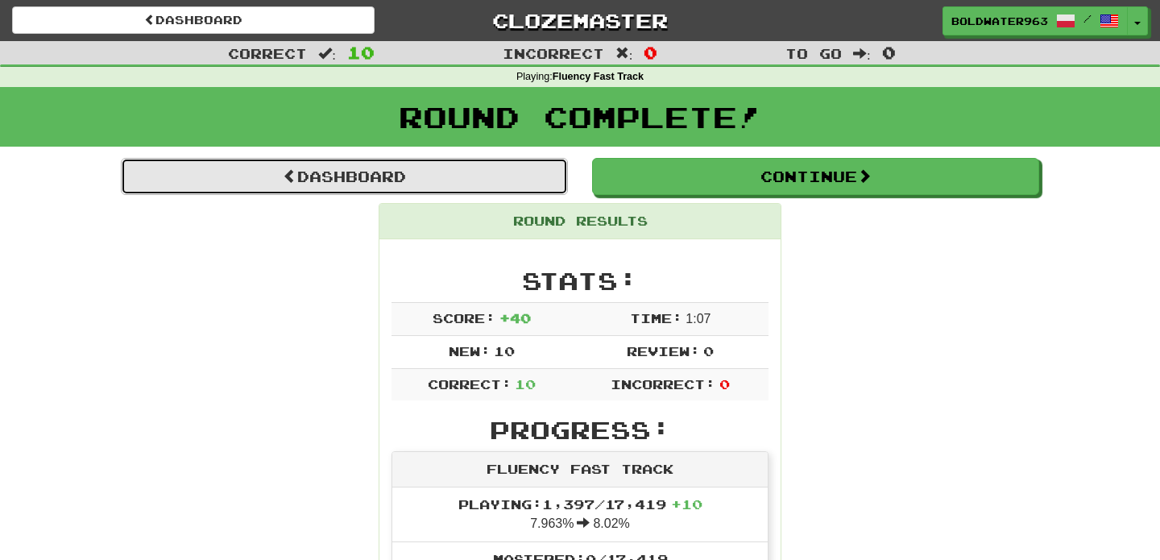
click at [470, 169] on link "Dashboard" at bounding box center [344, 176] width 447 height 37
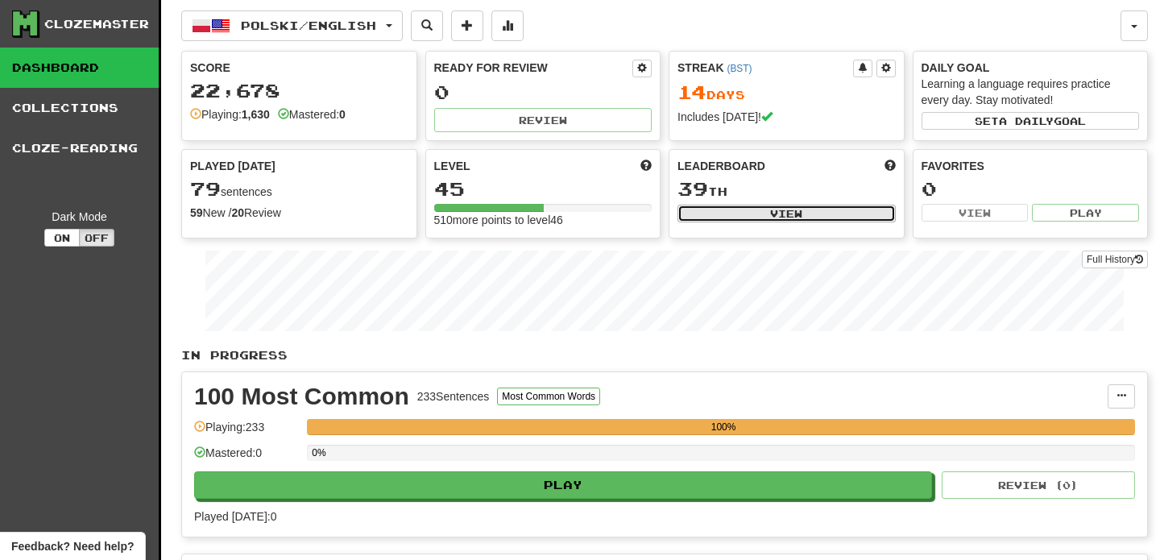
click at [771, 213] on button "View" at bounding box center [786, 214] width 218 height 18
select select "**********"
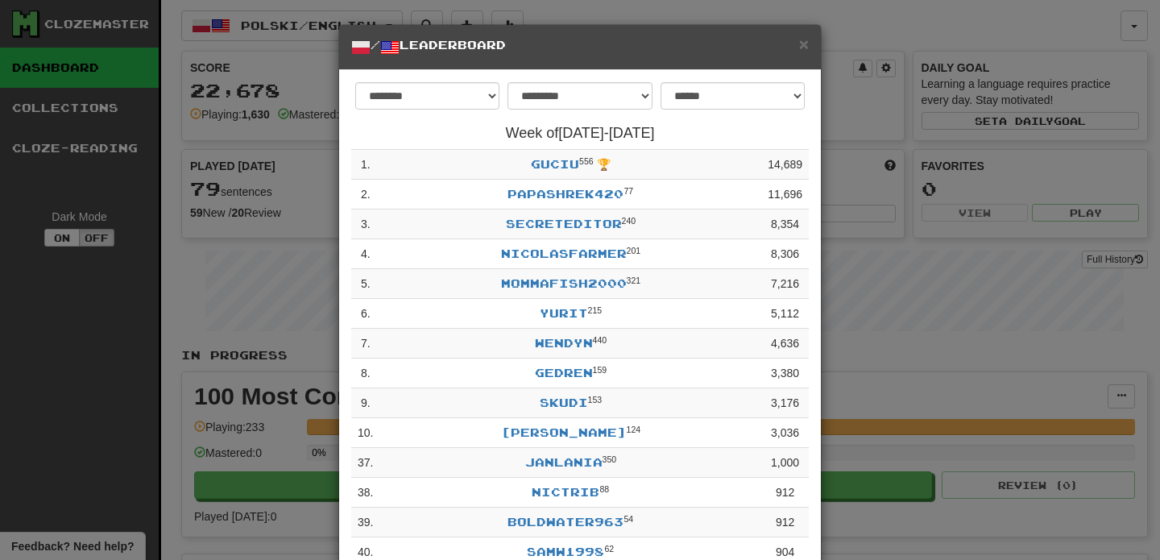
click at [805, 56] on div "× / Leaderboard" at bounding box center [580, 47] width 482 height 45
click at [804, 44] on span "×" at bounding box center [804, 44] width 10 height 19
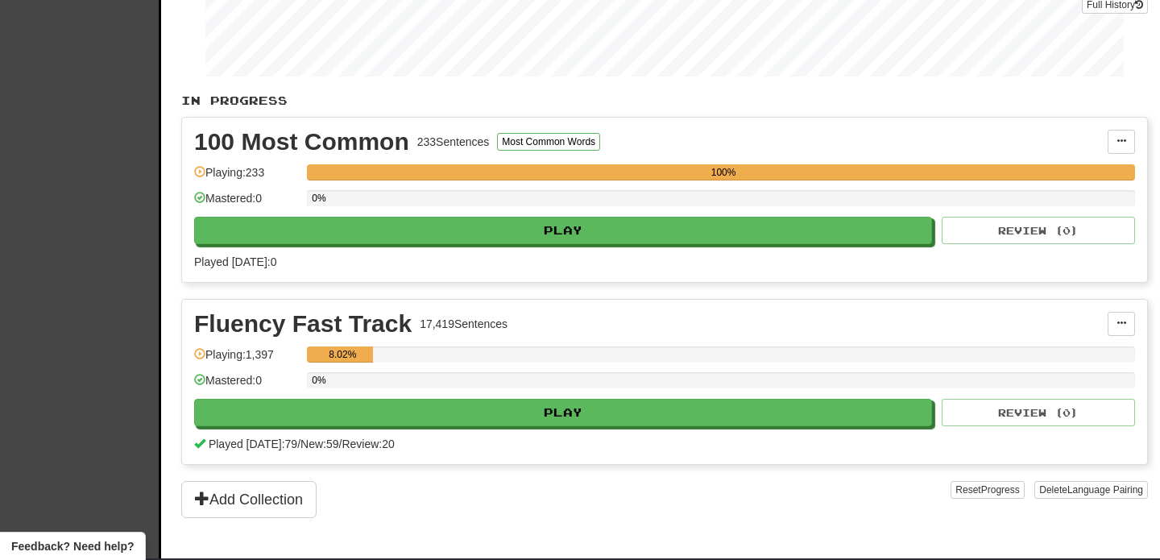
scroll to position [261, 0]
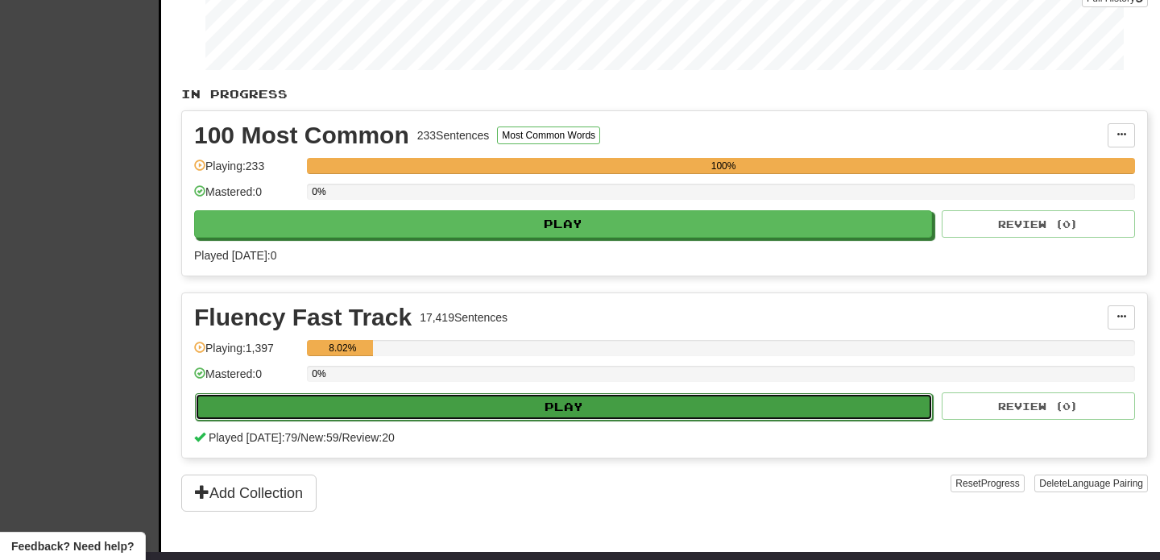
click at [645, 408] on button "Play" at bounding box center [564, 406] width 738 height 27
select select "**"
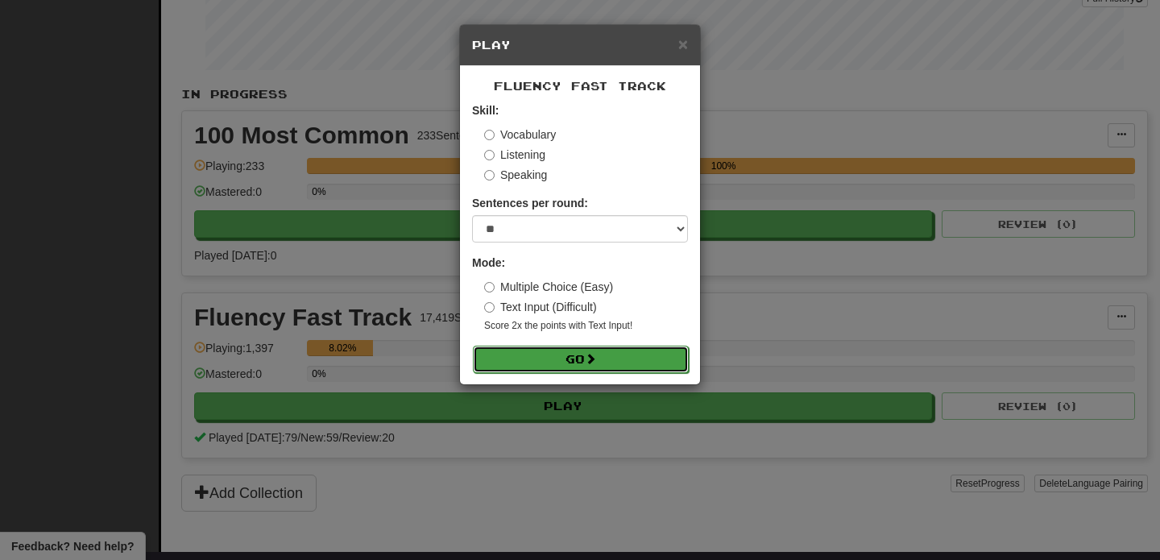
click at [541, 353] on button "Go" at bounding box center [581, 359] width 216 height 27
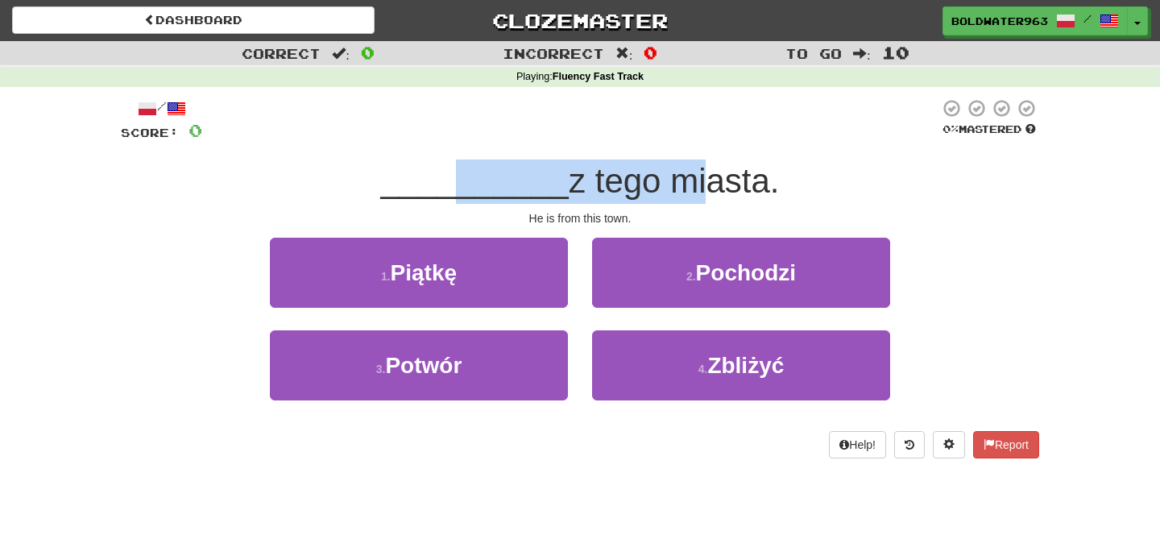
drag, startPoint x: 446, startPoint y: 185, endPoint x: 694, endPoint y: 185, distance: 247.3
click at [694, 185] on div "__________ z tego miasta." at bounding box center [580, 182] width 918 height 44
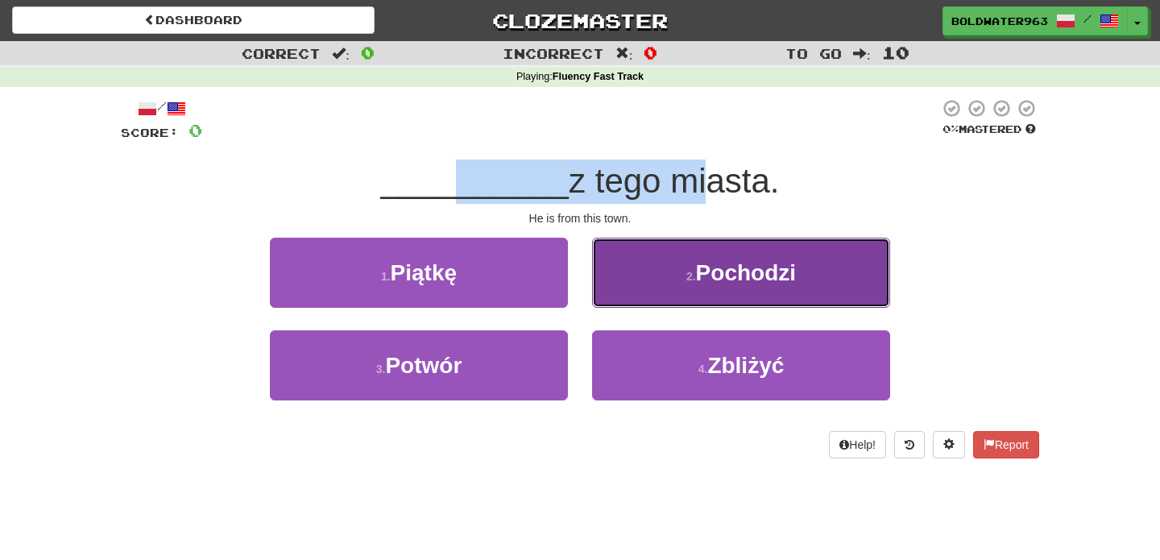
click at [682, 278] on button "2 . Pochodzi" at bounding box center [741, 273] width 298 height 70
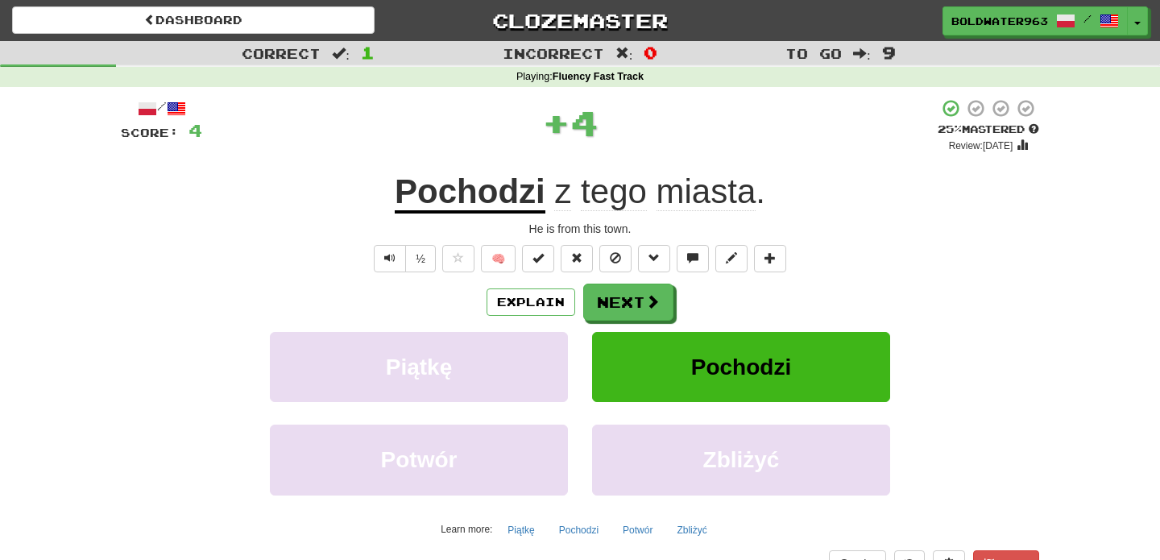
click at [377, 192] on div "Pochodzi z tego miasta ." at bounding box center [580, 192] width 918 height 44
drag, startPoint x: 807, startPoint y: 193, endPoint x: 631, endPoint y: 196, distance: 176.4
click at [631, 196] on div "Pochodzi z tego miasta ." at bounding box center [580, 192] width 918 height 44
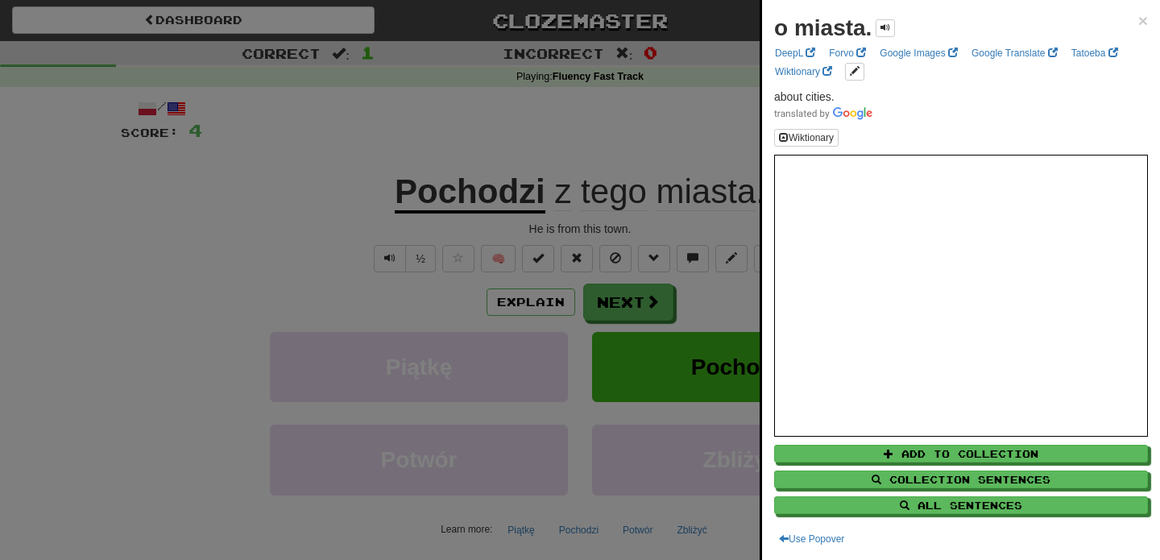
click at [657, 283] on div at bounding box center [580, 280] width 1160 height 560
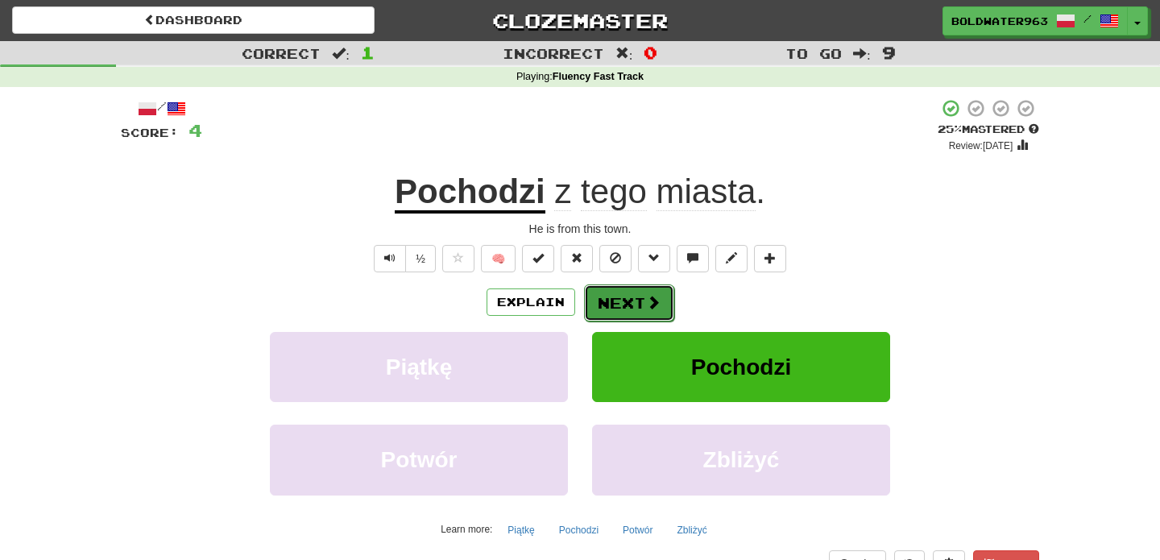
click at [636, 306] on button "Next" at bounding box center [629, 302] width 90 height 37
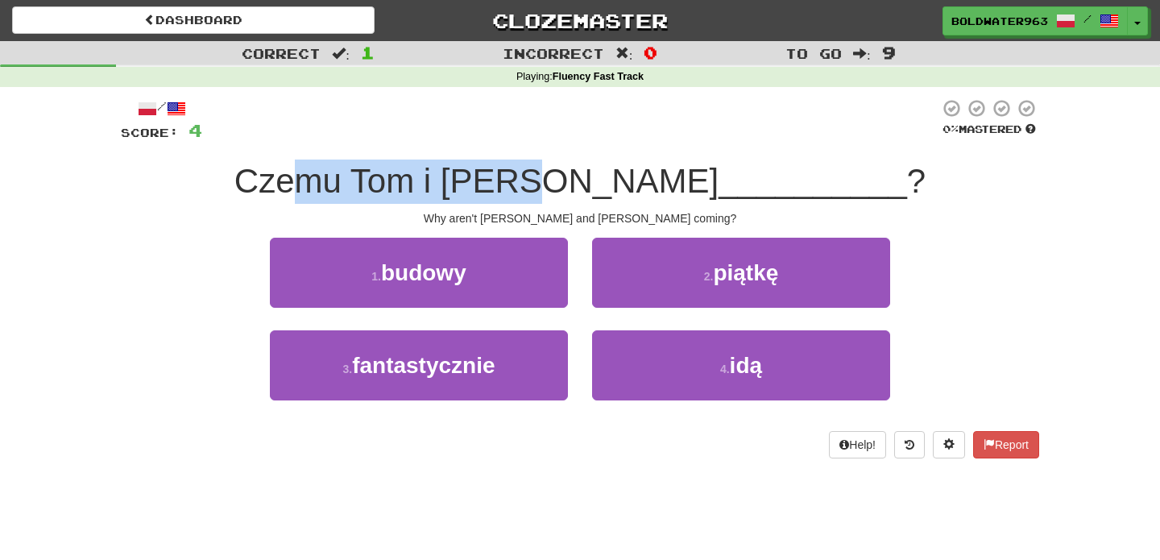
drag, startPoint x: 376, startPoint y: 183, endPoint x: 606, endPoint y: 198, distance: 230.1
click at [606, 198] on span "Czemu Tom i Mary nie" at bounding box center [476, 181] width 484 height 38
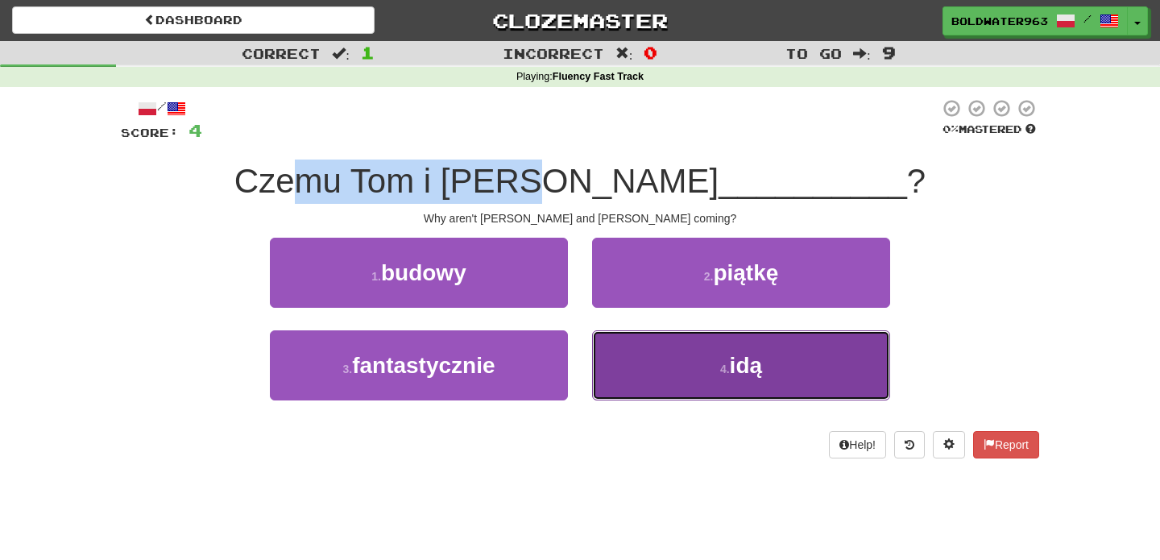
click at [686, 362] on button "4 . idą" at bounding box center [741, 365] width 298 height 70
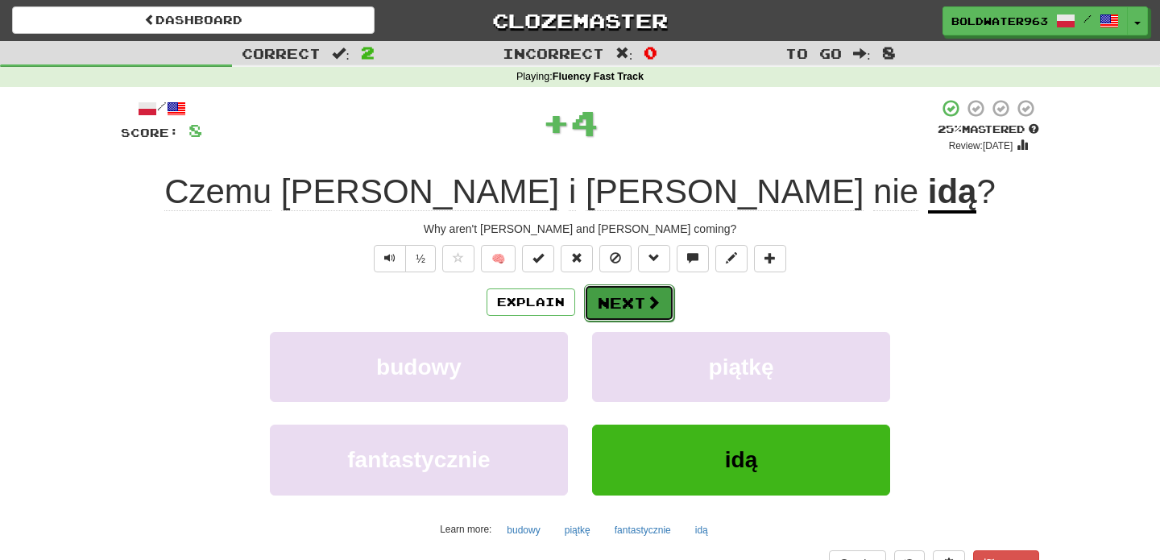
click at [627, 302] on button "Next" at bounding box center [629, 302] width 90 height 37
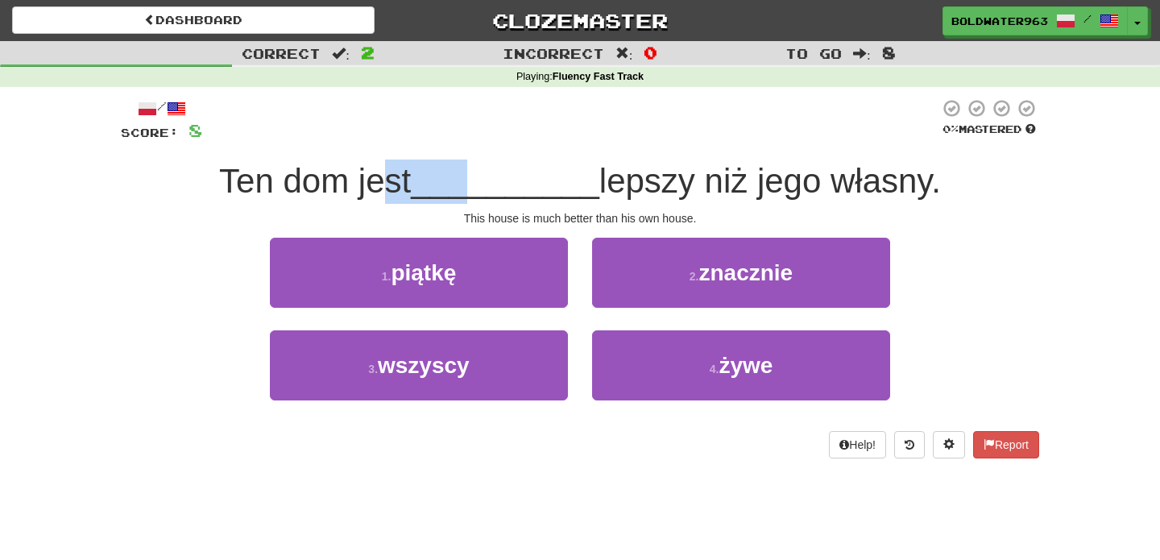
drag, startPoint x: 379, startPoint y: 177, endPoint x: 474, endPoint y: 184, distance: 96.1
click at [474, 184] on div "Ten dom jest __________ lepszy niż jego własny." at bounding box center [580, 182] width 918 height 44
click at [578, 317] on div "1 . piątkę" at bounding box center [419, 284] width 322 height 93
drag, startPoint x: 421, startPoint y: 181, endPoint x: 591, endPoint y: 187, distance: 170.9
click at [591, 187] on div "Ten dom jest __________ lepszy niż jego własny." at bounding box center [580, 182] width 918 height 44
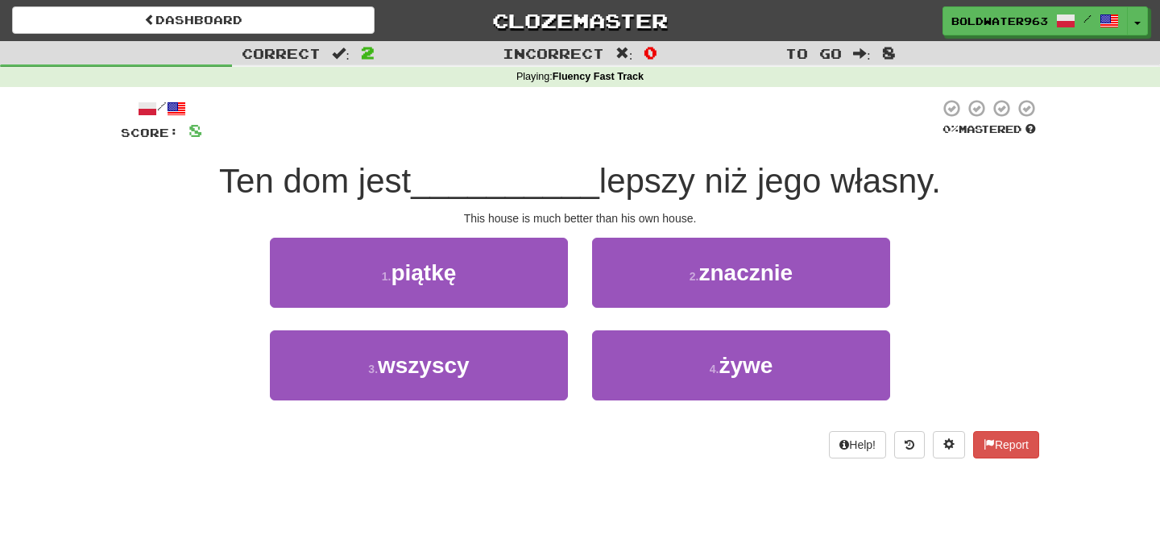
click at [389, 194] on span "Ten dom jest" at bounding box center [315, 181] width 192 height 38
drag, startPoint x: 384, startPoint y: 179, endPoint x: 545, endPoint y: 183, distance: 161.2
click at [545, 183] on div "Ten dom jest __________ lepszy niż jego własny." at bounding box center [580, 182] width 918 height 44
click at [545, 183] on span "__________" at bounding box center [505, 181] width 189 height 38
drag, startPoint x: 662, startPoint y: 180, endPoint x: 727, endPoint y: 178, distance: 65.3
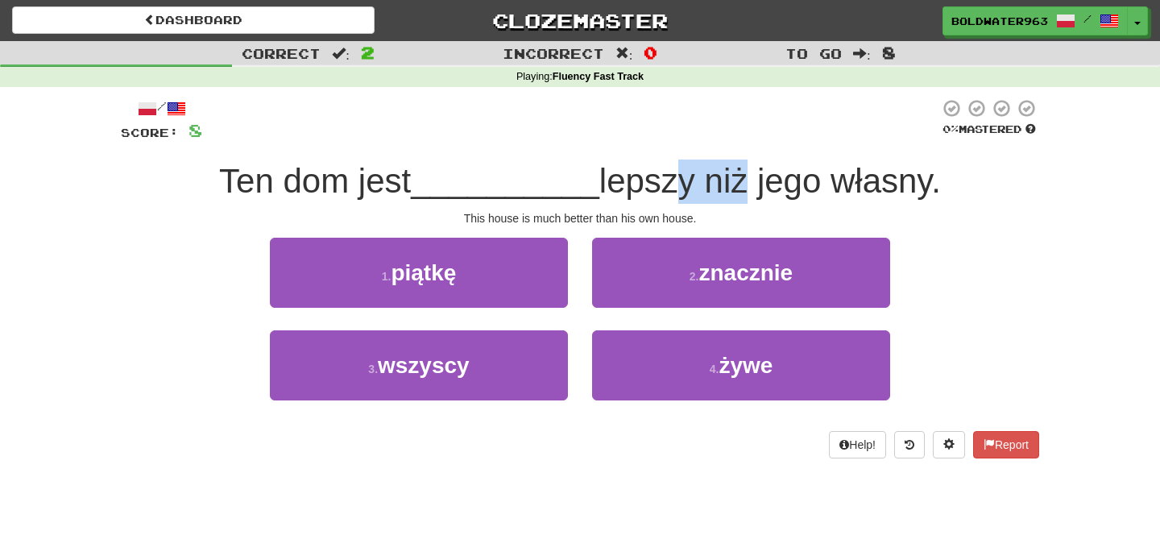
click at [727, 178] on span "lepszy niż jego własny." at bounding box center [770, 181] width 342 height 38
click at [577, 226] on div "This house is much better than his own house." at bounding box center [580, 218] width 918 height 16
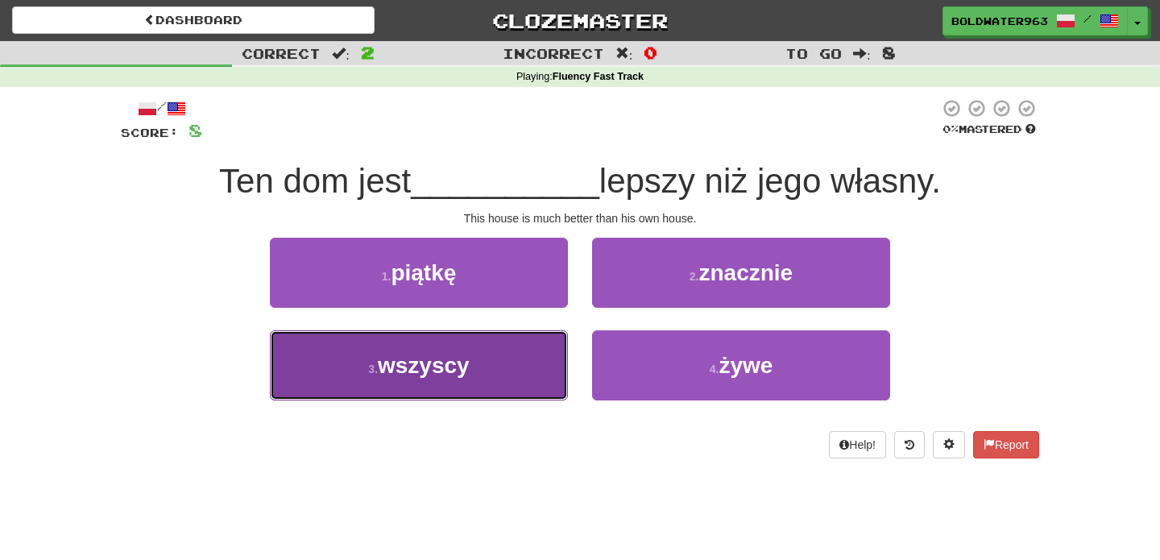
click at [546, 346] on button "3 . wszyscy" at bounding box center [419, 365] width 298 height 70
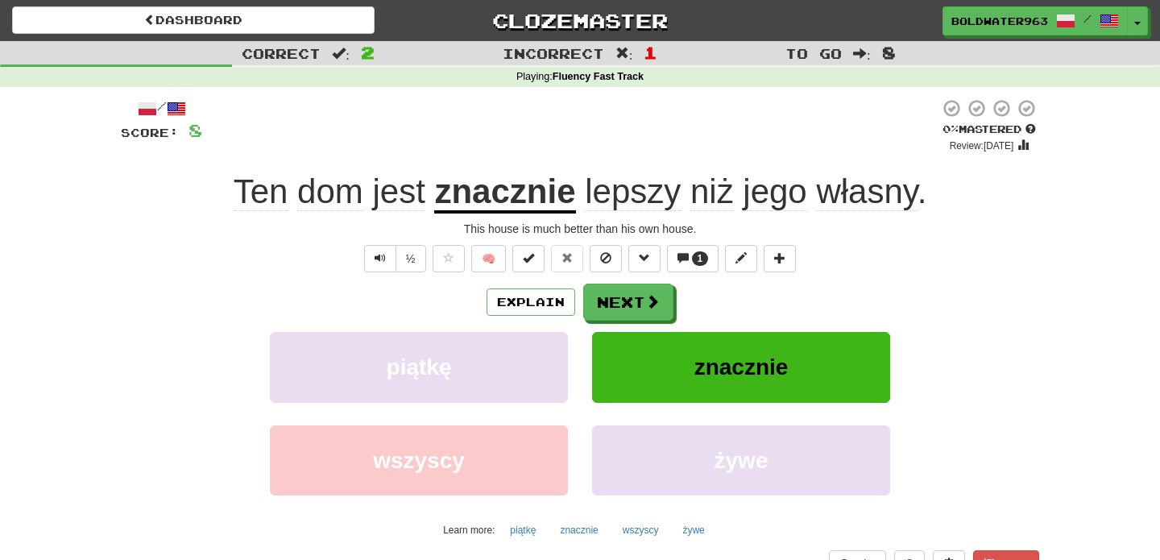
click at [510, 198] on u "znacznie" at bounding box center [504, 192] width 141 height 41
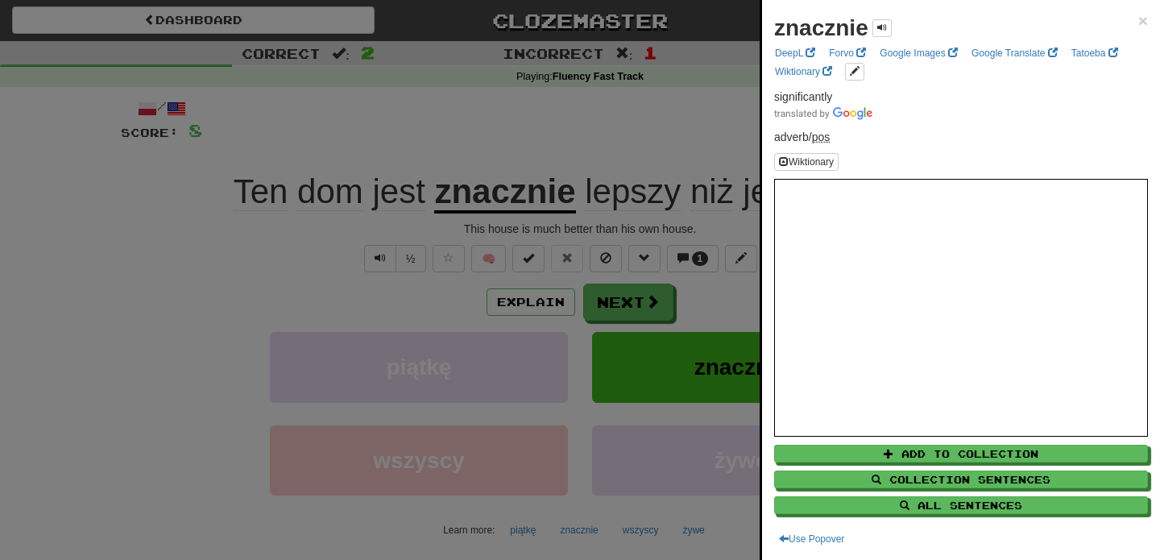
click at [620, 135] on div at bounding box center [580, 280] width 1160 height 560
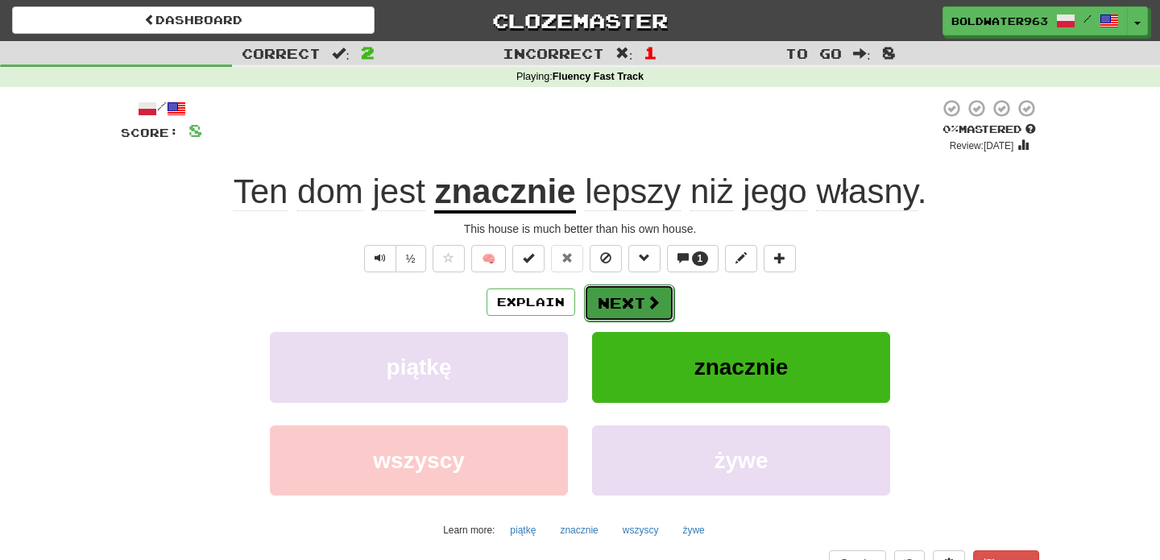
click at [630, 300] on button "Next" at bounding box center [629, 302] width 90 height 37
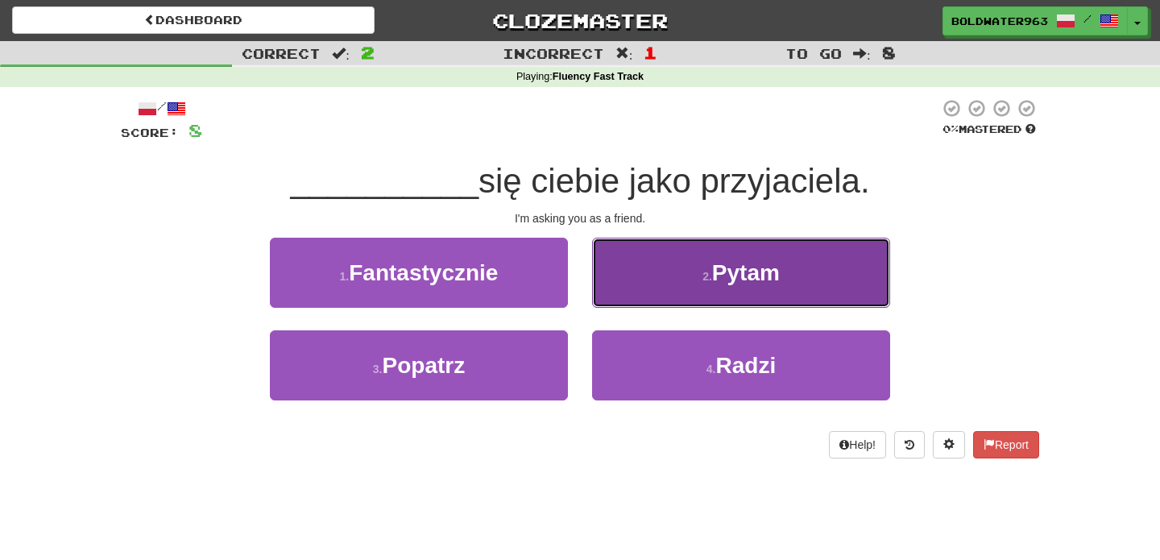
click at [738, 280] on span "Pytam" at bounding box center [746, 272] width 68 height 25
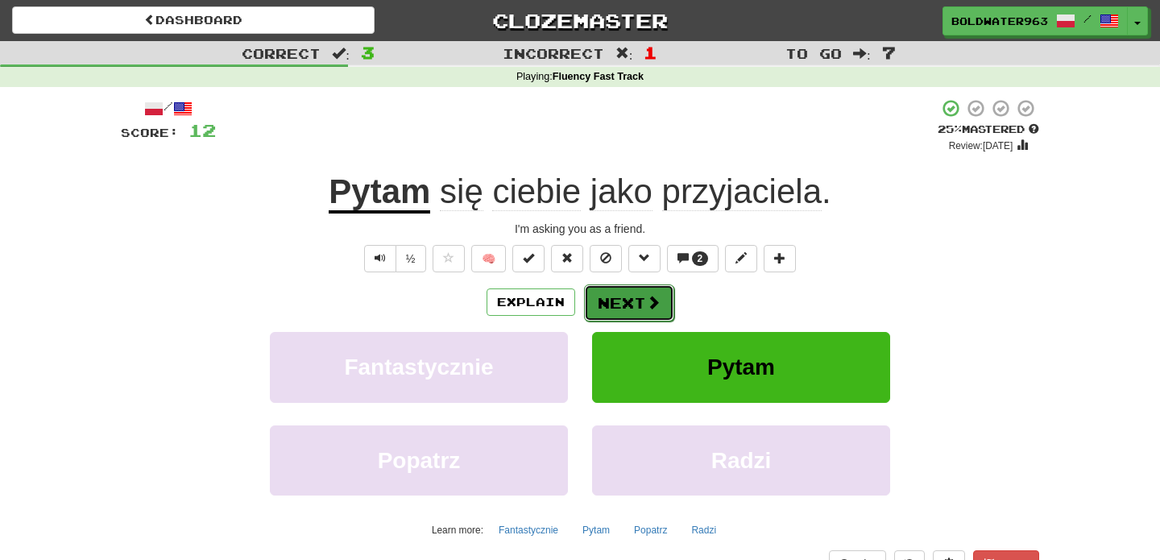
click at [624, 304] on button "Next" at bounding box center [629, 302] width 90 height 37
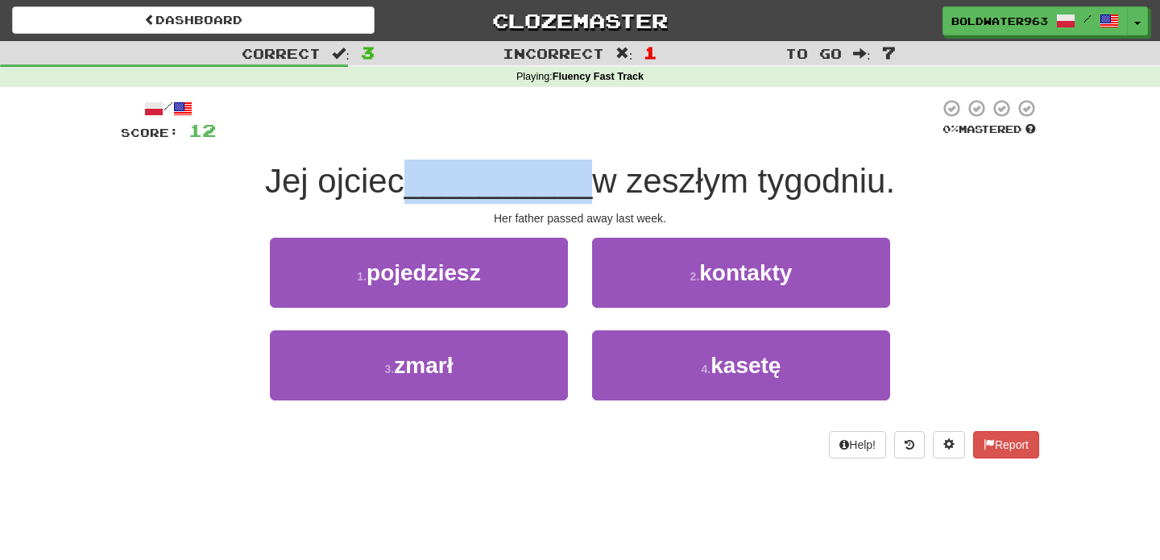
drag, startPoint x: 415, startPoint y: 183, endPoint x: 580, endPoint y: 181, distance: 165.2
click at [580, 181] on span "__________" at bounding box center [498, 181] width 189 height 38
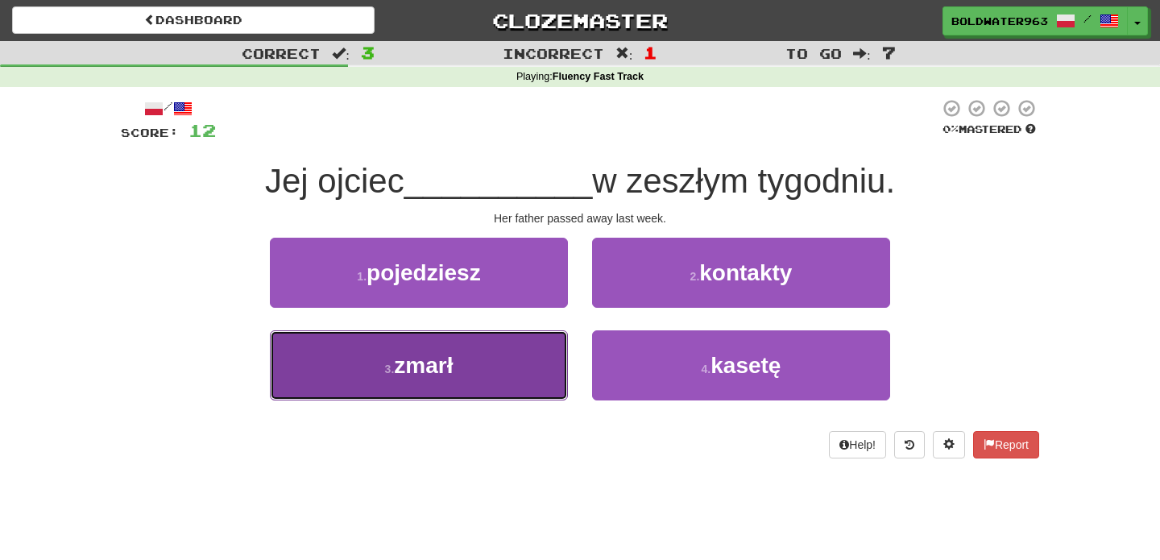
click at [499, 367] on button "3 . zmarł" at bounding box center [419, 365] width 298 height 70
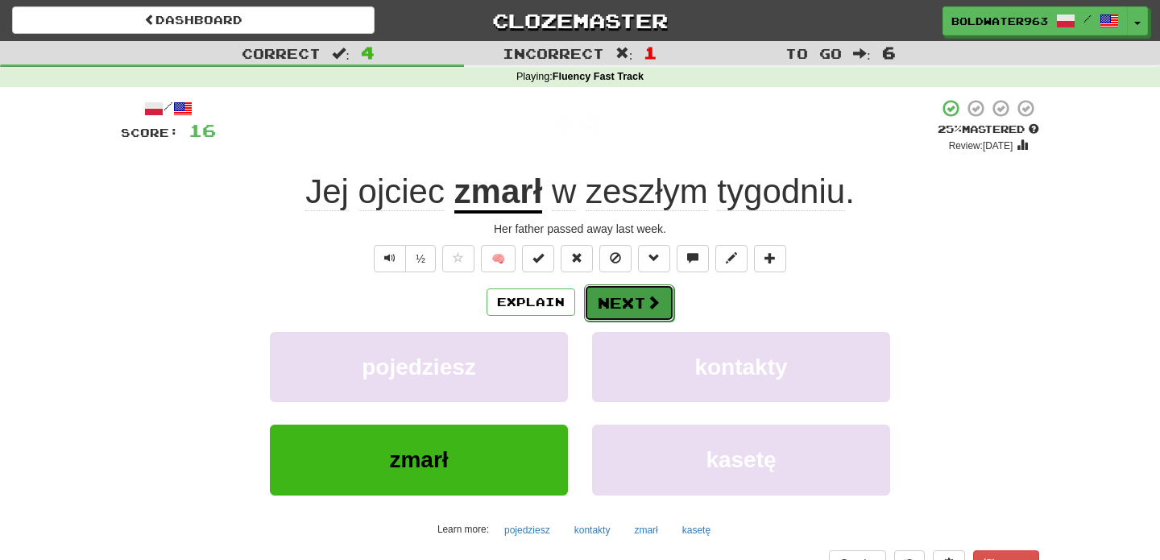
click at [614, 298] on button "Next" at bounding box center [629, 302] width 90 height 37
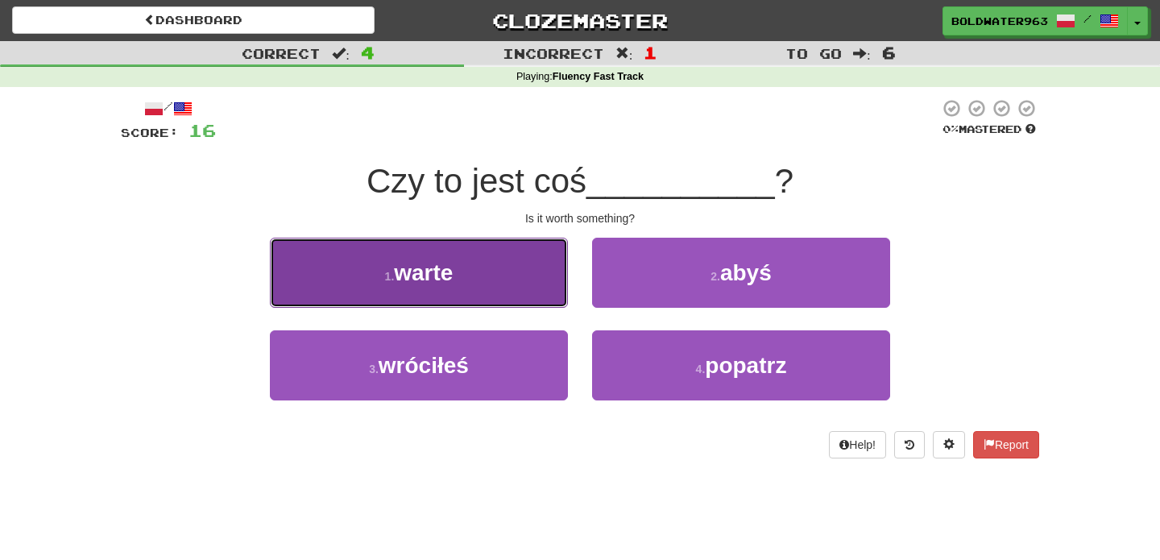
click at [538, 277] on button "1 . warte" at bounding box center [419, 273] width 298 height 70
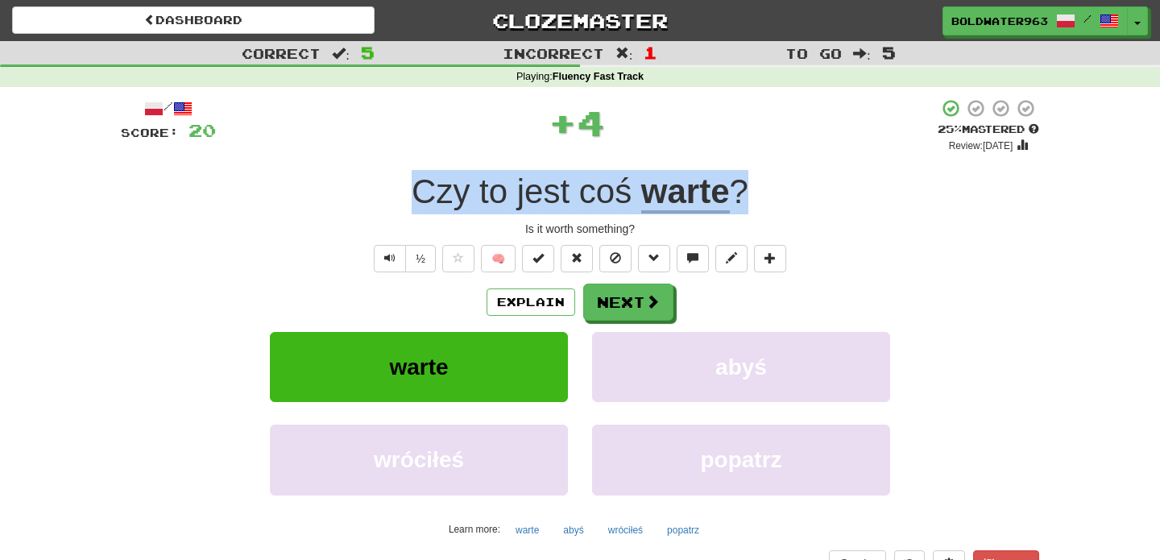
drag, startPoint x: 384, startPoint y: 191, endPoint x: 815, endPoint y: 179, distance: 431.2
click at [815, 179] on div "Czy to jest coś warte ?" at bounding box center [580, 192] width 918 height 44
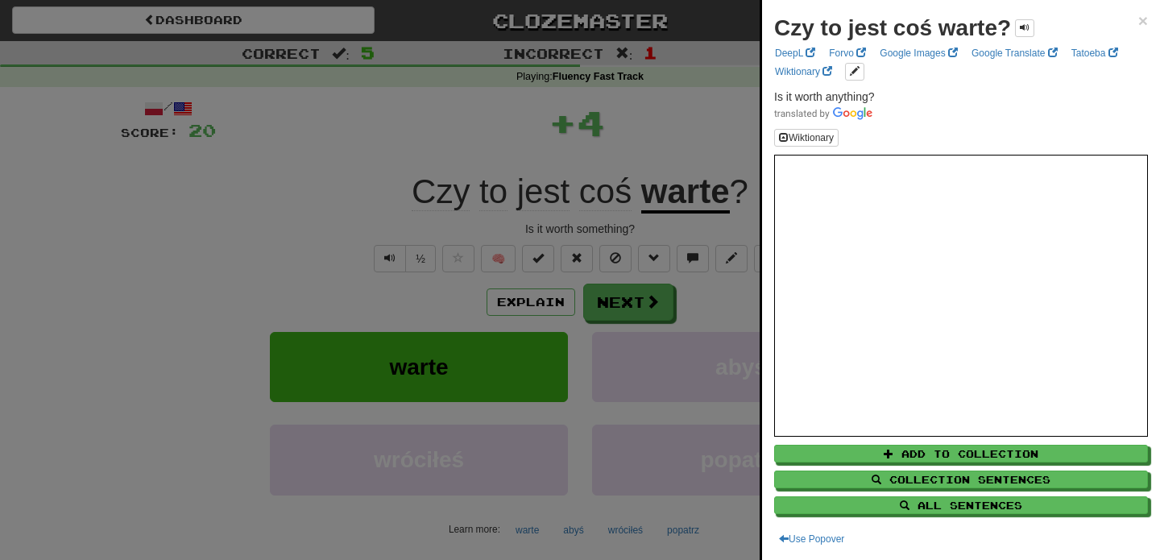
click at [753, 184] on div at bounding box center [580, 280] width 1160 height 560
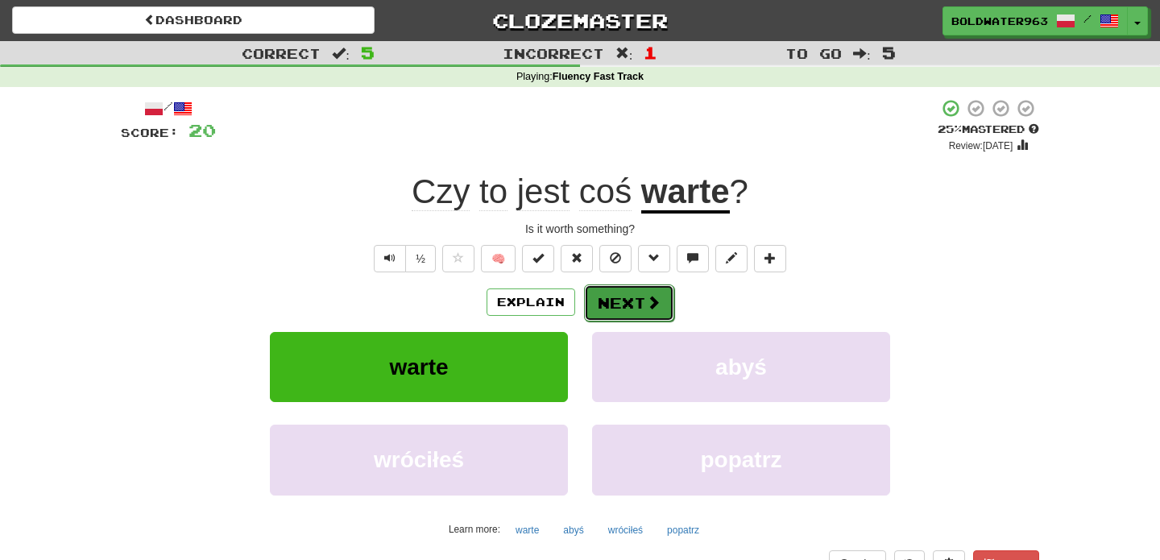
click at [641, 300] on button "Next" at bounding box center [629, 302] width 90 height 37
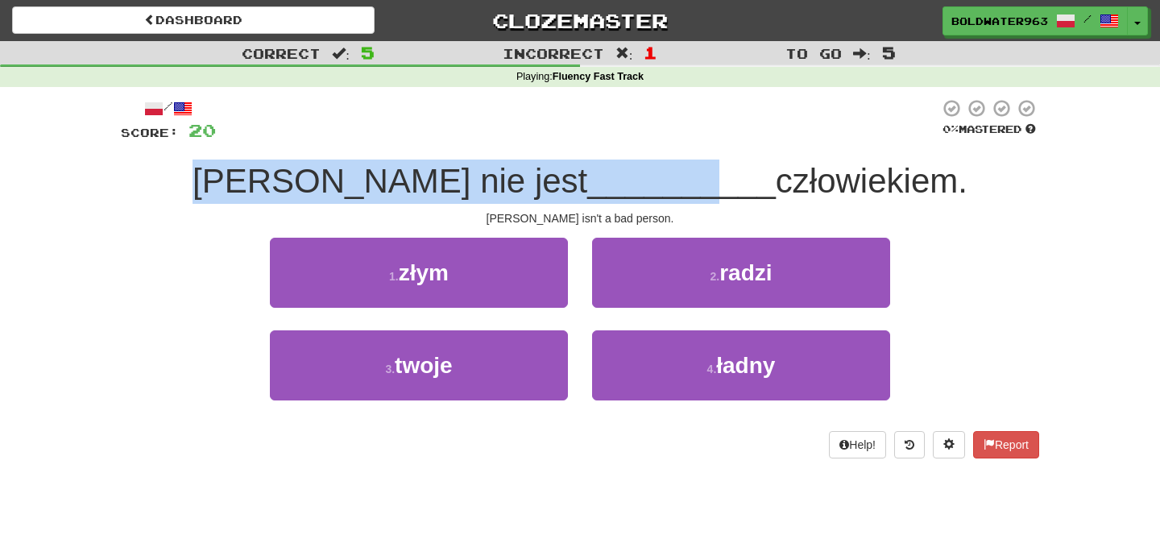
drag, startPoint x: 301, startPoint y: 181, endPoint x: 611, endPoint y: 186, distance: 310.2
click at [611, 186] on div "Tom nie jest __________ człowiekiem." at bounding box center [580, 182] width 918 height 44
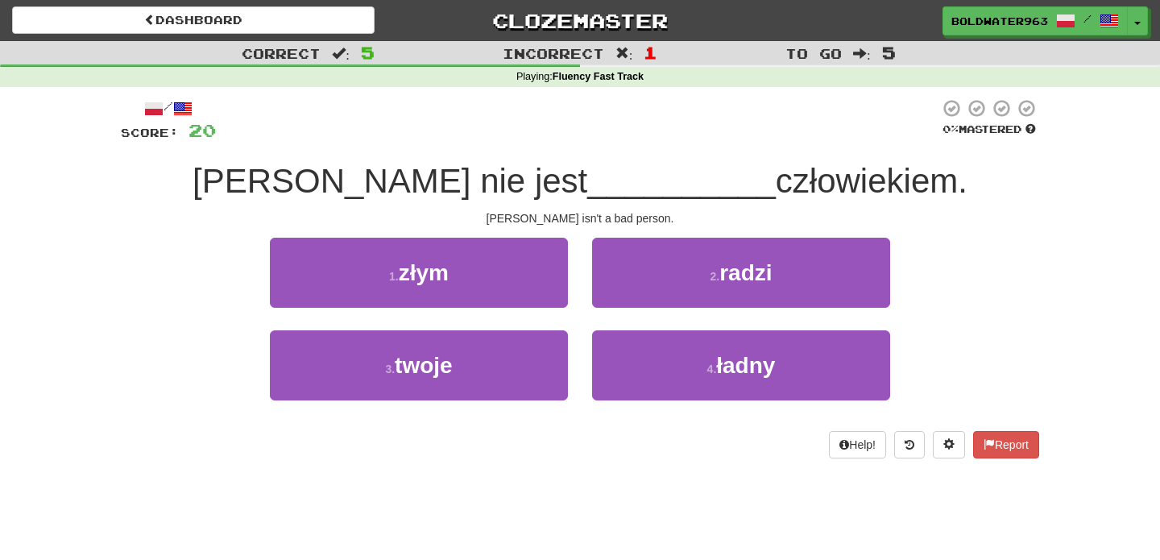
click at [608, 187] on span "__________" at bounding box center [681, 181] width 189 height 38
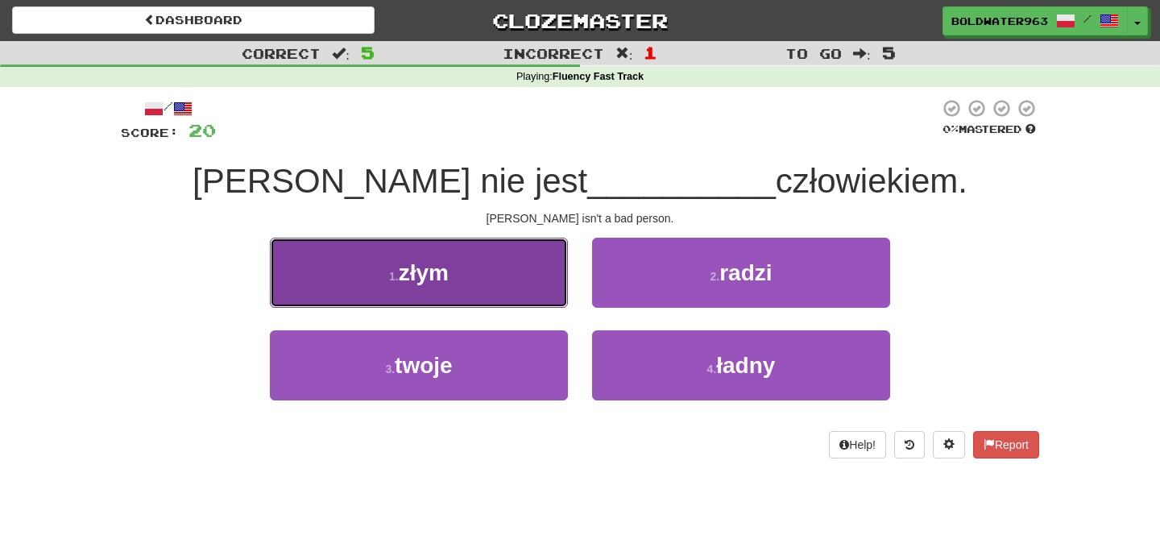
click at [470, 274] on button "1 . złym" at bounding box center [419, 273] width 298 height 70
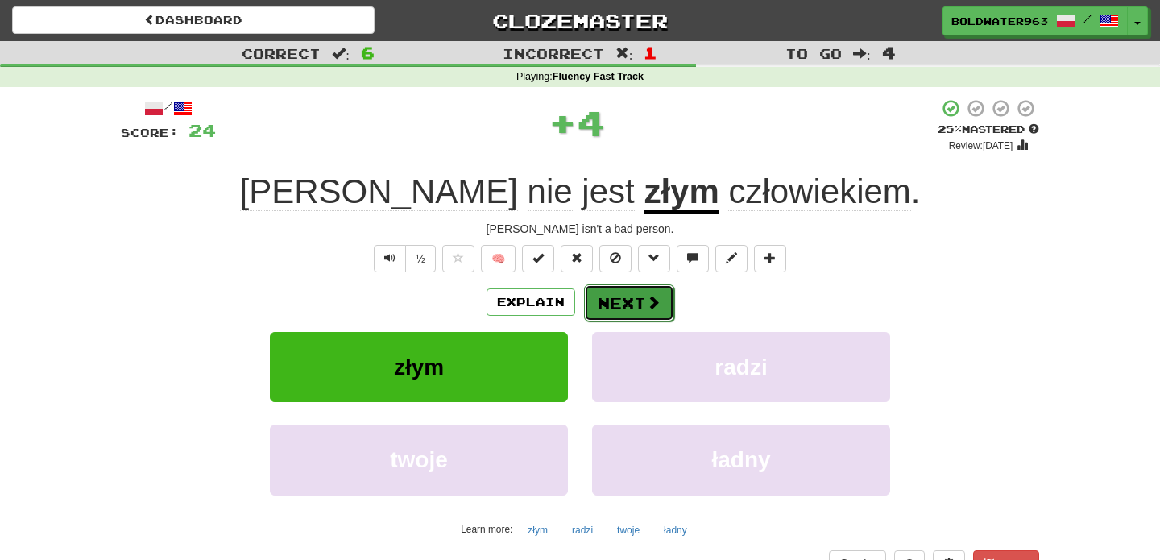
click at [627, 299] on button "Next" at bounding box center [629, 302] width 90 height 37
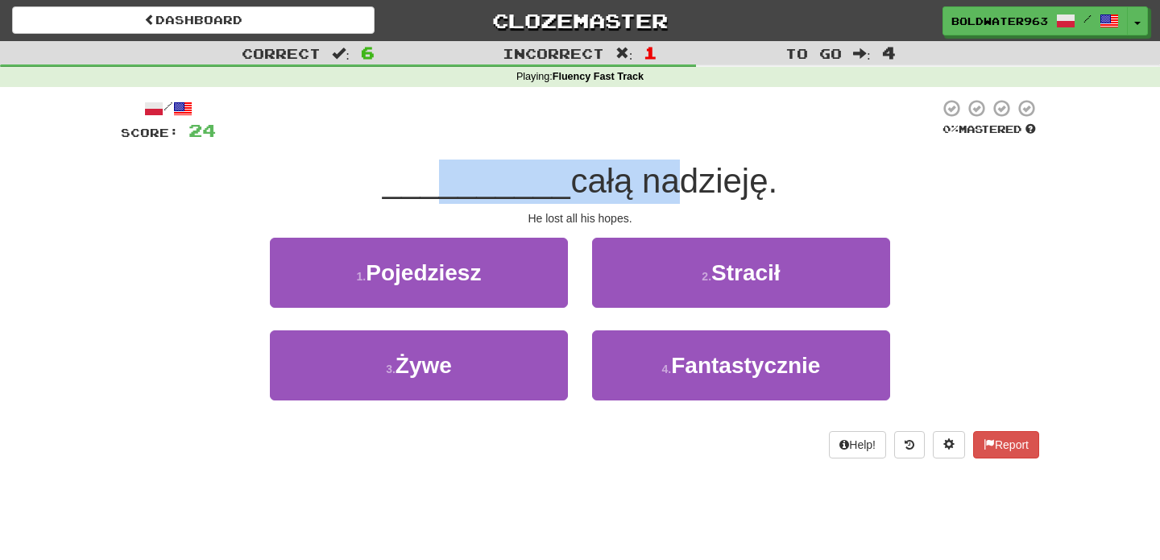
drag, startPoint x: 433, startPoint y: 187, endPoint x: 663, endPoint y: 191, distance: 230.4
click at [663, 191] on div "__________ całą nadzieję." at bounding box center [580, 182] width 918 height 44
click at [663, 191] on span "całą nadzieję." at bounding box center [673, 181] width 207 height 38
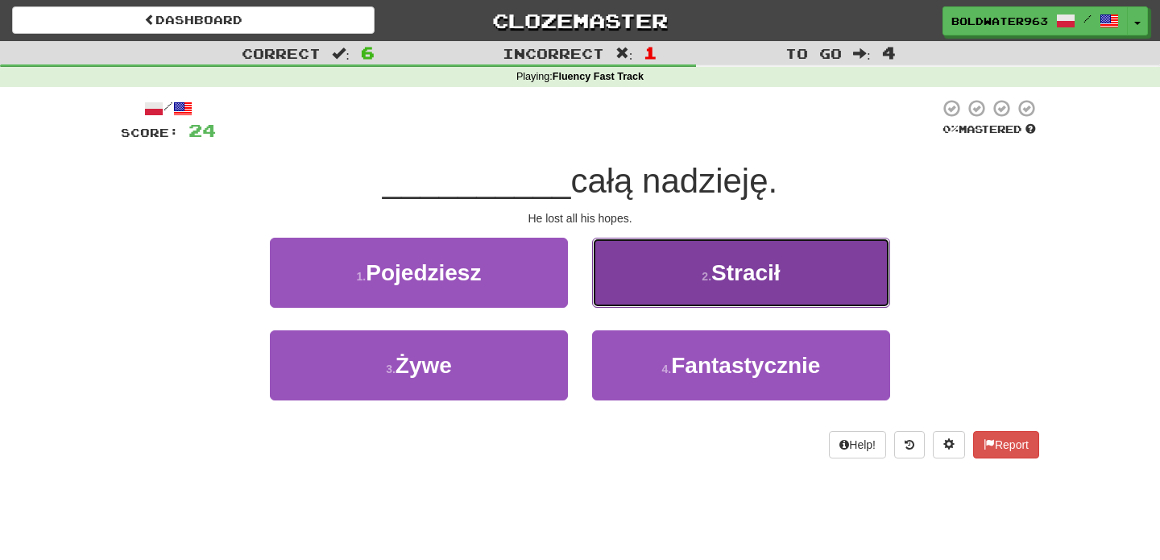
click at [711, 274] on small "2 ." at bounding box center [707, 276] width 10 height 13
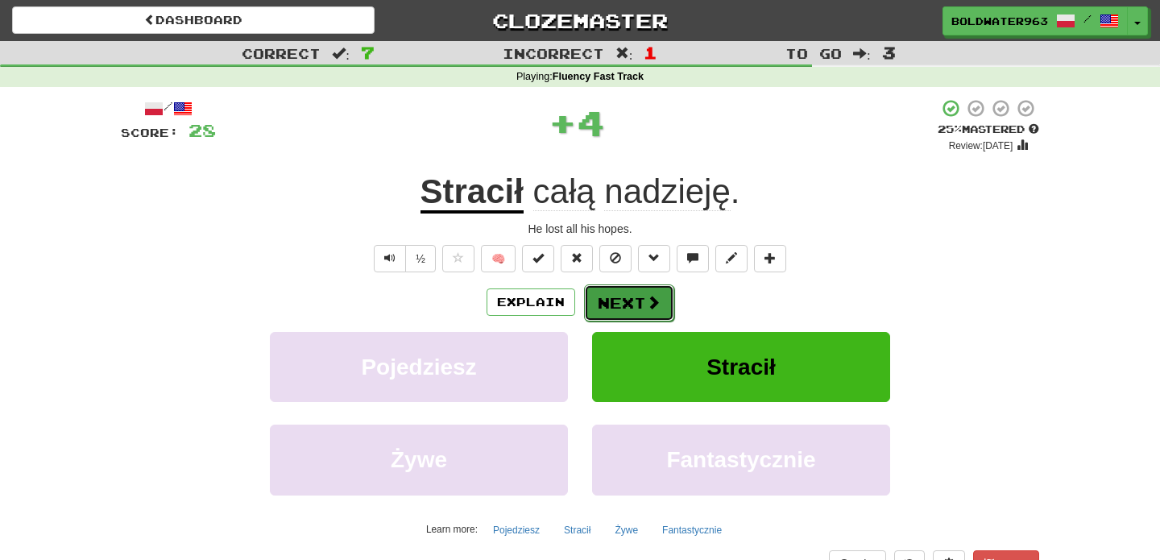
click at [636, 296] on button "Next" at bounding box center [629, 302] width 90 height 37
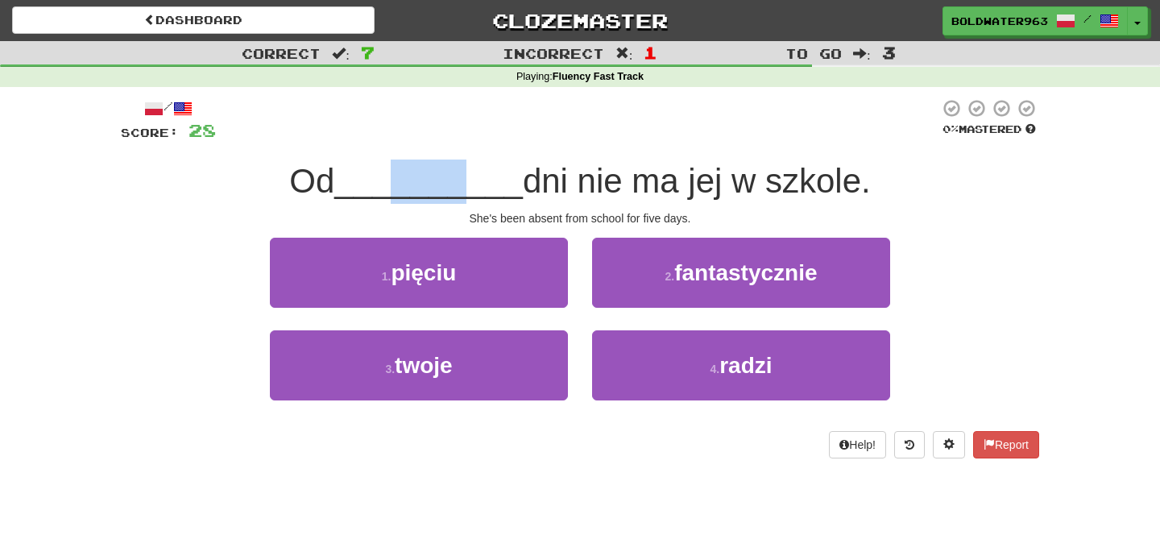
drag, startPoint x: 462, startPoint y: 189, endPoint x: 396, endPoint y: 197, distance: 66.5
click at [396, 197] on span "__________" at bounding box center [428, 181] width 189 height 38
click at [574, 293] on div "1 . pięciu" at bounding box center [419, 284] width 322 height 93
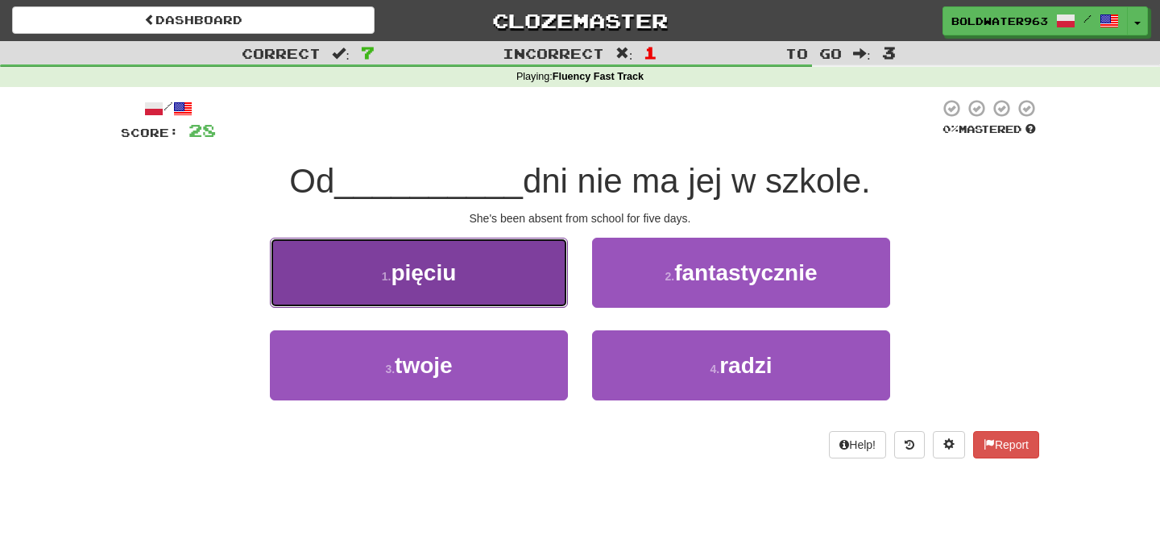
click at [506, 272] on button "1 . pięciu" at bounding box center [419, 273] width 298 height 70
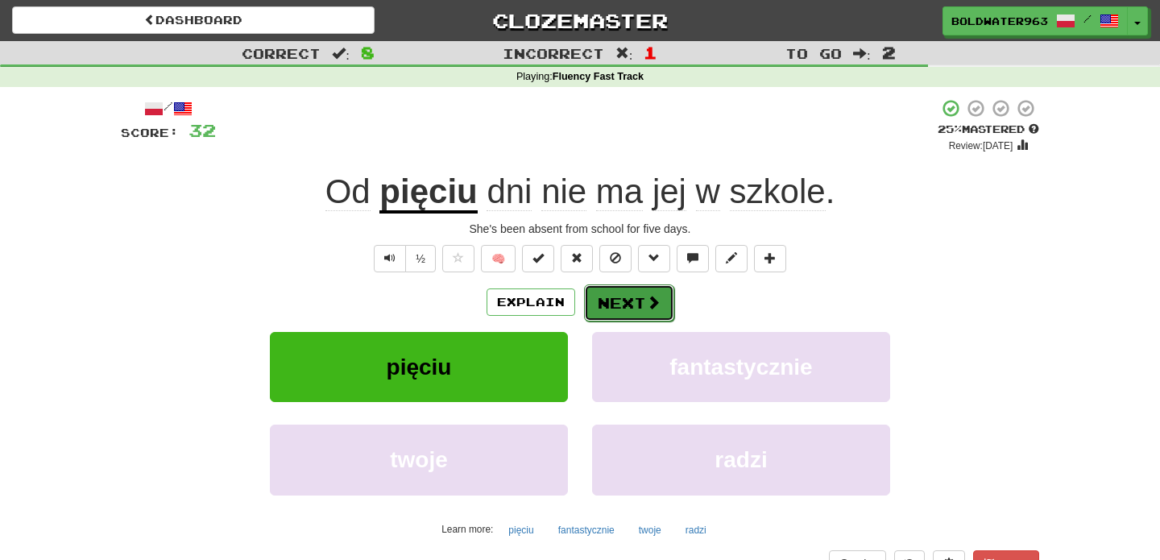
click at [637, 313] on button "Next" at bounding box center [629, 302] width 90 height 37
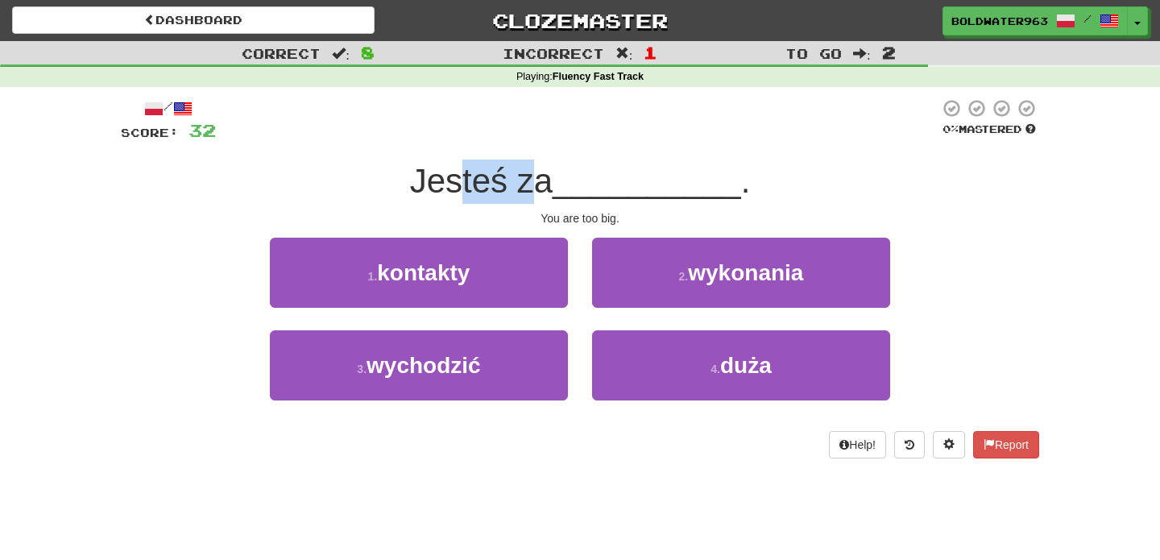
drag, startPoint x: 462, startPoint y: 184, endPoint x: 538, endPoint y: 184, distance: 76.5
click at [538, 184] on span "Jesteś za" at bounding box center [481, 181] width 143 height 38
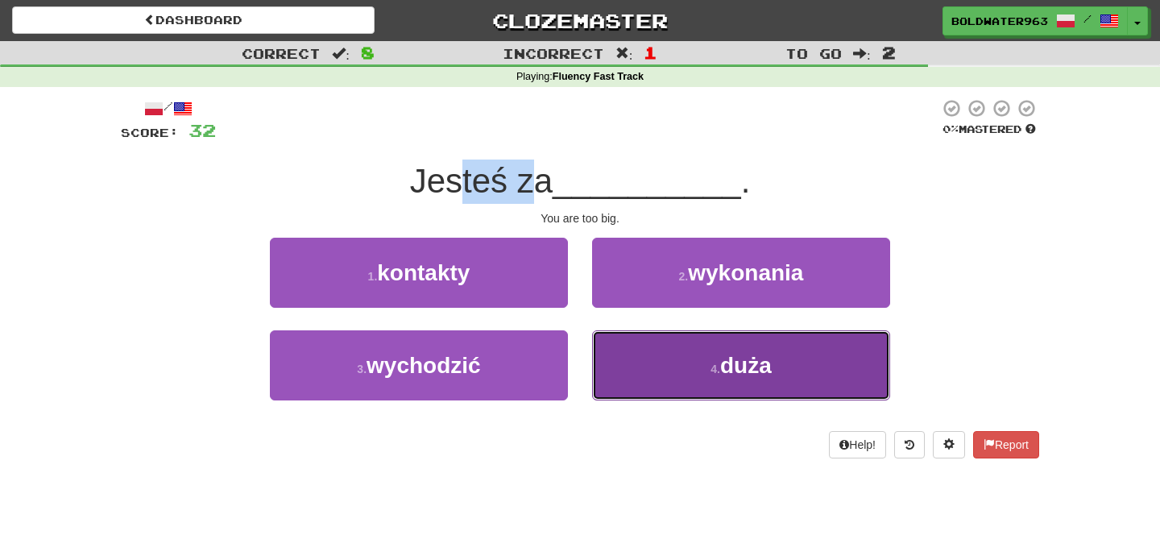
click at [686, 343] on button "4 . duża" at bounding box center [741, 365] width 298 height 70
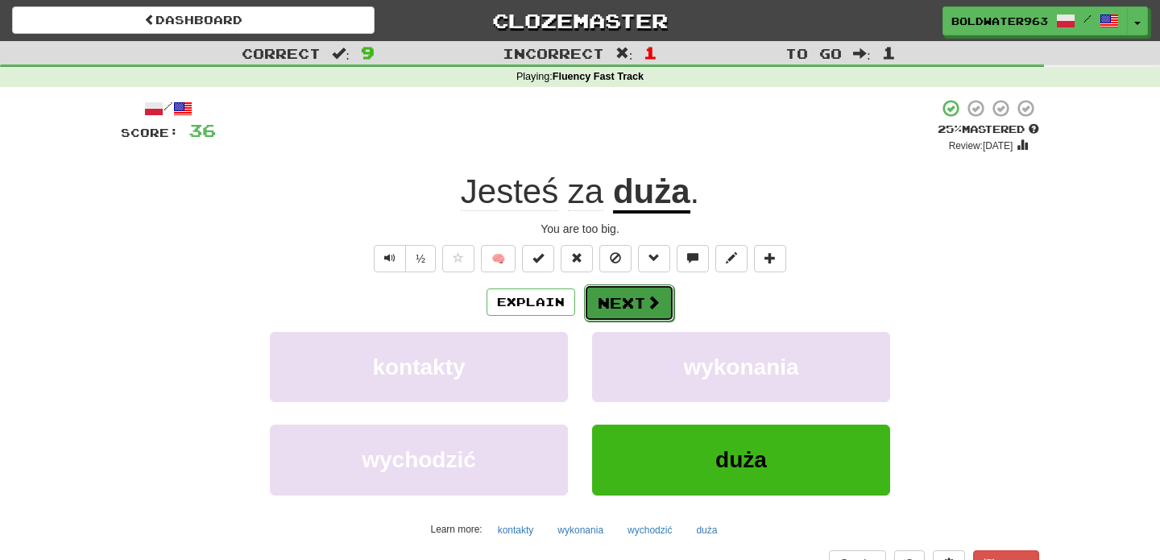
click at [638, 315] on button "Next" at bounding box center [629, 302] width 90 height 37
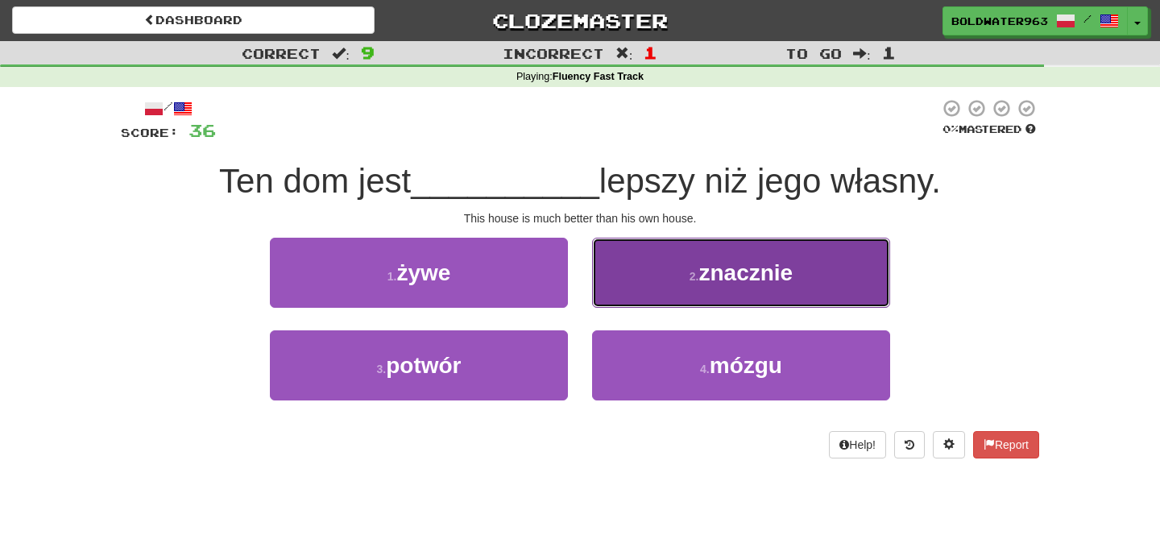
click at [661, 278] on button "2 . znacznie" at bounding box center [741, 273] width 298 height 70
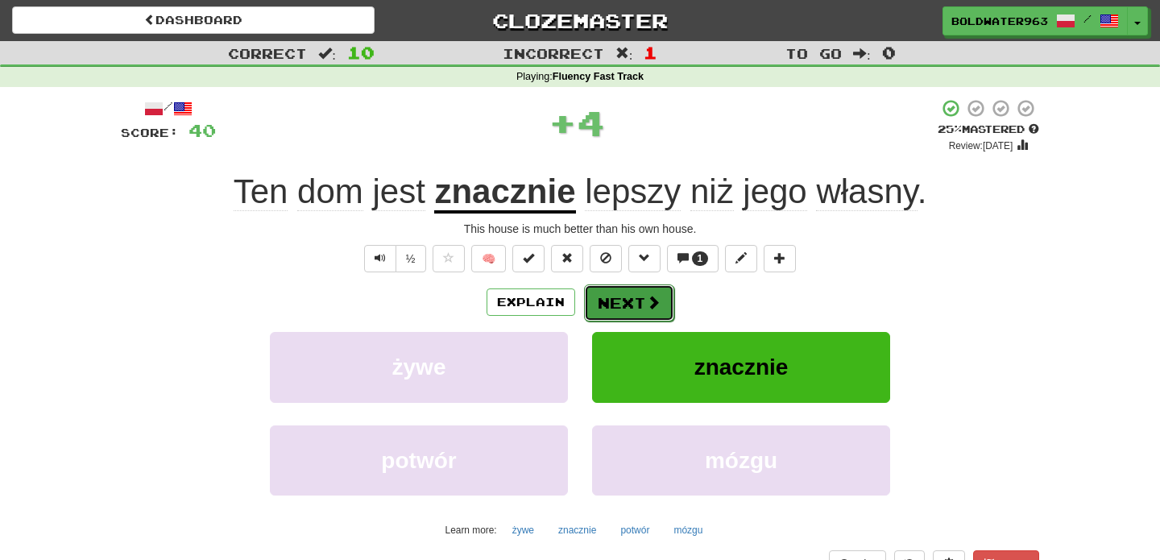
click at [628, 311] on button "Next" at bounding box center [629, 302] width 90 height 37
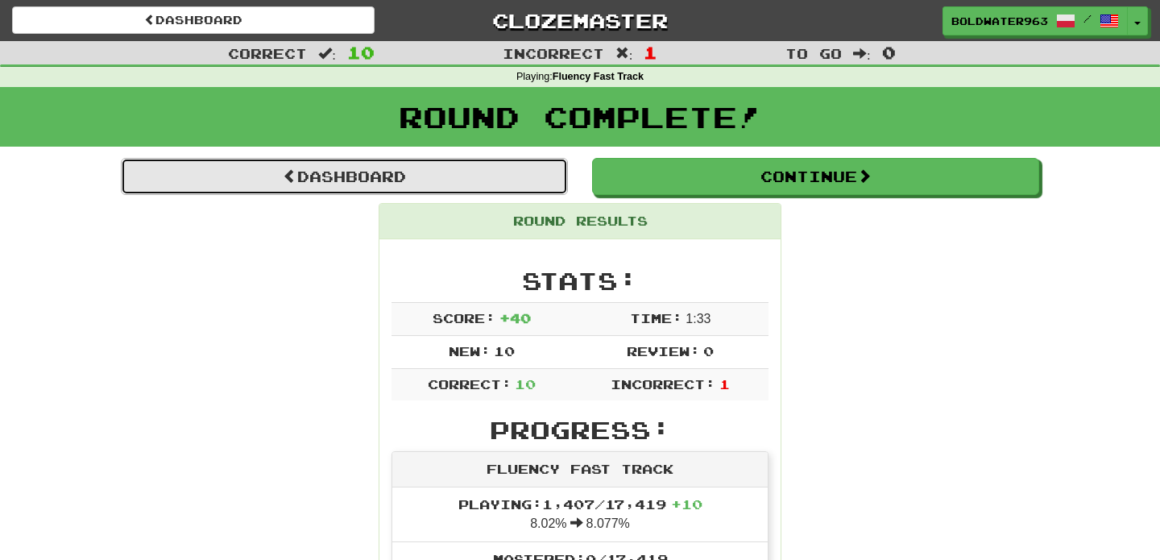
click at [450, 170] on link "Dashboard" at bounding box center [344, 176] width 447 height 37
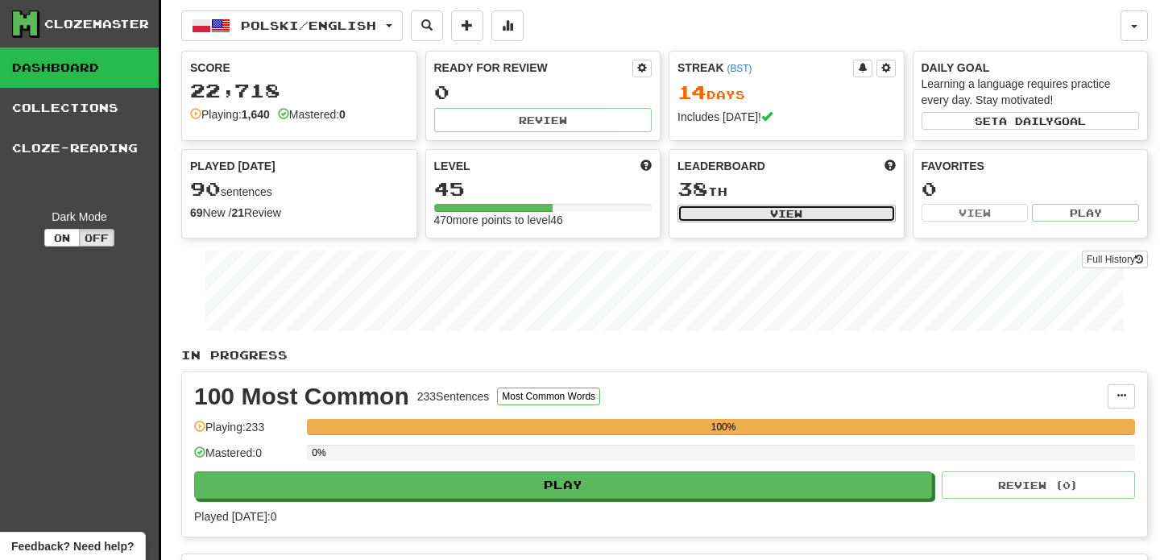
click at [721, 209] on button "View" at bounding box center [786, 214] width 218 height 18
select select "**********"
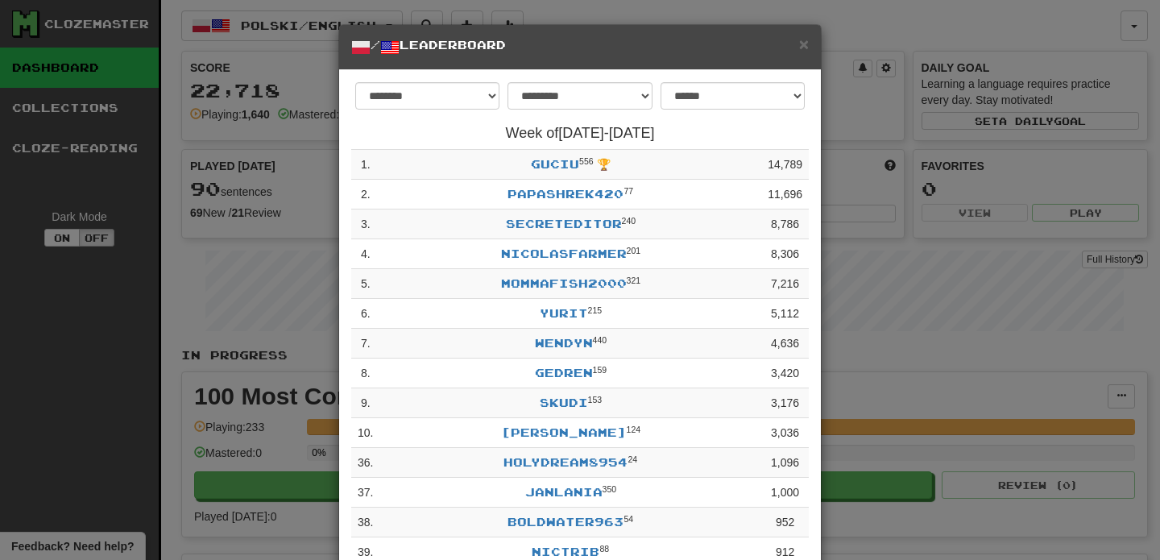
scroll to position [11, 0]
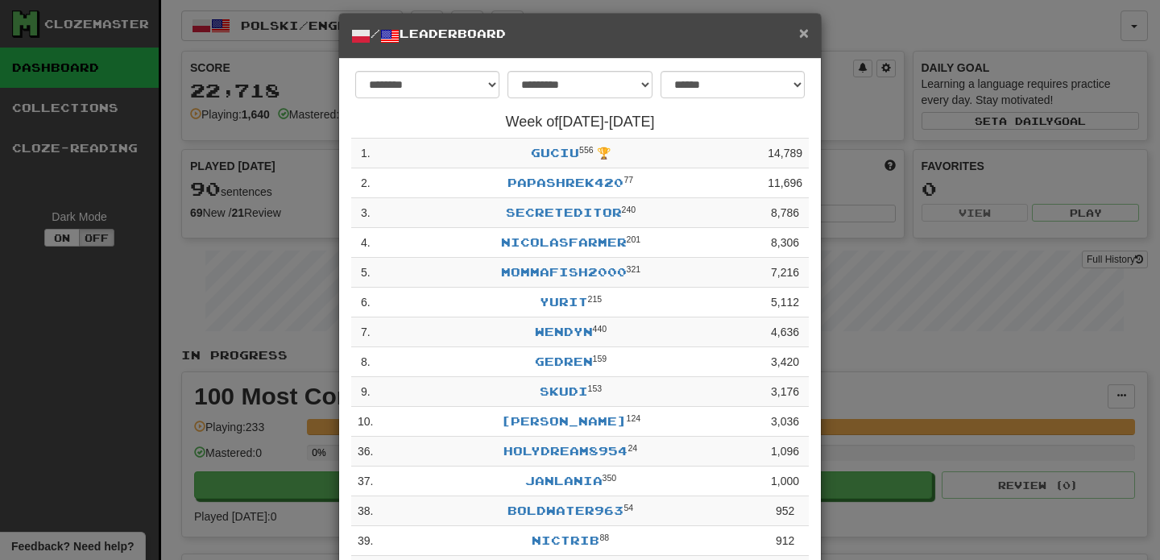
click at [802, 37] on span "×" at bounding box center [804, 32] width 10 height 19
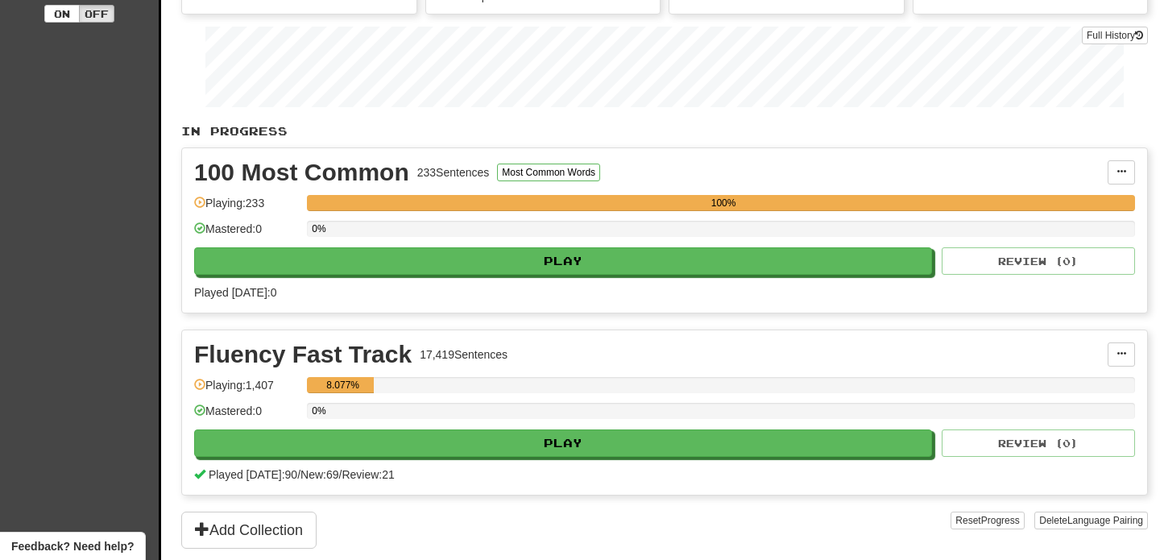
scroll to position [270, 0]
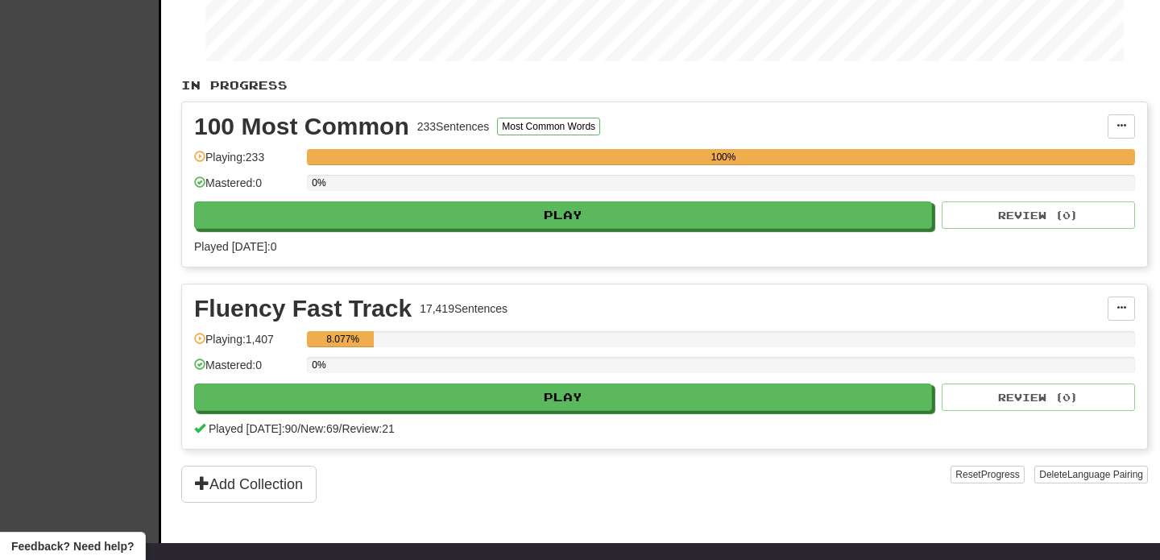
click at [545, 303] on div "Fluency Fast Track 17,419 Sentences" at bounding box center [651, 308] width 914 height 24
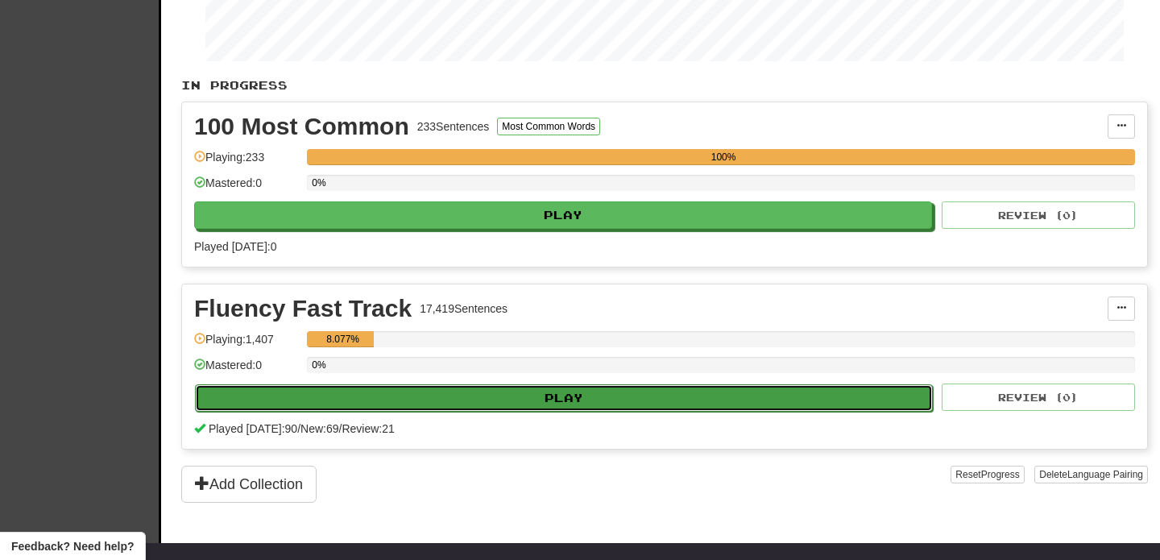
click at [551, 399] on button "Play" at bounding box center [564, 397] width 738 height 27
select select "**"
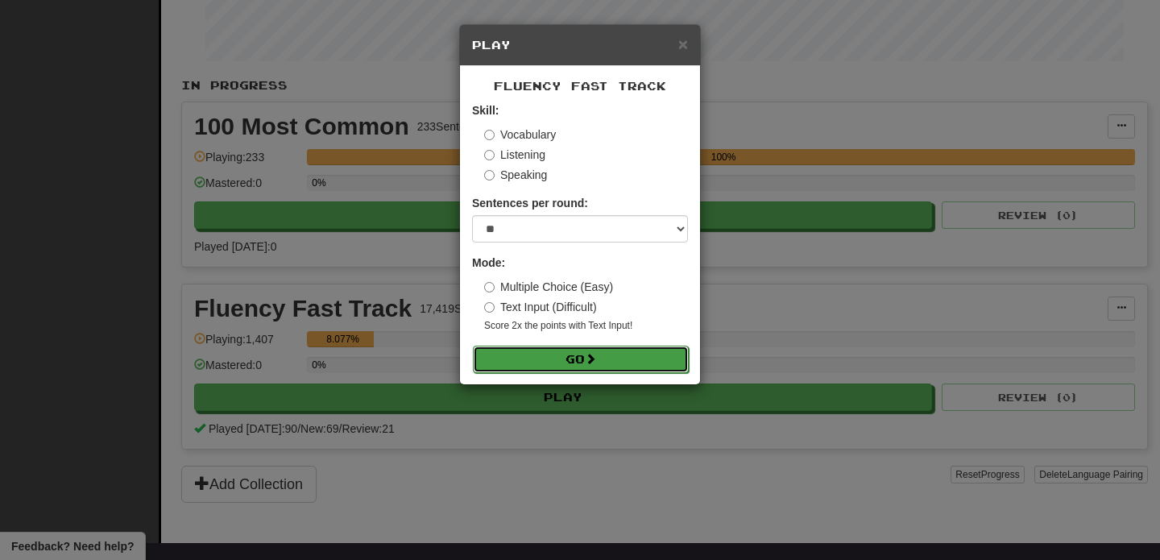
click at [545, 358] on button "Go" at bounding box center [581, 359] width 216 height 27
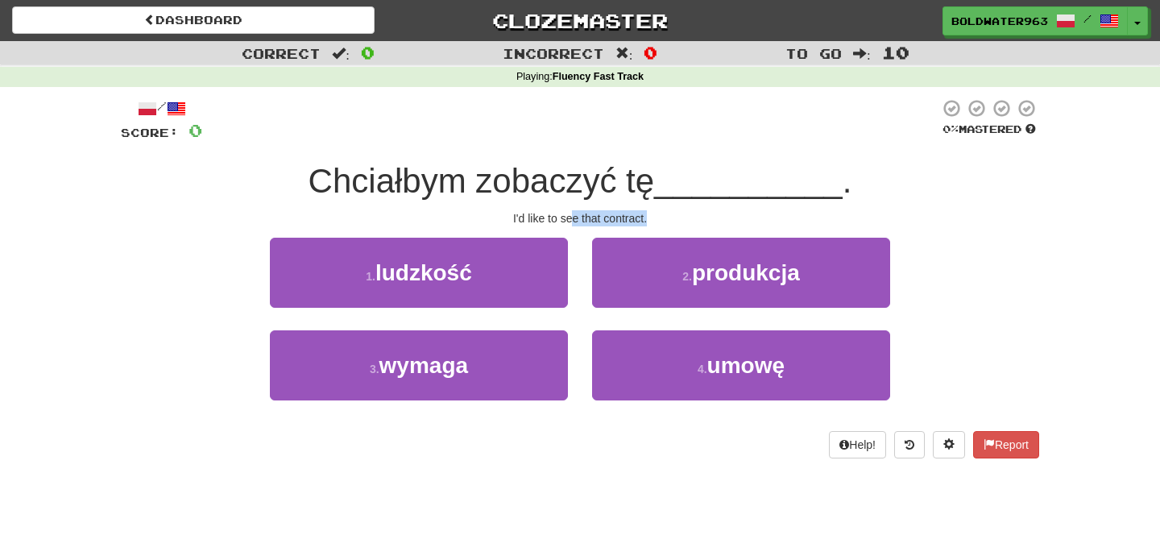
drag, startPoint x: 574, startPoint y: 216, endPoint x: 653, endPoint y: 216, distance: 79.8
click at [653, 216] on div "I'd like to see that contract." at bounding box center [580, 218] width 918 height 16
drag, startPoint x: 578, startPoint y: 186, endPoint x: 647, endPoint y: 187, distance: 69.3
click at [647, 187] on span "Chciałbym zobaczyć tę" at bounding box center [482, 181] width 346 height 38
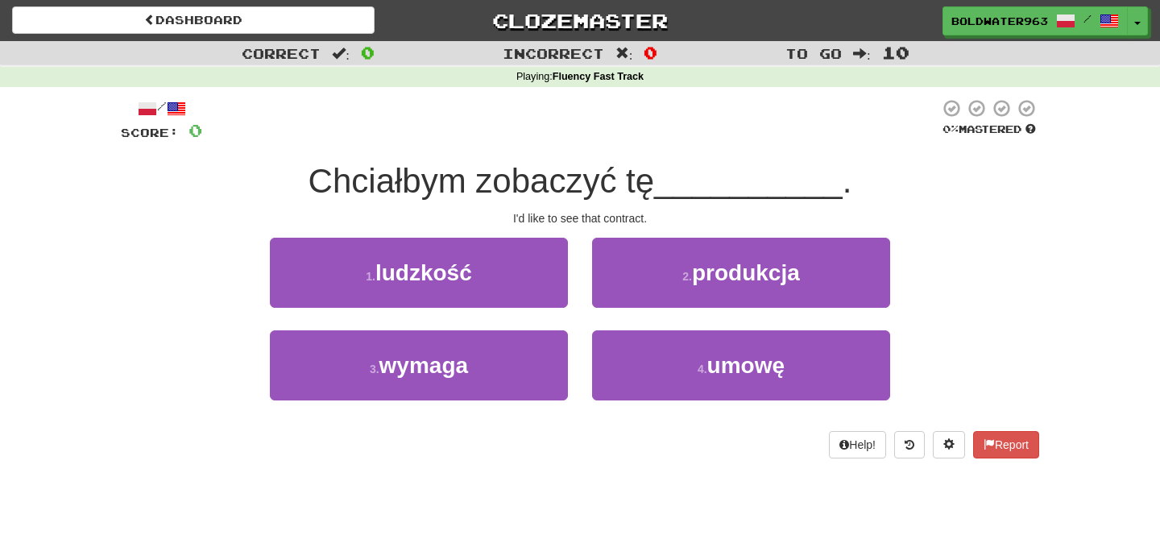
click at [578, 348] on div "3 . wymaga" at bounding box center [419, 376] width 322 height 93
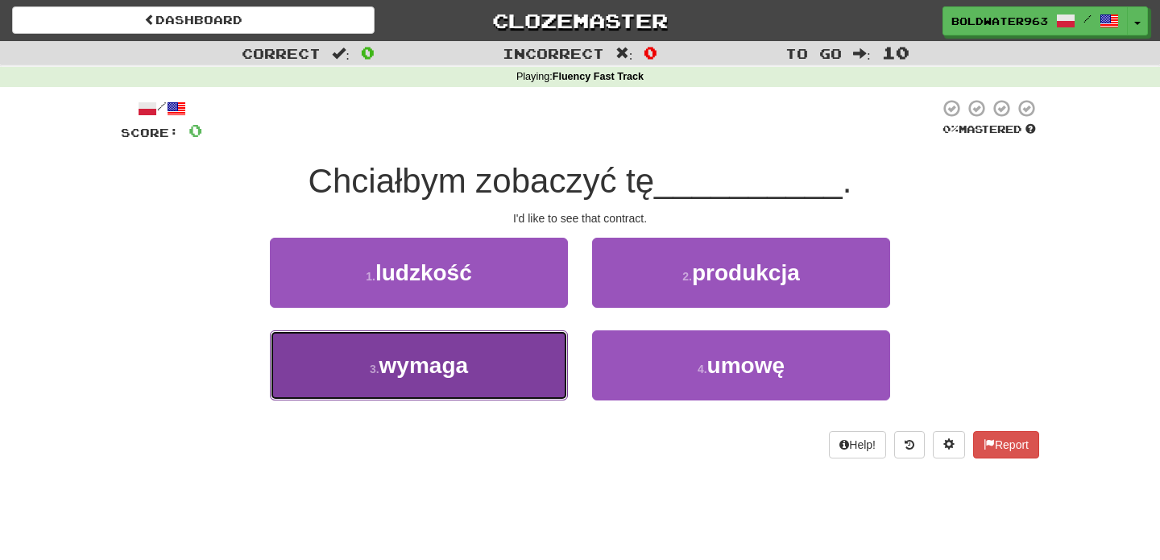
click at [519, 360] on button "3 . wymaga" at bounding box center [419, 365] width 298 height 70
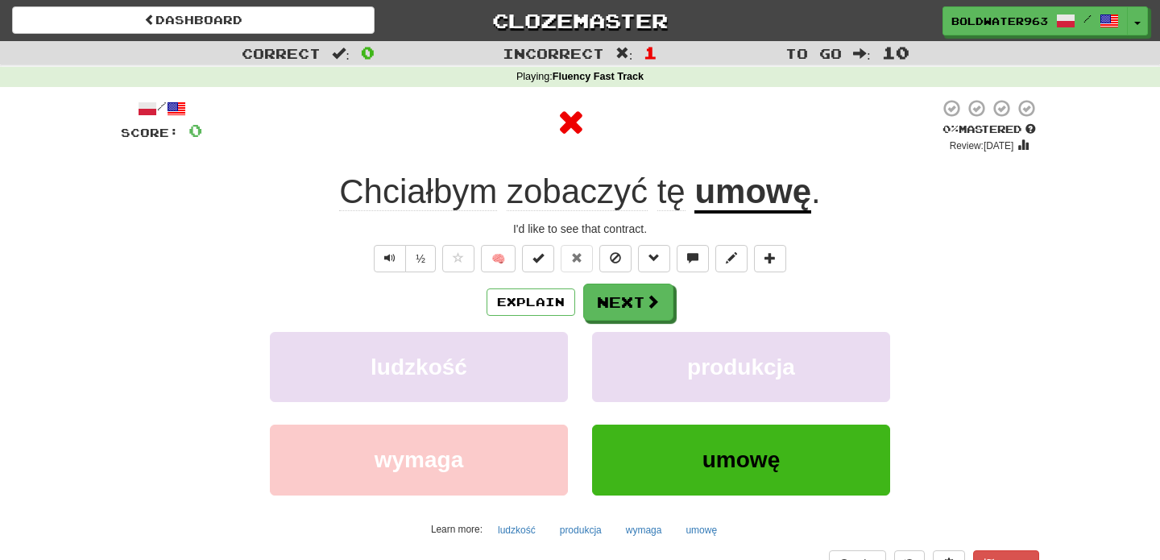
click at [752, 202] on u "umowę" at bounding box center [752, 192] width 117 height 41
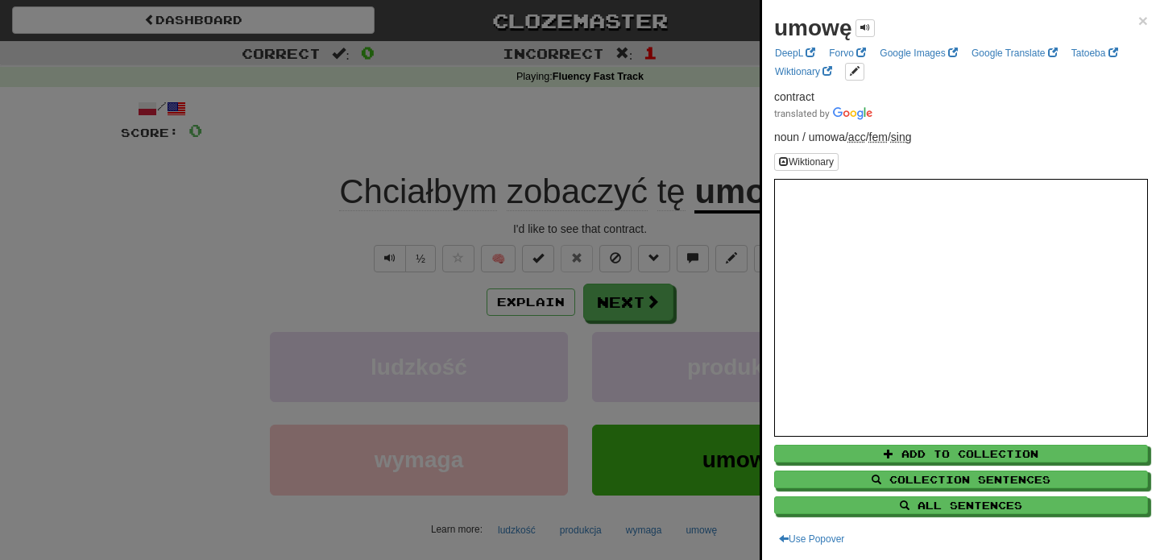
click at [639, 301] on div at bounding box center [580, 280] width 1160 height 560
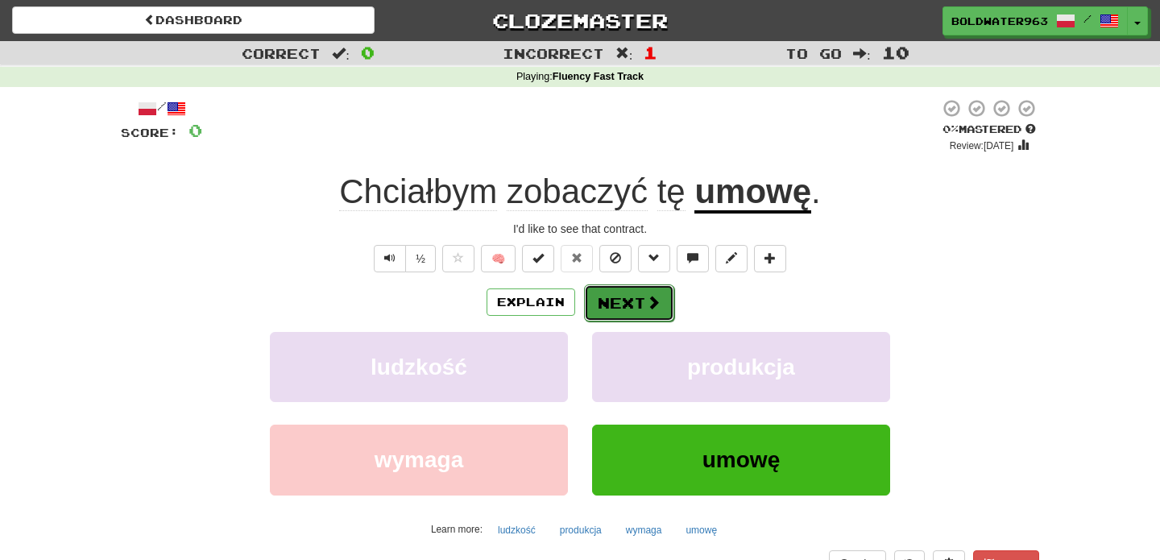
click at [628, 305] on button "Next" at bounding box center [629, 302] width 90 height 37
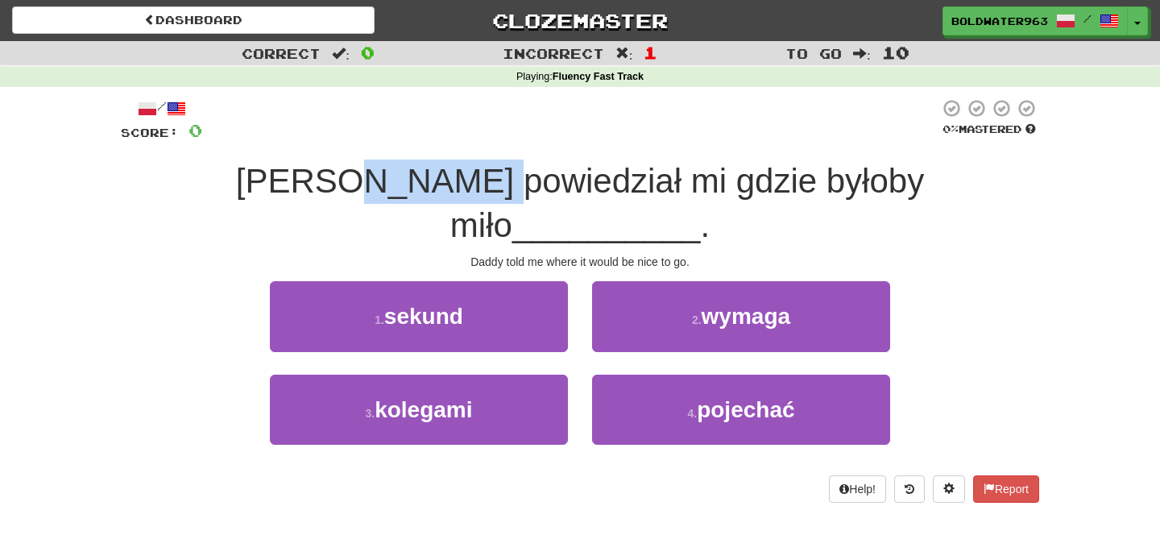
drag, startPoint x: 311, startPoint y: 184, endPoint x: 435, endPoint y: 180, distance: 124.1
click at [435, 180] on span "[PERSON_NAME] powiedział mi gdzie byłoby miło" at bounding box center [580, 203] width 688 height 82
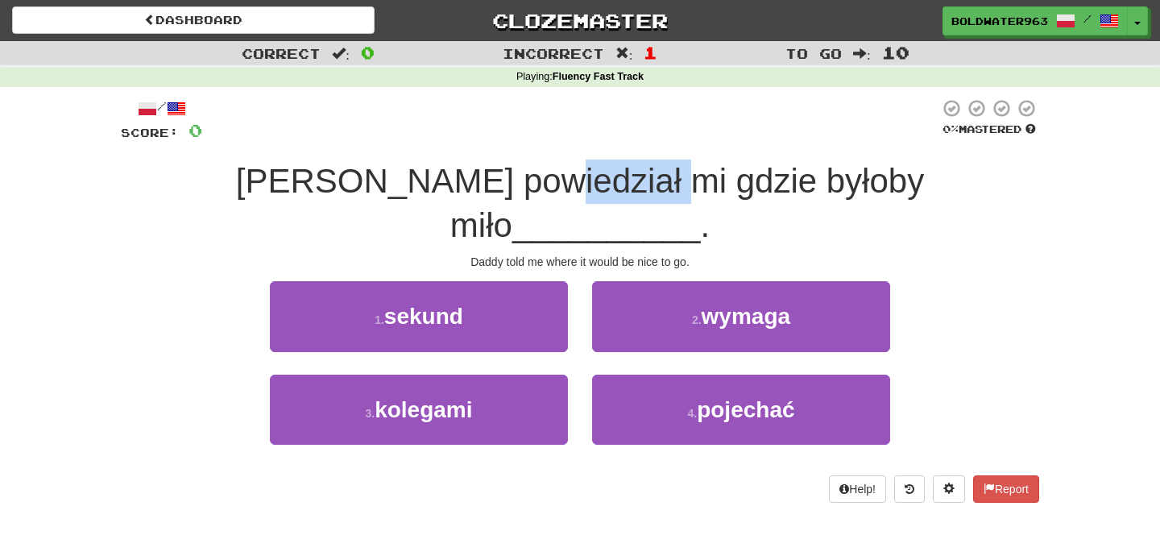
drag, startPoint x: 475, startPoint y: 183, endPoint x: 593, endPoint y: 190, distance: 117.8
click at [594, 190] on span "[PERSON_NAME] powiedział mi gdzie byłoby miło" at bounding box center [580, 203] width 688 height 82
drag, startPoint x: 661, startPoint y: 192, endPoint x: 731, endPoint y: 191, distance: 69.3
click at [731, 191] on span "Tata powiedział mi gdzie byłoby miło" at bounding box center [580, 203] width 688 height 82
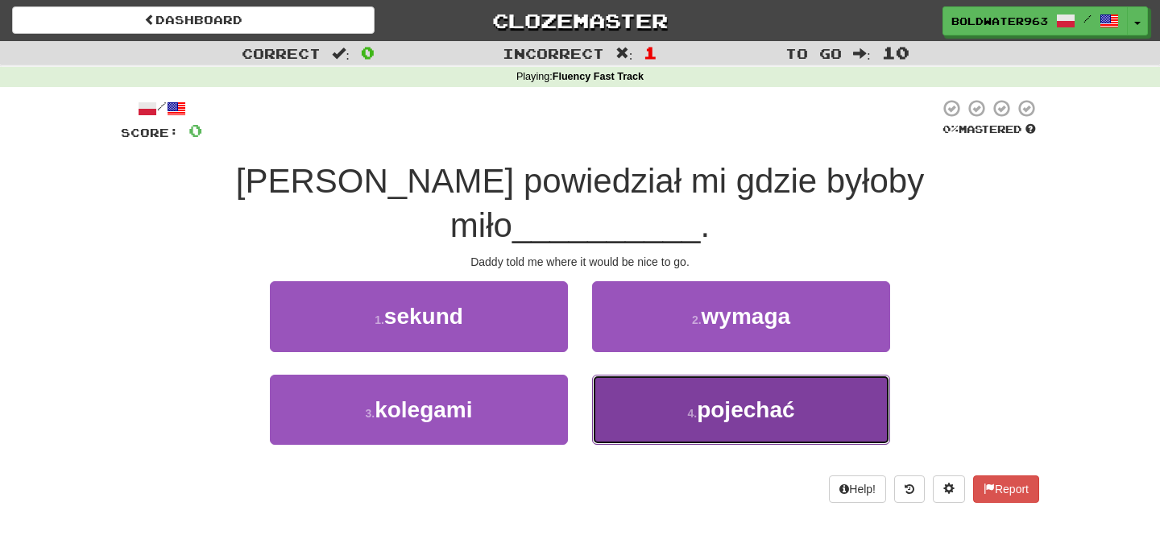
click at [681, 375] on button "4 . pojechać" at bounding box center [741, 410] width 298 height 70
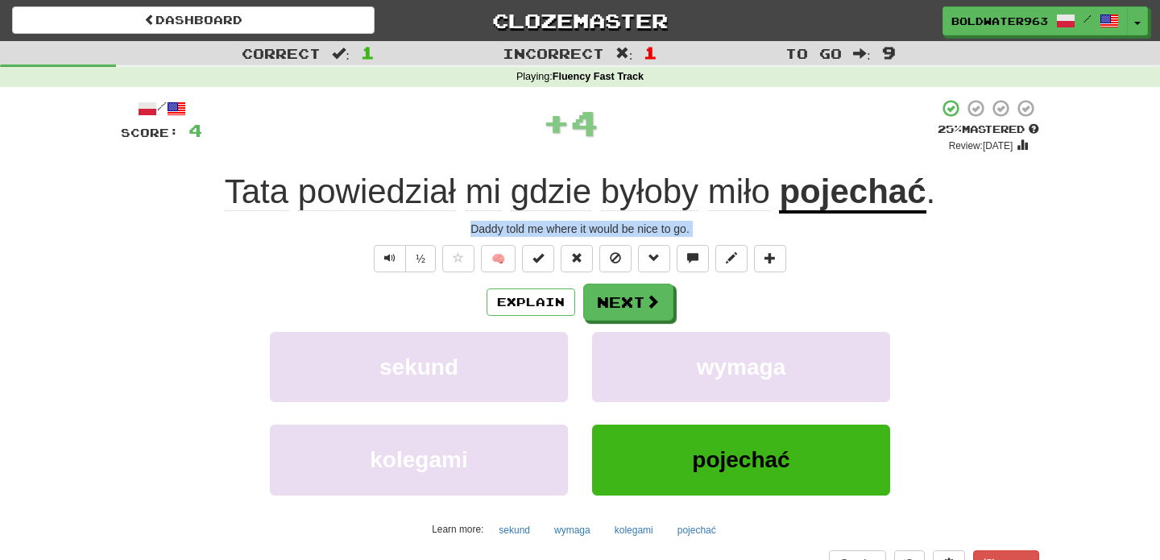
drag, startPoint x: 441, startPoint y: 236, endPoint x: 794, endPoint y: 238, distance: 353.7
click at [794, 238] on div "/ Score: 4 + 4 25 % Mastered Review: 2025-09-17 Tata powiedział mi gdzie byłoby…" at bounding box center [580, 350] width 918 height 505
click at [731, 235] on div "Daddy told me where it would be nice to go." at bounding box center [580, 229] width 918 height 16
click at [387, 261] on span "Text-to-speech controls" at bounding box center [389, 257] width 11 height 11
drag, startPoint x: 458, startPoint y: 234, endPoint x: 698, endPoint y: 234, distance: 240.9
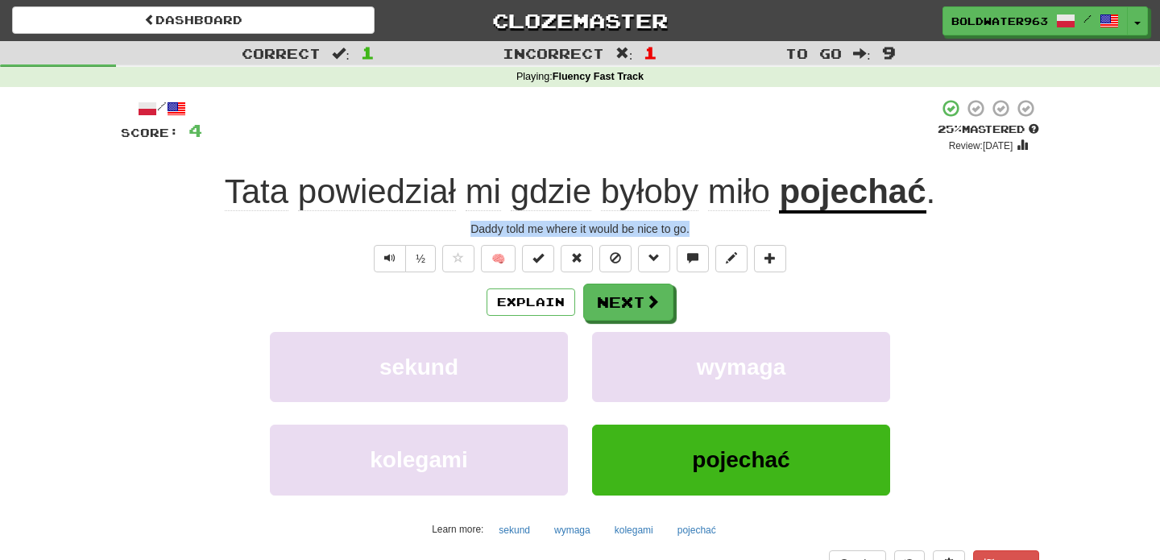
click at [698, 234] on div "Daddy told me where it would be nice to go." at bounding box center [580, 229] width 918 height 16
click at [635, 300] on button "Next" at bounding box center [629, 302] width 90 height 37
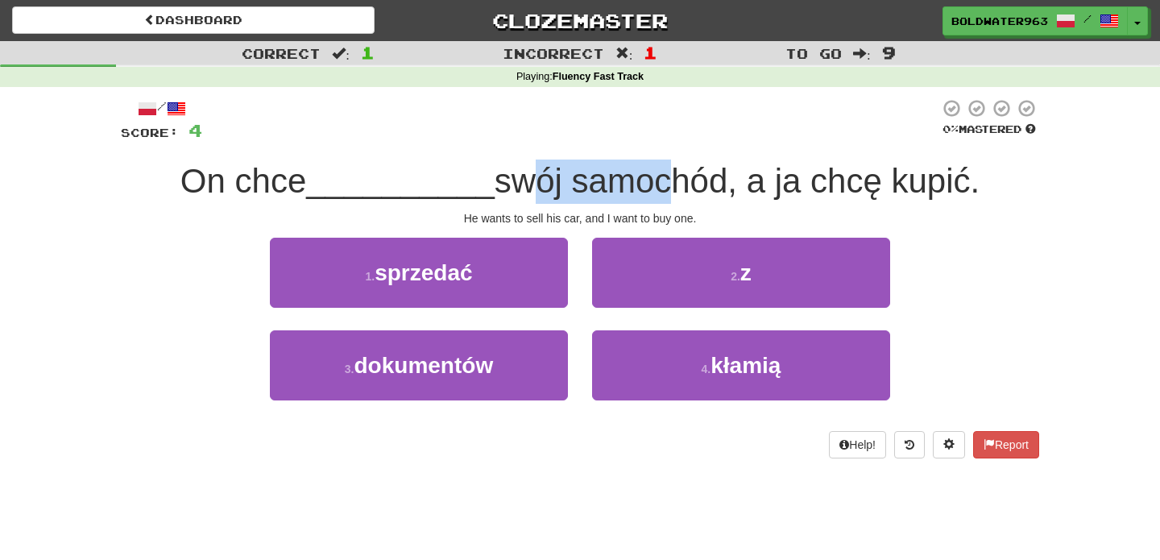
drag, startPoint x: 512, startPoint y: 183, endPoint x: 648, endPoint y: 181, distance: 136.2
click at [648, 181] on span "swój samochód, a ja chcę kupić." at bounding box center [737, 181] width 485 height 38
click at [614, 184] on span "swój samochód, a ja chcę kupić." at bounding box center [737, 181] width 485 height 38
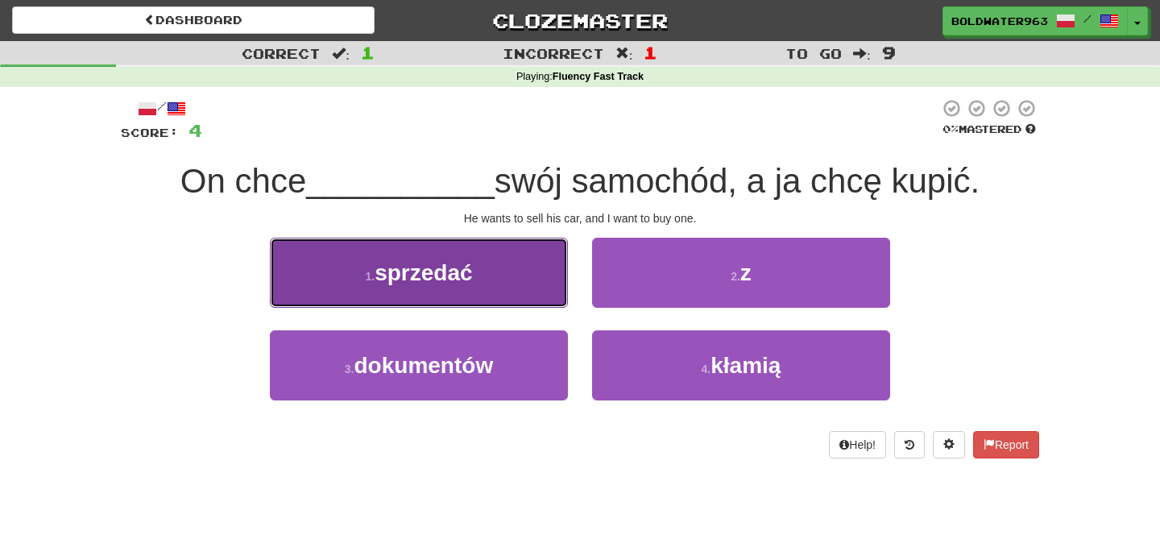
click at [506, 278] on button "1 . sprzedać" at bounding box center [419, 273] width 298 height 70
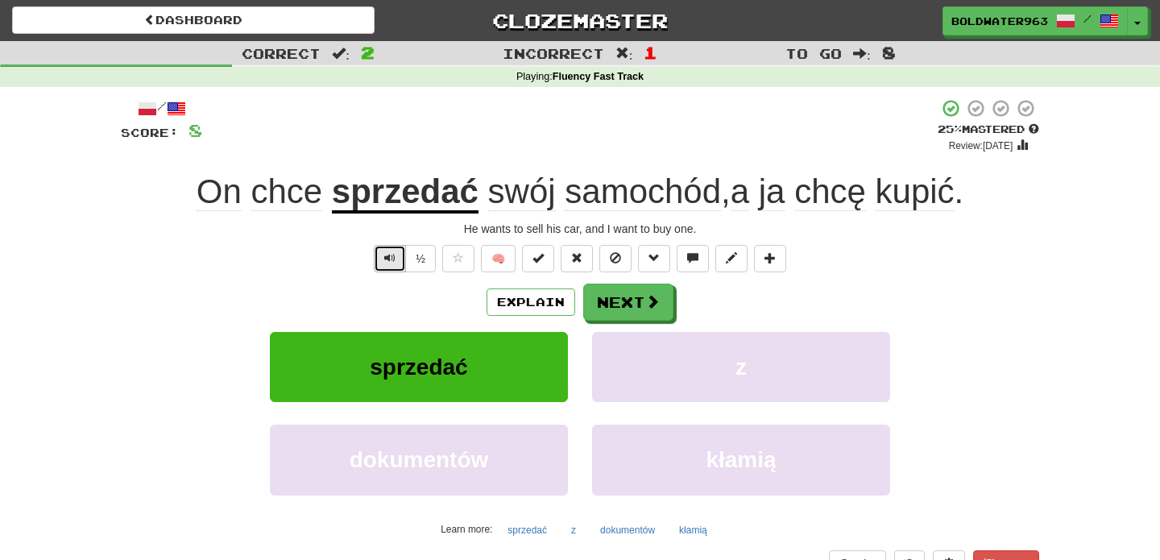
click at [394, 259] on span "Text-to-speech controls" at bounding box center [389, 257] width 11 height 11
click at [619, 310] on button "Next" at bounding box center [629, 302] width 90 height 37
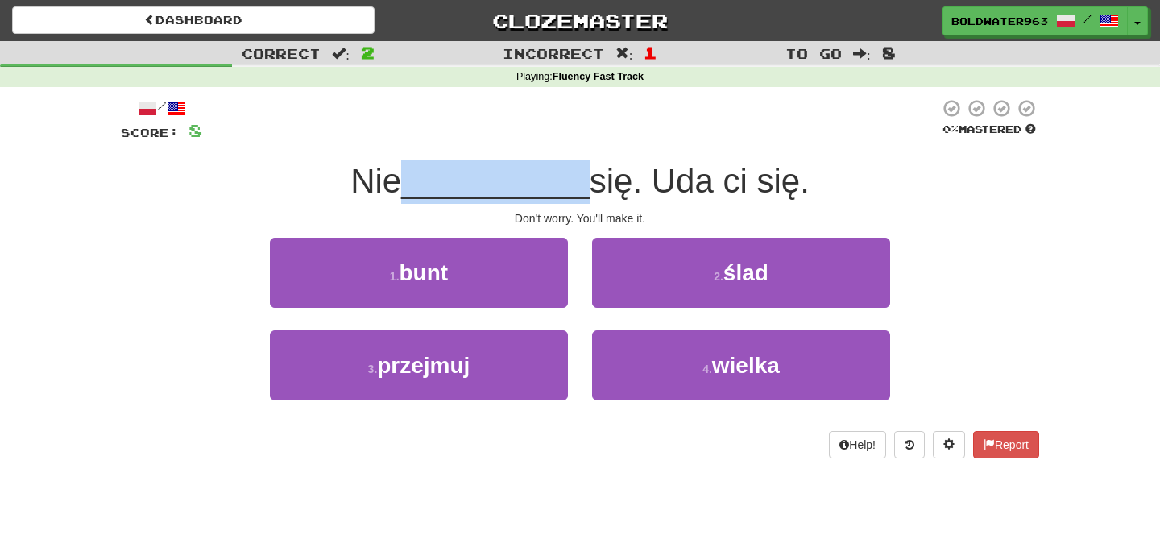
drag, startPoint x: 405, startPoint y: 186, endPoint x: 582, endPoint y: 197, distance: 177.5
click at [582, 197] on div "Nie __________ się. Uda ci się." at bounding box center [580, 182] width 918 height 44
click at [590, 197] on span "się. Uda ci się." at bounding box center [700, 181] width 220 height 38
click at [576, 317] on div "1 . bunt" at bounding box center [419, 284] width 322 height 93
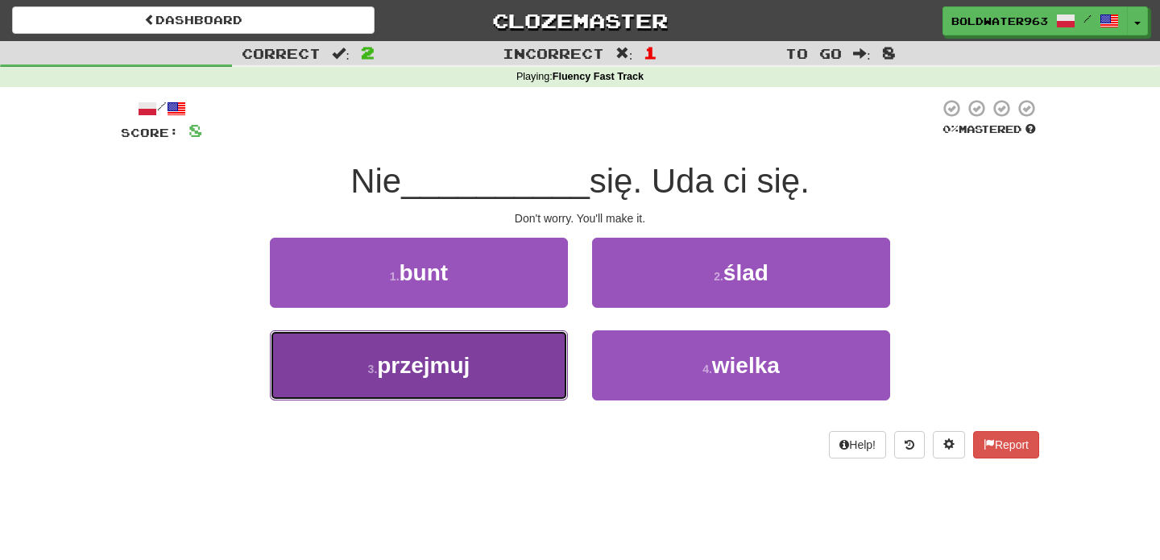
click at [532, 348] on button "3 . przejmuj" at bounding box center [419, 365] width 298 height 70
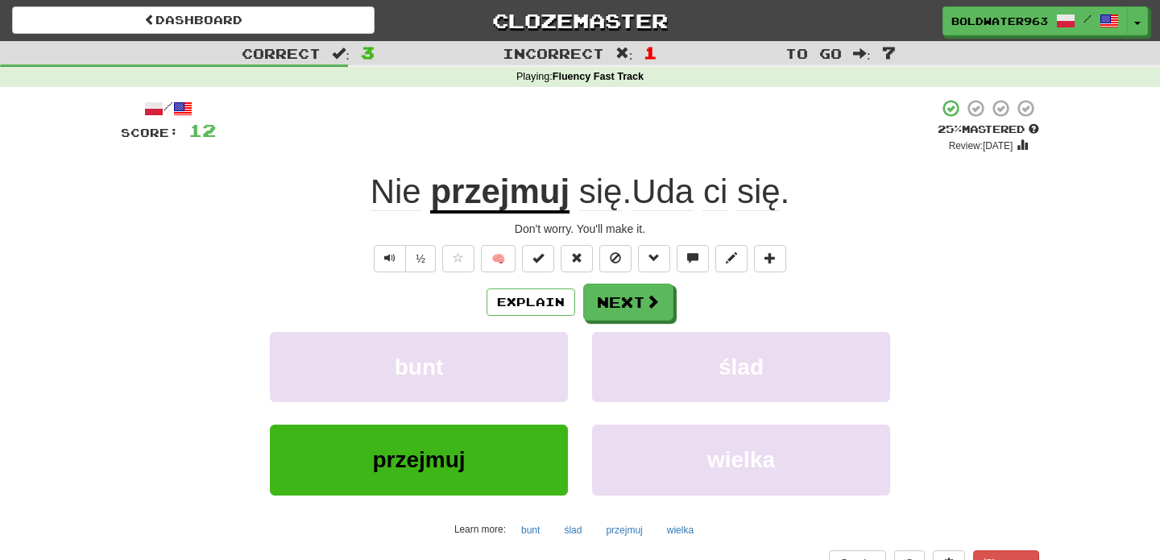
click at [487, 203] on u "przejmuj" at bounding box center [499, 192] width 139 height 41
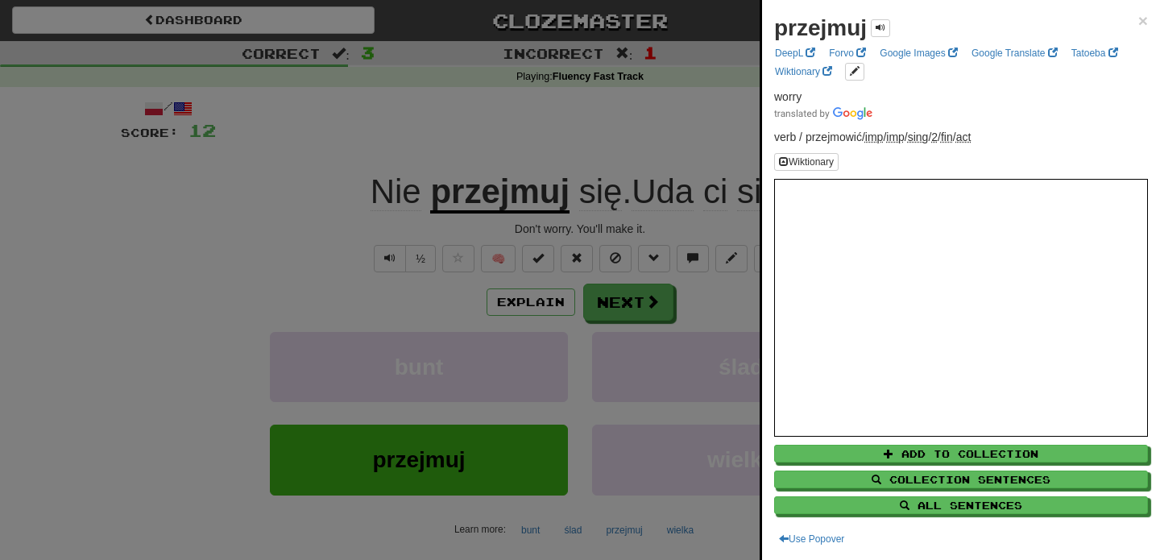
click at [644, 305] on div at bounding box center [580, 280] width 1160 height 560
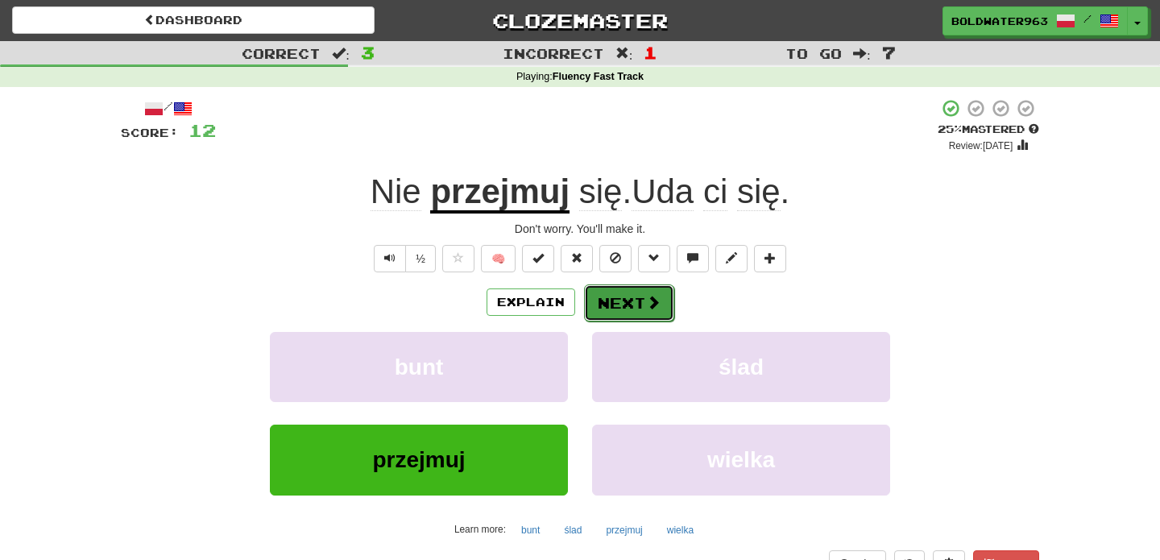
click at [632, 305] on button "Next" at bounding box center [629, 302] width 90 height 37
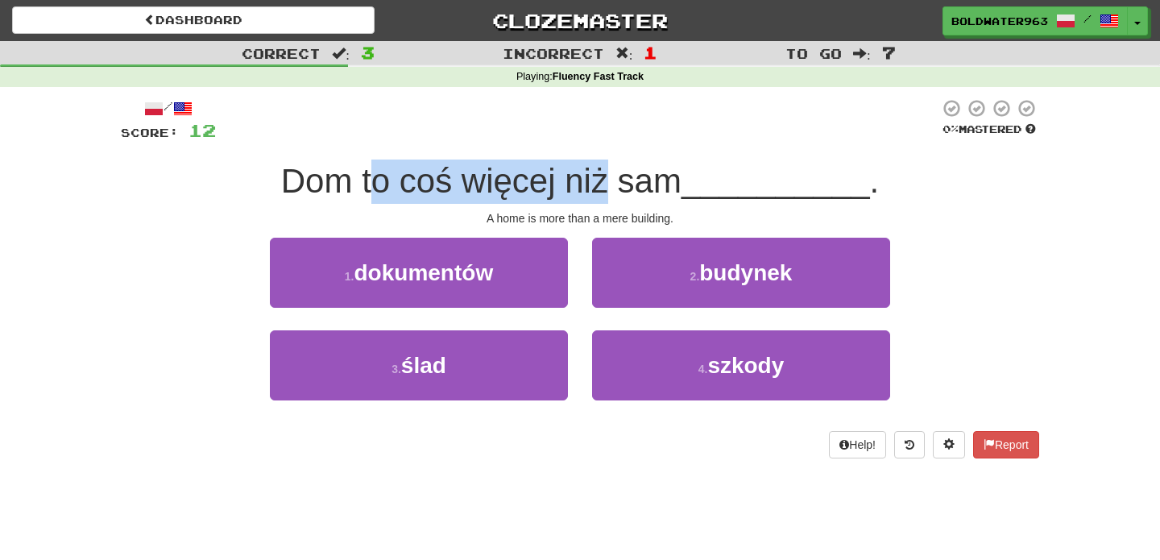
drag, startPoint x: 381, startPoint y: 181, endPoint x: 619, endPoint y: 181, distance: 237.6
click at [619, 181] on span "Dom to coś więcej niż sam" at bounding box center [481, 181] width 400 height 38
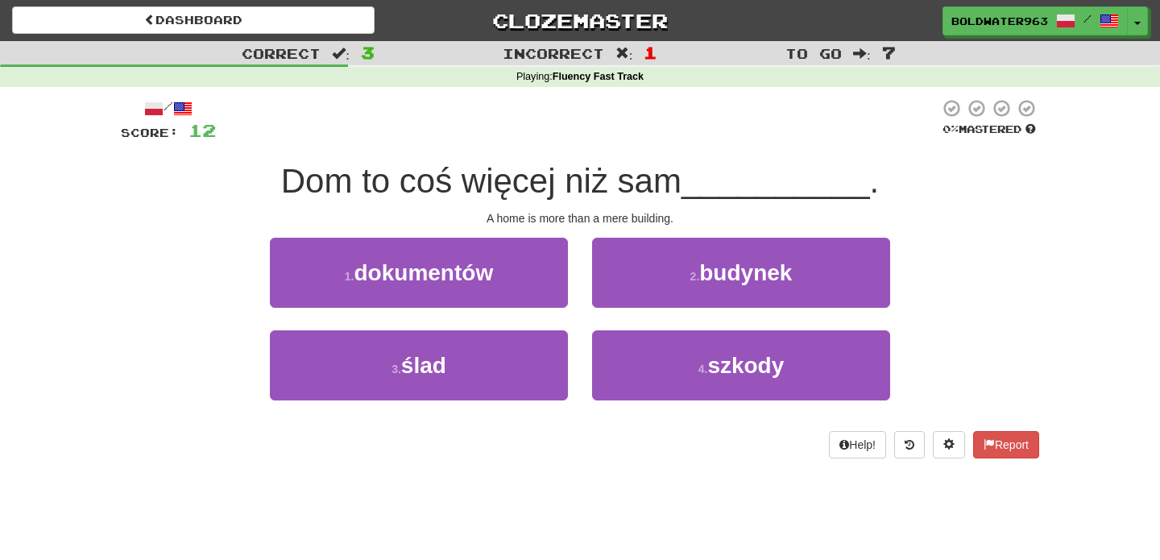
click at [656, 184] on span "Dom to coś więcej niż sam" at bounding box center [481, 181] width 400 height 38
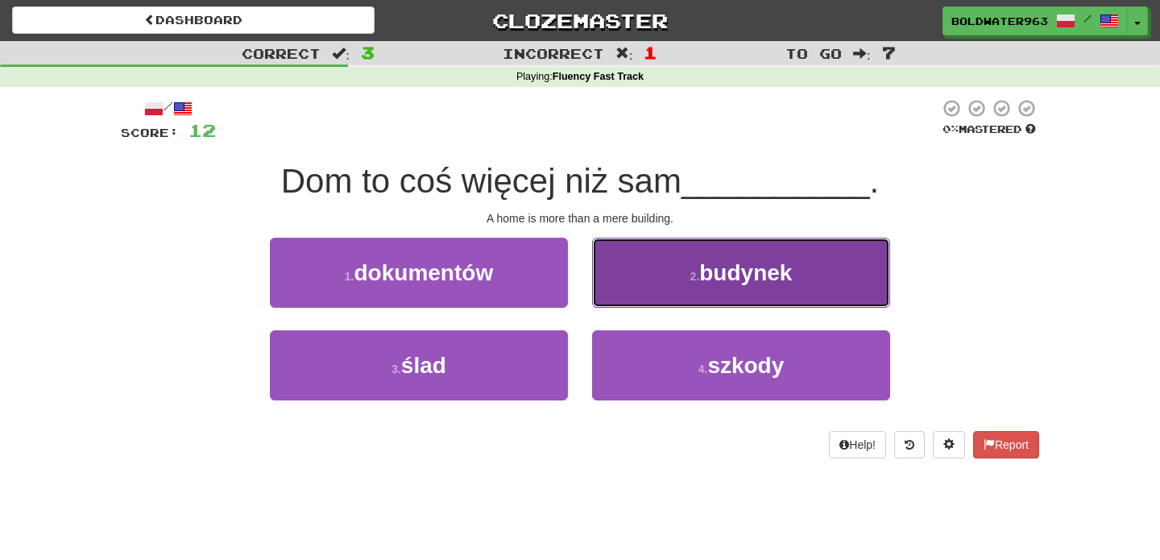
click at [631, 273] on button "2 . budynek" at bounding box center [741, 273] width 298 height 70
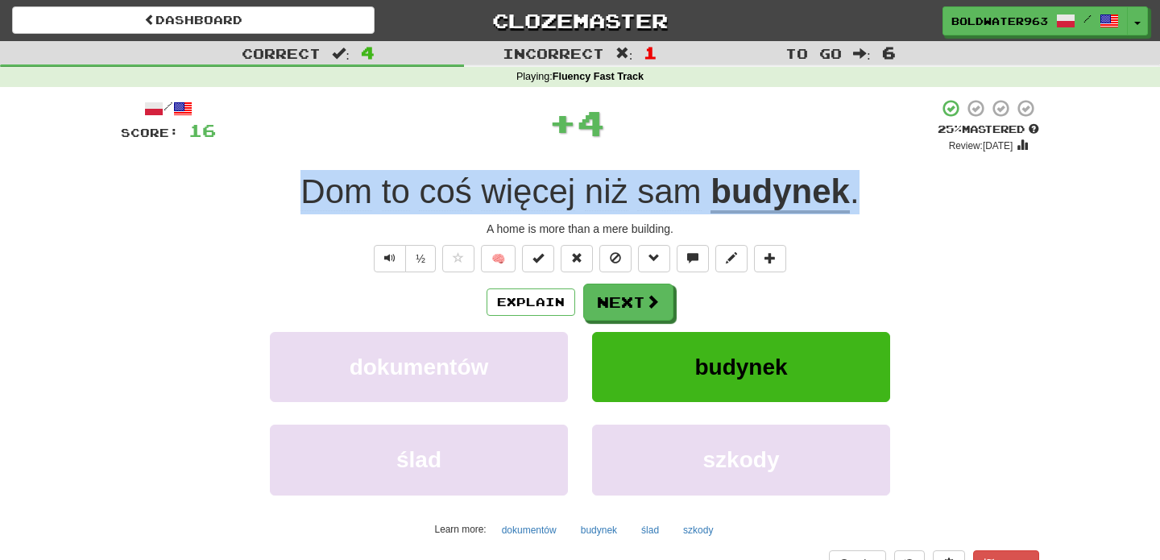
drag, startPoint x: 265, startPoint y: 189, endPoint x: 895, endPoint y: 193, distance: 630.0
click at [896, 193] on div "Dom to coś więcej niż sam budynek ." at bounding box center [580, 192] width 918 height 44
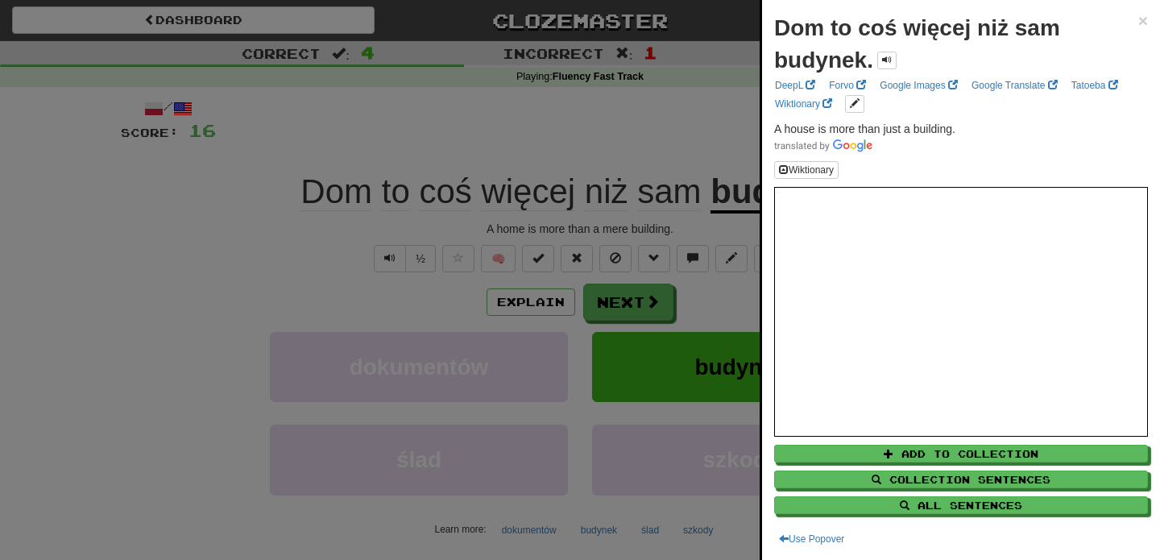
click at [709, 143] on div at bounding box center [580, 280] width 1160 height 560
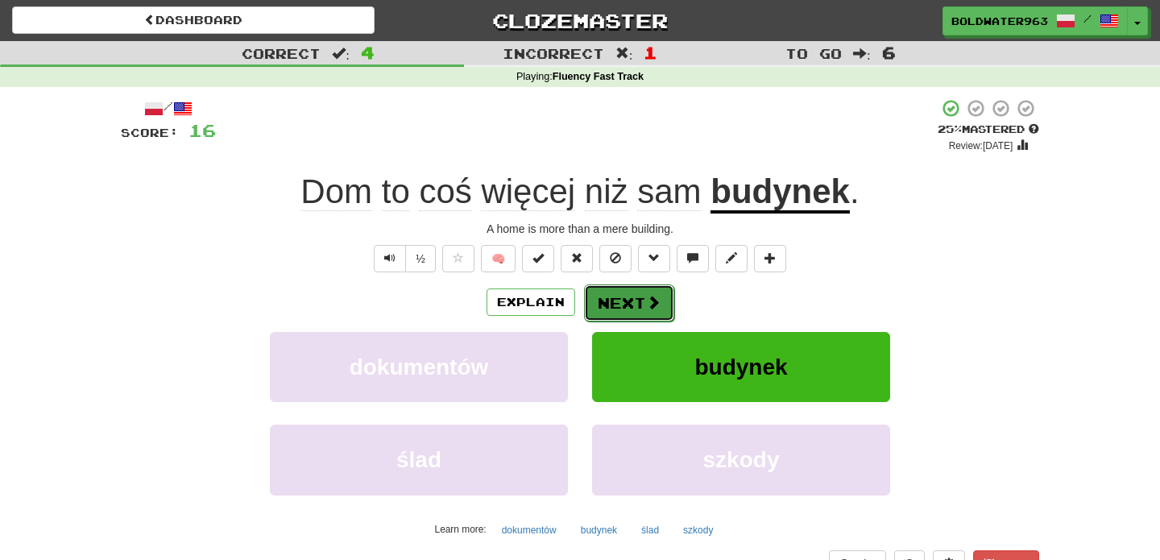
click at [632, 308] on button "Next" at bounding box center [629, 302] width 90 height 37
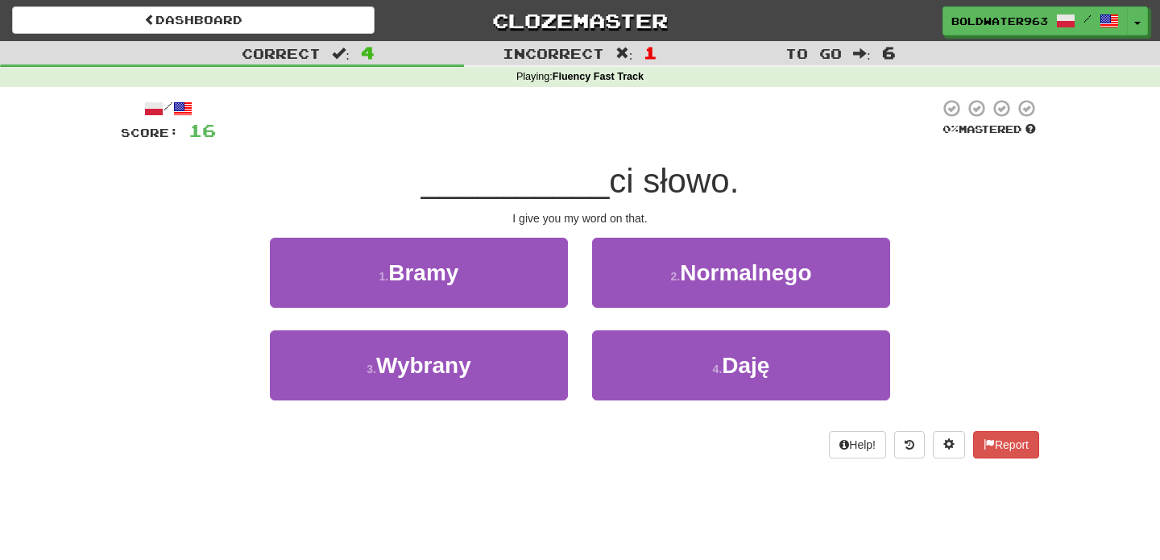
drag, startPoint x: 387, startPoint y: 186, endPoint x: 793, endPoint y: 189, distance: 406.0
click at [793, 189] on div "__________ ci słowo." at bounding box center [580, 182] width 918 height 44
drag, startPoint x: 805, startPoint y: 189, endPoint x: 299, endPoint y: 191, distance: 505.9
click at [299, 191] on div "__________ ci słowo." at bounding box center [580, 182] width 918 height 44
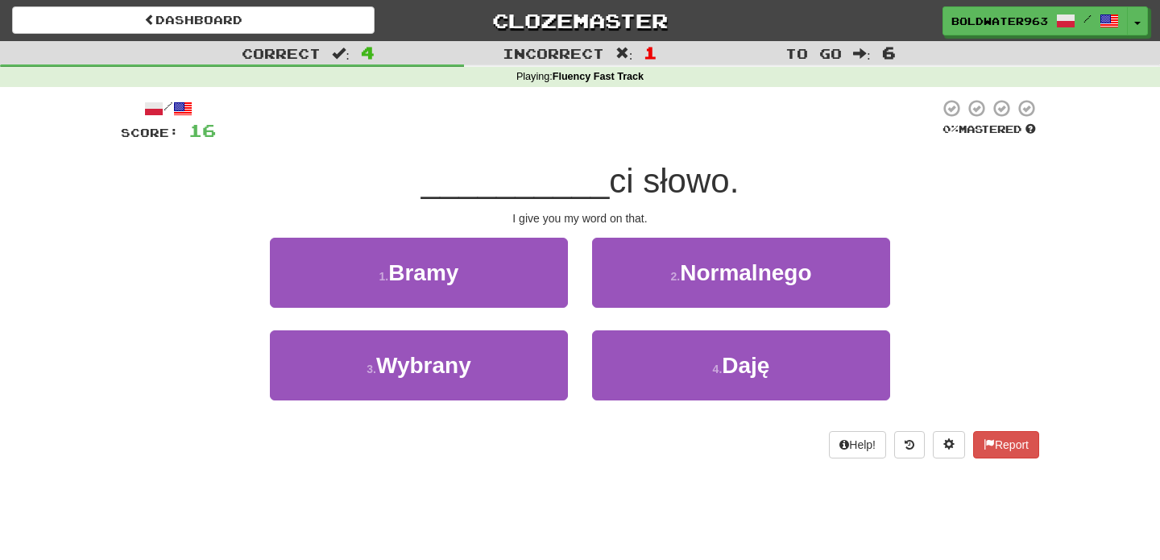
click at [331, 183] on div "__________ ci słowo." at bounding box center [580, 182] width 918 height 44
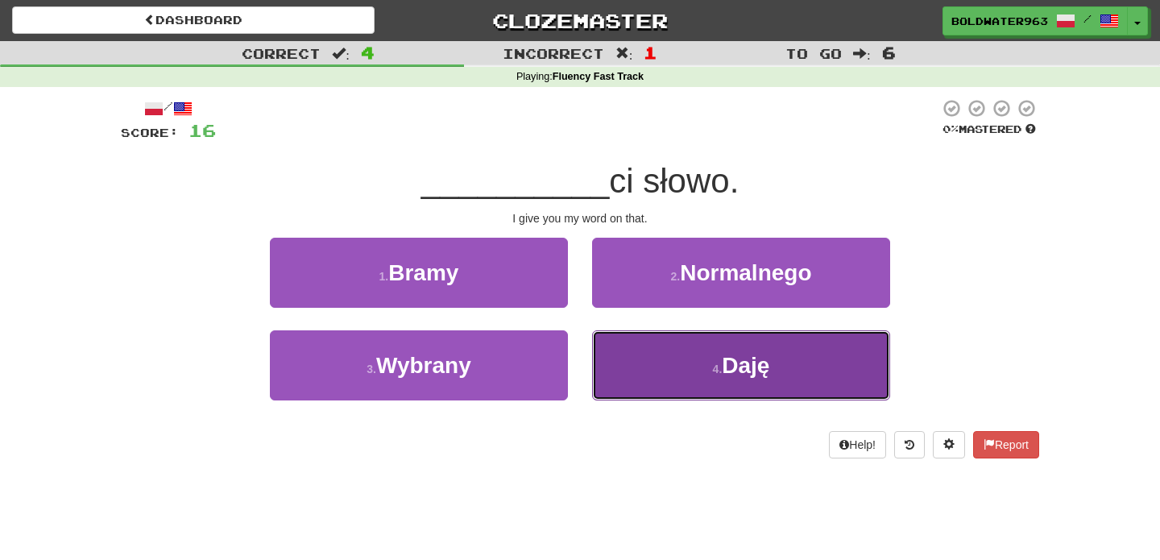
click at [715, 361] on button "4 . Daję" at bounding box center [741, 365] width 298 height 70
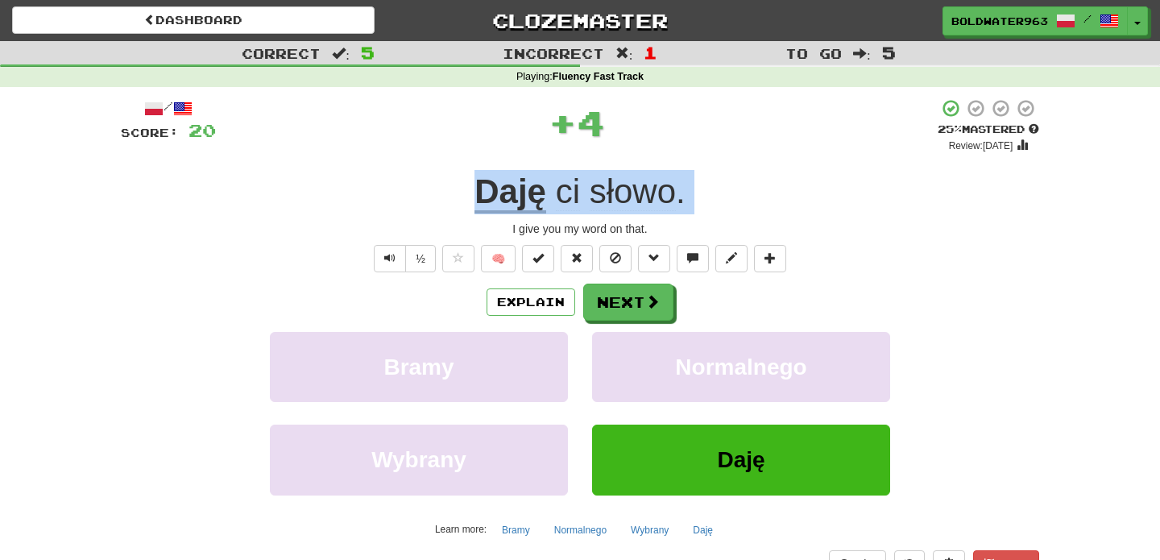
drag, startPoint x: 413, startPoint y: 197, endPoint x: 860, endPoint y: 216, distance: 446.7
click at [860, 216] on div "/ Score: 20 + 4 25 % Mastered Review: 2025-09-17 Daję ci słowo . I give you my …" at bounding box center [580, 350] width 918 height 505
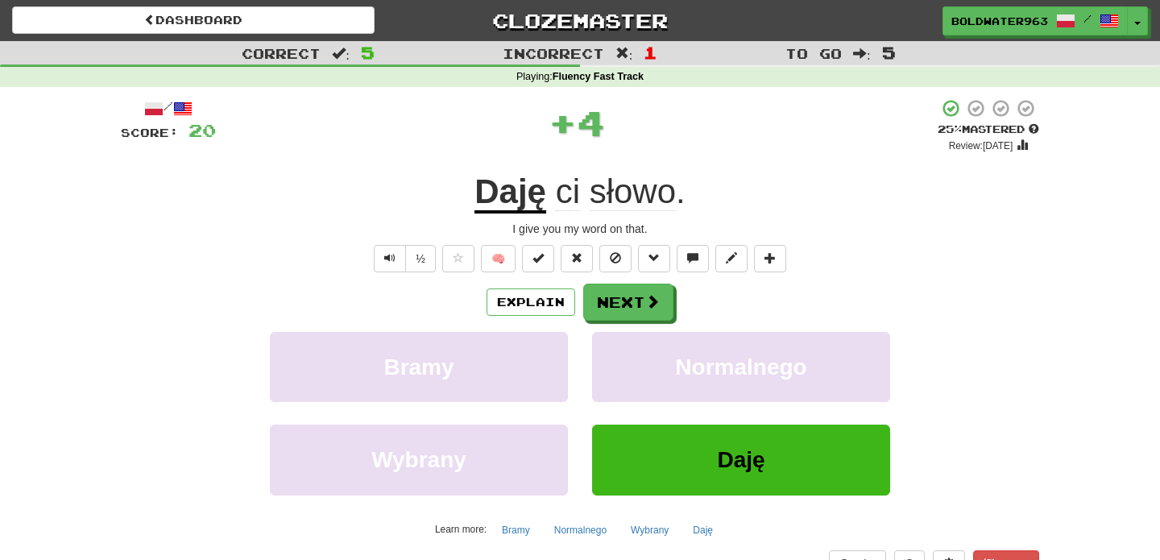
click at [708, 189] on div "Daję ci słowo ." at bounding box center [580, 192] width 918 height 44
click at [619, 312] on button "Next" at bounding box center [629, 302] width 90 height 37
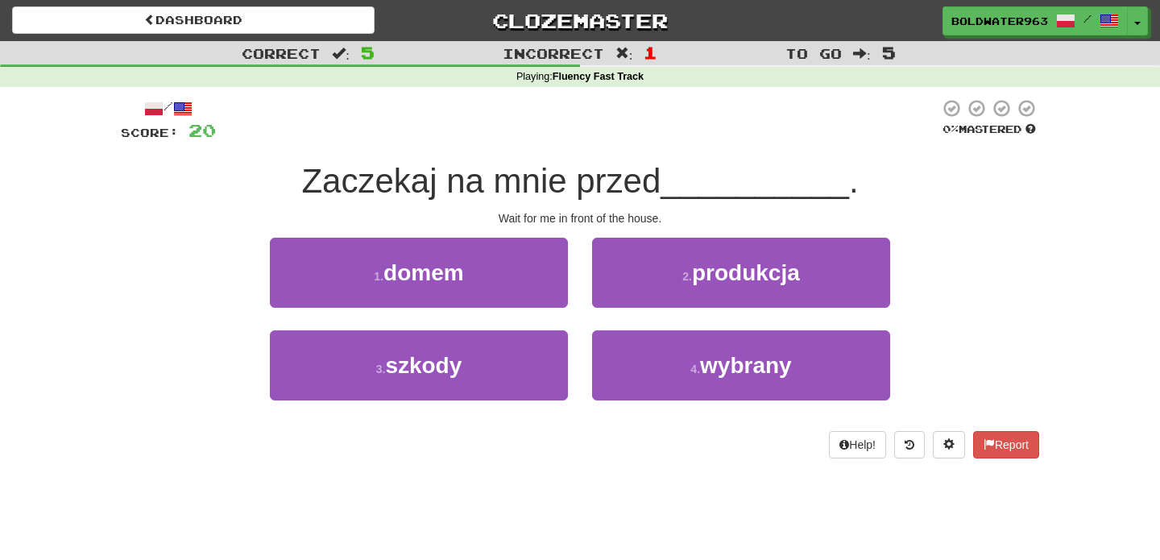
drag, startPoint x: 295, startPoint y: 176, endPoint x: 671, endPoint y: 179, distance: 376.2
click at [671, 179] on div "Zaczekaj na mnie przed __________ ." at bounding box center [580, 182] width 918 height 44
click at [661, 179] on span "Zaczekaj na mnie przed" at bounding box center [480, 181] width 359 height 38
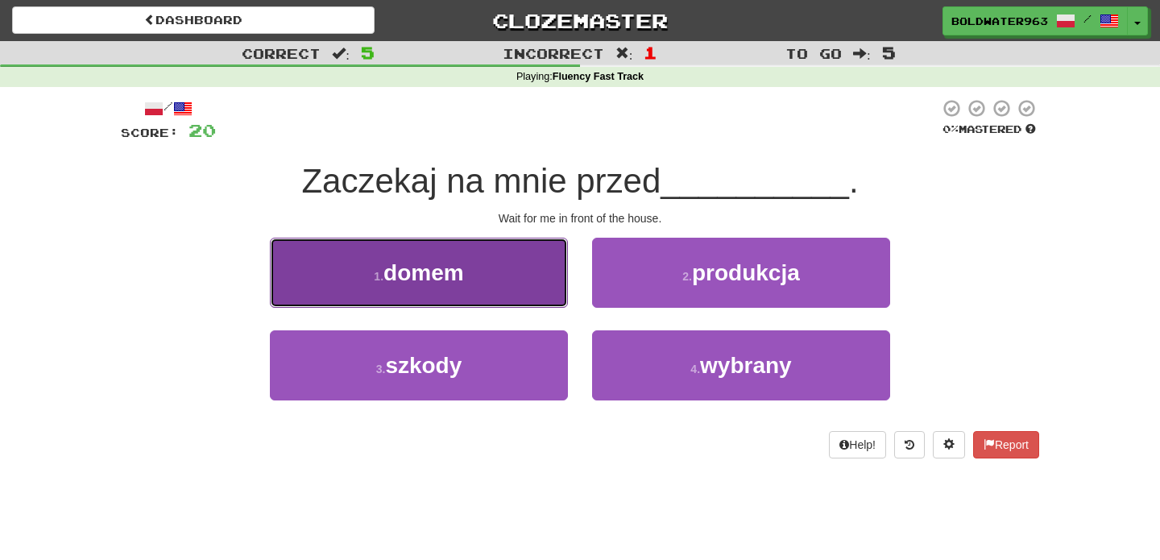
click at [494, 267] on button "1 . domem" at bounding box center [419, 273] width 298 height 70
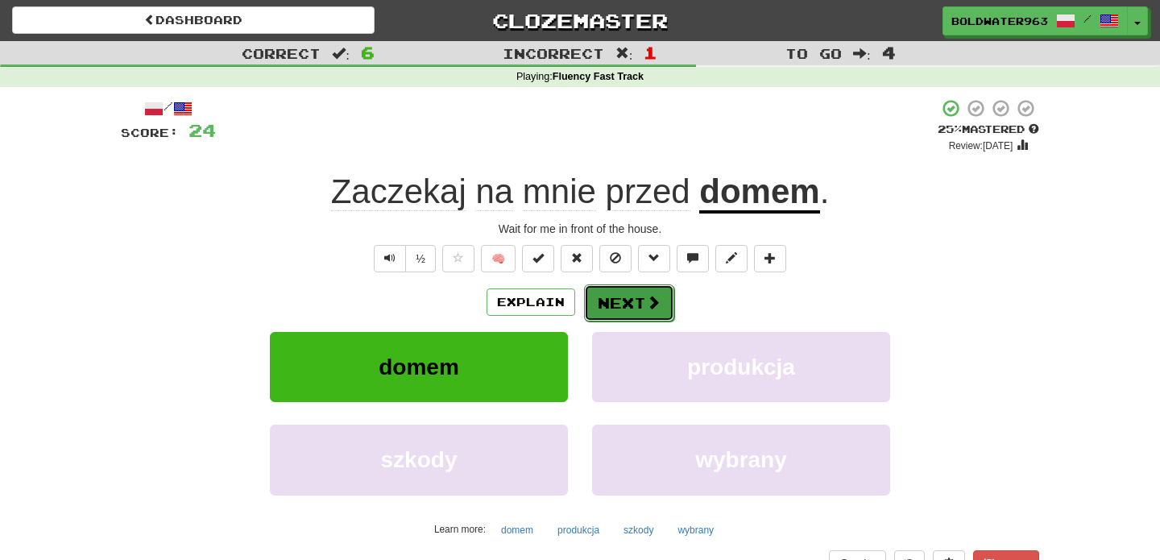
click at [624, 304] on button "Next" at bounding box center [629, 302] width 90 height 37
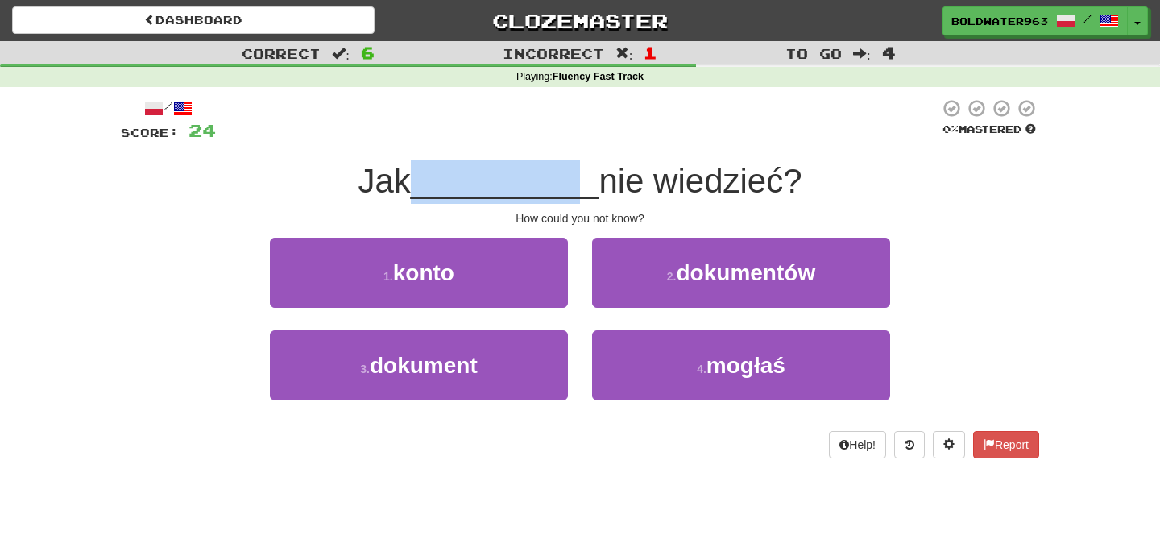
drag, startPoint x: 417, startPoint y: 191, endPoint x: 565, endPoint y: 188, distance: 147.5
click at [565, 188] on div "Jak __________ nie wiedzieć?" at bounding box center [580, 182] width 918 height 44
click at [578, 238] on div "1 . konto" at bounding box center [419, 284] width 322 height 93
click at [574, 313] on div "1 . konto" at bounding box center [419, 284] width 322 height 93
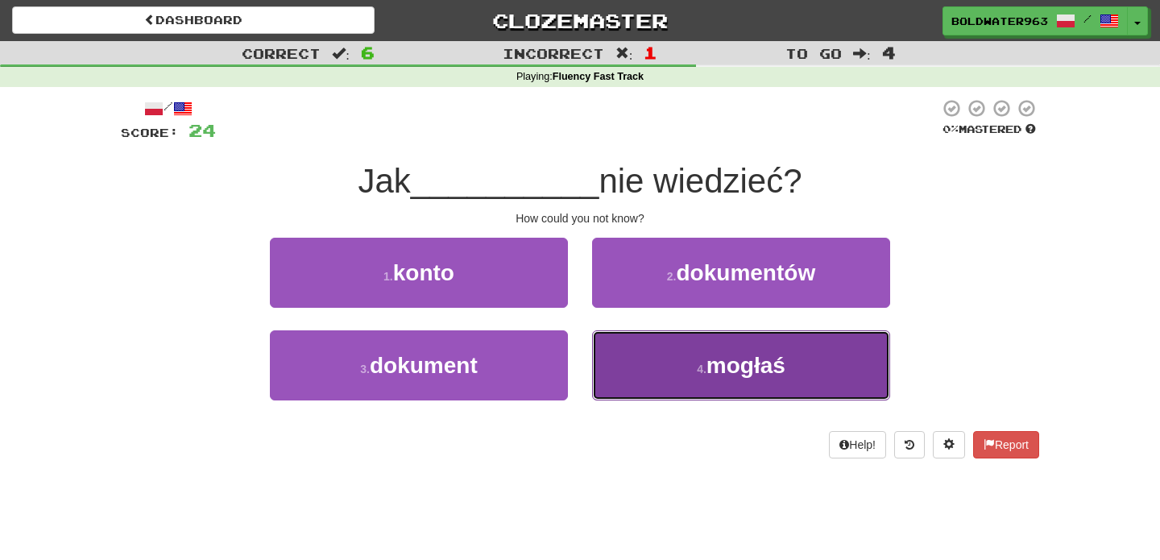
click at [669, 369] on button "4 . mogłaś" at bounding box center [741, 365] width 298 height 70
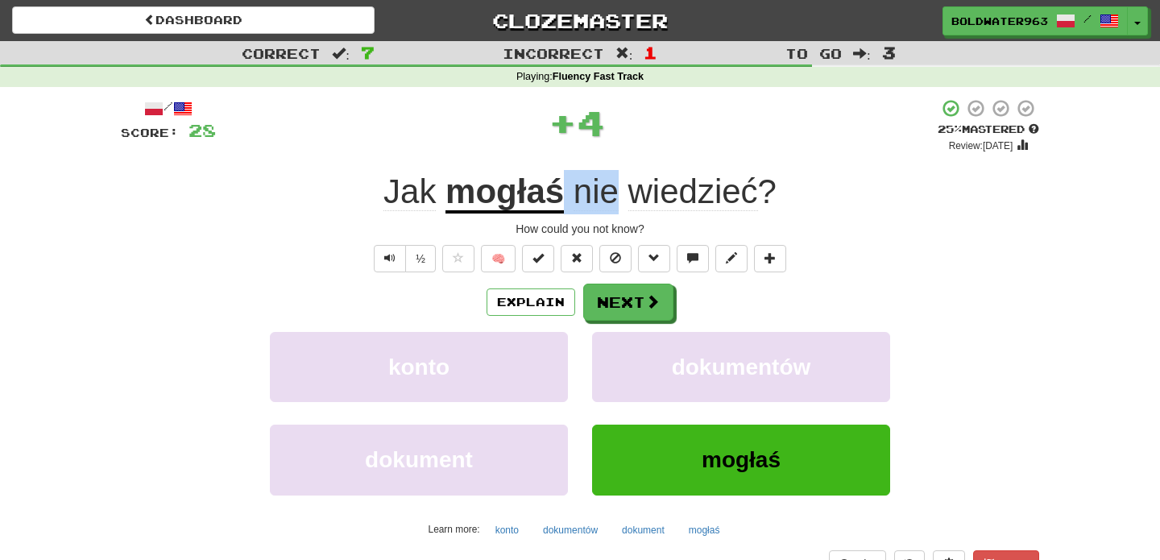
drag, startPoint x: 563, startPoint y: 193, endPoint x: 621, endPoint y: 193, distance: 58.0
click at [621, 193] on span "nie wiedzieć ?" at bounding box center [670, 191] width 213 height 39
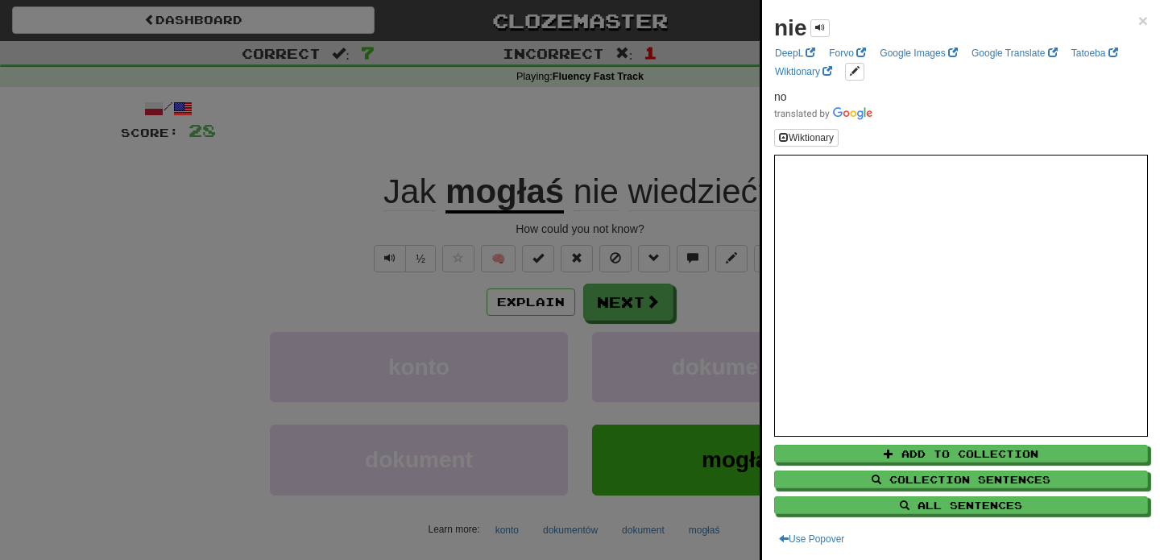
click at [741, 167] on div at bounding box center [580, 280] width 1160 height 560
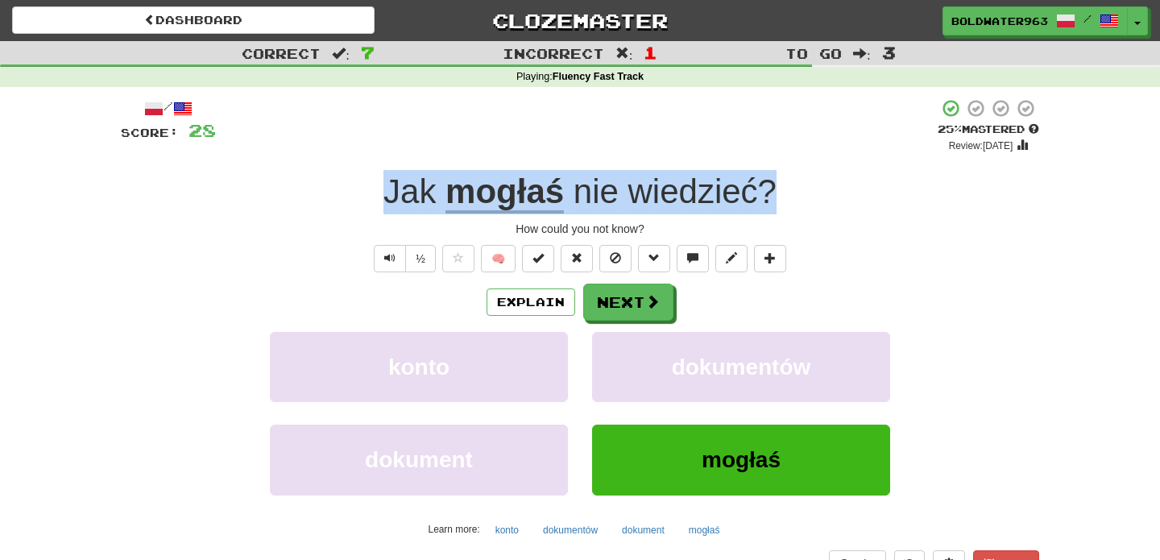
drag, startPoint x: 782, startPoint y: 197, endPoint x: 352, endPoint y: 197, distance: 430.2
click at [352, 197] on div "Jak mogłaś nie wiedzieć ?" at bounding box center [580, 192] width 918 height 44
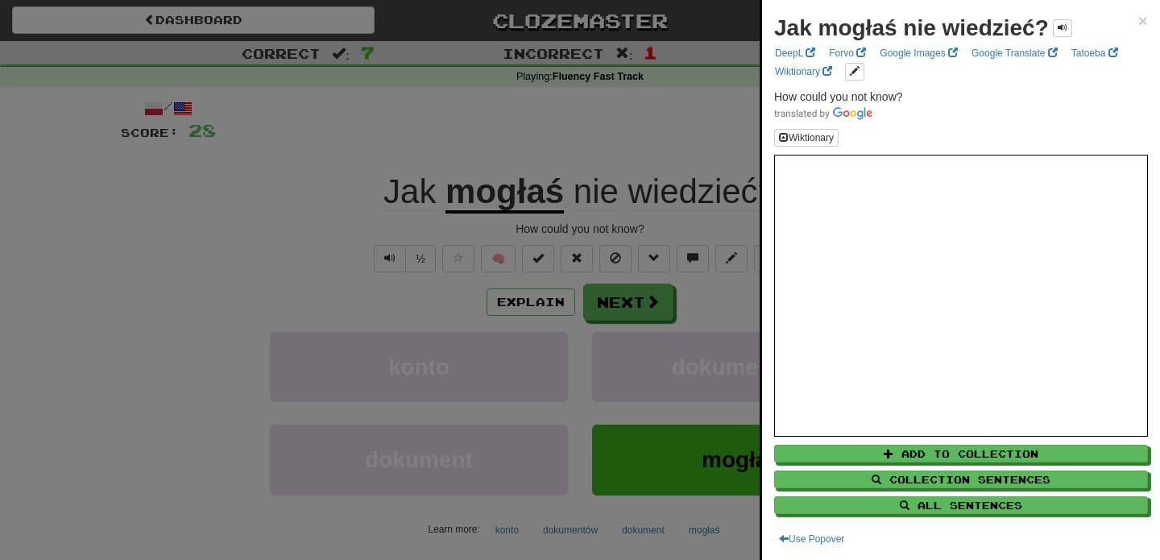
click at [636, 297] on div at bounding box center [580, 280] width 1160 height 560
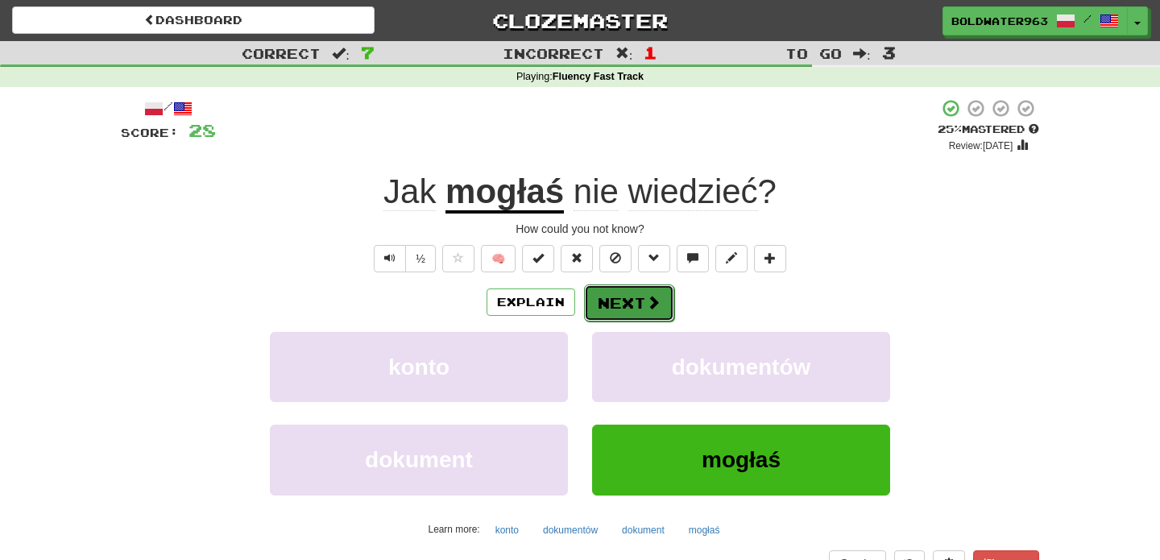
click at [633, 305] on button "Next" at bounding box center [629, 302] width 90 height 37
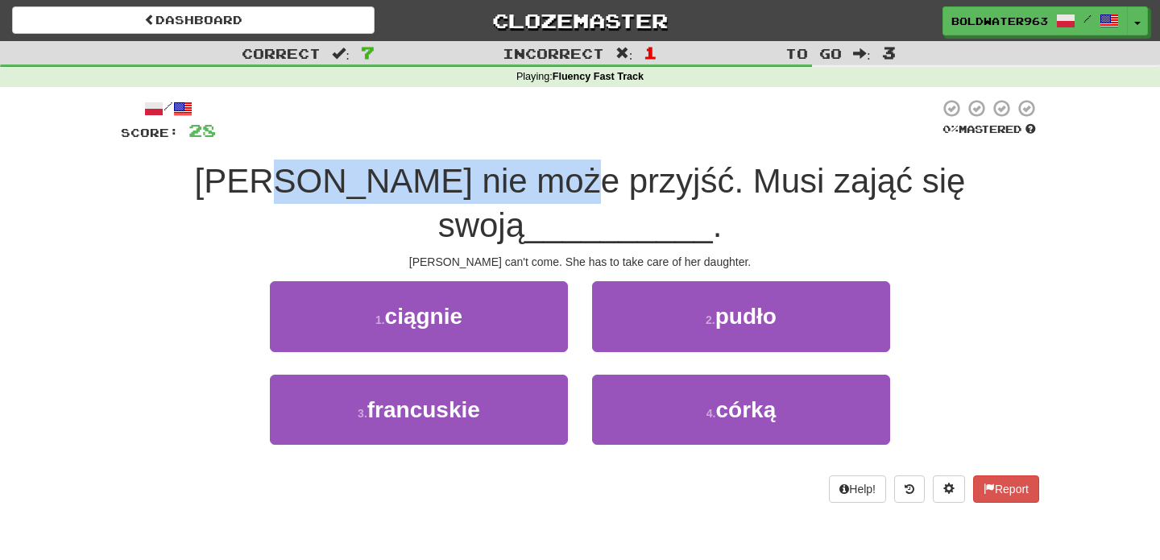
drag, startPoint x: 225, startPoint y: 181, endPoint x: 488, endPoint y: 185, distance: 263.5
click at [488, 185] on span "Mary nie może przyjść. Musi zająć się swoją" at bounding box center [580, 203] width 771 height 82
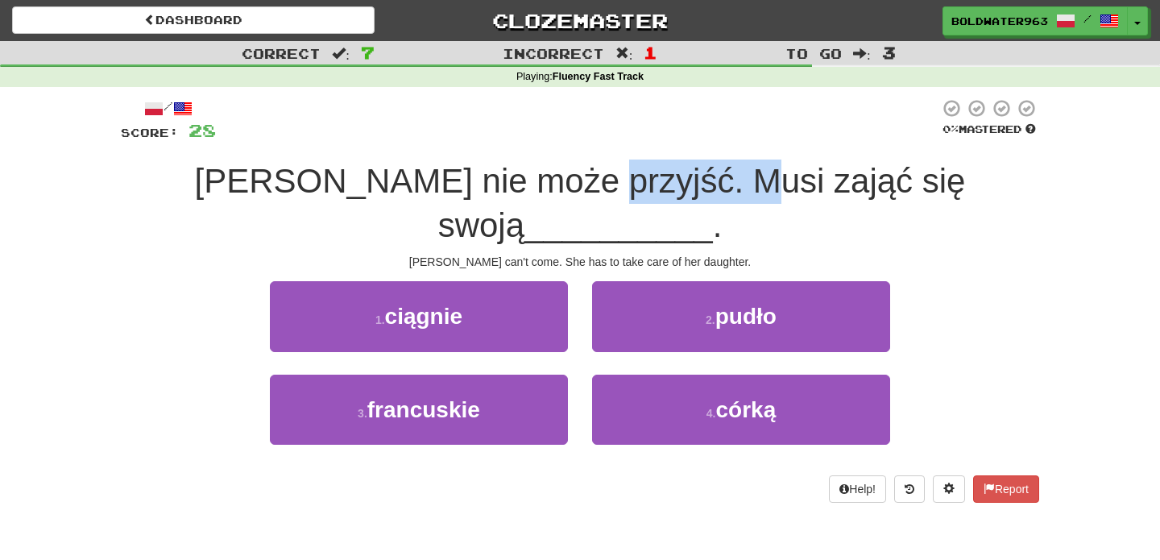
drag, startPoint x: 512, startPoint y: 177, endPoint x: 672, endPoint y: 196, distance: 161.4
click at [672, 196] on span "Mary nie może przyjść. Musi zająć się swoją" at bounding box center [580, 203] width 771 height 82
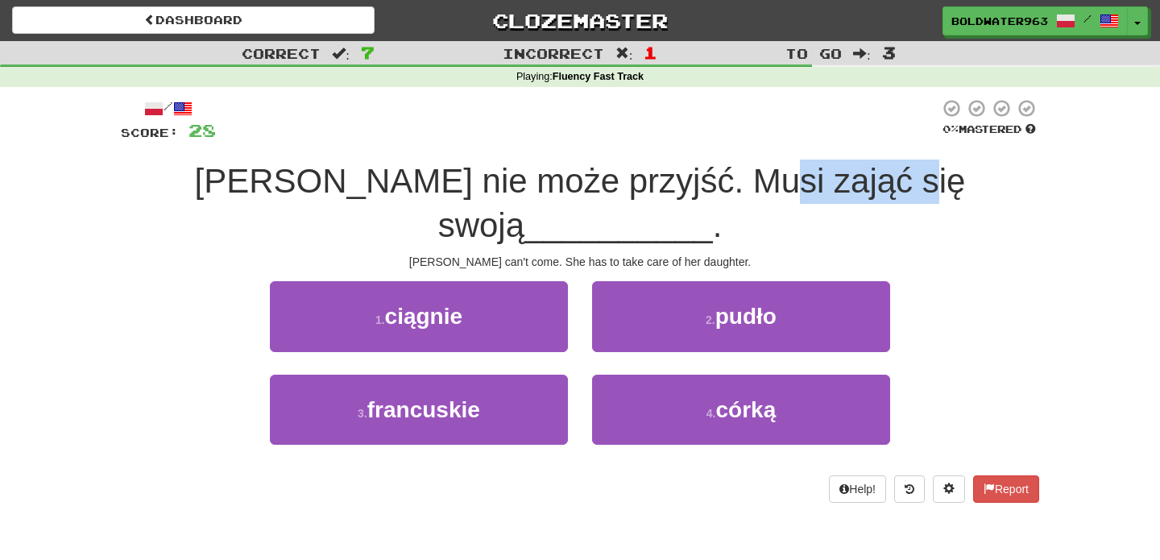
drag, startPoint x: 687, startPoint y: 184, endPoint x: 829, endPoint y: 196, distance: 142.3
click at [829, 196] on div "Mary nie może przyjść. Musi zająć się swoją __________ ." at bounding box center [580, 204] width 918 height 88
click at [713, 206] on span "__________" at bounding box center [618, 225] width 189 height 38
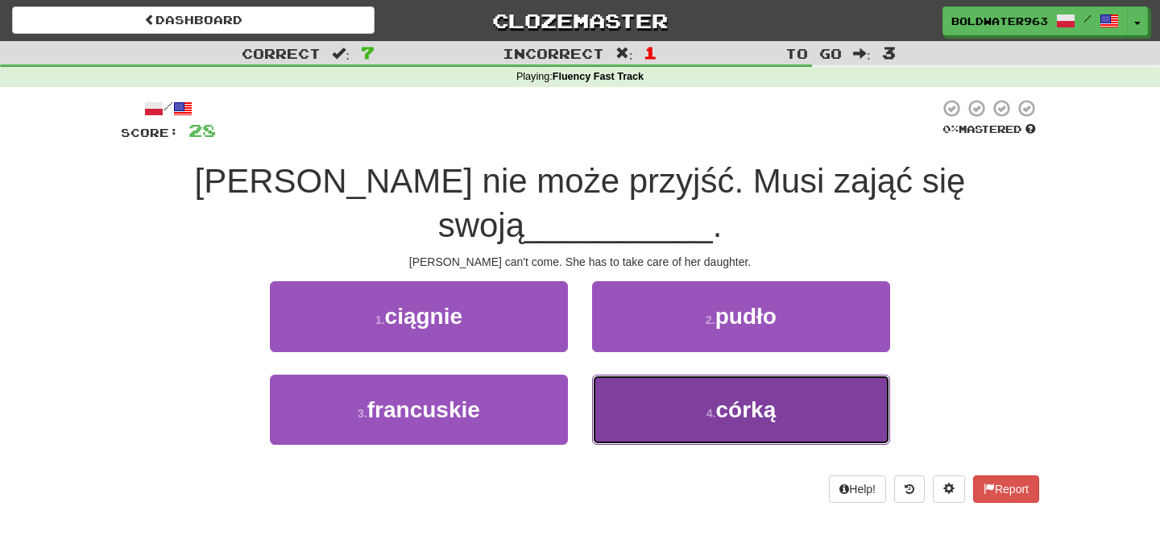
click at [710, 375] on button "4 . córką" at bounding box center [741, 410] width 298 height 70
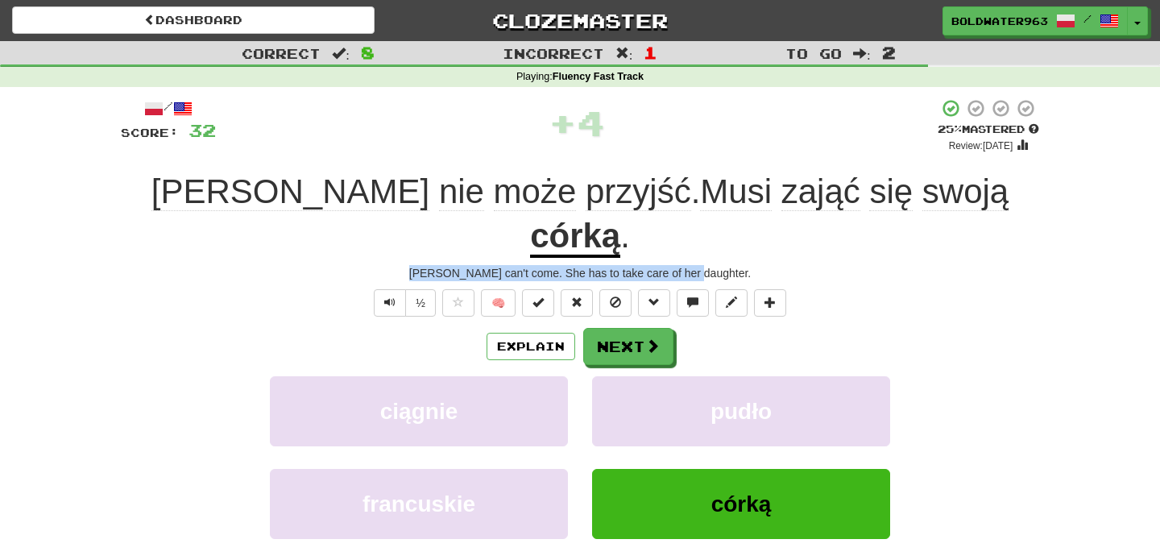
drag, startPoint x: 437, startPoint y: 226, endPoint x: 733, endPoint y: 229, distance: 295.7
click at [733, 265] on div "Mary can't come. She has to take care of her daughter." at bounding box center [580, 273] width 918 height 16
drag, startPoint x: 742, startPoint y: 230, endPoint x: 375, endPoint y: 229, distance: 366.5
click at [375, 265] on div "Mary can't come. She has to take care of her daughter." at bounding box center [580, 273] width 918 height 16
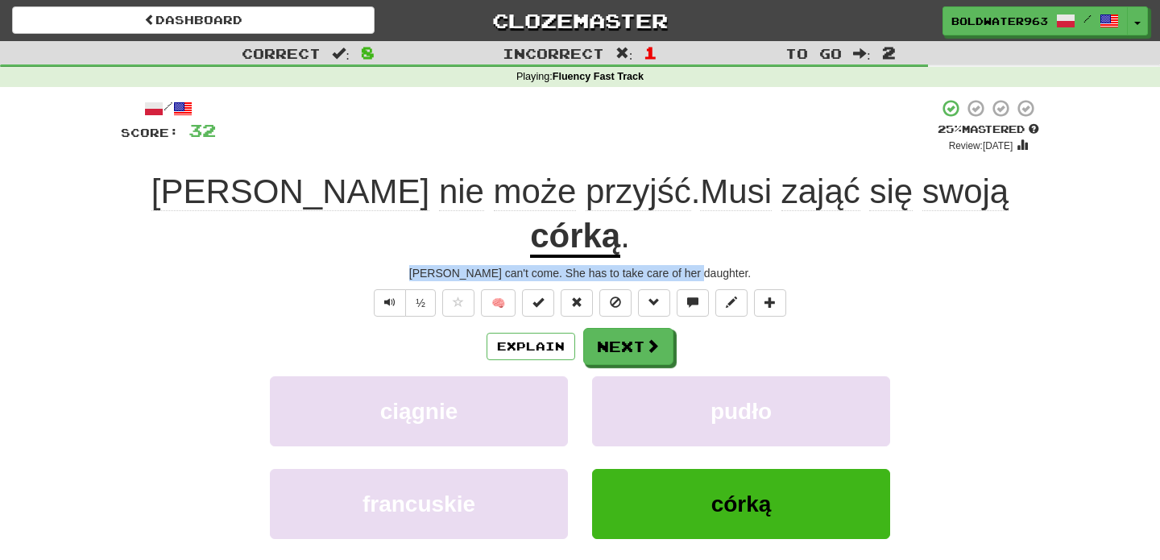
click at [375, 265] on div "Mary can't come. She has to take care of her daughter." at bounding box center [580, 273] width 918 height 16
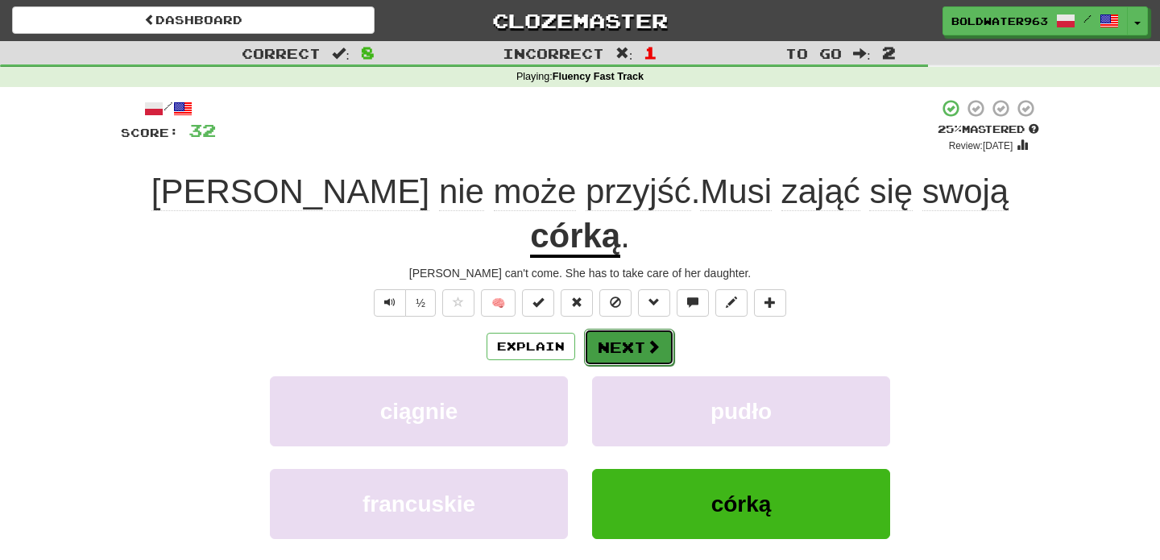
click at [615, 329] on button "Next" at bounding box center [629, 347] width 90 height 37
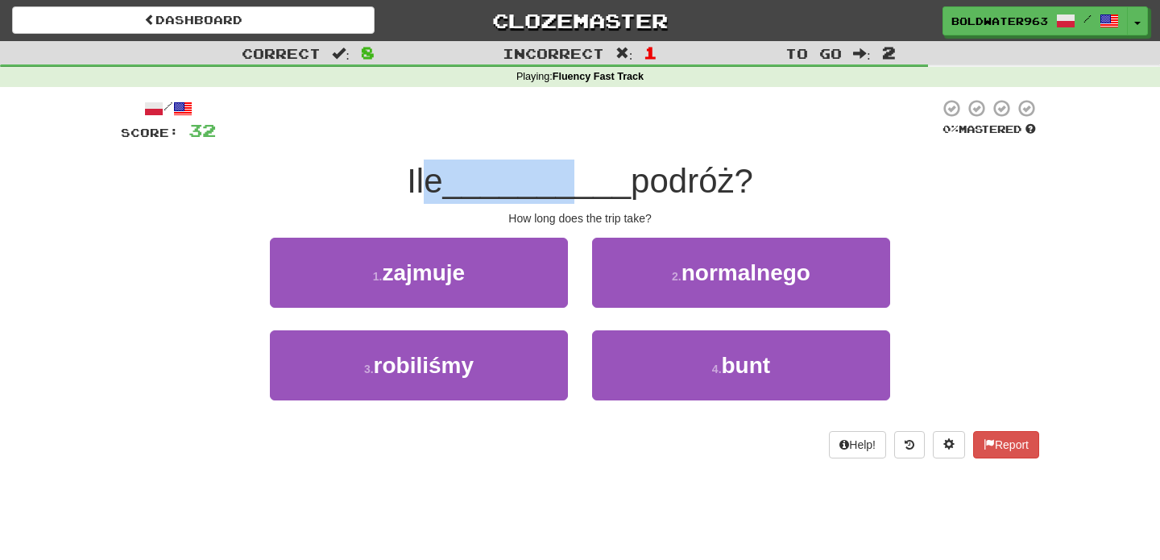
drag, startPoint x: 425, startPoint y: 180, endPoint x: 567, endPoint y: 191, distance: 143.0
click at [567, 191] on div "Ile __________ podróż?" at bounding box center [580, 182] width 918 height 44
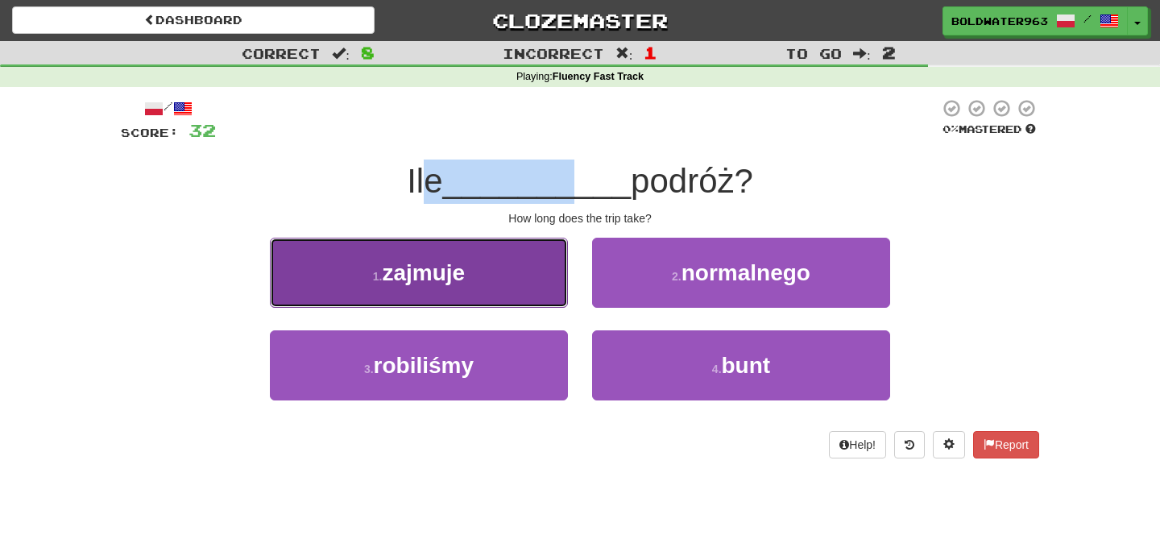
click at [495, 277] on button "1 . zajmuje" at bounding box center [419, 273] width 298 height 70
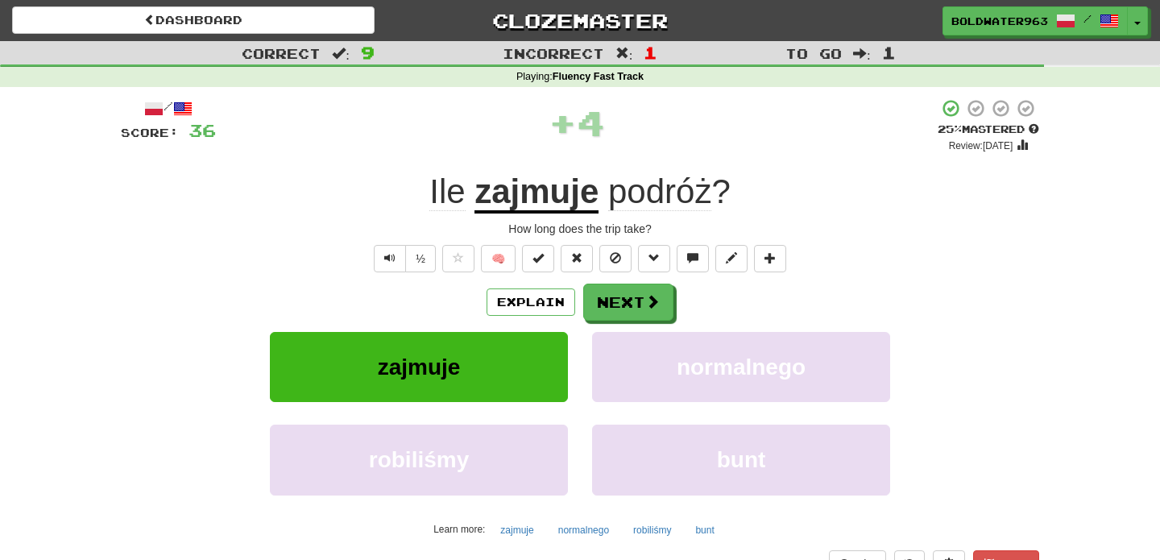
click at [545, 199] on u "zajmuje" at bounding box center [536, 192] width 124 height 41
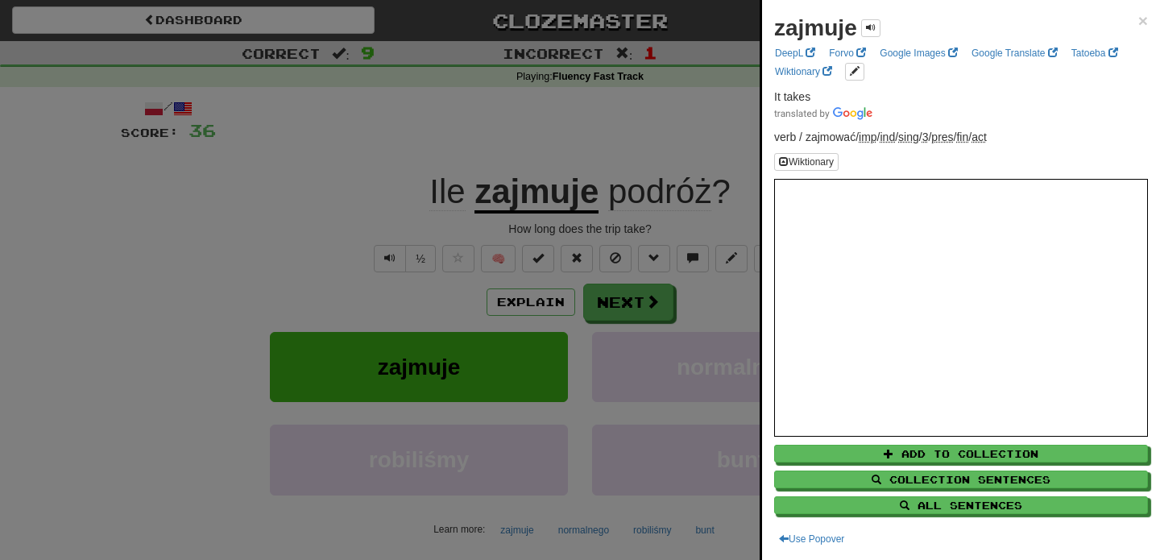
click at [657, 147] on div at bounding box center [580, 280] width 1160 height 560
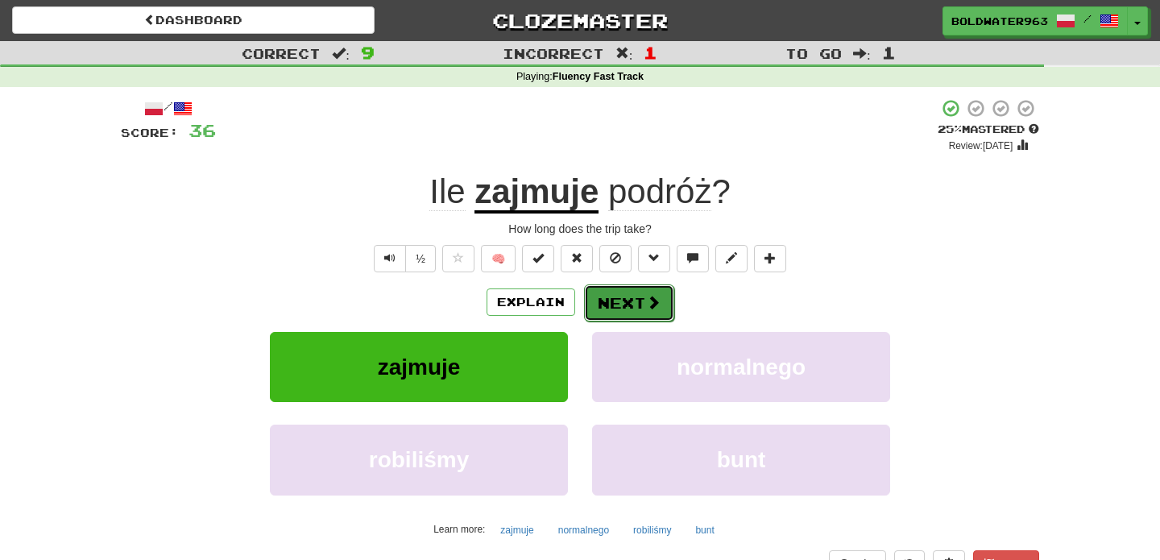
click at [634, 303] on button "Next" at bounding box center [629, 302] width 90 height 37
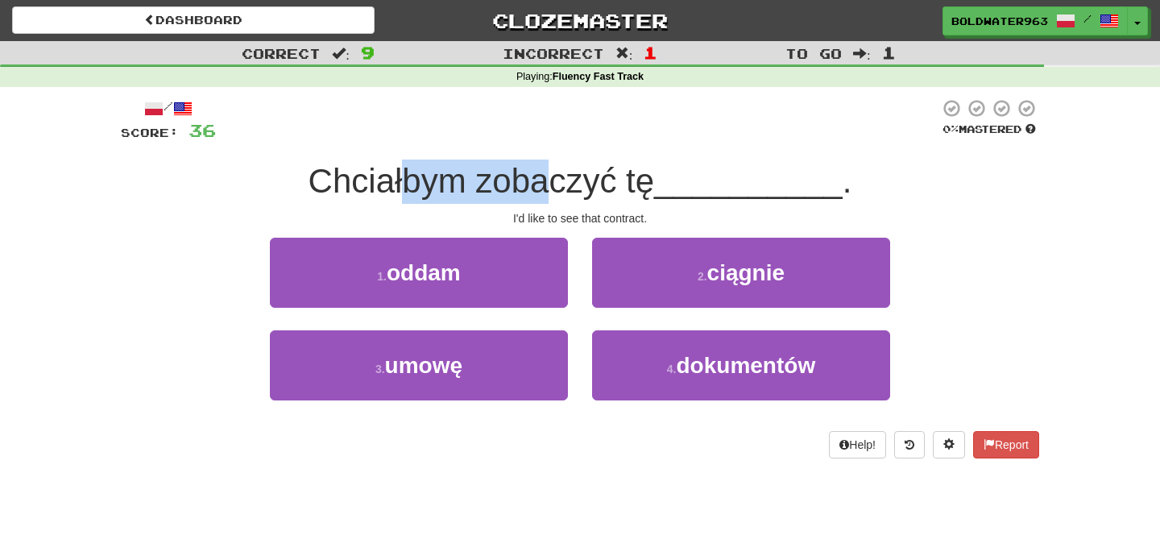
drag, startPoint x: 407, startPoint y: 183, endPoint x: 550, endPoint y: 194, distance: 143.8
click at [550, 194] on span "Chciałbym zobaczyć tę" at bounding box center [482, 181] width 346 height 38
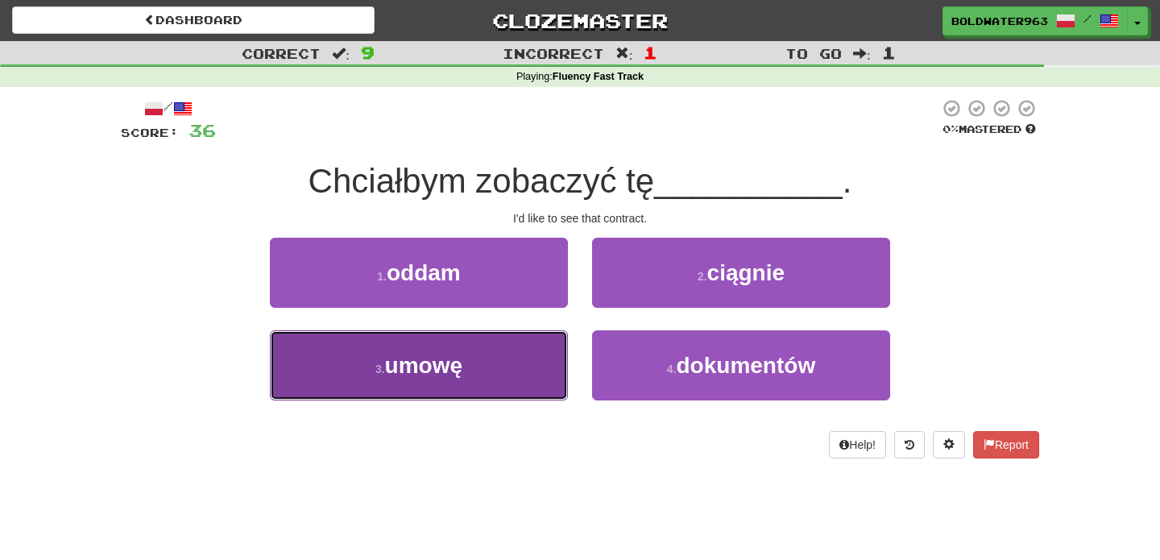
click at [490, 363] on button "3 . umowę" at bounding box center [419, 365] width 298 height 70
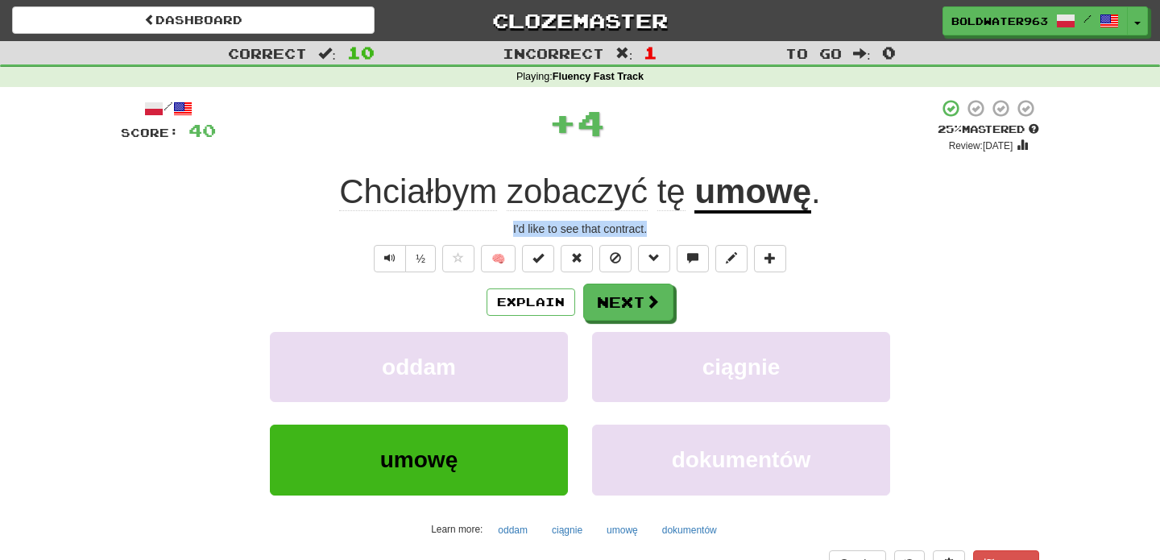
drag, startPoint x: 661, startPoint y: 230, endPoint x: 488, endPoint y: 234, distance: 172.4
click at [488, 234] on div "I'd like to see that contract." at bounding box center [580, 229] width 918 height 16
click at [632, 299] on button "Next" at bounding box center [629, 302] width 90 height 37
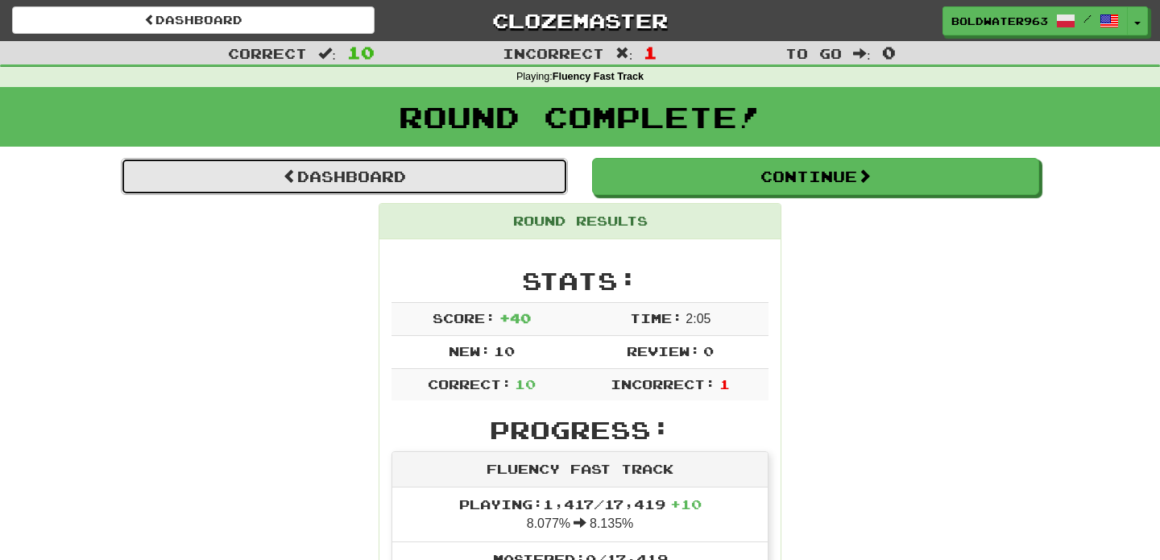
click at [517, 177] on link "Dashboard" at bounding box center [344, 176] width 447 height 37
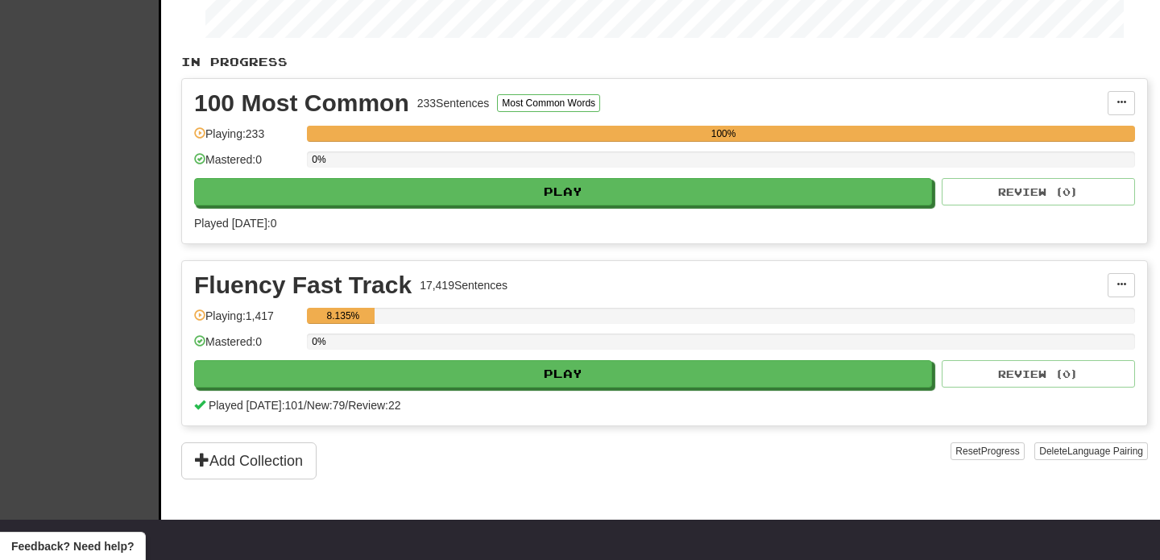
scroll to position [296, 0]
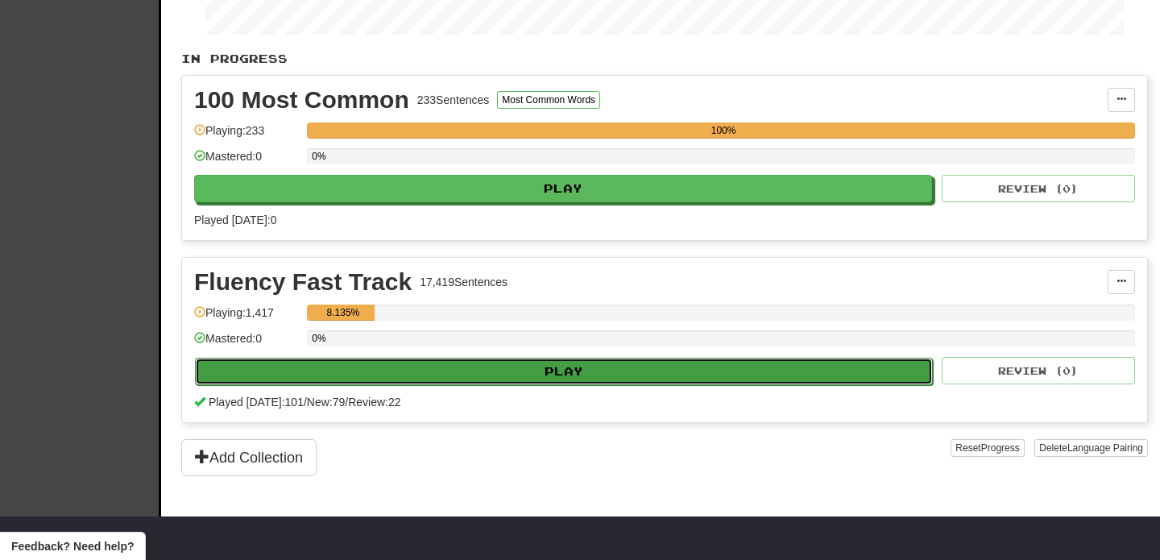
click at [495, 372] on button "Play" at bounding box center [564, 371] width 738 height 27
select select "**"
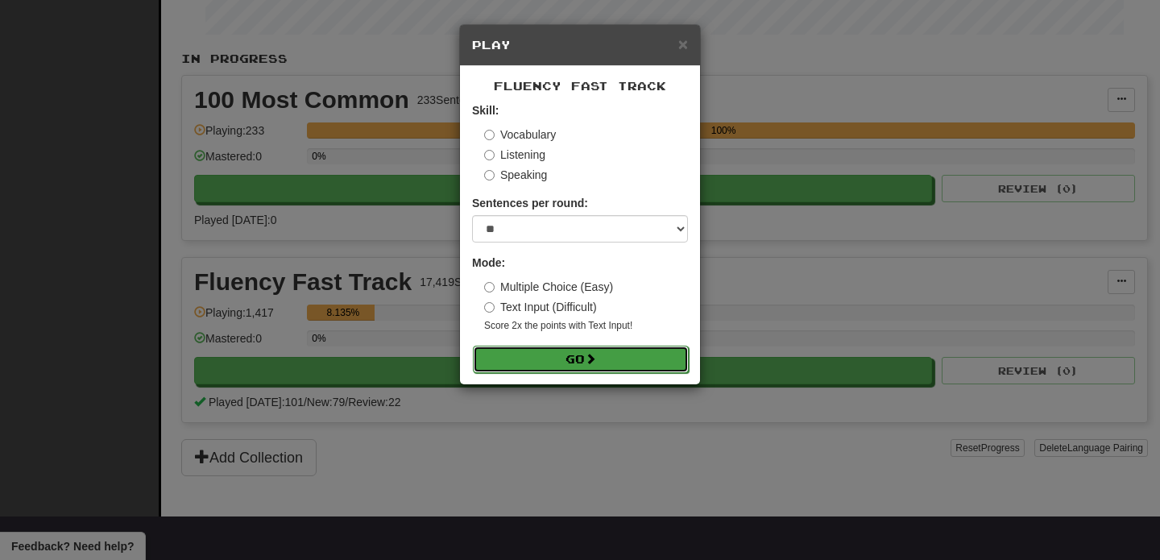
click at [605, 362] on button "Go" at bounding box center [581, 359] width 216 height 27
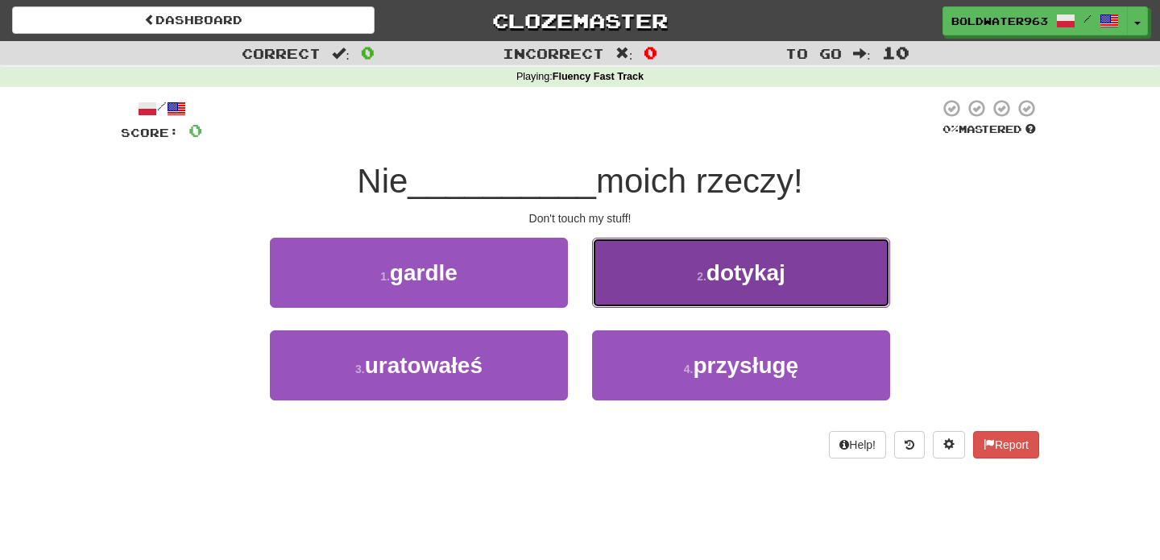
click at [686, 277] on button "2 . dotykaj" at bounding box center [741, 273] width 298 height 70
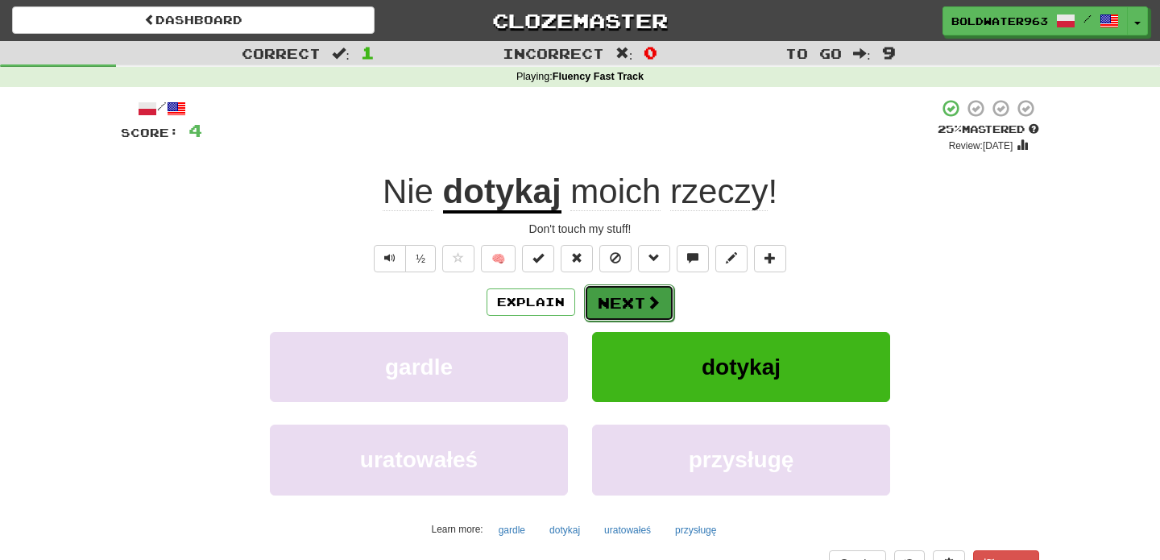
click at [622, 302] on button "Next" at bounding box center [629, 302] width 90 height 37
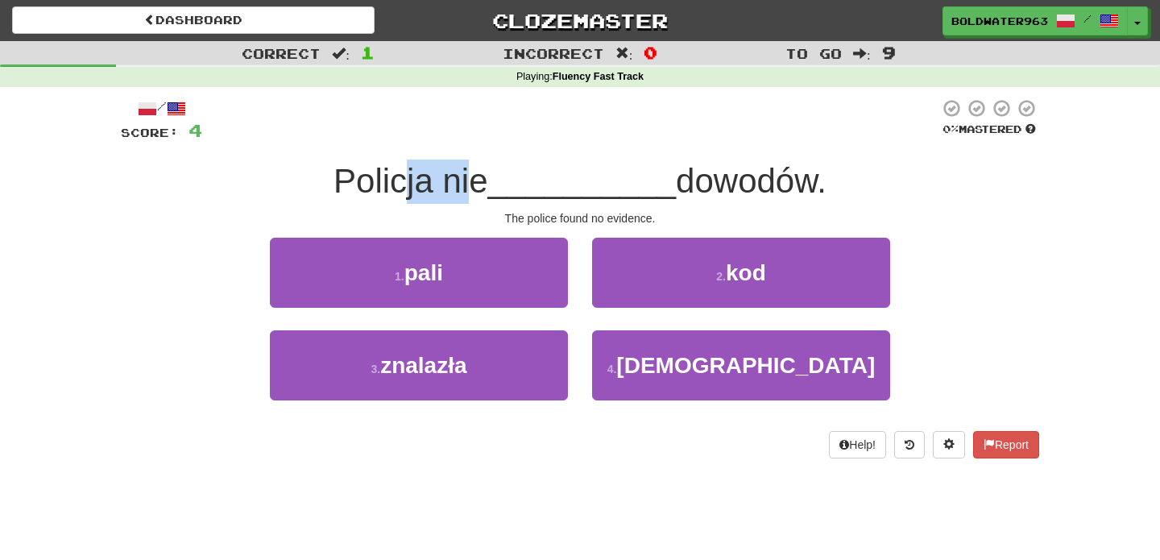
drag, startPoint x: 404, startPoint y: 186, endPoint x: 471, endPoint y: 184, distance: 66.9
click at [471, 184] on span "Policja nie" at bounding box center [411, 181] width 154 height 38
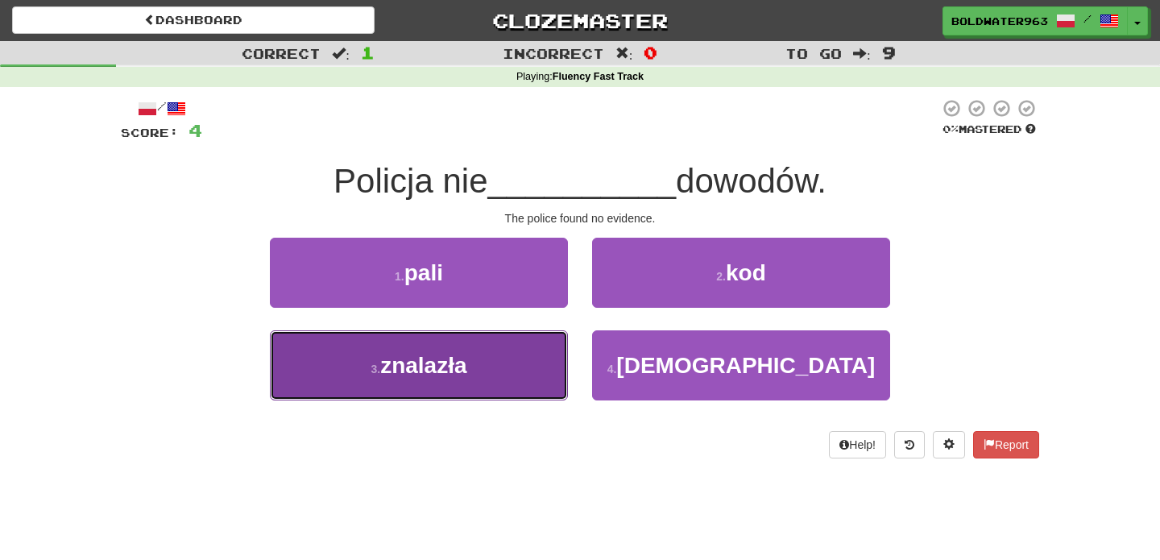
click at [519, 363] on button "3 . znalazła" at bounding box center [419, 365] width 298 height 70
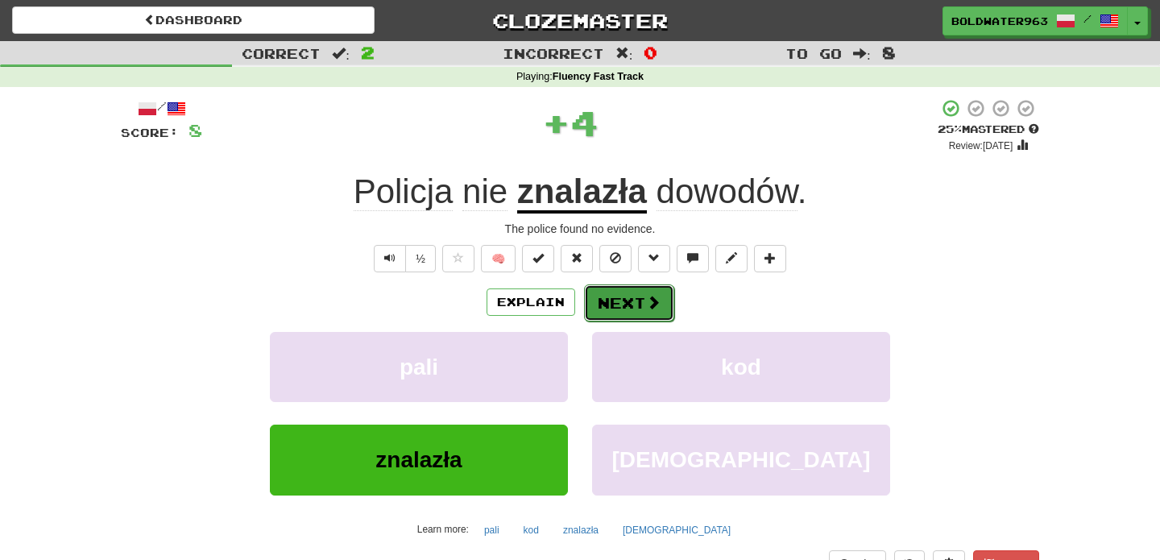
click at [616, 303] on button "Next" at bounding box center [629, 302] width 90 height 37
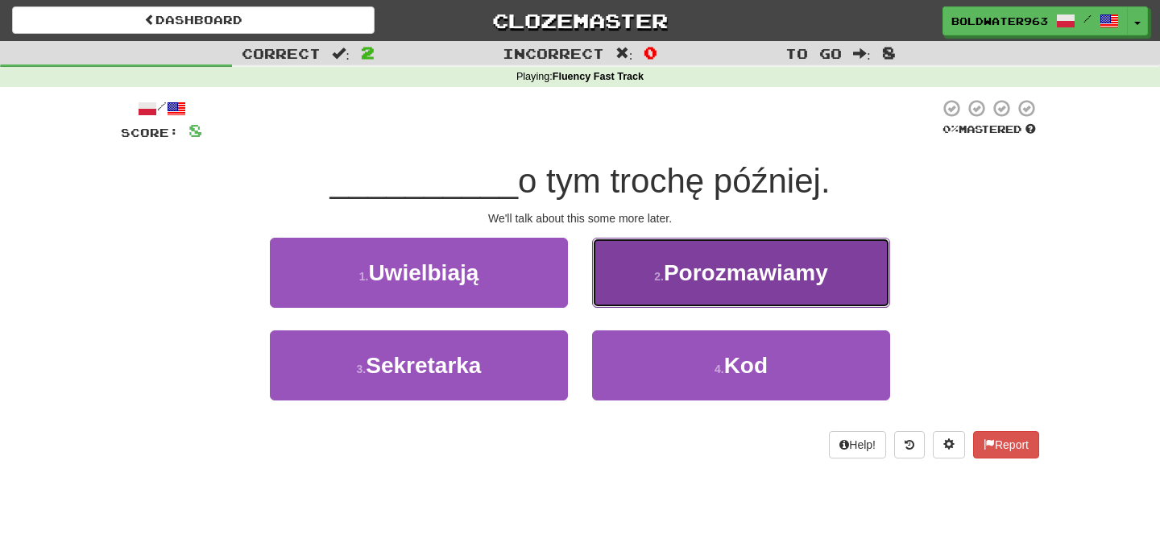
click at [715, 280] on span "Porozmawiamy" at bounding box center [746, 272] width 164 height 25
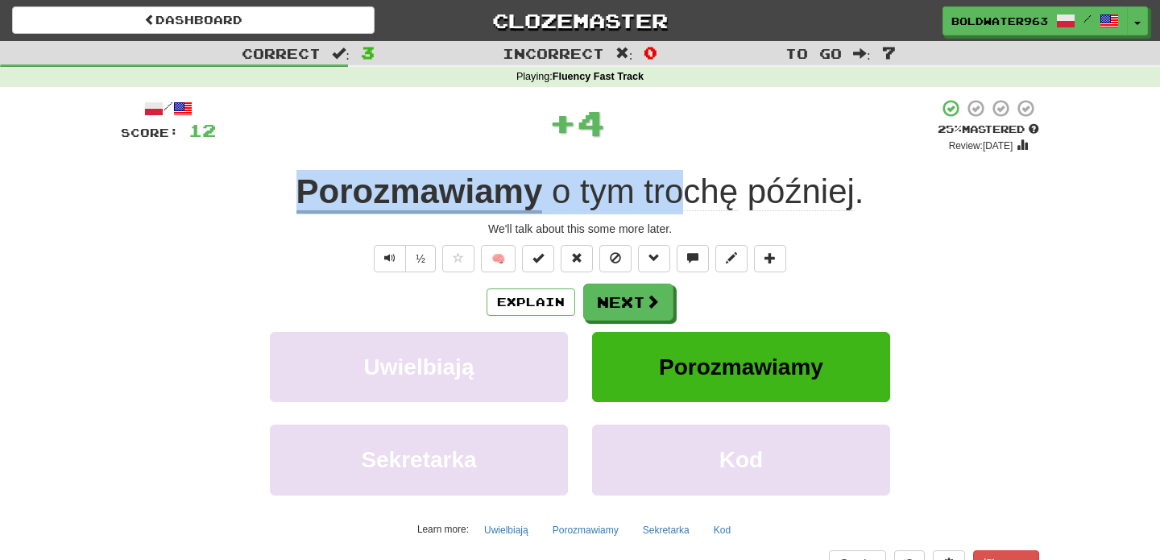
drag, startPoint x: 509, startPoint y: 161, endPoint x: 683, endPoint y: 180, distance: 175.0
click at [683, 180] on div "/ Score: 12 + 4 25 % Mastered Review: [DATE] Porozmawiamy o tym trochę później …" at bounding box center [580, 350] width 918 height 505
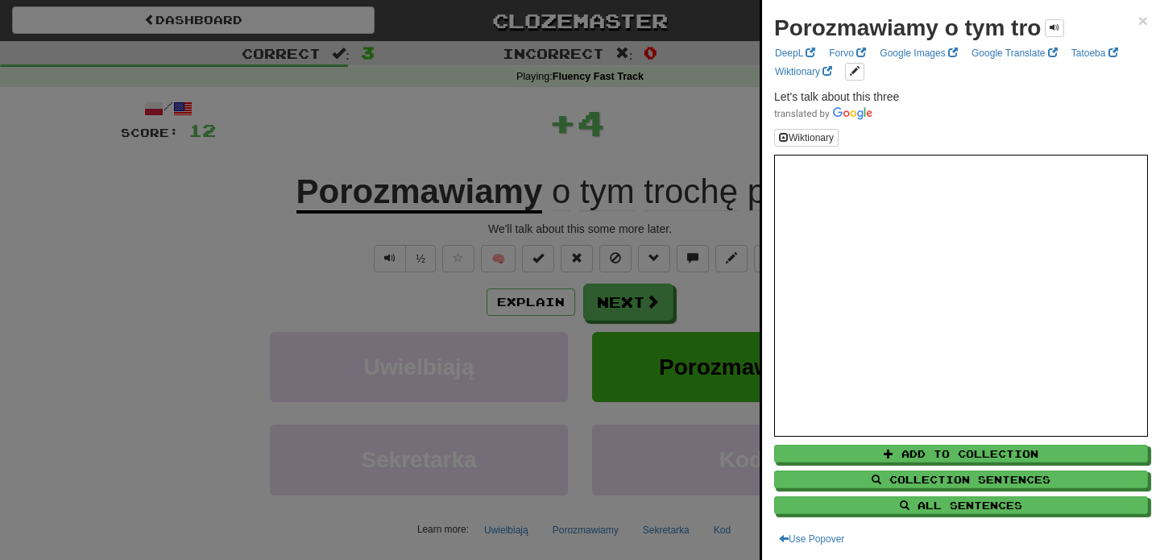
click at [642, 305] on div at bounding box center [580, 280] width 1160 height 560
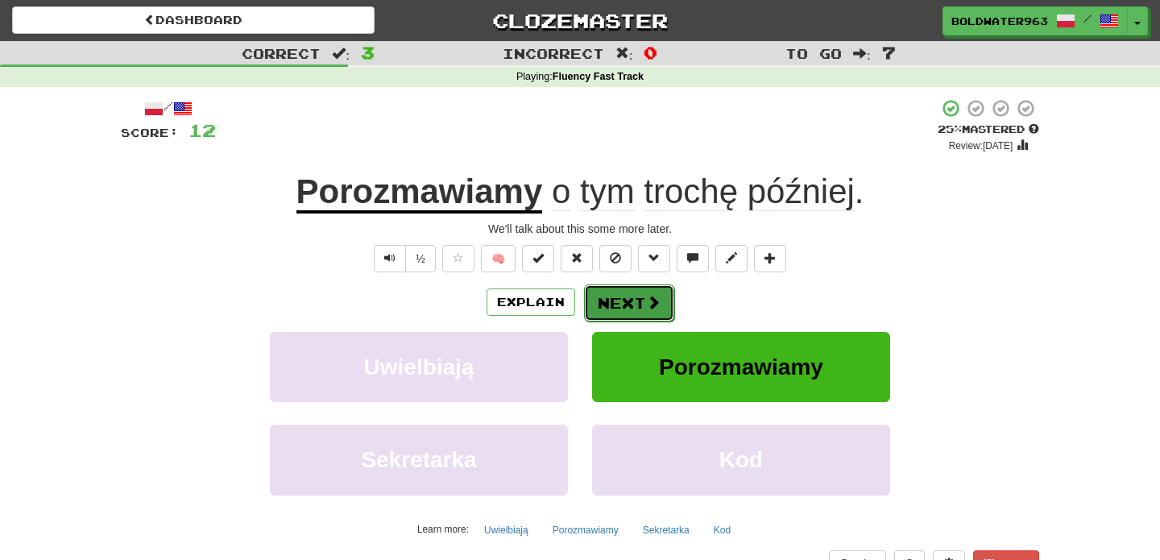
click at [633, 309] on button "Next" at bounding box center [629, 302] width 90 height 37
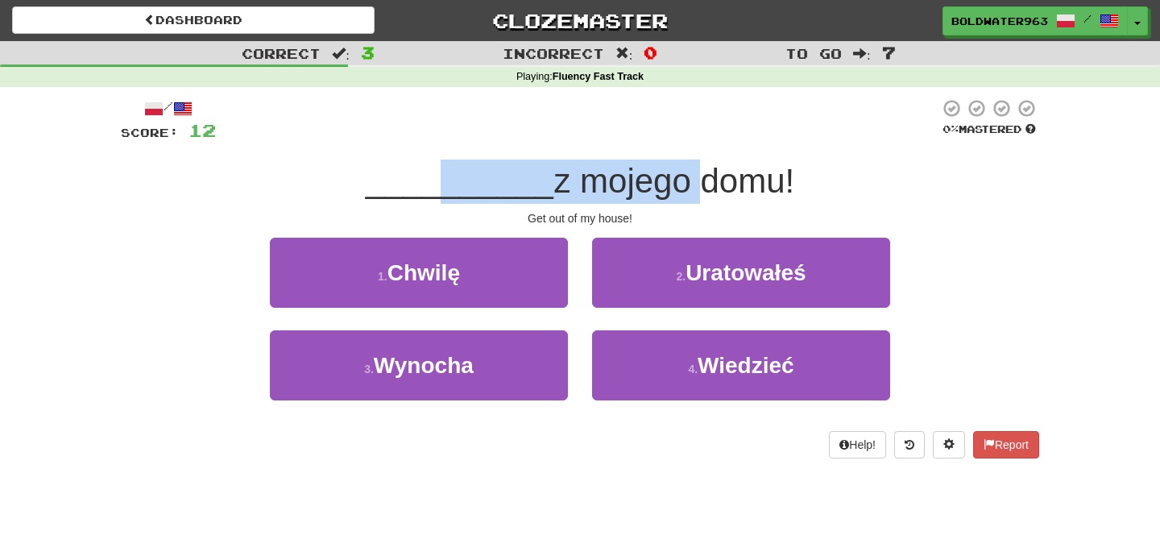
drag, startPoint x: 435, startPoint y: 193, endPoint x: 687, endPoint y: 186, distance: 252.2
click at [687, 186] on div "__________ z mojego domu!" at bounding box center [580, 182] width 918 height 44
click at [687, 186] on span "z mojego domu!" at bounding box center [673, 181] width 241 height 38
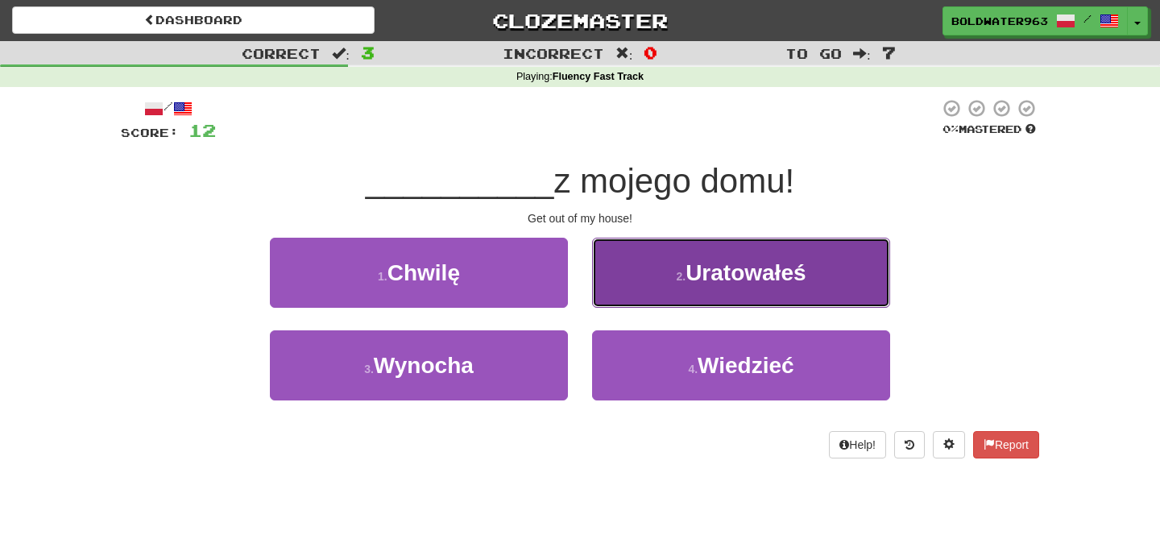
click at [656, 276] on button "2 . Uratowałeś" at bounding box center [741, 273] width 298 height 70
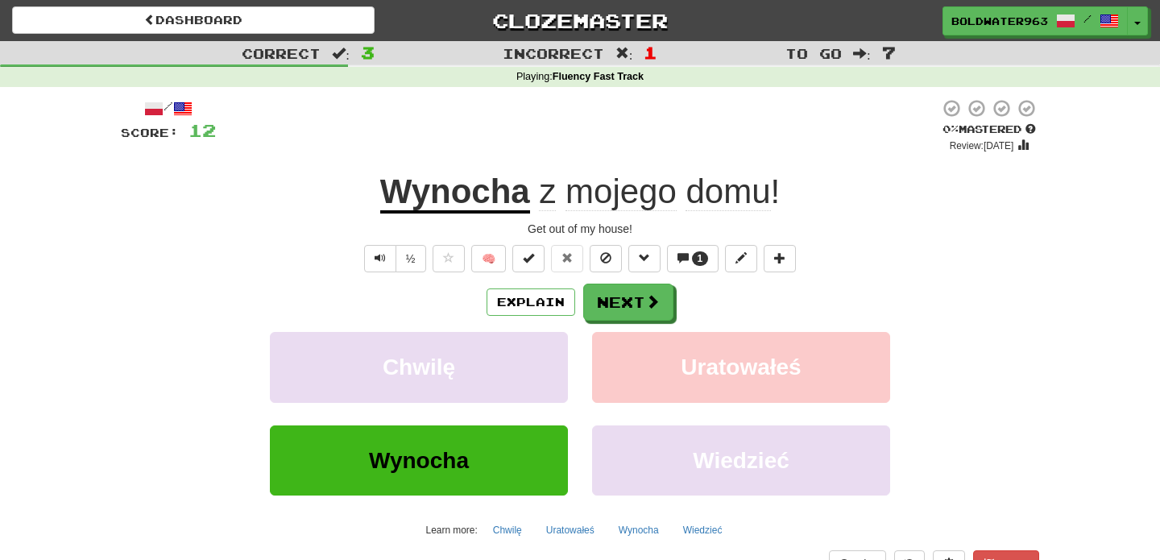
click at [487, 201] on u "Wynocha" at bounding box center [455, 192] width 150 height 41
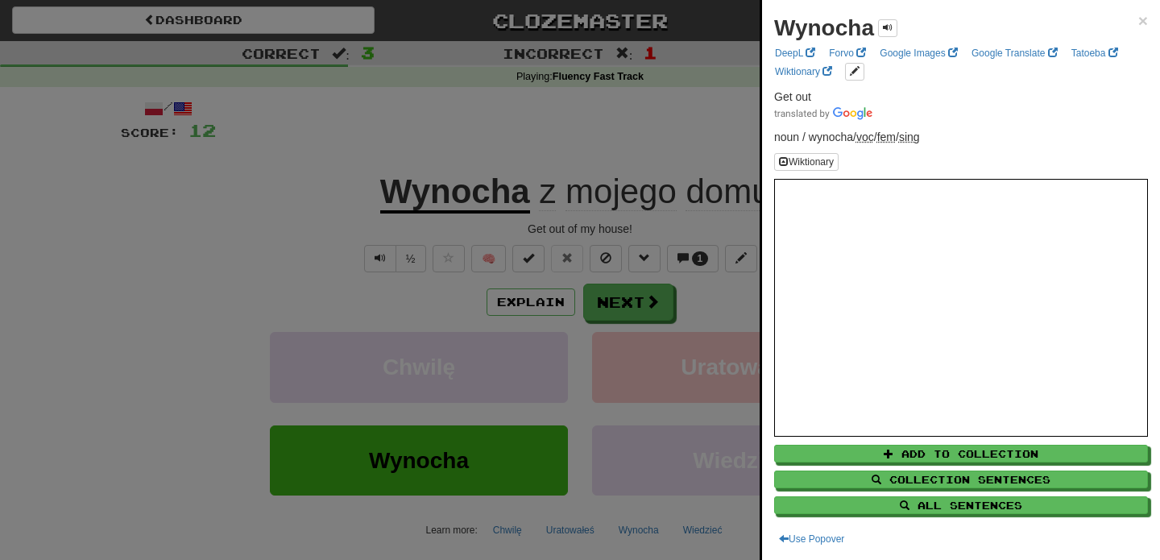
click at [612, 303] on div at bounding box center [580, 280] width 1160 height 560
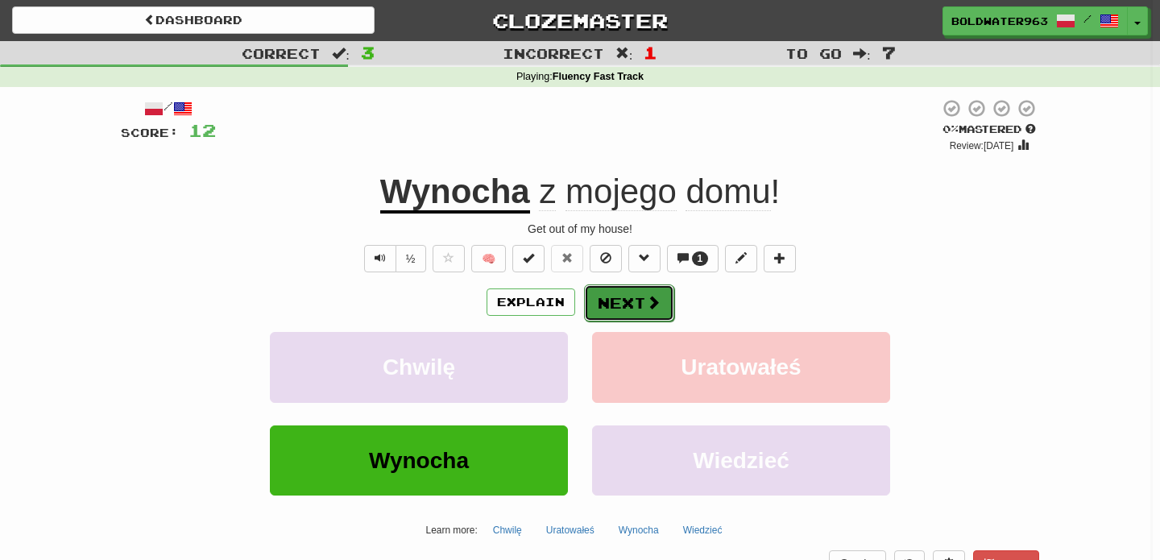
click at [636, 307] on button "Next" at bounding box center [629, 302] width 90 height 37
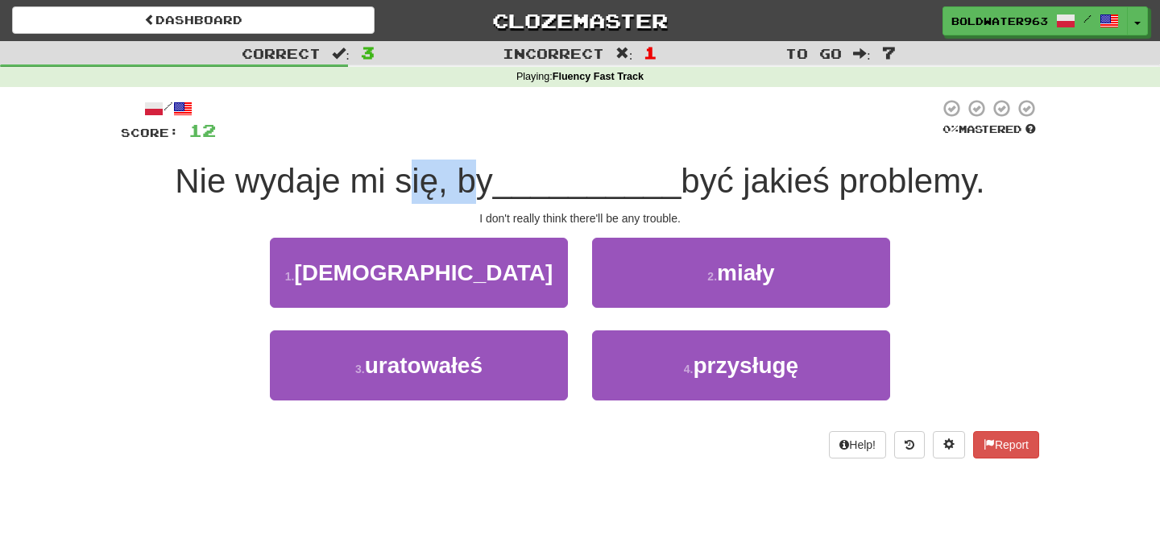
drag, startPoint x: 409, startPoint y: 179, endPoint x: 483, endPoint y: 180, distance: 74.1
click at [483, 180] on span "Nie wydaje mi się, by" at bounding box center [333, 181] width 317 height 38
click at [472, 181] on span "Nie wydaje mi się, by" at bounding box center [333, 181] width 317 height 38
drag, startPoint x: 472, startPoint y: 181, endPoint x: 371, endPoint y: 176, distance: 101.7
click at [371, 176] on span "Nie wydaje mi się, by" at bounding box center [333, 181] width 317 height 38
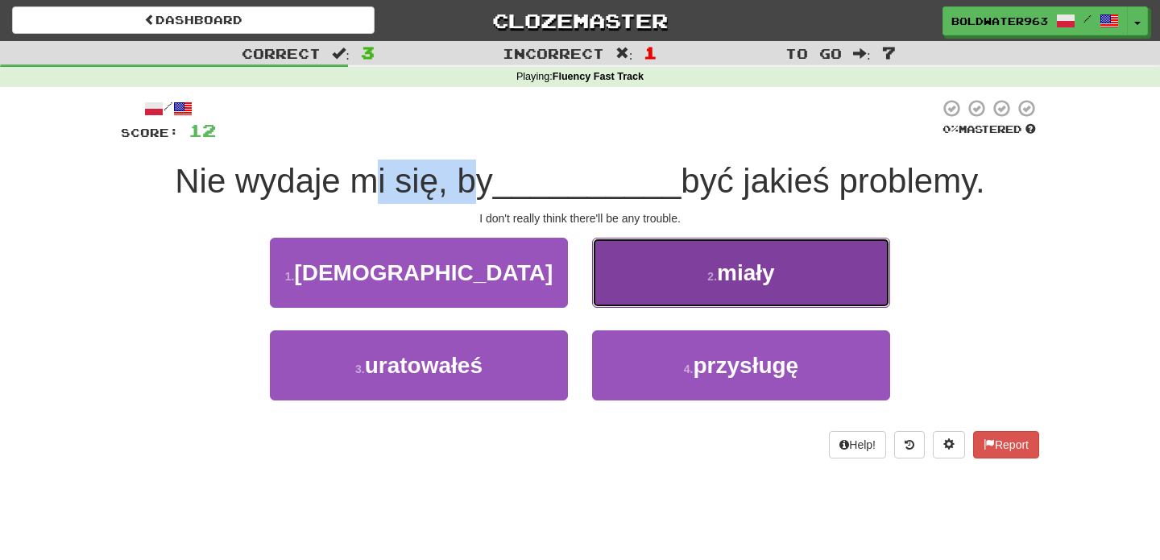
click at [669, 276] on button "2 . miały" at bounding box center [741, 273] width 298 height 70
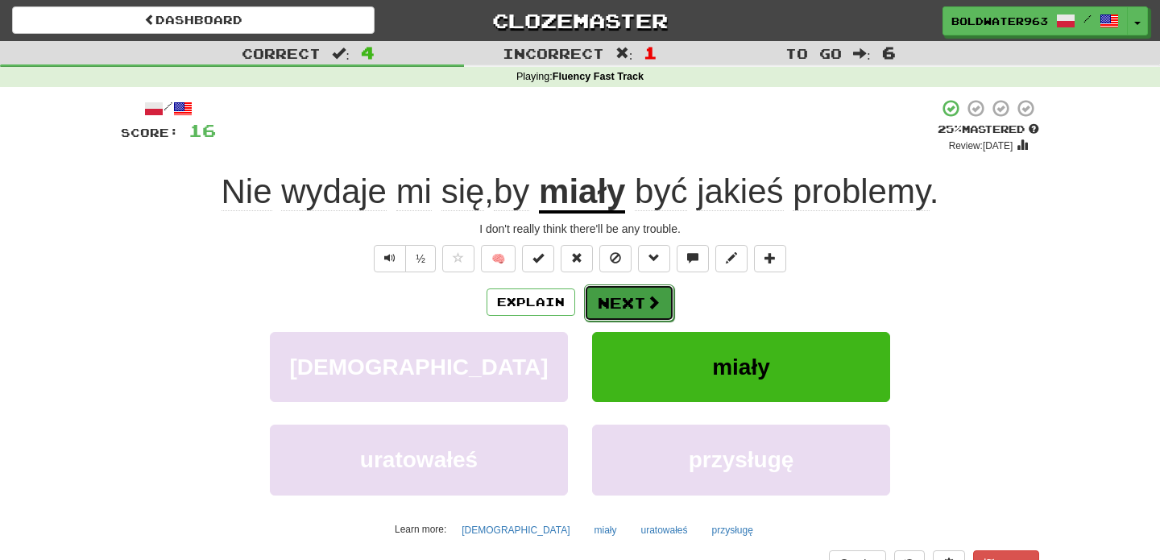
click at [631, 306] on button "Next" at bounding box center [629, 302] width 90 height 37
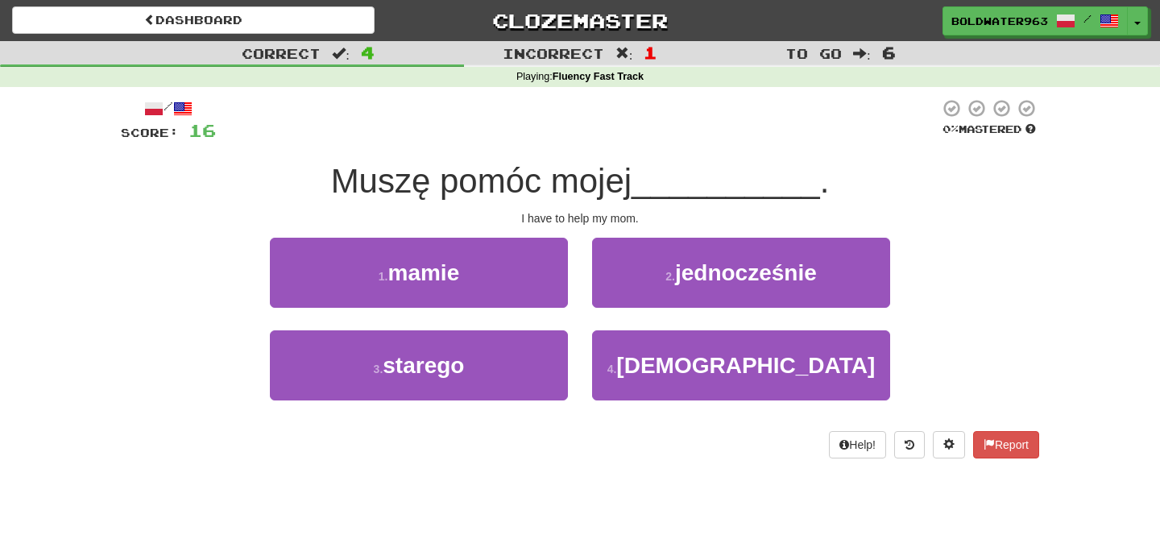
drag, startPoint x: 343, startPoint y: 178, endPoint x: 648, endPoint y: 190, distance: 304.7
click at [648, 190] on div "Muszę pomóc mojej __________ ." at bounding box center [580, 182] width 918 height 44
click at [648, 190] on span "__________" at bounding box center [726, 181] width 189 height 38
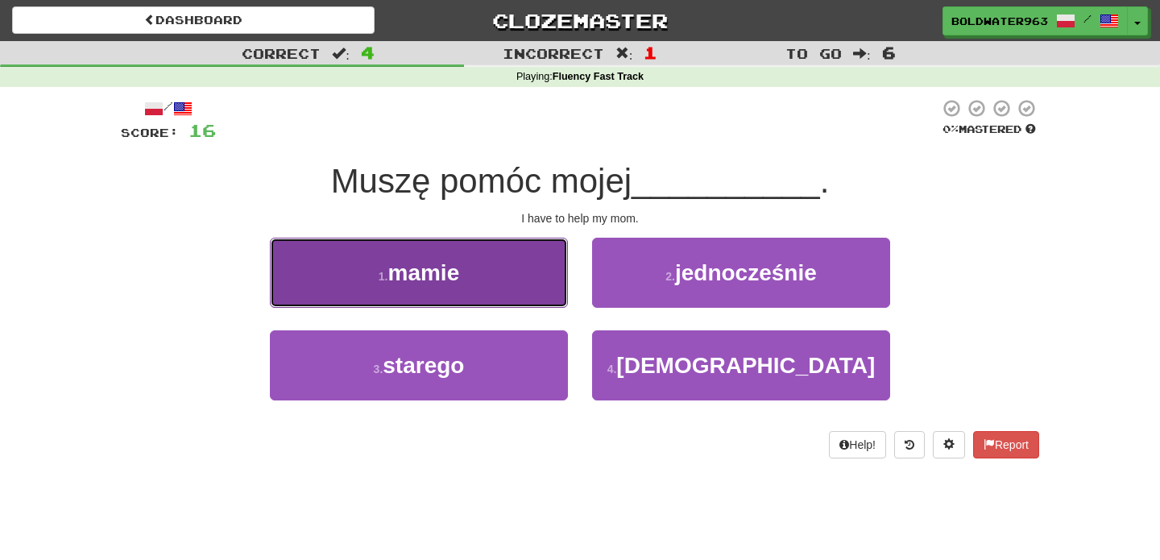
click at [523, 274] on button "1 . mamie" at bounding box center [419, 273] width 298 height 70
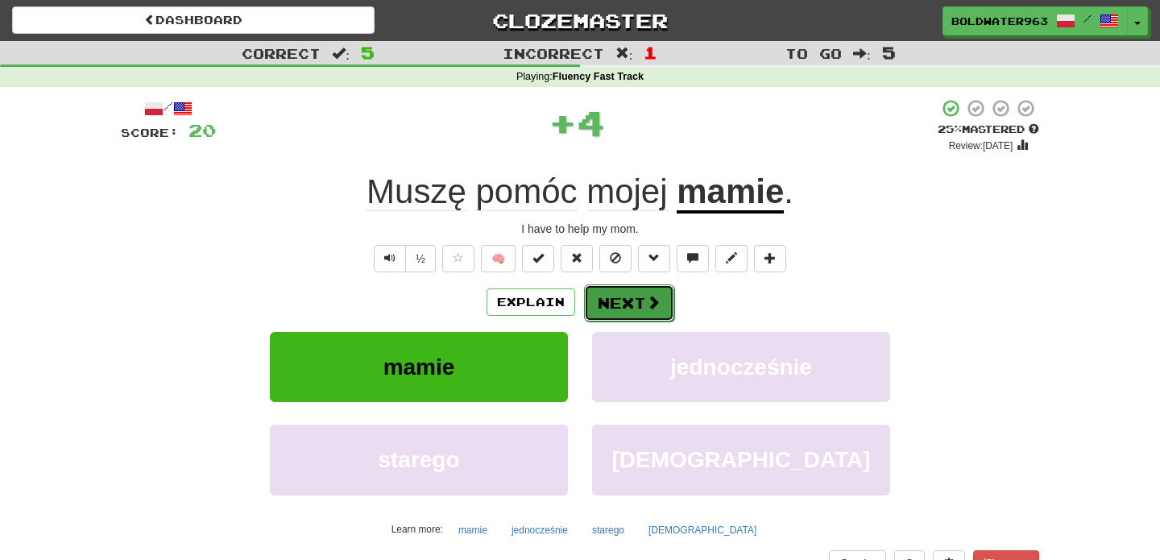
click at [624, 305] on button "Next" at bounding box center [629, 302] width 90 height 37
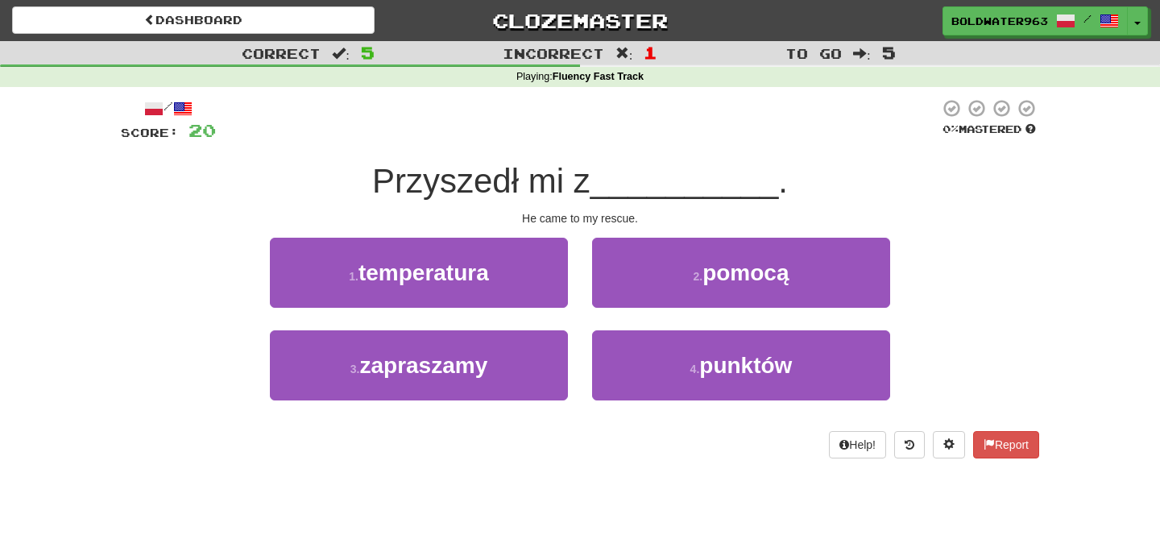
drag, startPoint x: 371, startPoint y: 178, endPoint x: 599, endPoint y: 178, distance: 228.0
click at [599, 178] on div "Przyszedł mi z __________ ." at bounding box center [580, 182] width 918 height 44
click at [590, 178] on span "Przyszedł mi z" at bounding box center [481, 181] width 218 height 38
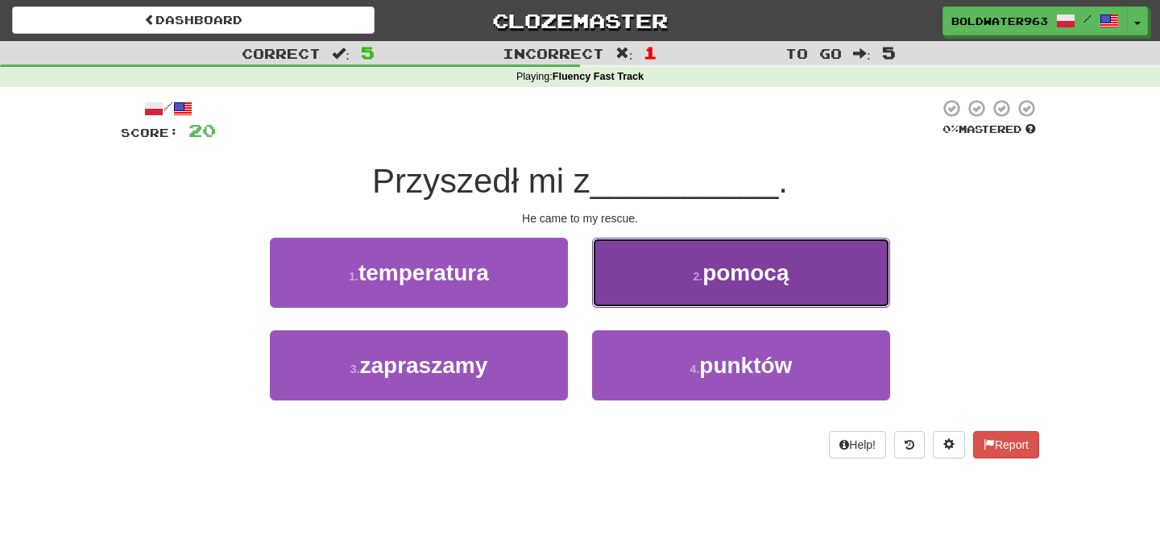
click at [718, 270] on span "pomocą" at bounding box center [745, 272] width 86 height 25
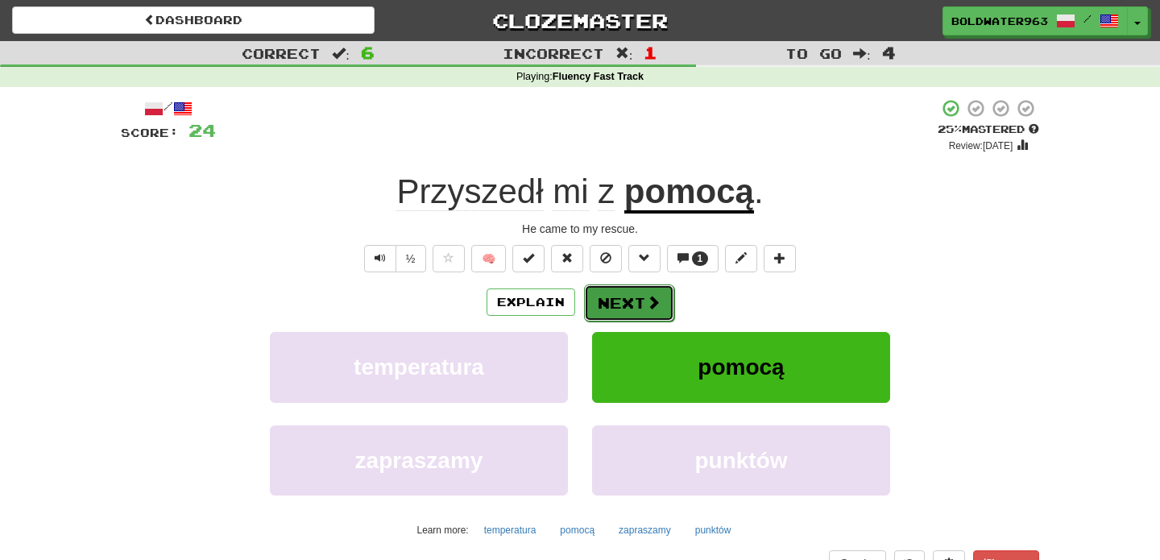
click at [621, 309] on button "Next" at bounding box center [629, 302] width 90 height 37
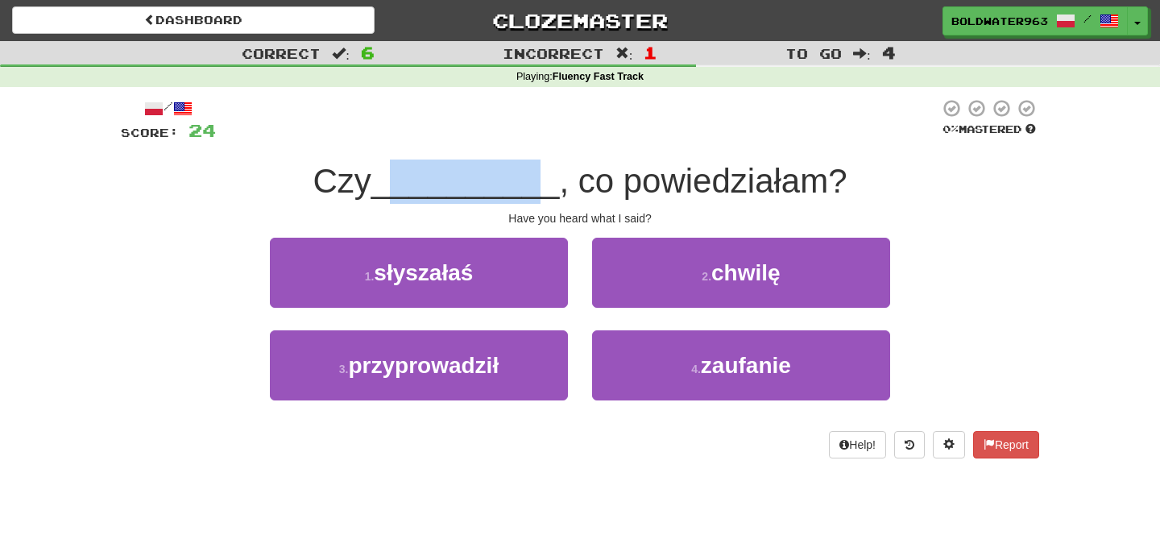
drag, startPoint x: 395, startPoint y: 185, endPoint x: 532, endPoint y: 188, distance: 137.0
click at [532, 188] on span "__________" at bounding box center [465, 181] width 189 height 38
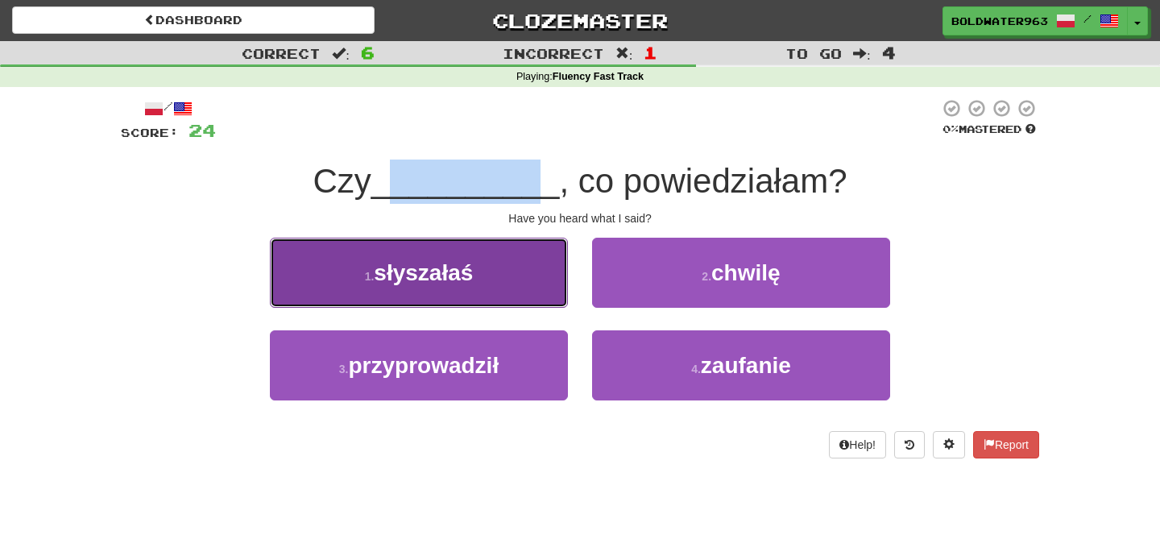
click at [526, 274] on button "1 . słyszałaś" at bounding box center [419, 273] width 298 height 70
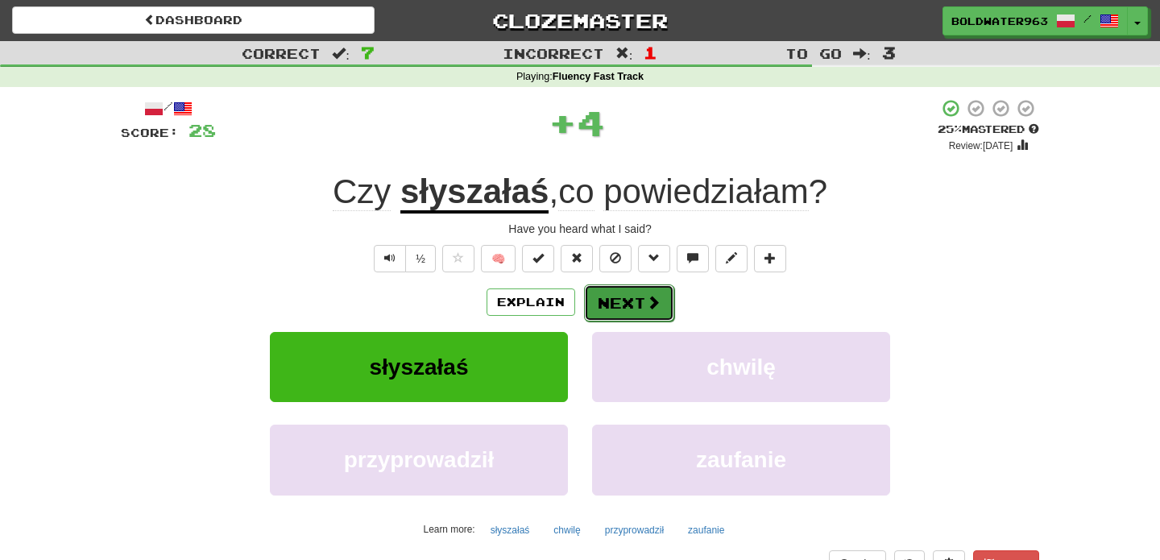
click at [629, 298] on button "Next" at bounding box center [629, 302] width 90 height 37
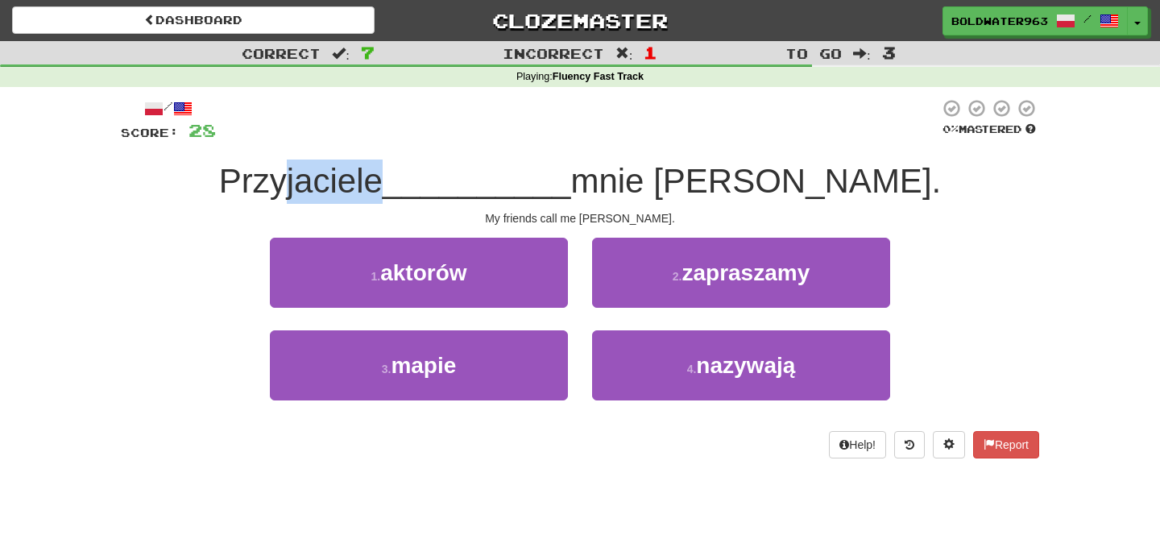
drag, startPoint x: 399, startPoint y: 182, endPoint x: 487, endPoint y: 180, distance: 88.6
click at [383, 180] on span "Przyjaciele" at bounding box center [301, 181] width 164 height 38
drag, startPoint x: 487, startPoint y: 180, endPoint x: 328, endPoint y: 167, distance: 160.1
click at [328, 167] on div "Przyjaciele __________ mnie [PERSON_NAME]." at bounding box center [580, 182] width 918 height 44
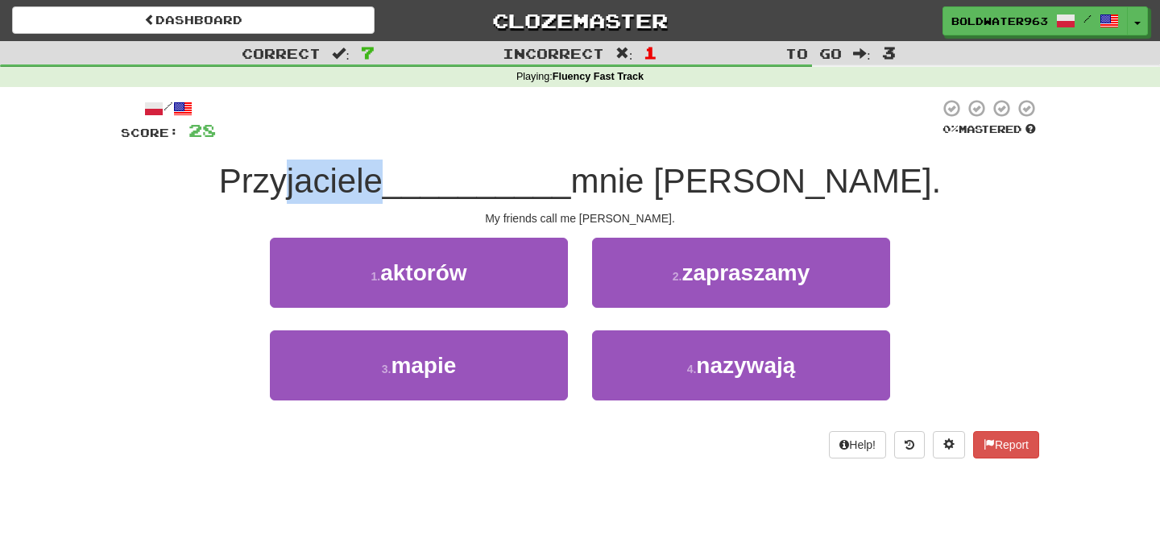
click at [330, 172] on span "Przyjaciele" at bounding box center [301, 181] width 164 height 38
drag, startPoint x: 330, startPoint y: 172, endPoint x: 451, endPoint y: 181, distance: 121.2
click at [383, 181] on span "Przyjaciele" at bounding box center [301, 181] width 164 height 38
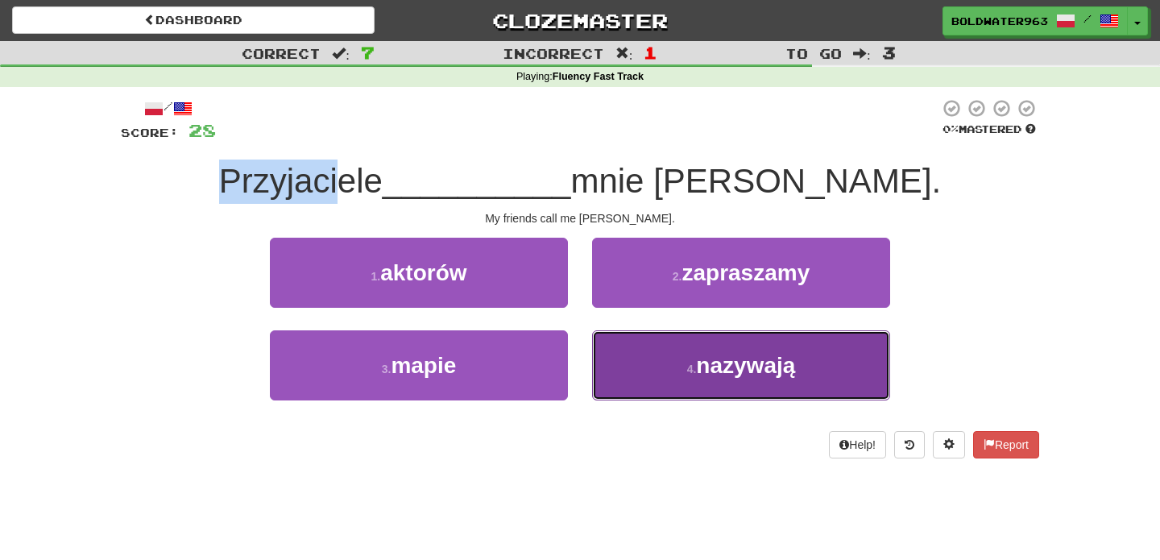
click at [657, 359] on button "4 . nazywają" at bounding box center [741, 365] width 298 height 70
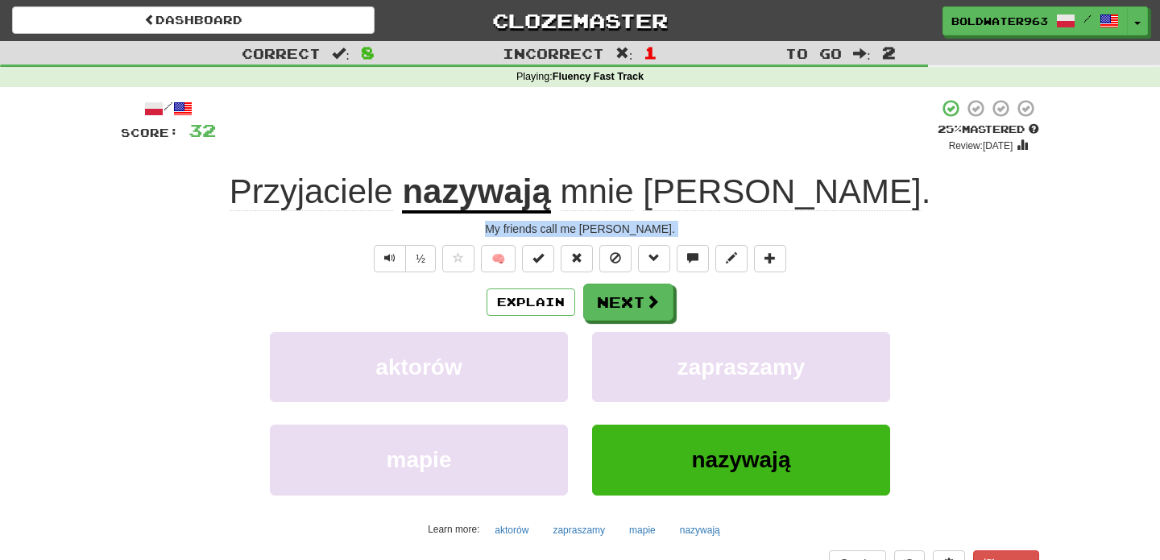
drag, startPoint x: 515, startPoint y: 226, endPoint x: 718, endPoint y: 238, distance: 203.4
click at [718, 238] on div "/ Score: 32 + 4 25 % Mastered Review: [DATE] Przyjaciele nazywają mnie [PERSON_…" at bounding box center [580, 350] width 918 height 505
click at [647, 299] on span at bounding box center [653, 302] width 15 height 15
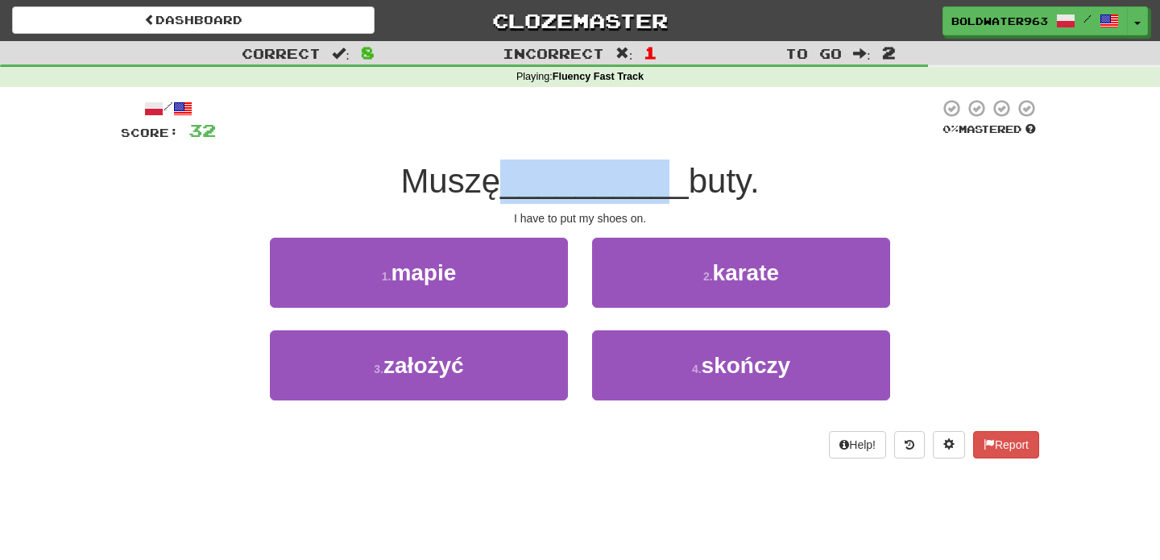
drag, startPoint x: 500, startPoint y: 184, endPoint x: 662, endPoint y: 186, distance: 161.9
click at [662, 186] on div "Muszę __________ buty." at bounding box center [580, 182] width 918 height 44
click at [662, 186] on span "__________" at bounding box center [594, 181] width 189 height 38
click at [582, 317] on div "2 . karate" at bounding box center [741, 284] width 322 height 93
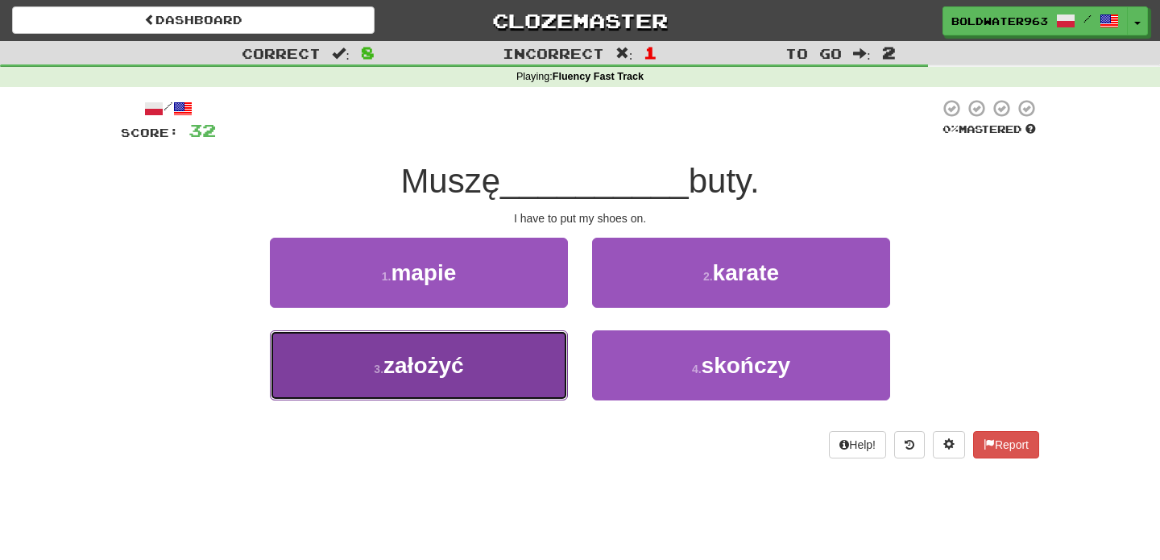
click at [532, 367] on button "3 . założyć" at bounding box center [419, 365] width 298 height 70
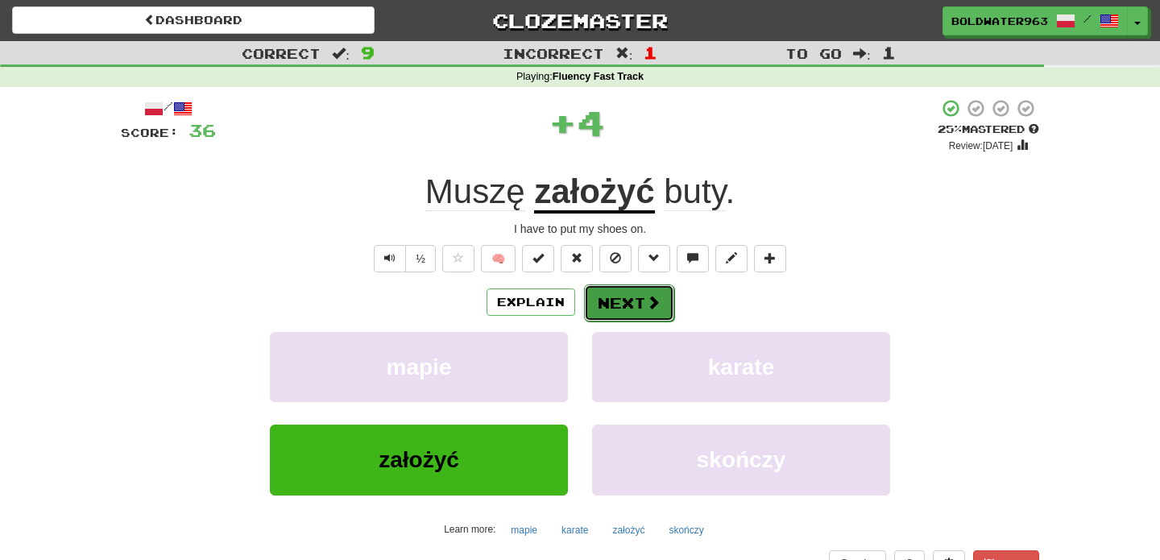
click at [628, 303] on button "Next" at bounding box center [629, 302] width 90 height 37
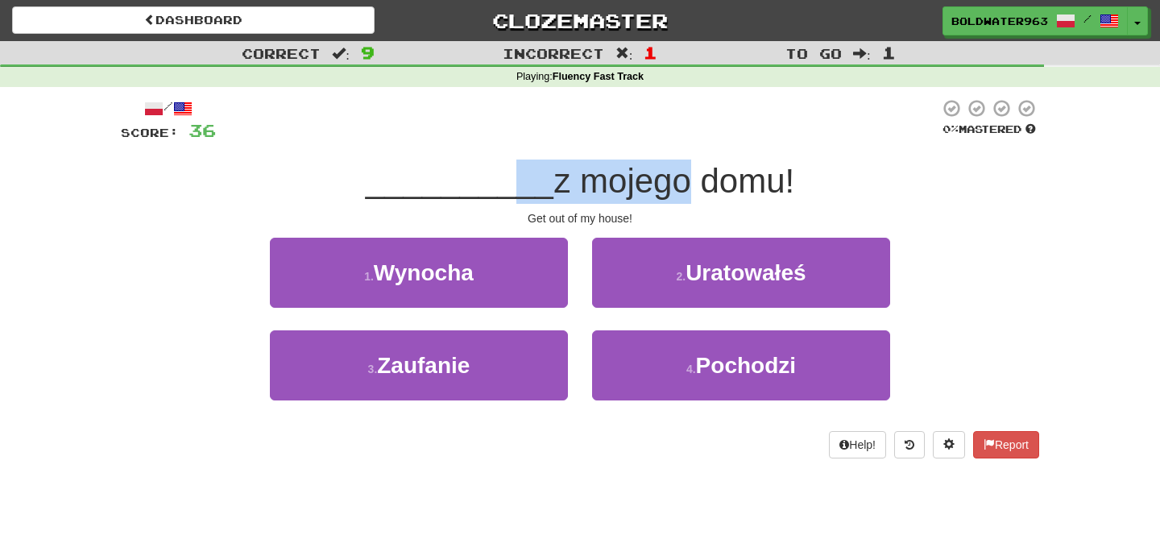
drag, startPoint x: 508, startPoint y: 188, endPoint x: 669, endPoint y: 198, distance: 160.7
click at [669, 198] on div "__________ z mojego domu!" at bounding box center [580, 182] width 918 height 44
click at [669, 198] on span "z mojego domu!" at bounding box center [673, 181] width 241 height 38
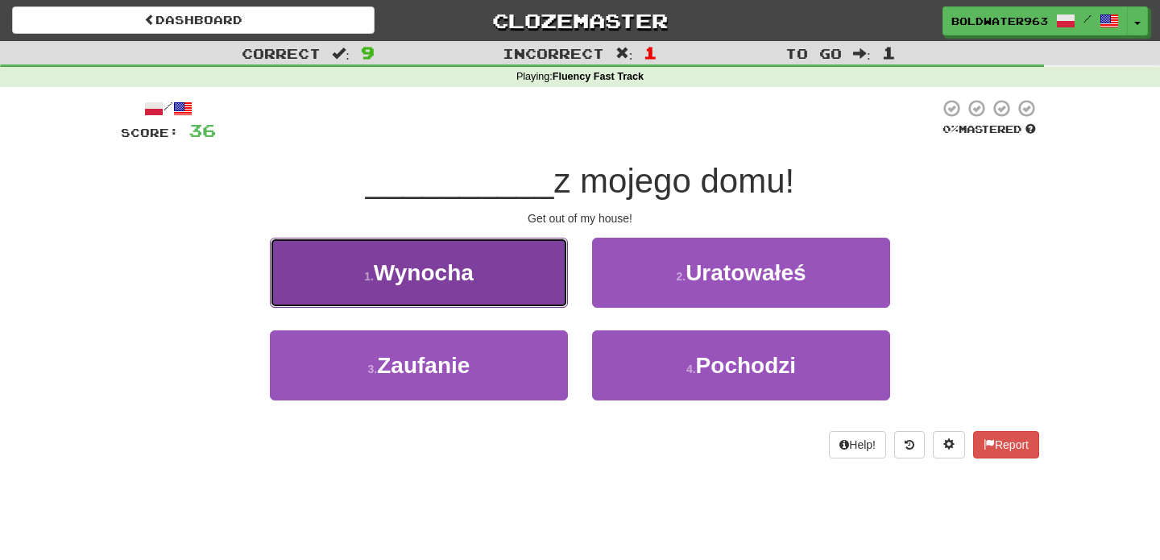
click at [503, 284] on button "1 . Wynocha" at bounding box center [419, 273] width 298 height 70
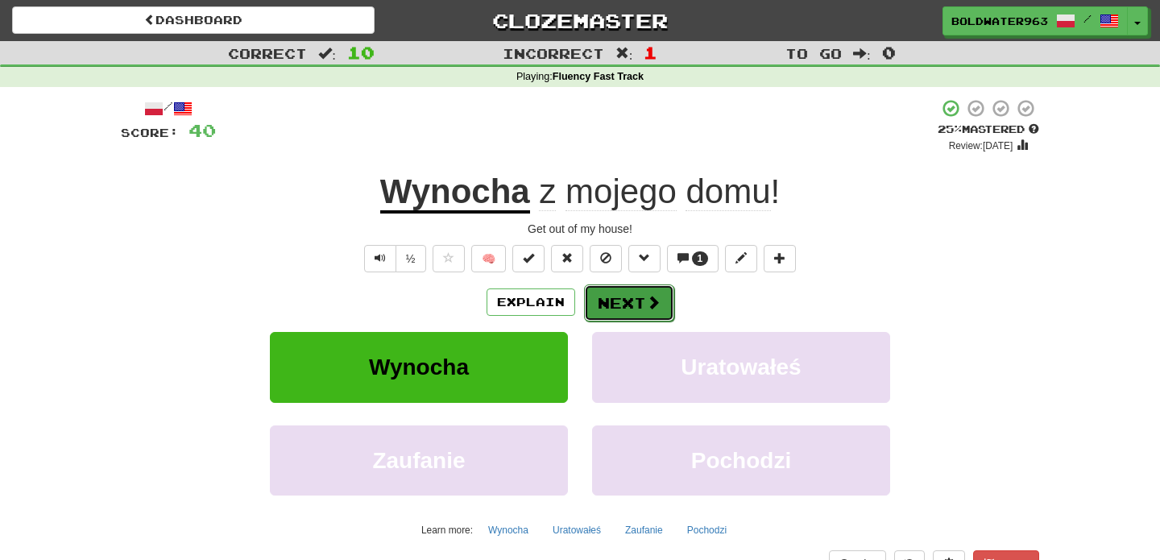
click at [623, 301] on button "Next" at bounding box center [629, 302] width 90 height 37
